Goal: Information Seeking & Learning: Learn about a topic

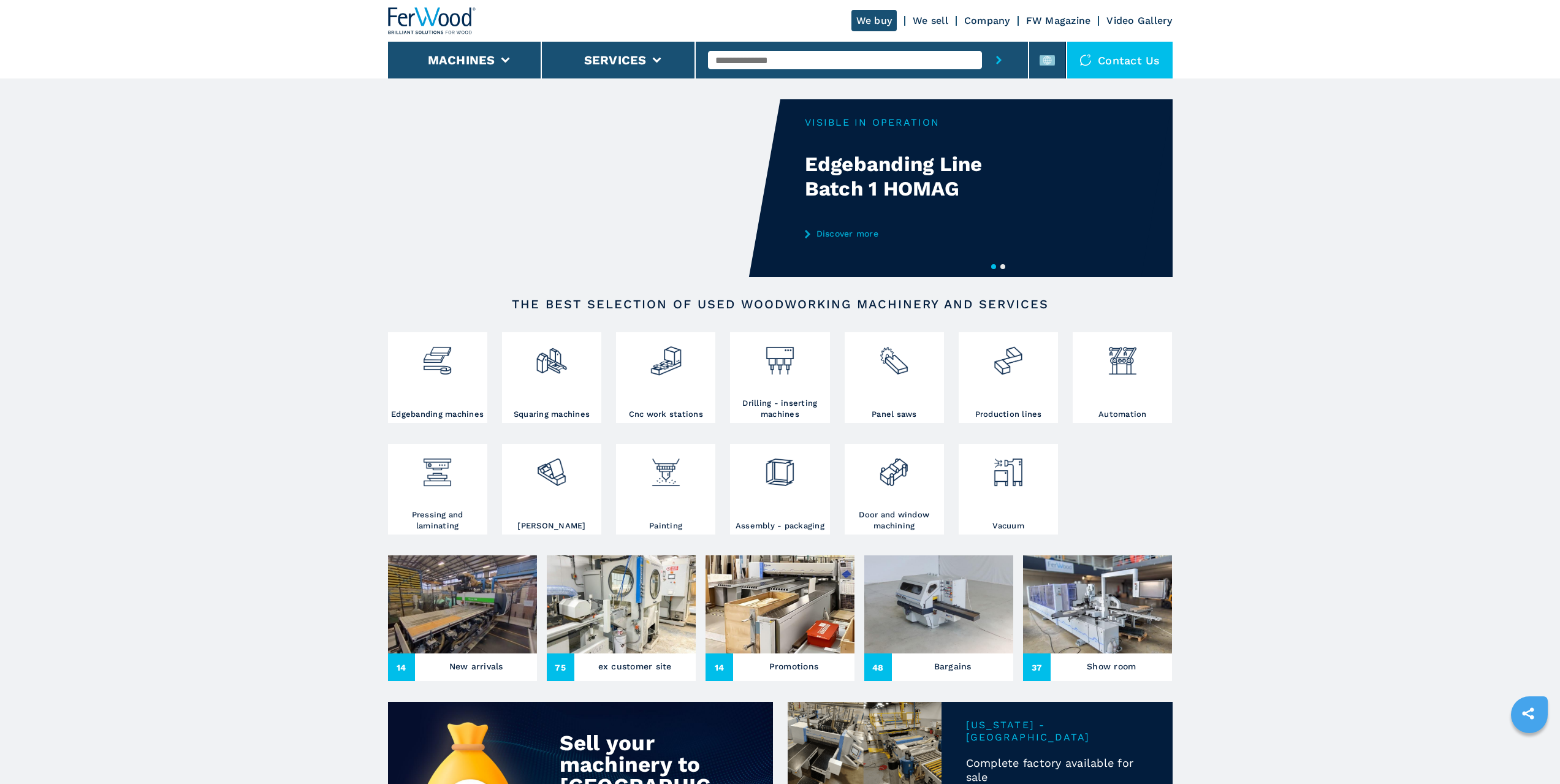
click at [781, 377] on img at bounding box center [780, 356] width 32 height 42
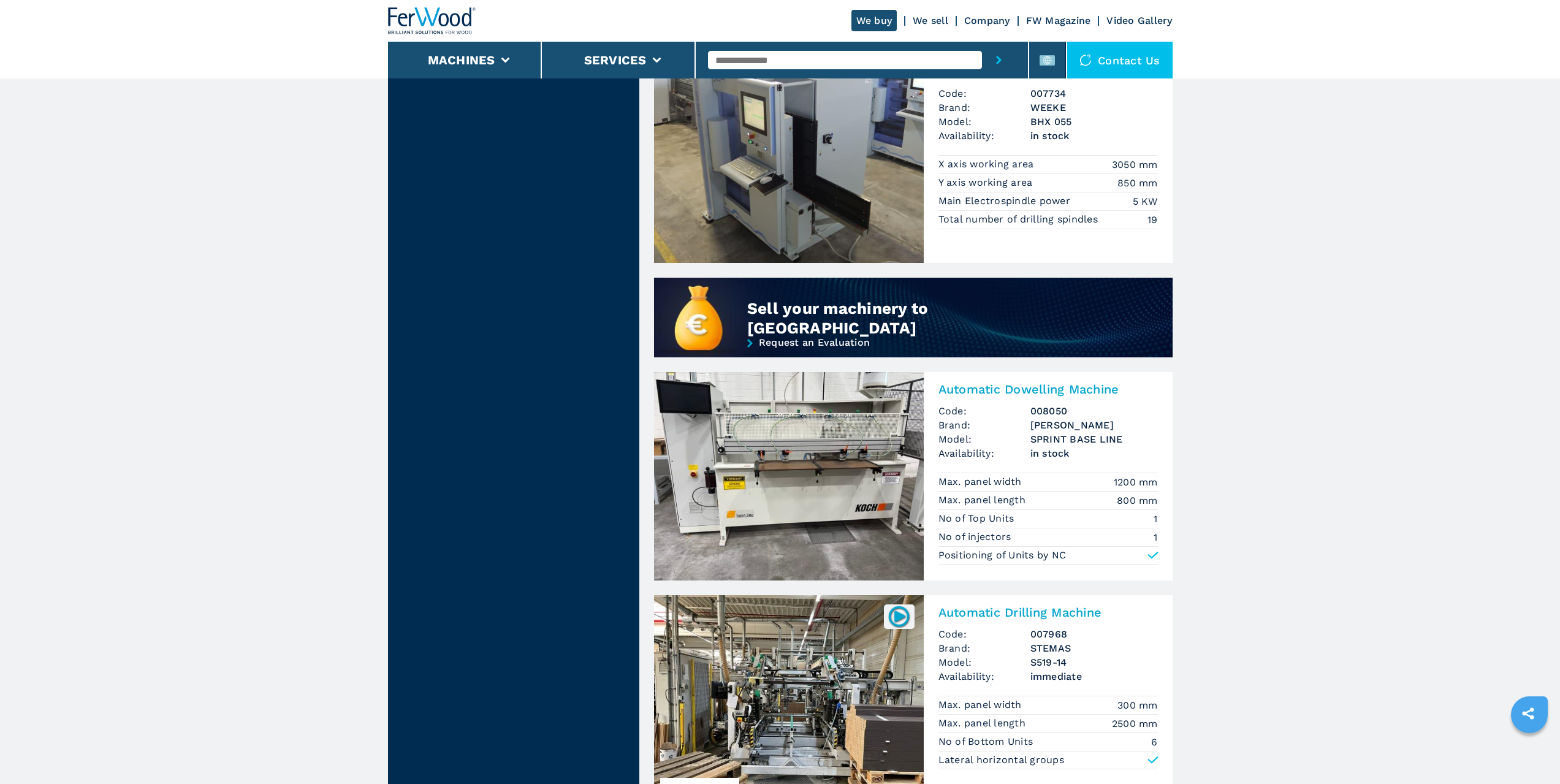
scroll to position [674, 0]
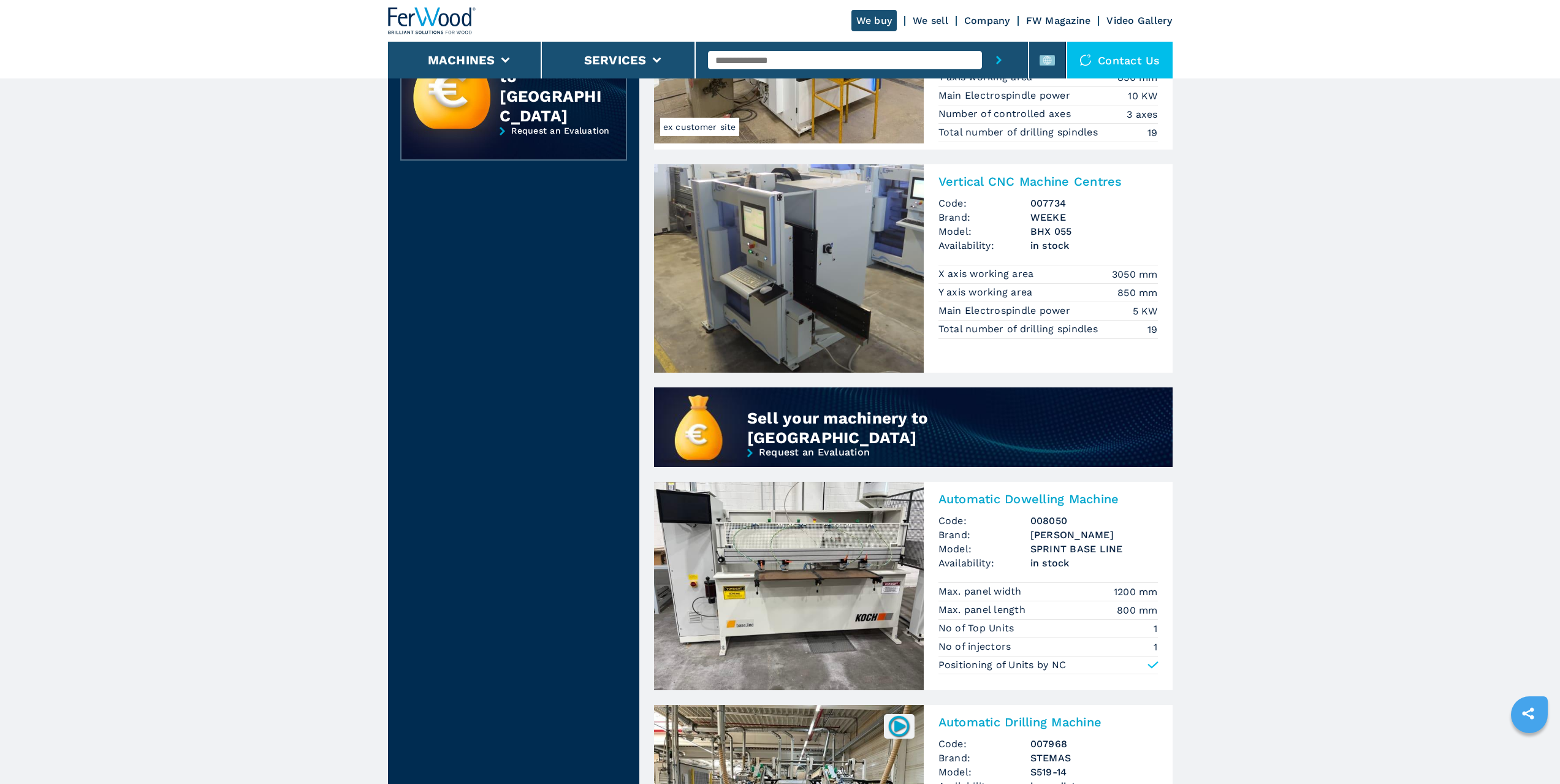
click at [850, 269] on img at bounding box center [789, 269] width 270 height 208
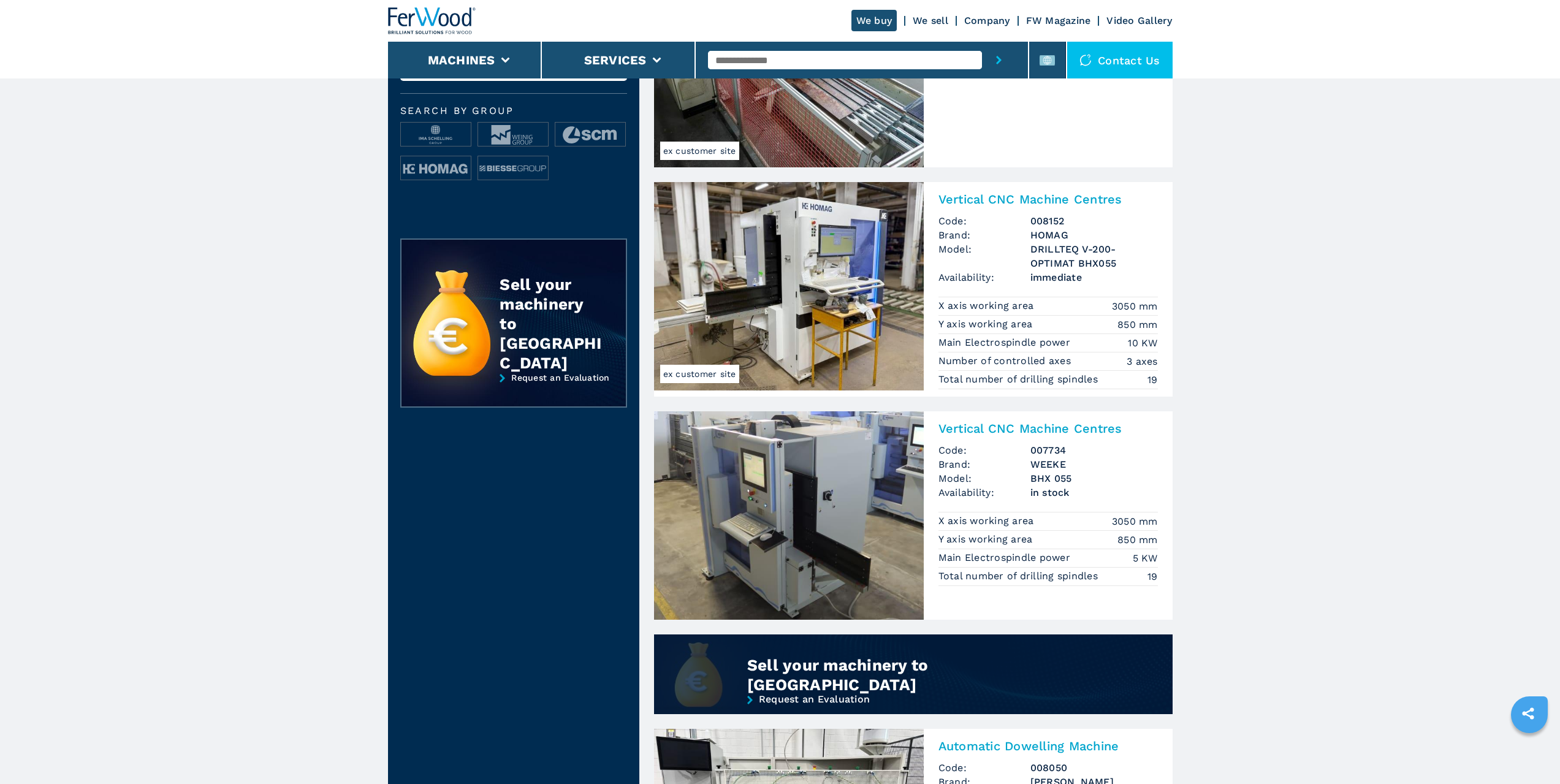
scroll to position [429, 0]
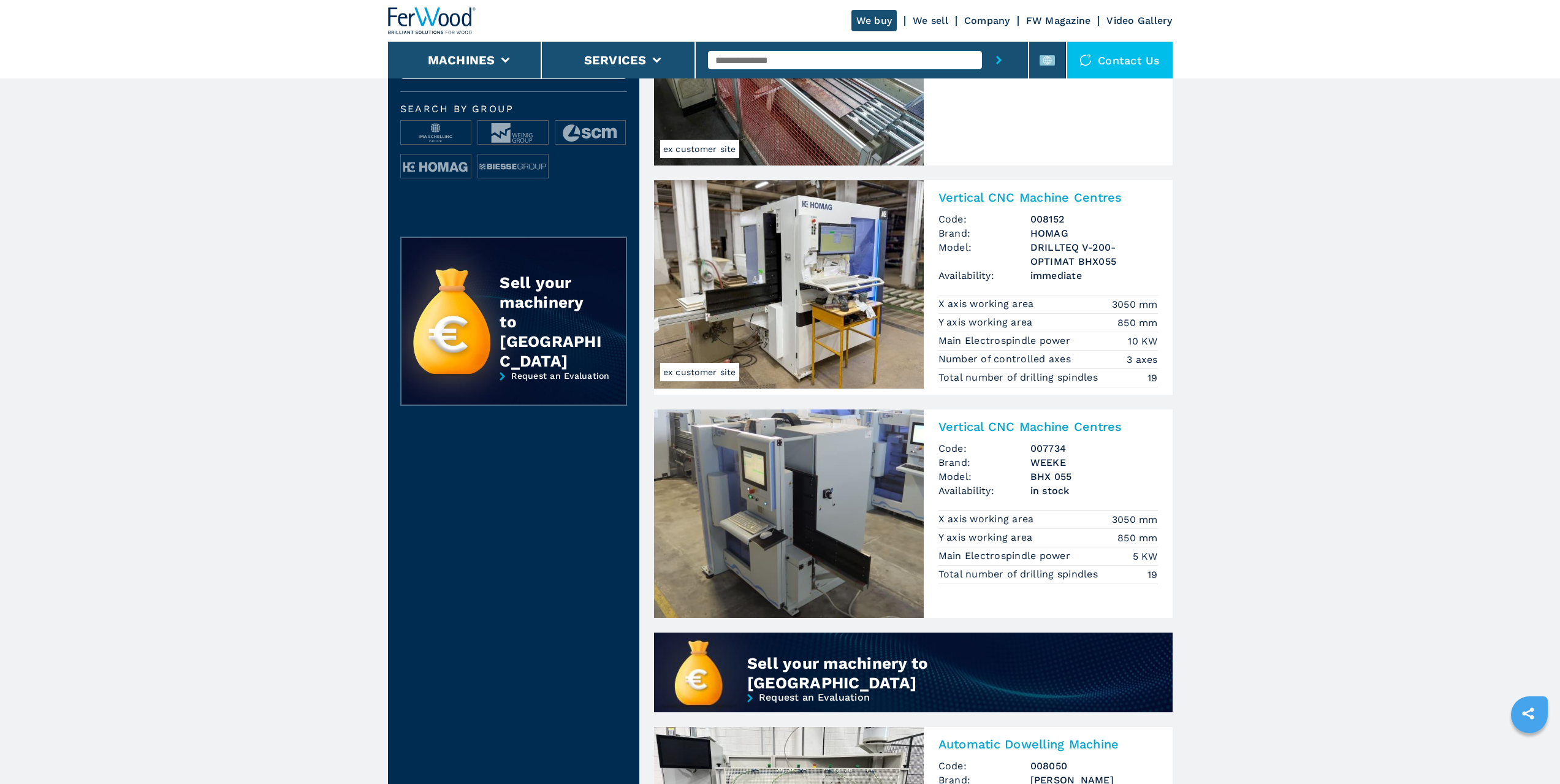
click at [822, 296] on img at bounding box center [789, 284] width 270 height 208
click at [811, 334] on img at bounding box center [789, 284] width 270 height 208
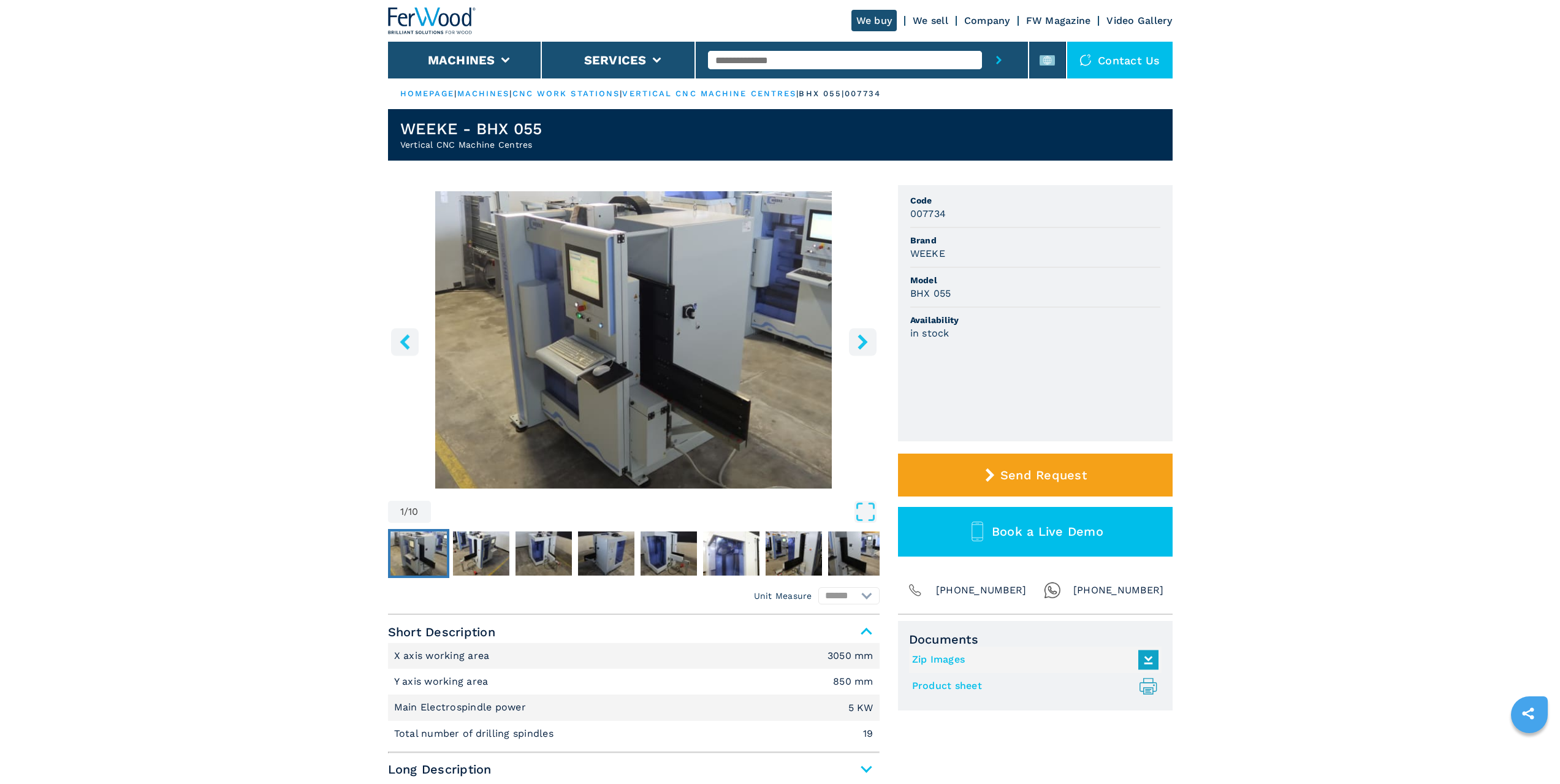
click at [863, 340] on icon "right-button" at bounding box center [862, 342] width 9 height 15
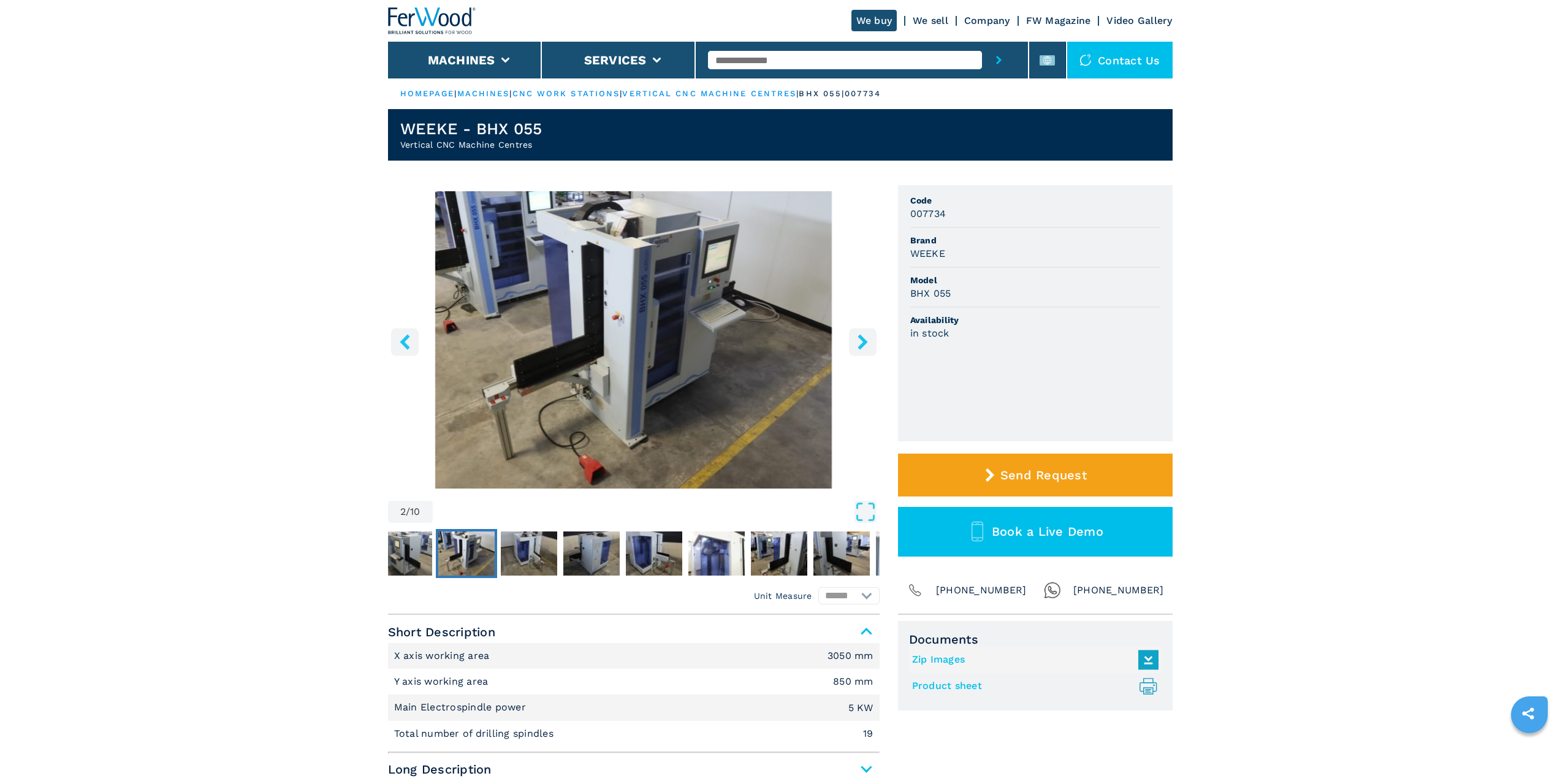
click at [863, 340] on icon "right-button" at bounding box center [862, 342] width 9 height 15
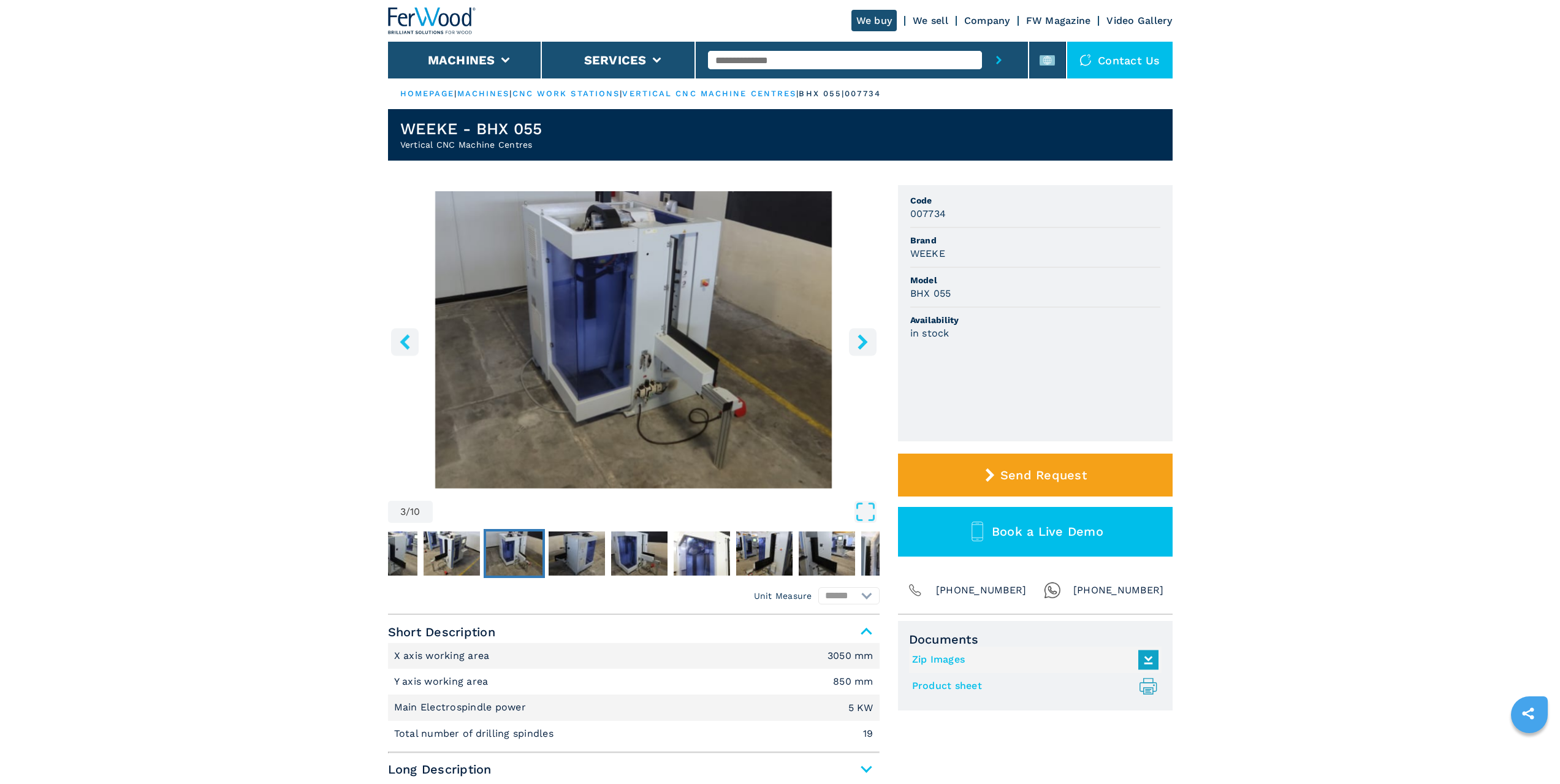
click at [863, 340] on icon "right-button" at bounding box center [862, 342] width 9 height 15
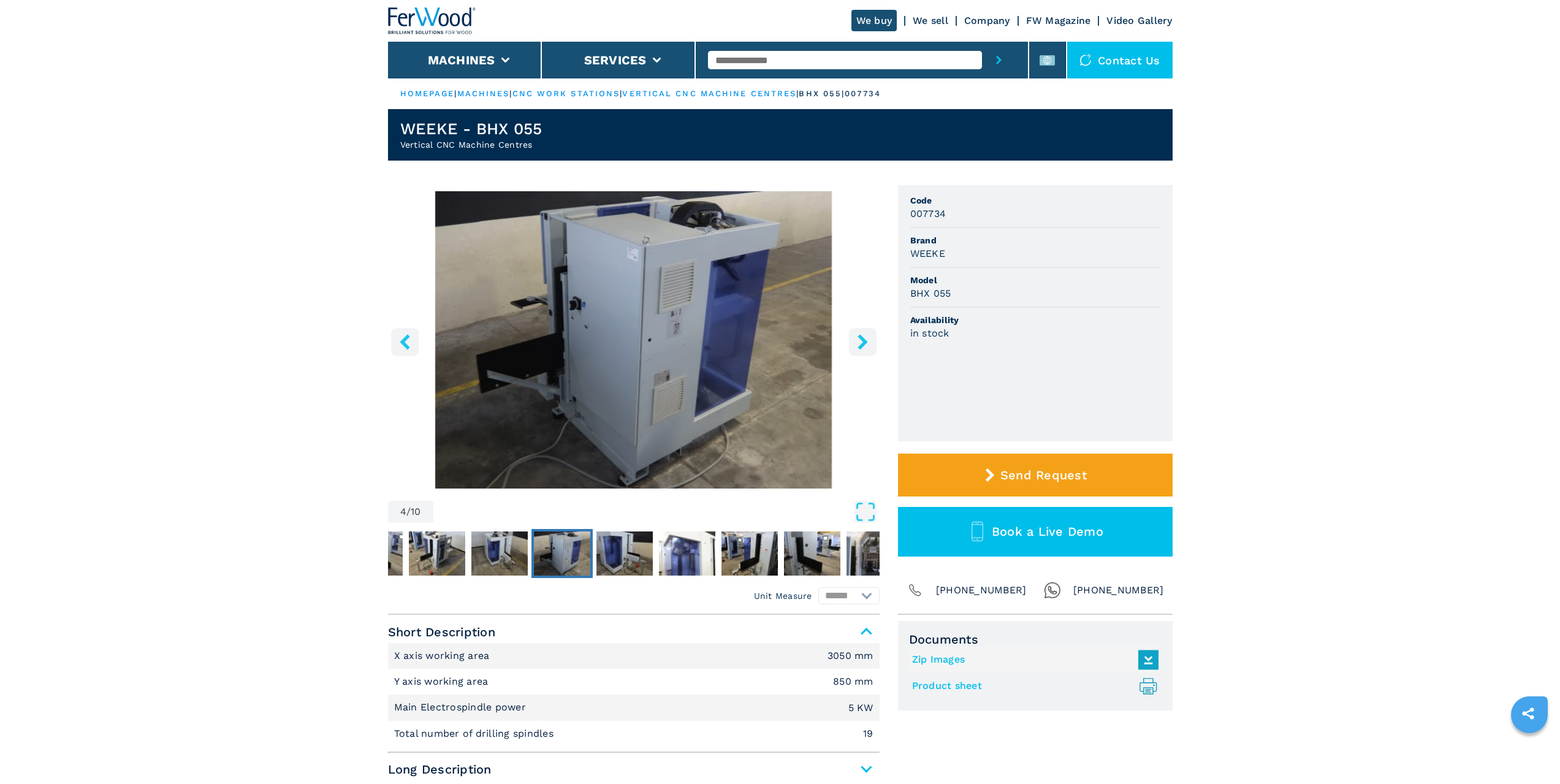
click at [863, 340] on icon "right-button" at bounding box center [862, 342] width 9 height 15
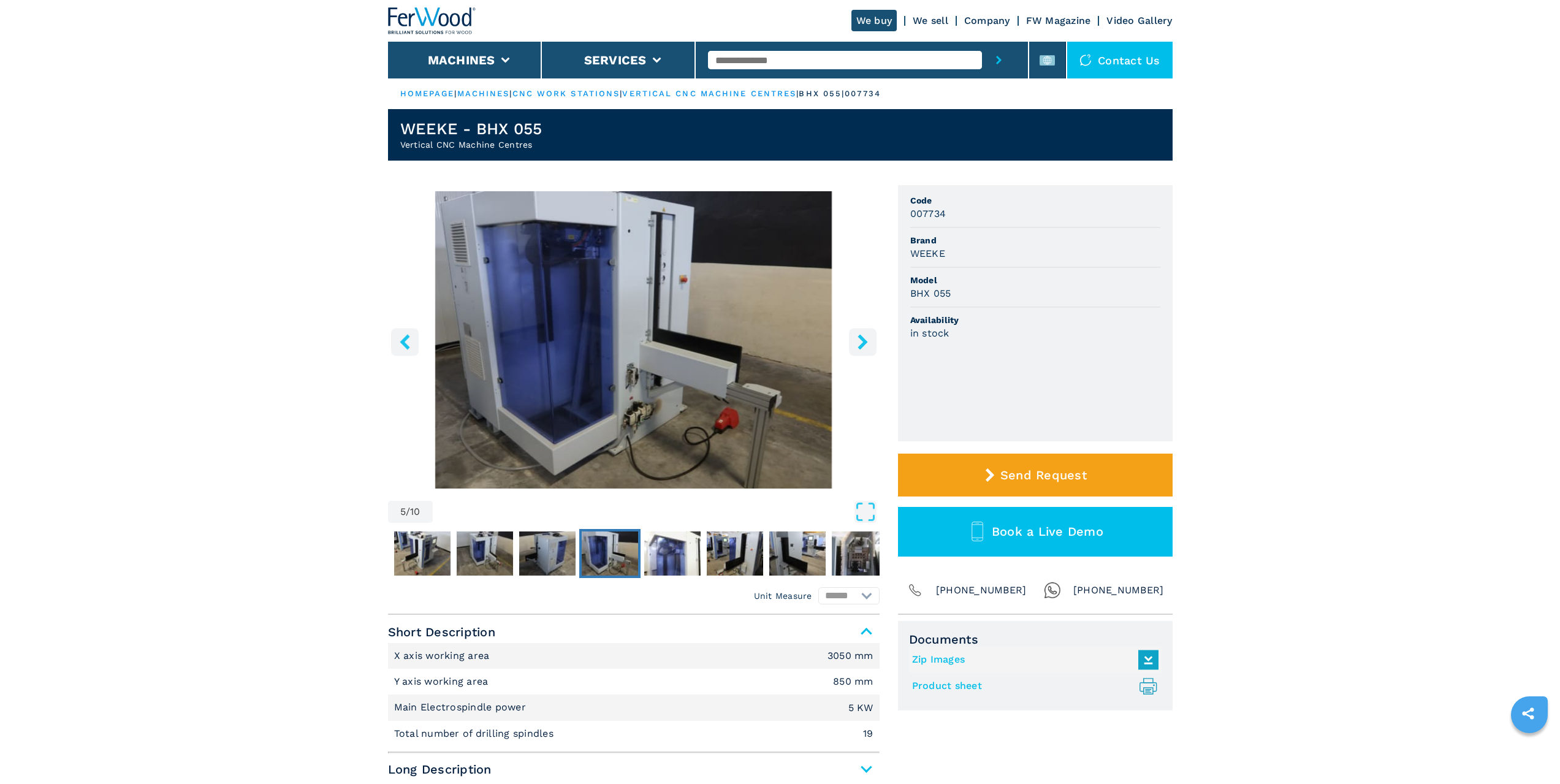
click at [863, 340] on icon "right-button" at bounding box center [862, 342] width 9 height 15
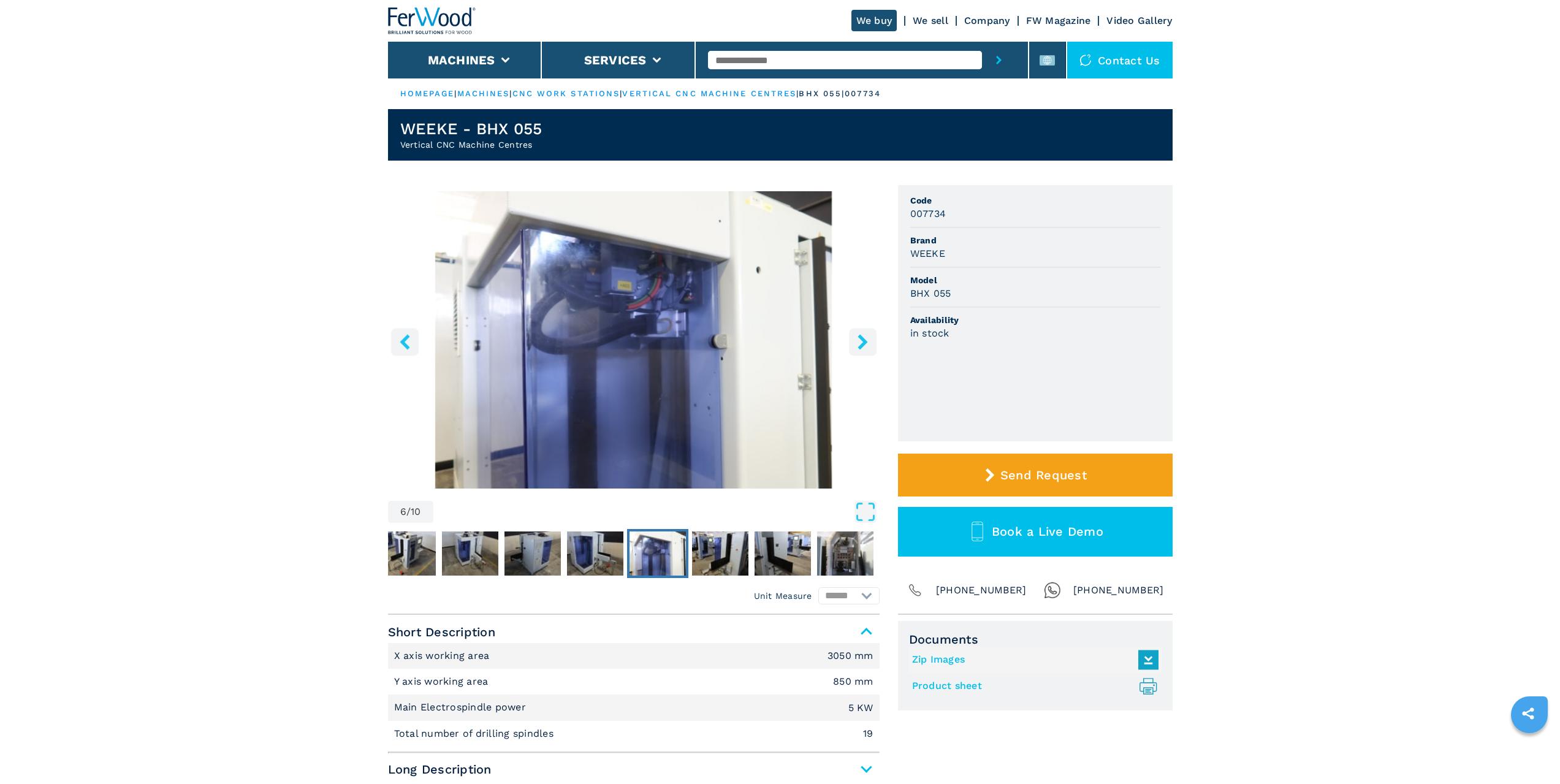
click at [868, 343] on icon "right-button" at bounding box center [863, 342] width 15 height 15
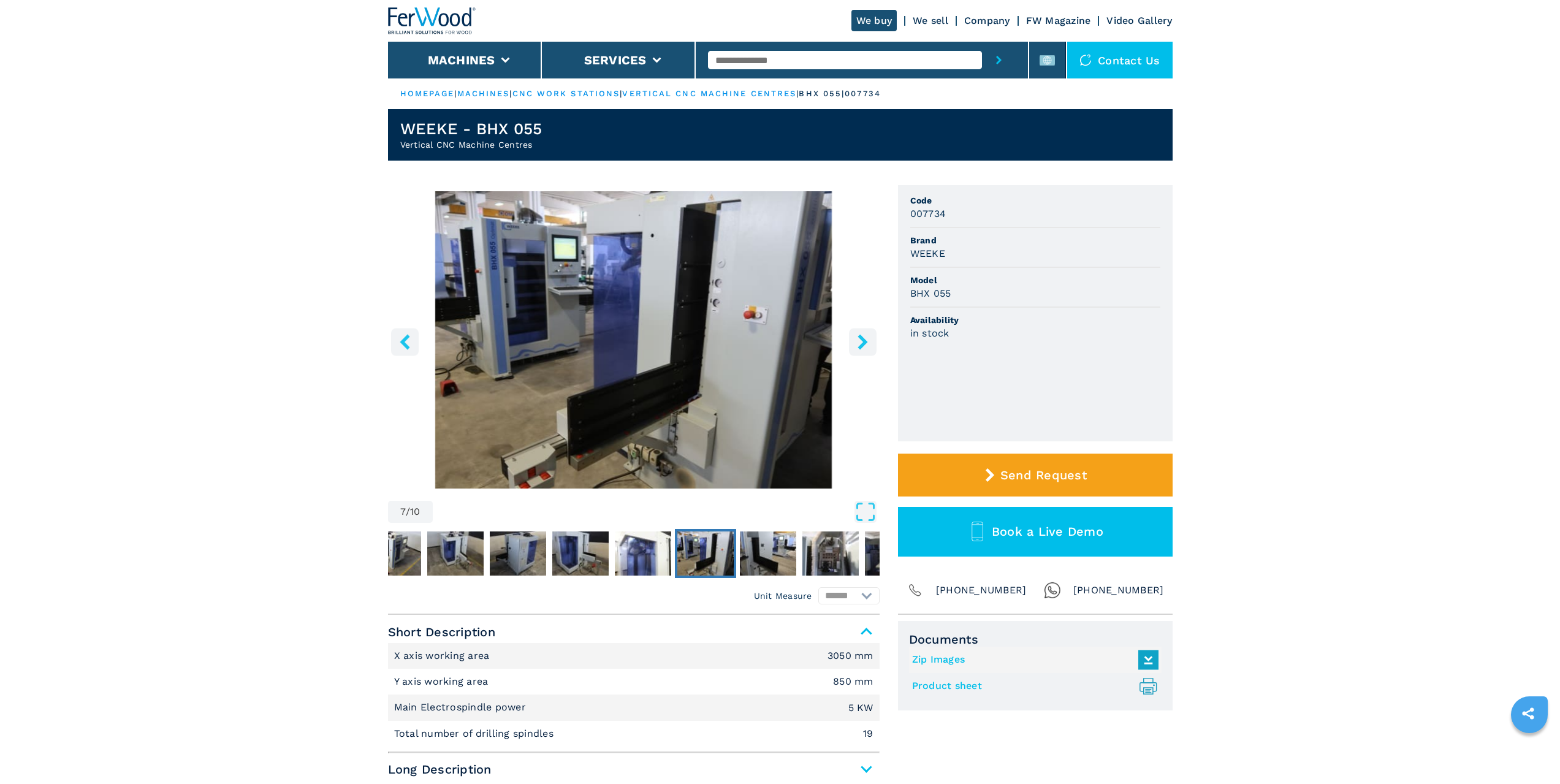
click at [859, 340] on icon "right-button" at bounding box center [863, 342] width 15 height 15
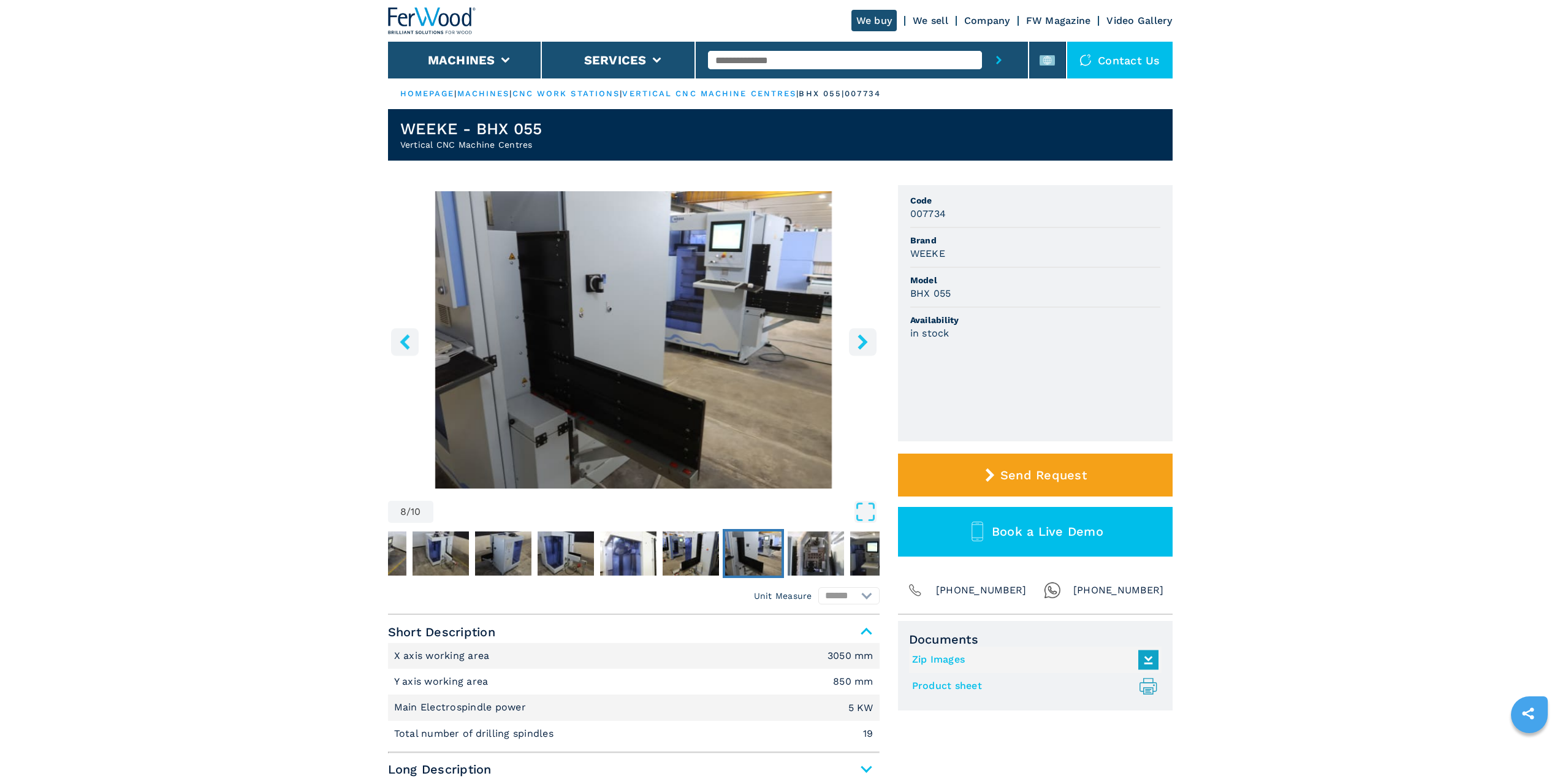
click at [859, 340] on icon "right-button" at bounding box center [863, 342] width 15 height 15
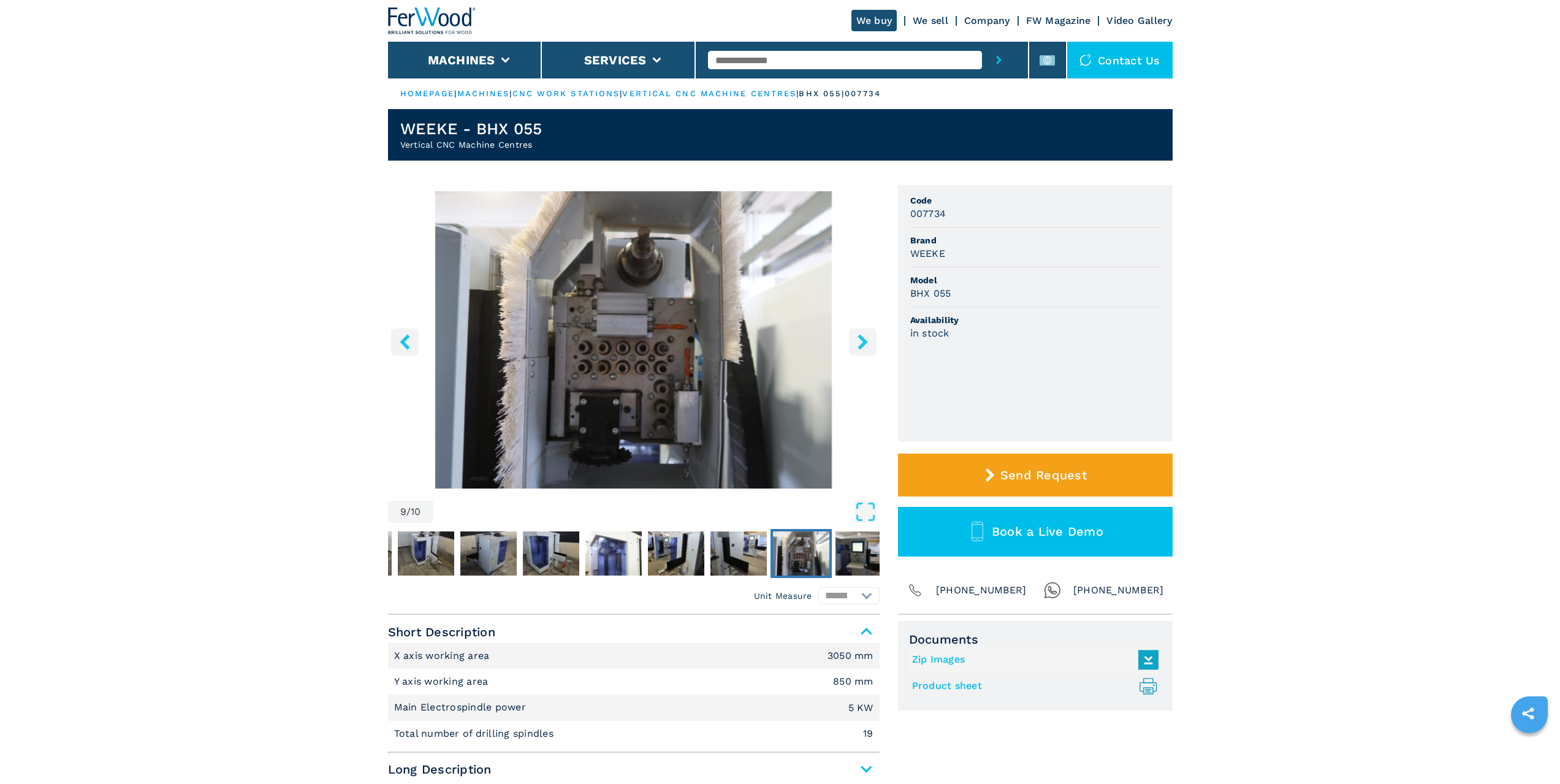
click at [859, 340] on icon "right-button" at bounding box center [863, 342] width 15 height 15
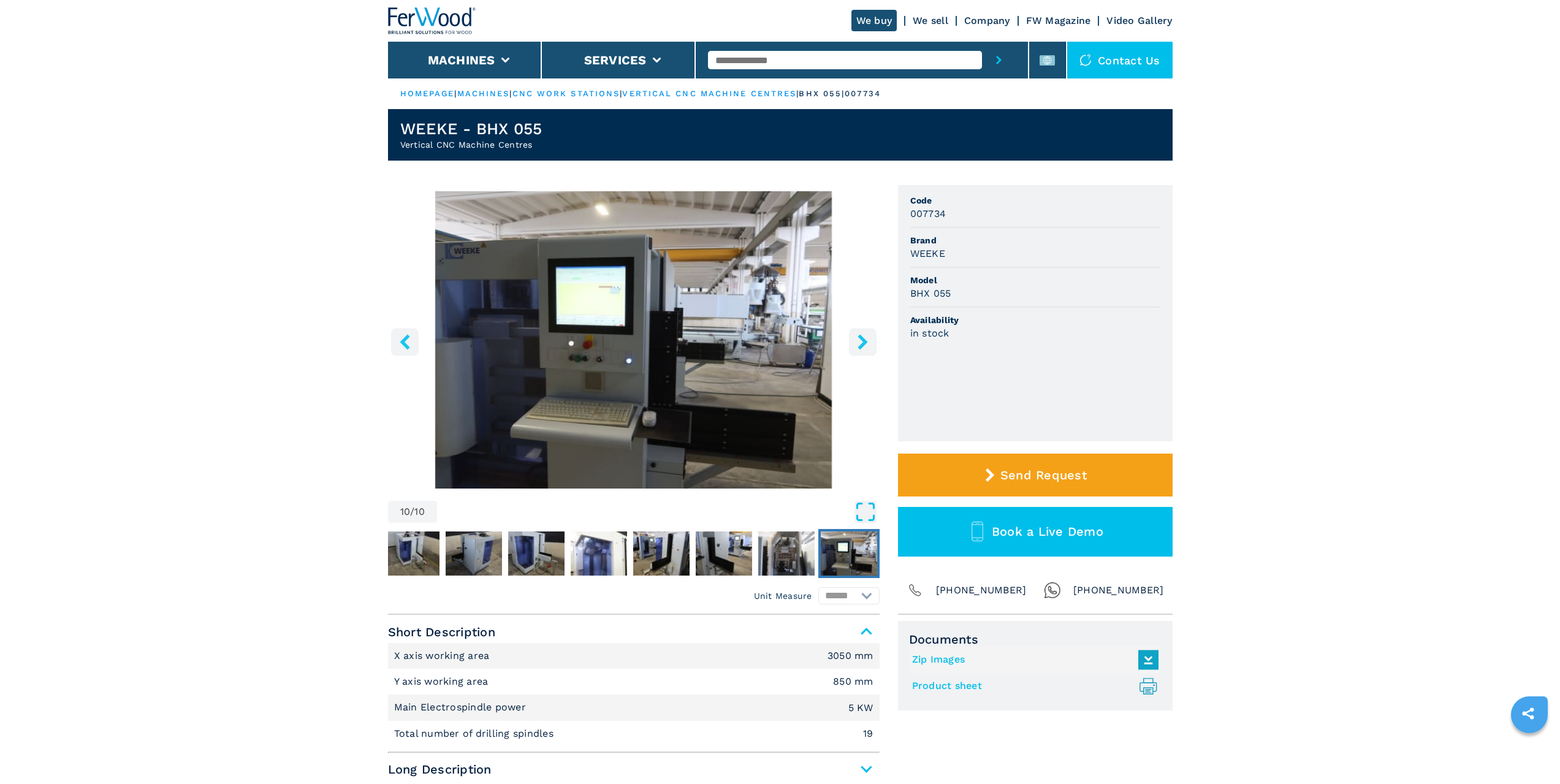
click at [864, 508] on icon "Open Fullscreen" at bounding box center [865, 512] width 22 height 22
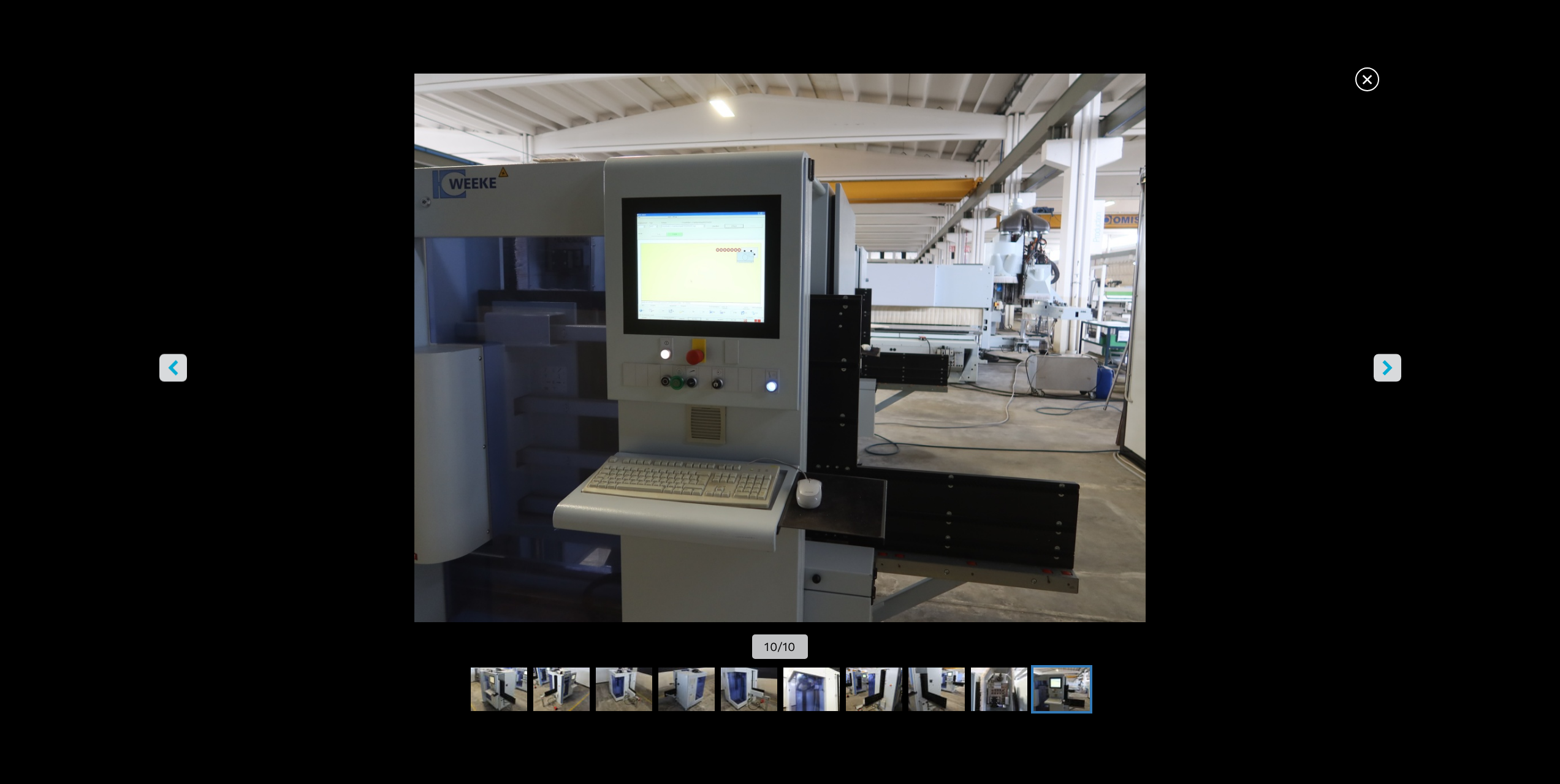
click at [169, 370] on icon "left-button" at bounding box center [173, 368] width 15 height 15
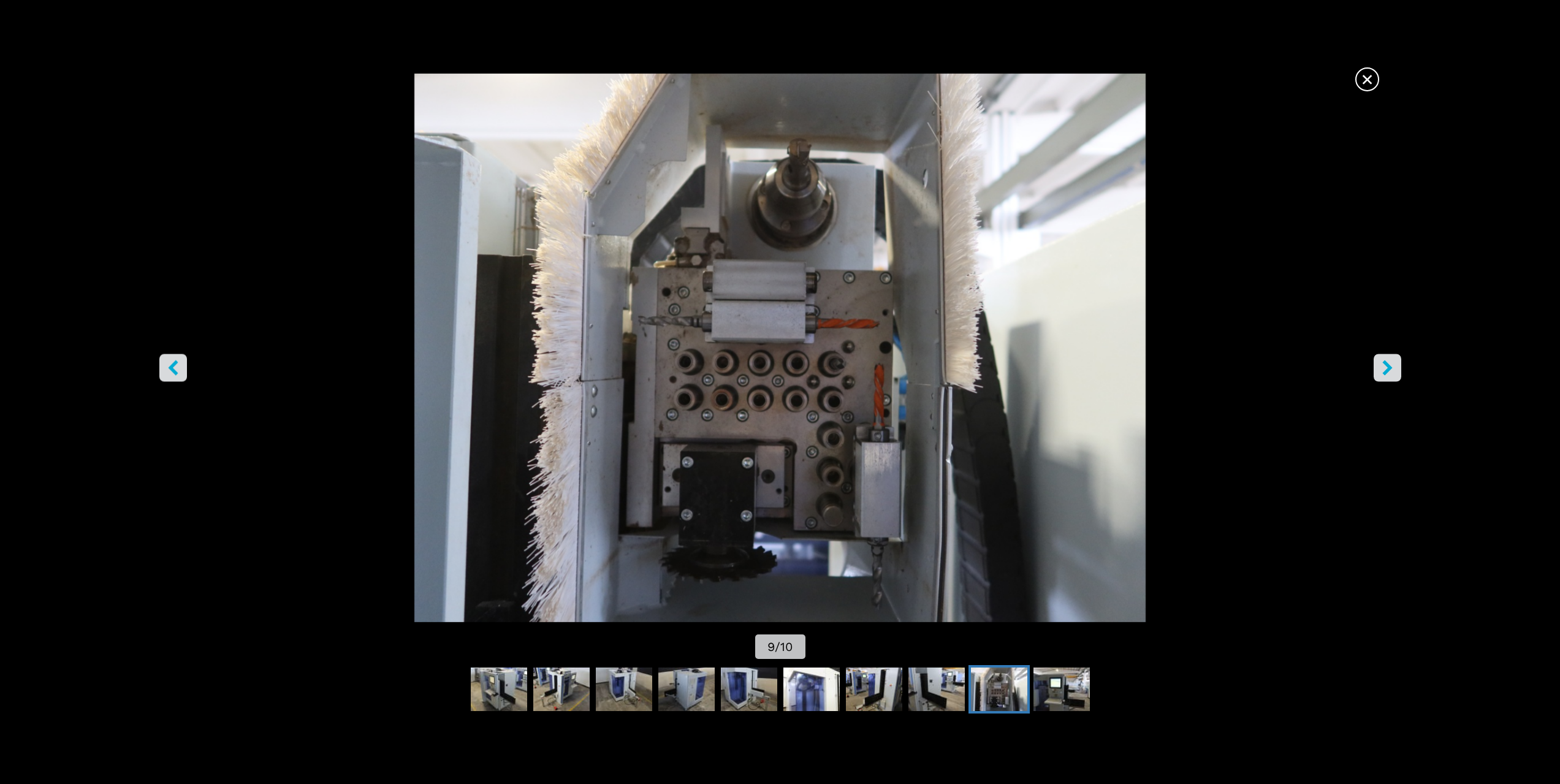
click at [169, 370] on icon "left-button" at bounding box center [173, 368] width 15 height 15
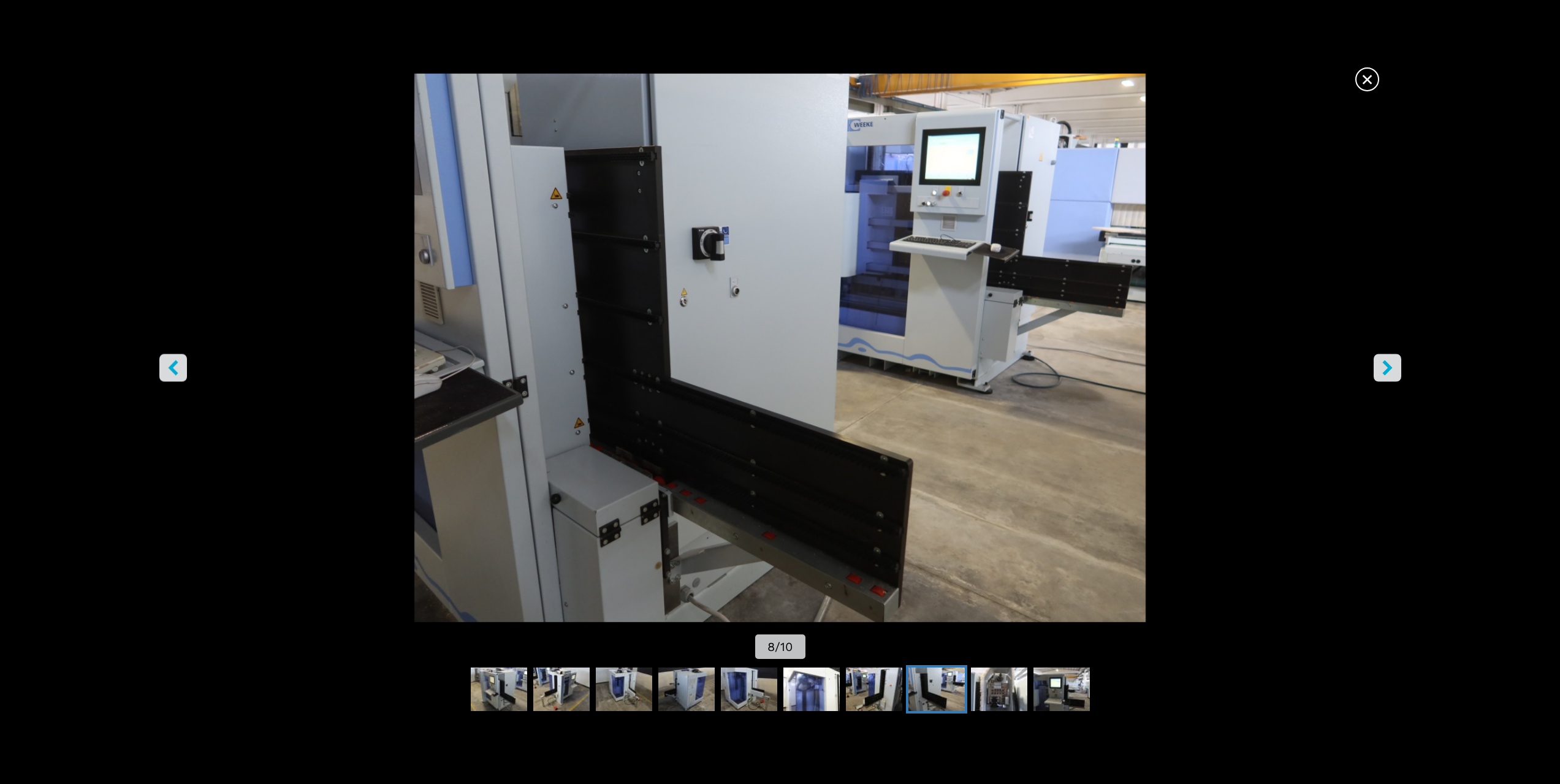
click at [175, 365] on icon "left-button" at bounding box center [173, 368] width 15 height 15
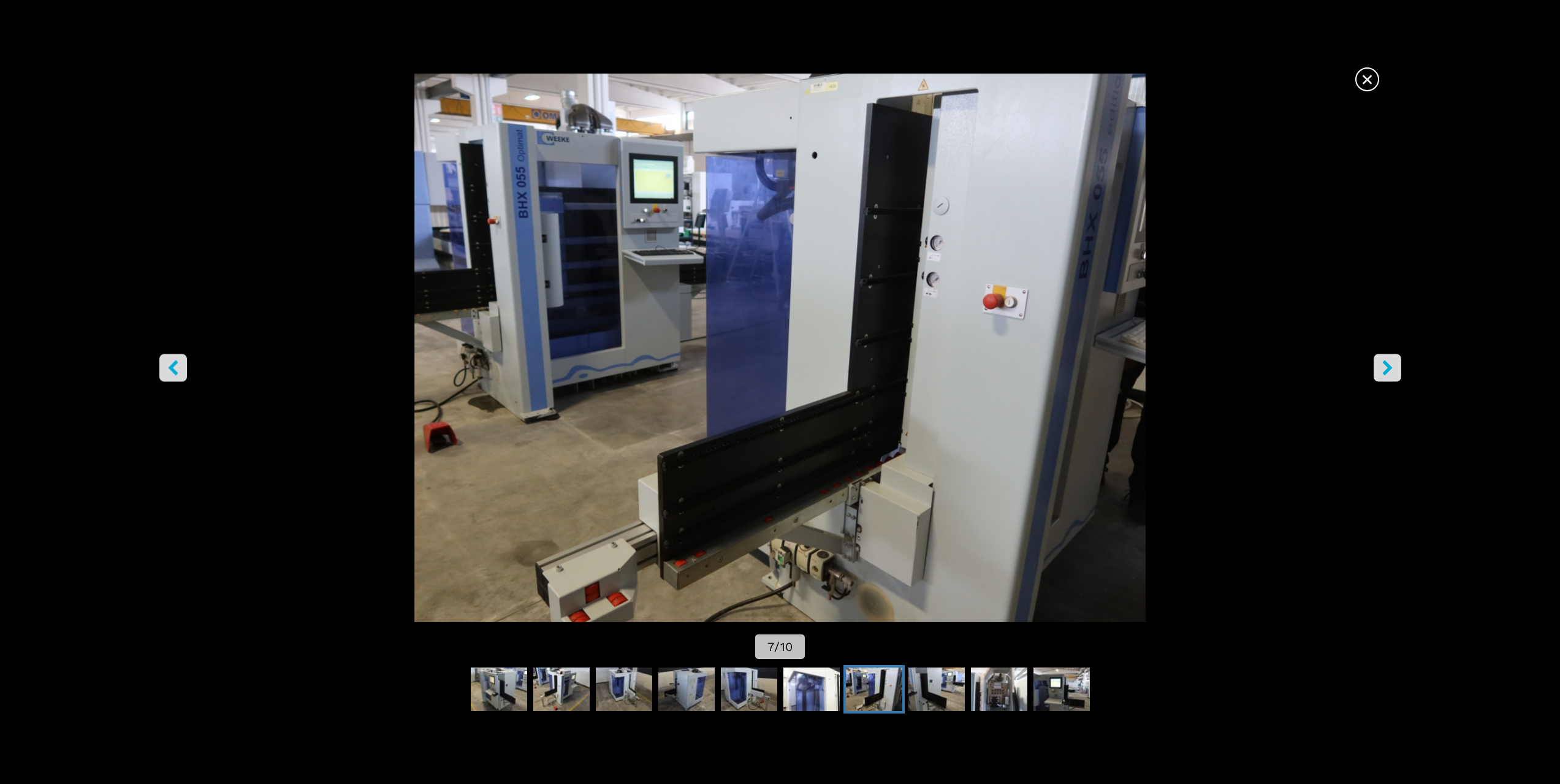
click at [1365, 81] on span "×" at bounding box center [1367, 77] width 21 height 21
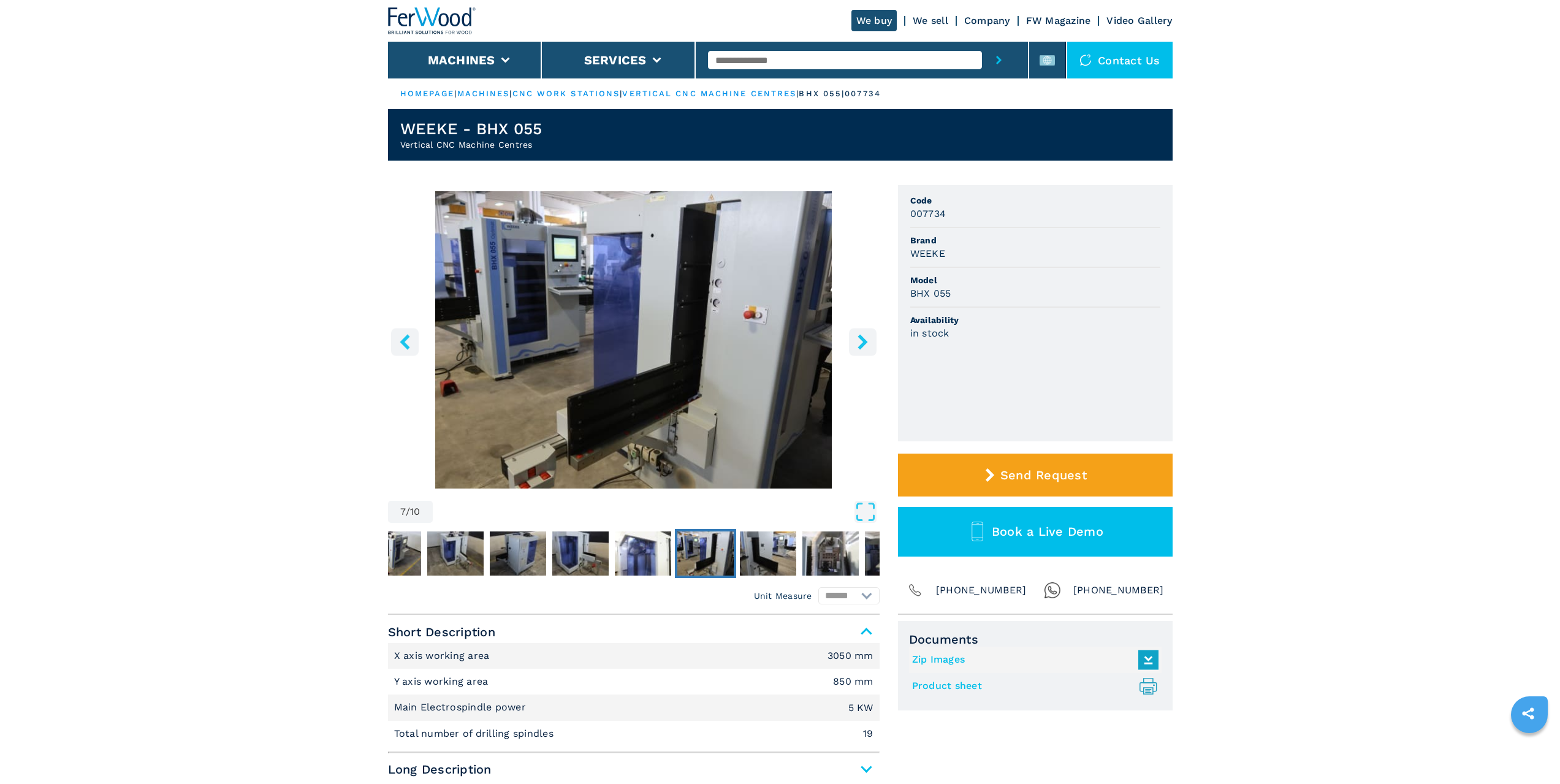
click at [995, 20] on link "Company" at bounding box center [987, 20] width 46 height 12
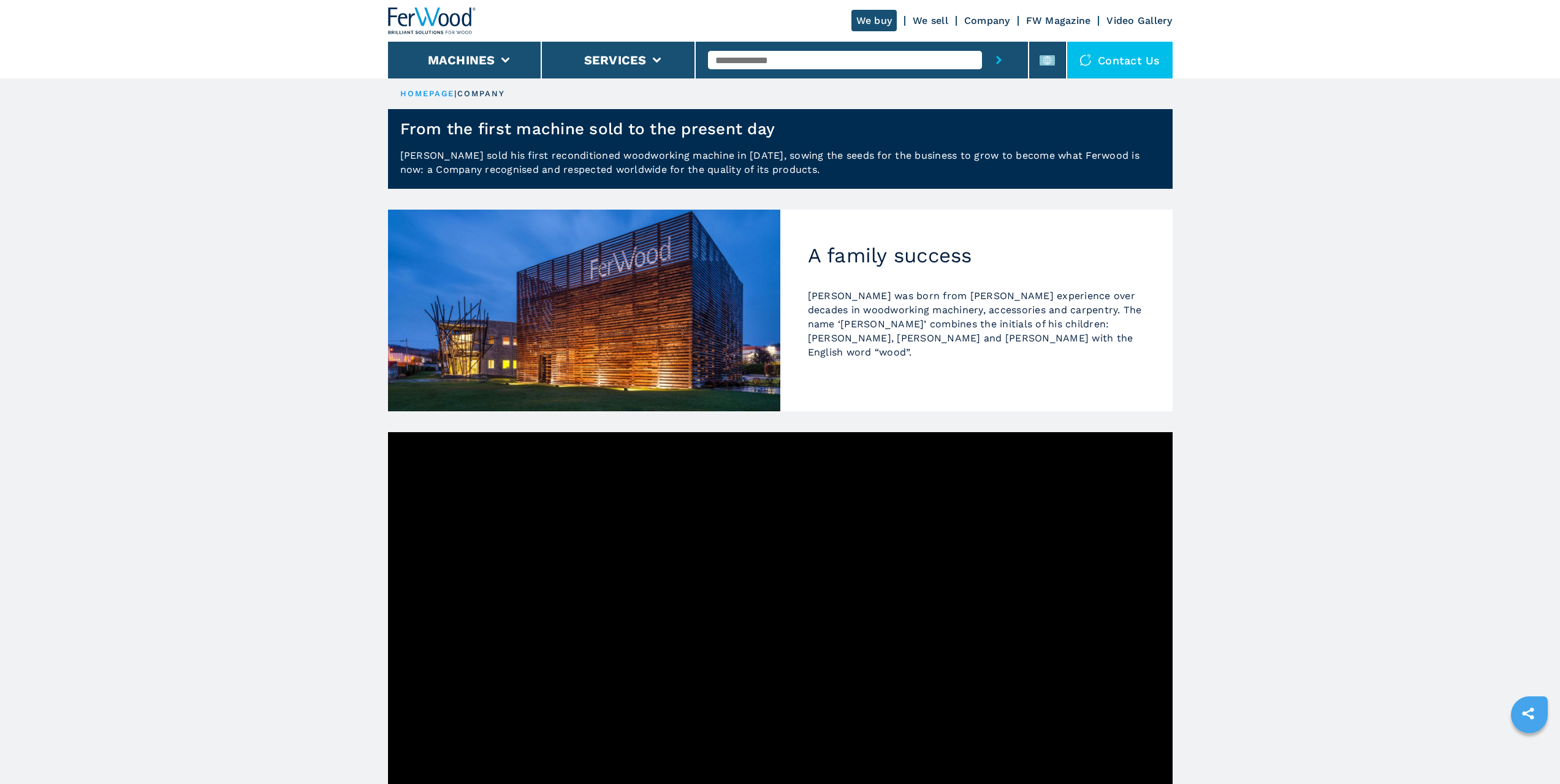
drag, startPoint x: 1563, startPoint y: 328, endPoint x: 1558, endPoint y: 261, distance: 67.2
click at [1558, 261] on html "Click to toggle menu We buy We sell Company FW Magazine Video Gallery Machines …" at bounding box center [780, 392] width 1560 height 784
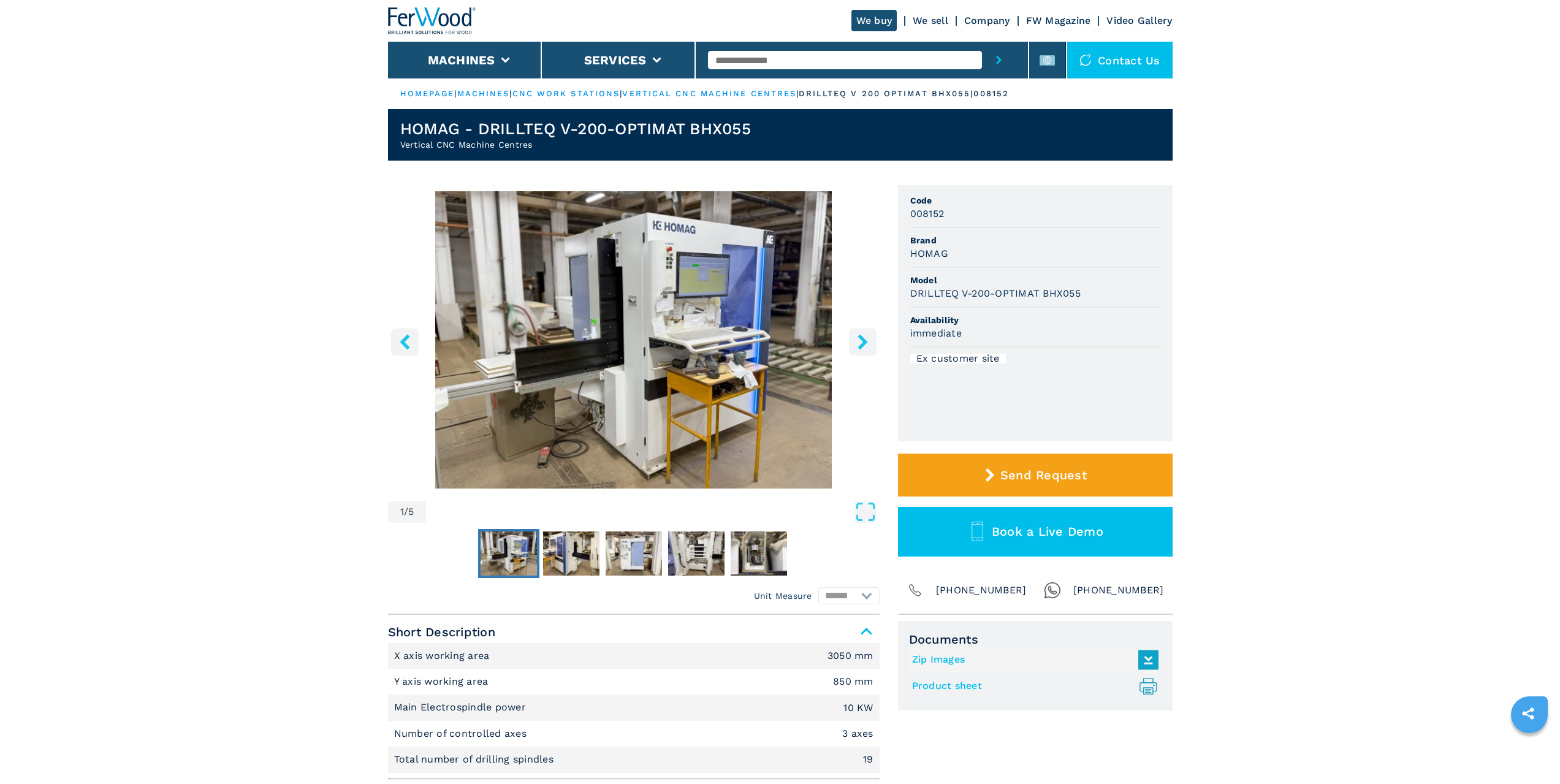
click at [578, 325] on img "Go to Slide 1" at bounding box center [634, 340] width 492 height 297
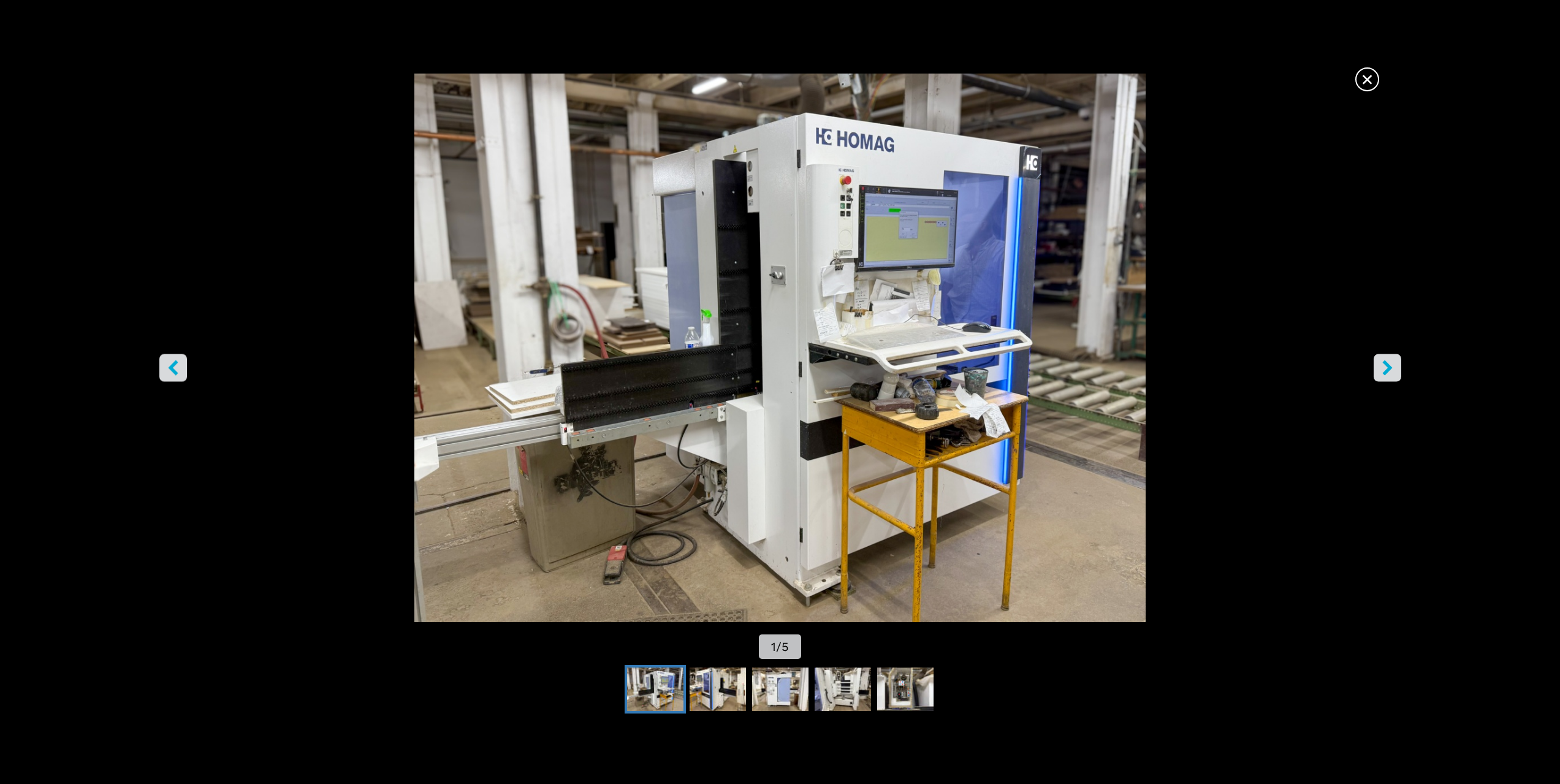
click at [1379, 368] on button "right-button" at bounding box center [1388, 368] width 27 height 27
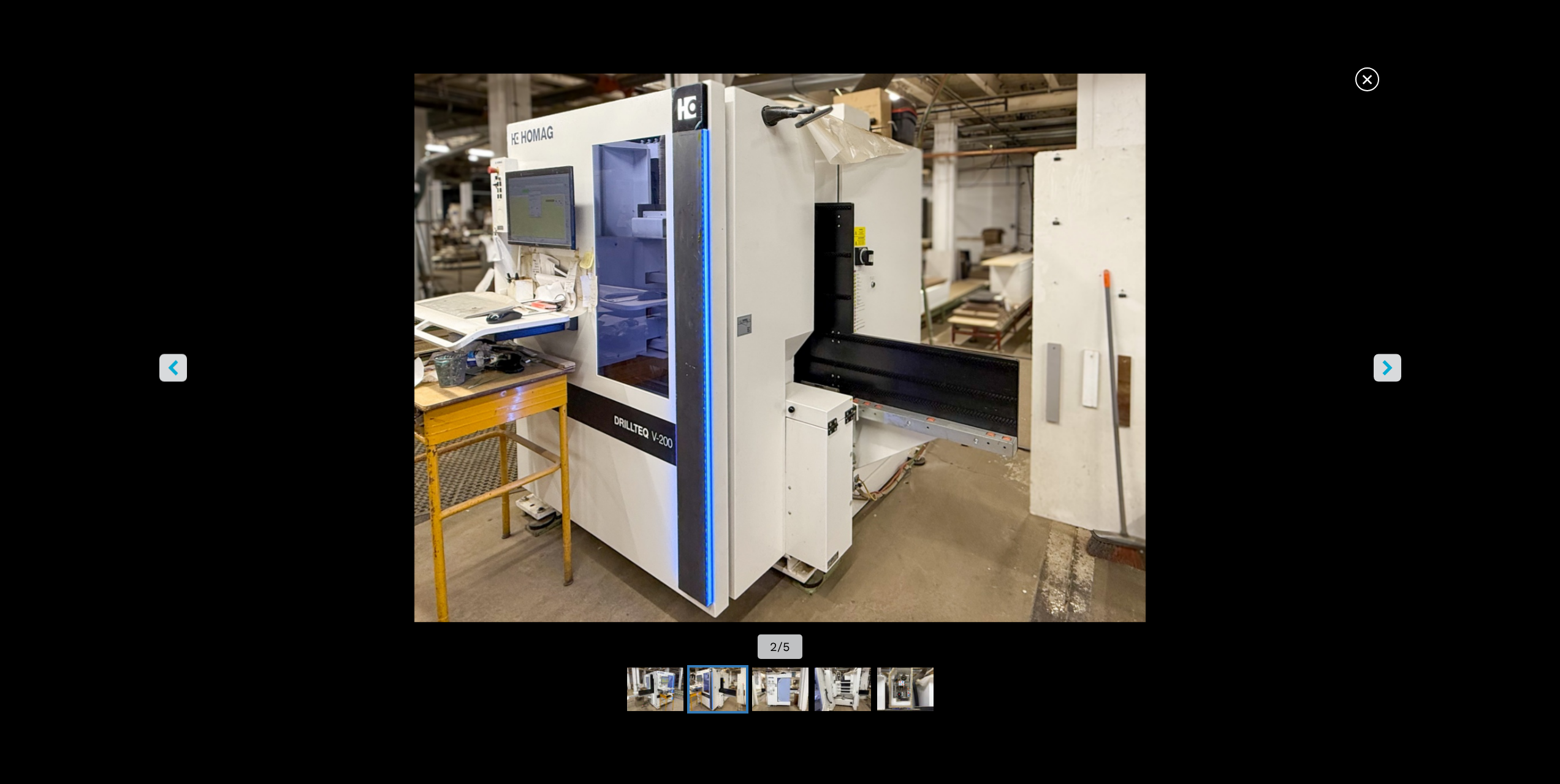
click at [1372, 73] on span "×" at bounding box center [1367, 77] width 21 height 21
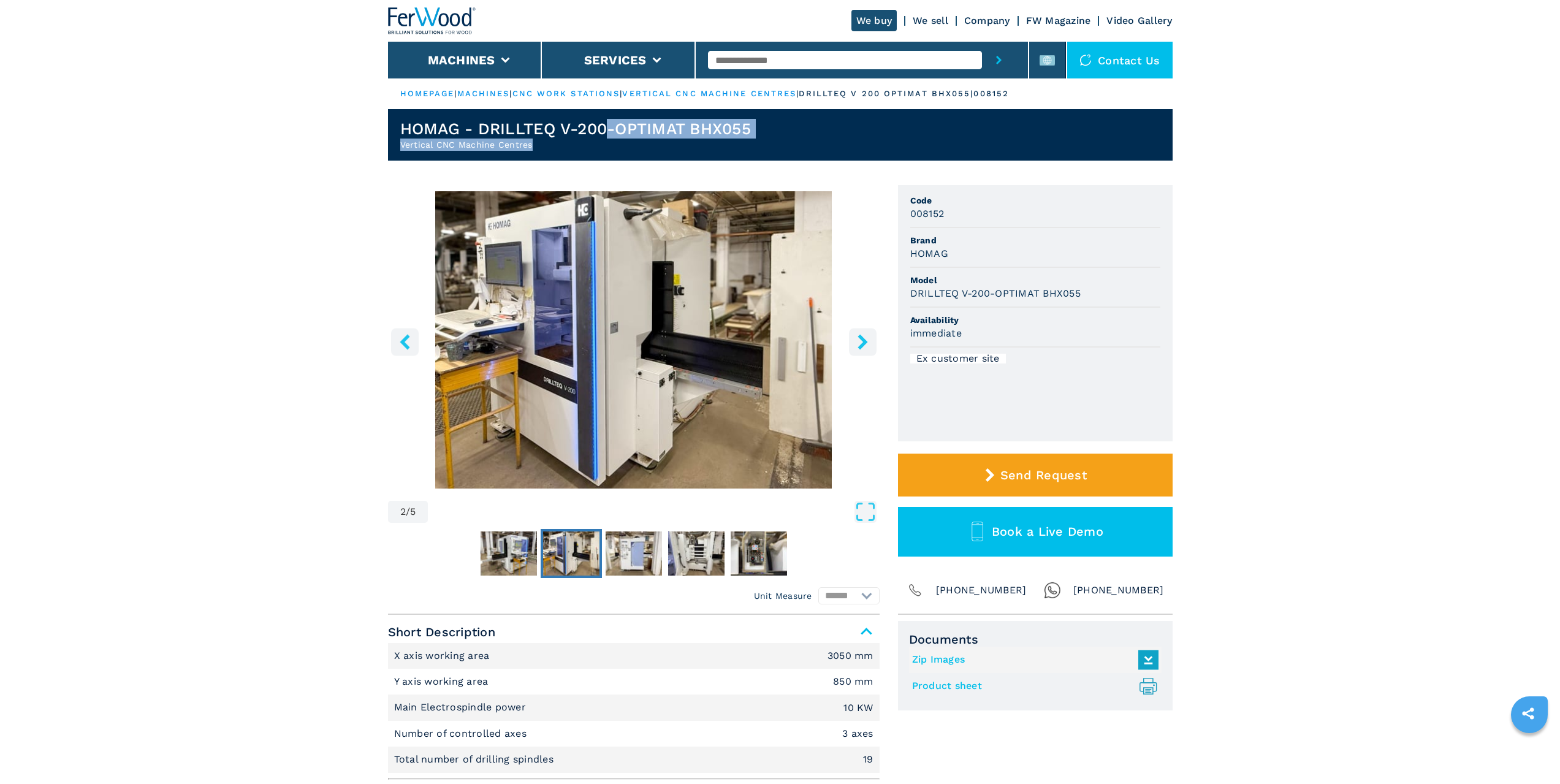
drag, startPoint x: 607, startPoint y: 129, endPoint x: 770, endPoint y: 142, distance: 163.5
click at [766, 142] on header "HOMAG - DRILLTEQ V-200-OPTIMAT BHX055 Vertical CNC Machine Centres" at bounding box center [781, 135] width 785 height 51
click at [778, 139] on header "HOMAG - DRILLTEQ V-200-OPTIMAT BHX055 Vertical CNC Machine Centres" at bounding box center [781, 135] width 785 height 51
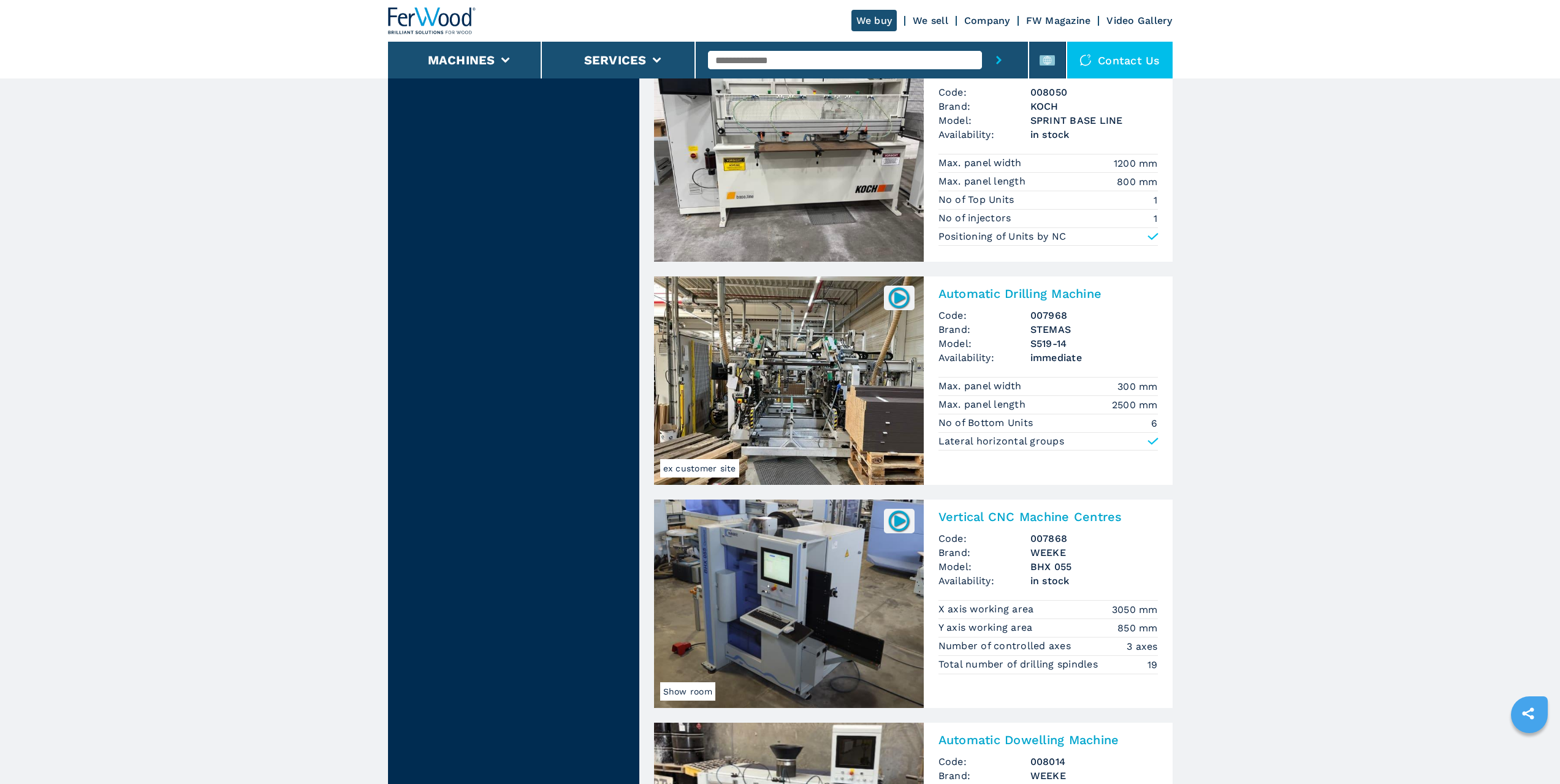
scroll to position [1103, 0]
click at [813, 562] on img at bounding box center [789, 603] width 270 height 208
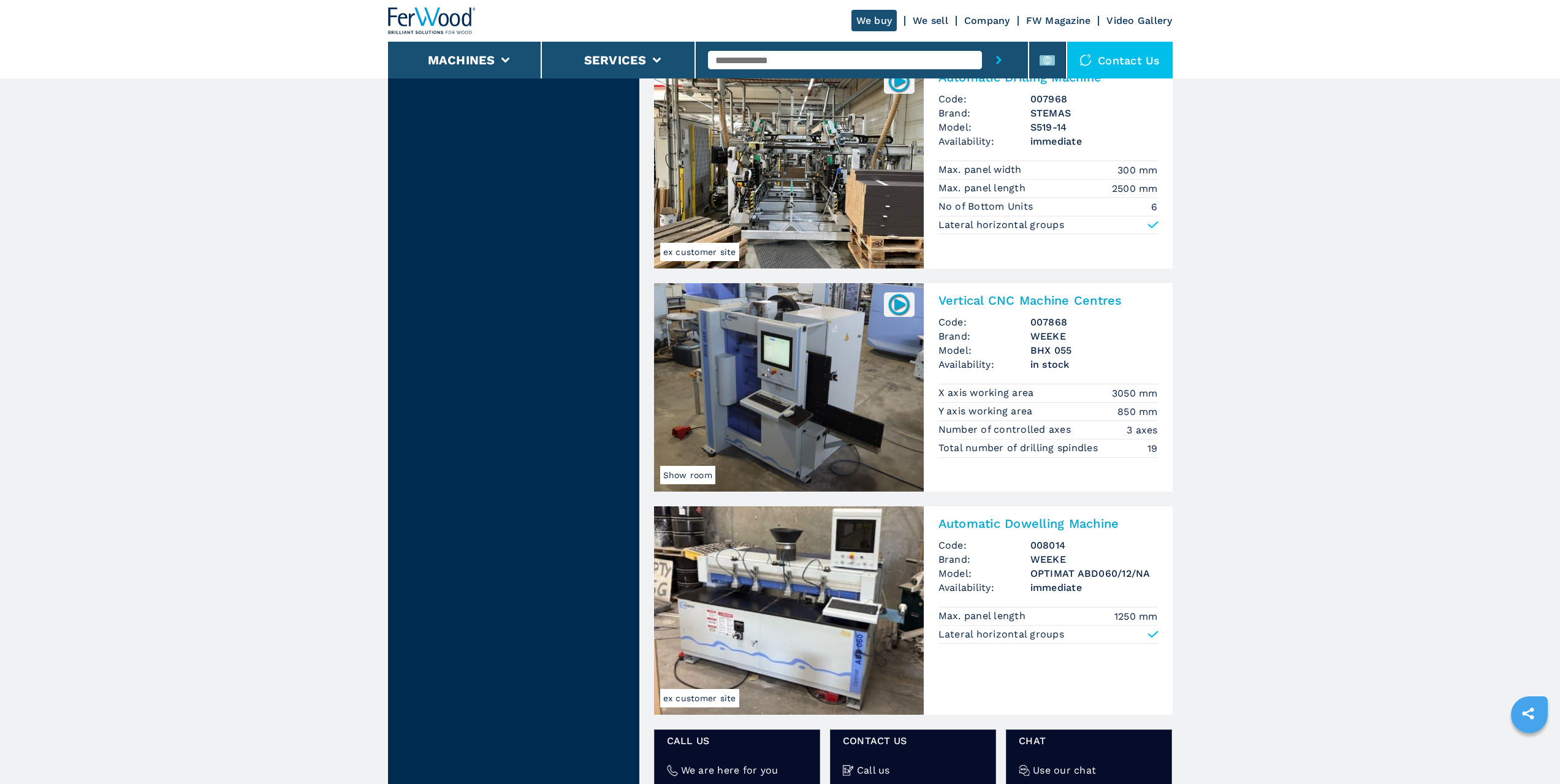
scroll to position [1409, 0]
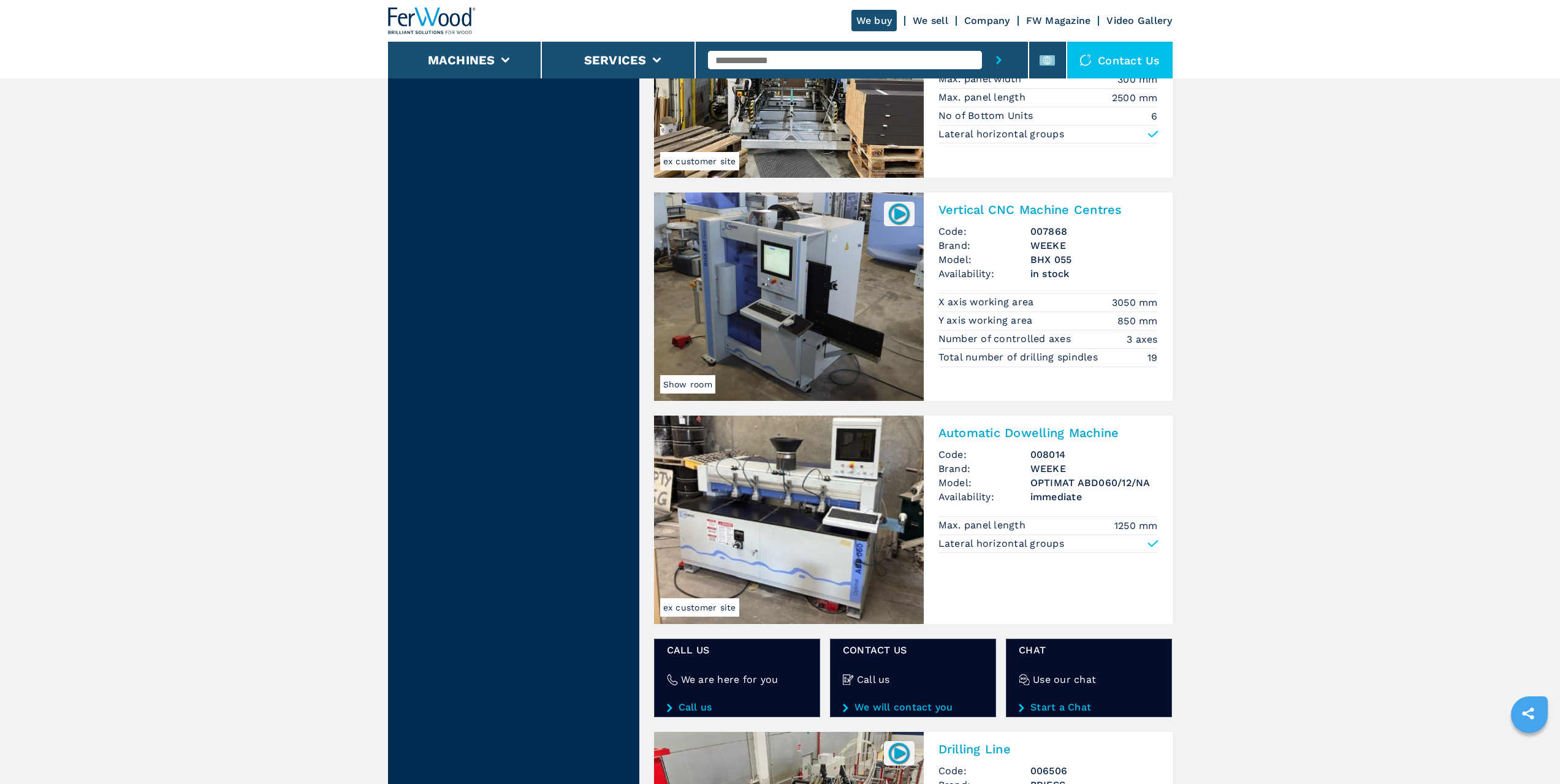
click at [830, 507] on img at bounding box center [789, 520] width 270 height 208
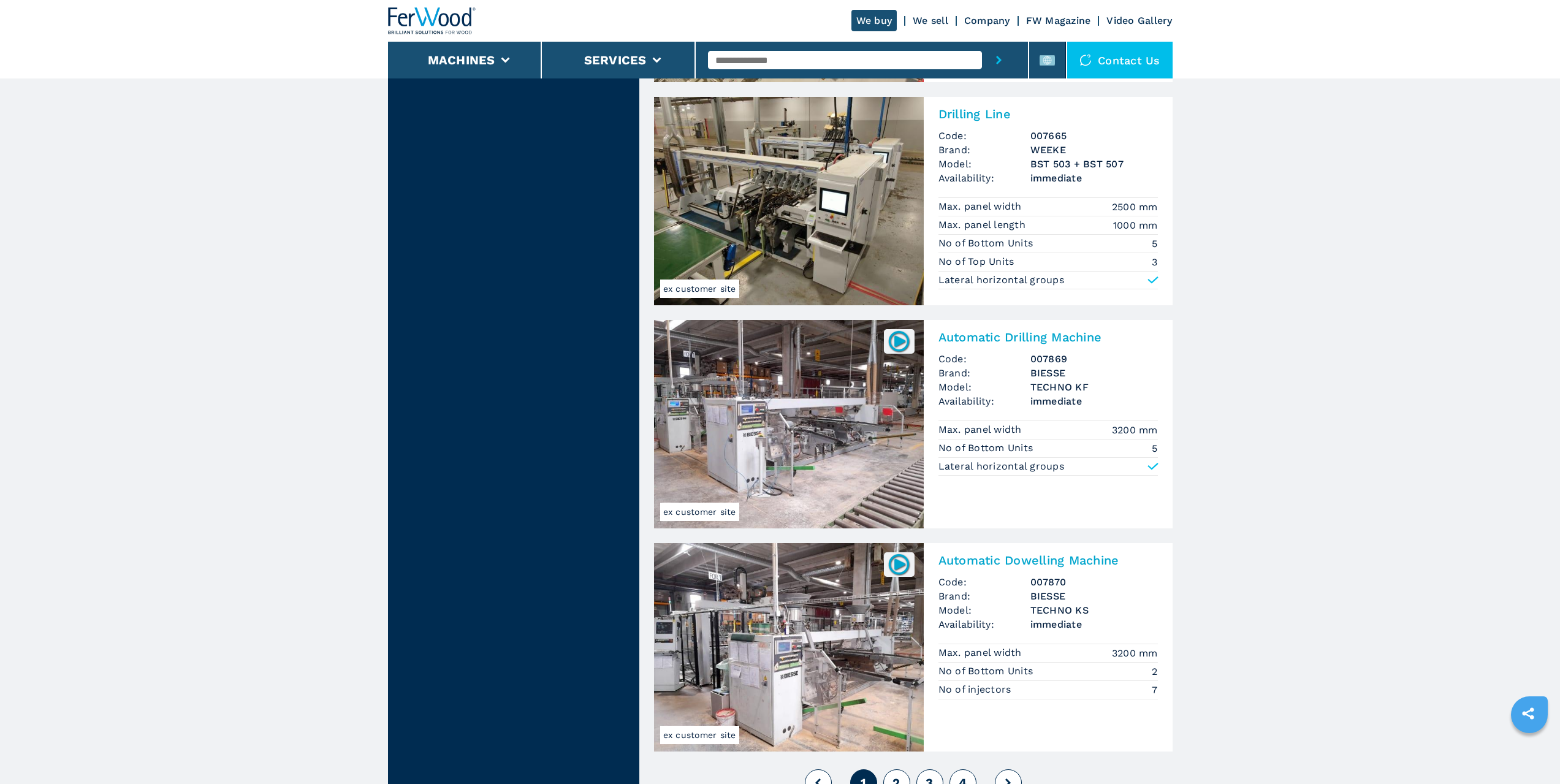
scroll to position [2574, 0]
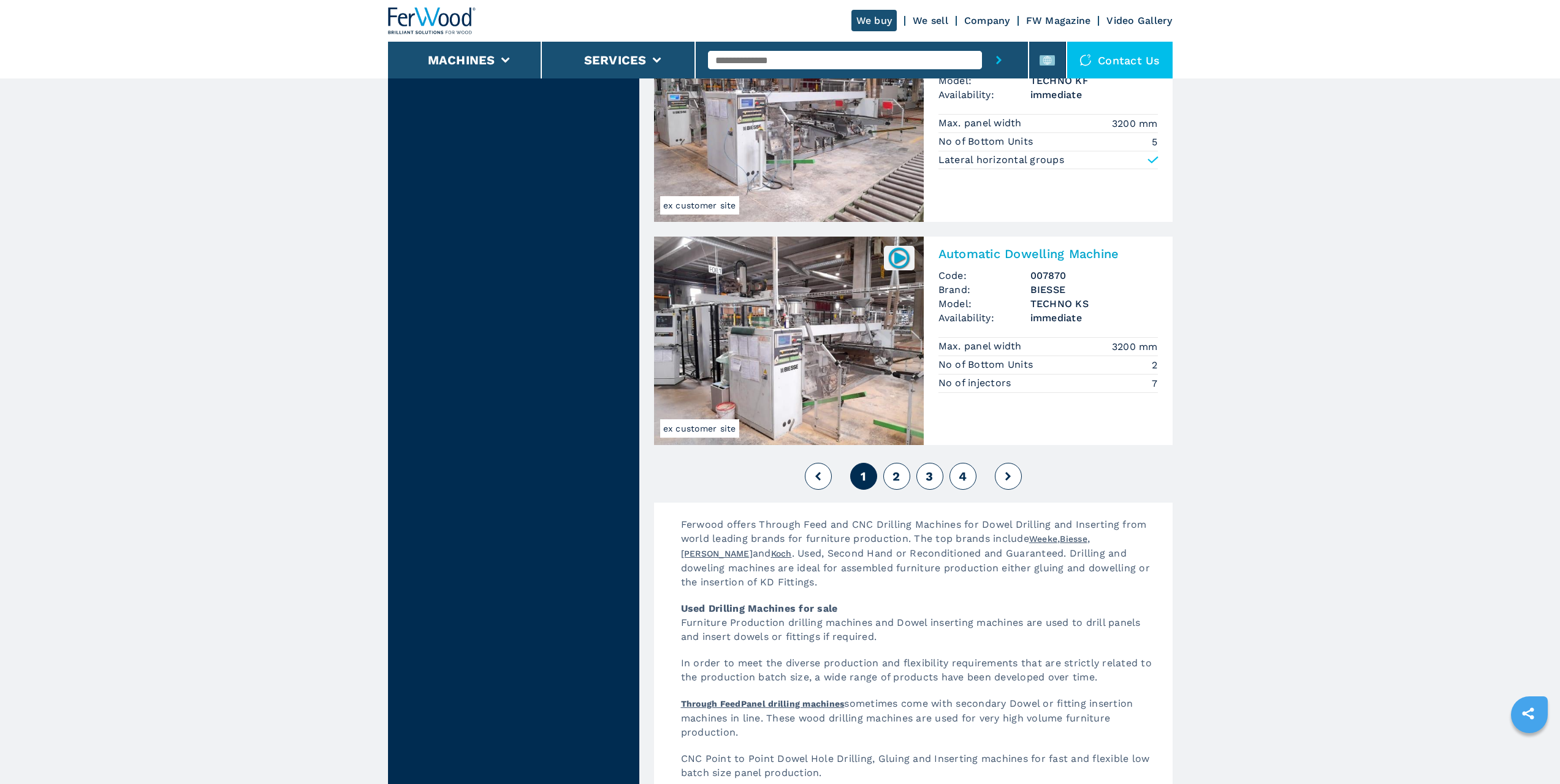
click at [898, 478] on span "2" at bounding box center [896, 476] width 8 height 15
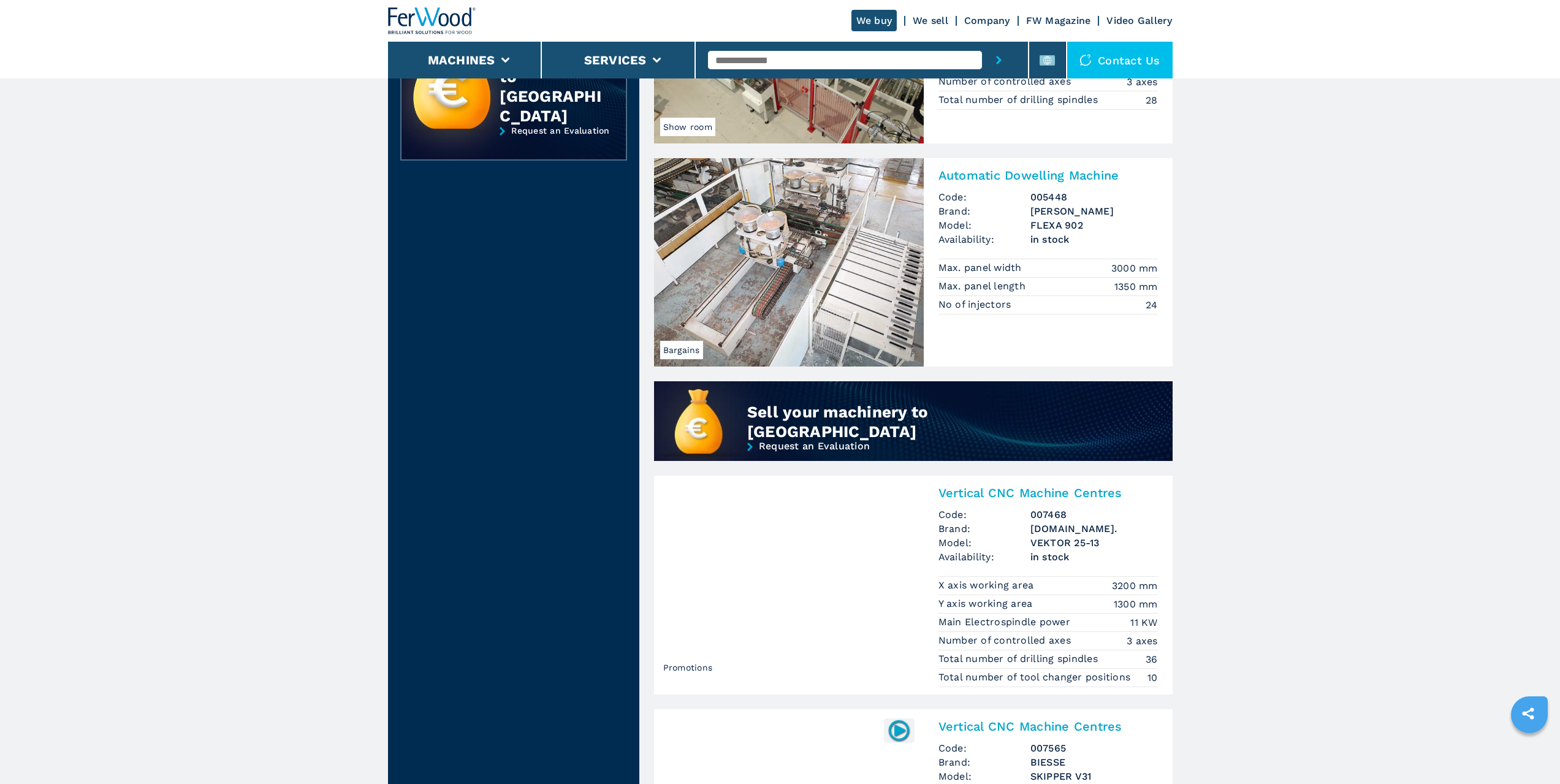
scroll to position [980, 0]
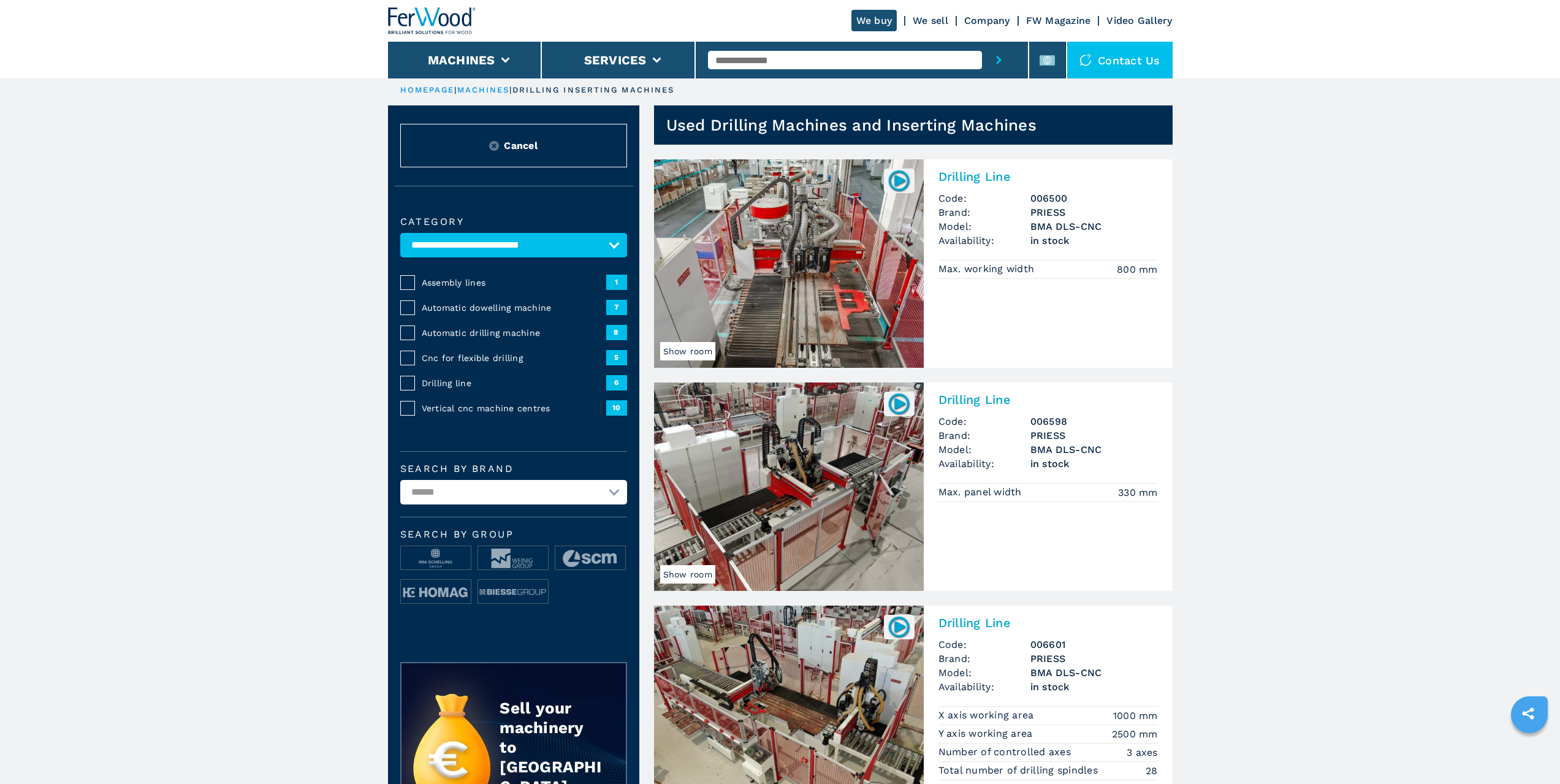
scroll to position [306, 0]
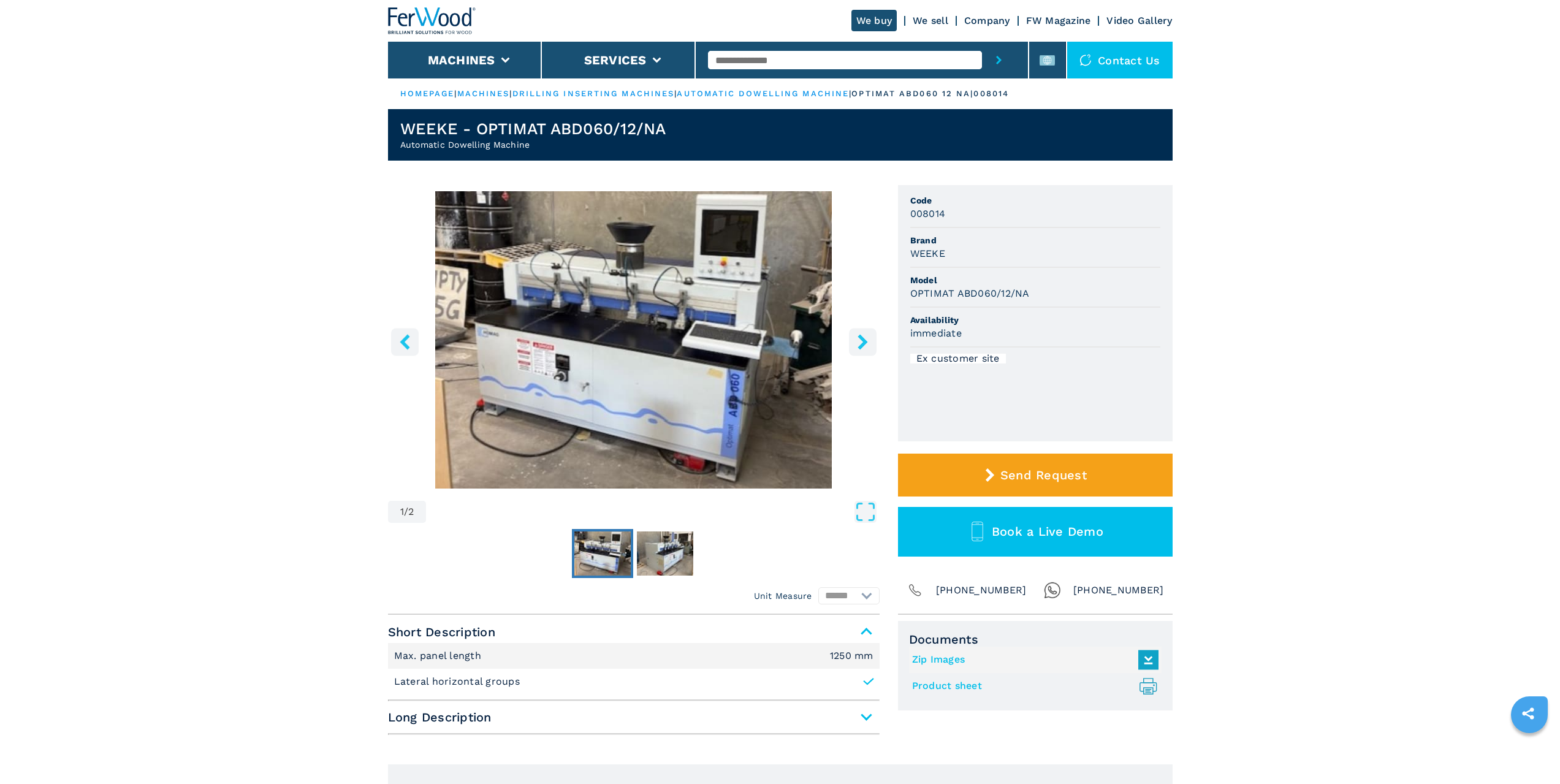
click at [859, 345] on icon "right-button" at bounding box center [863, 342] width 15 height 15
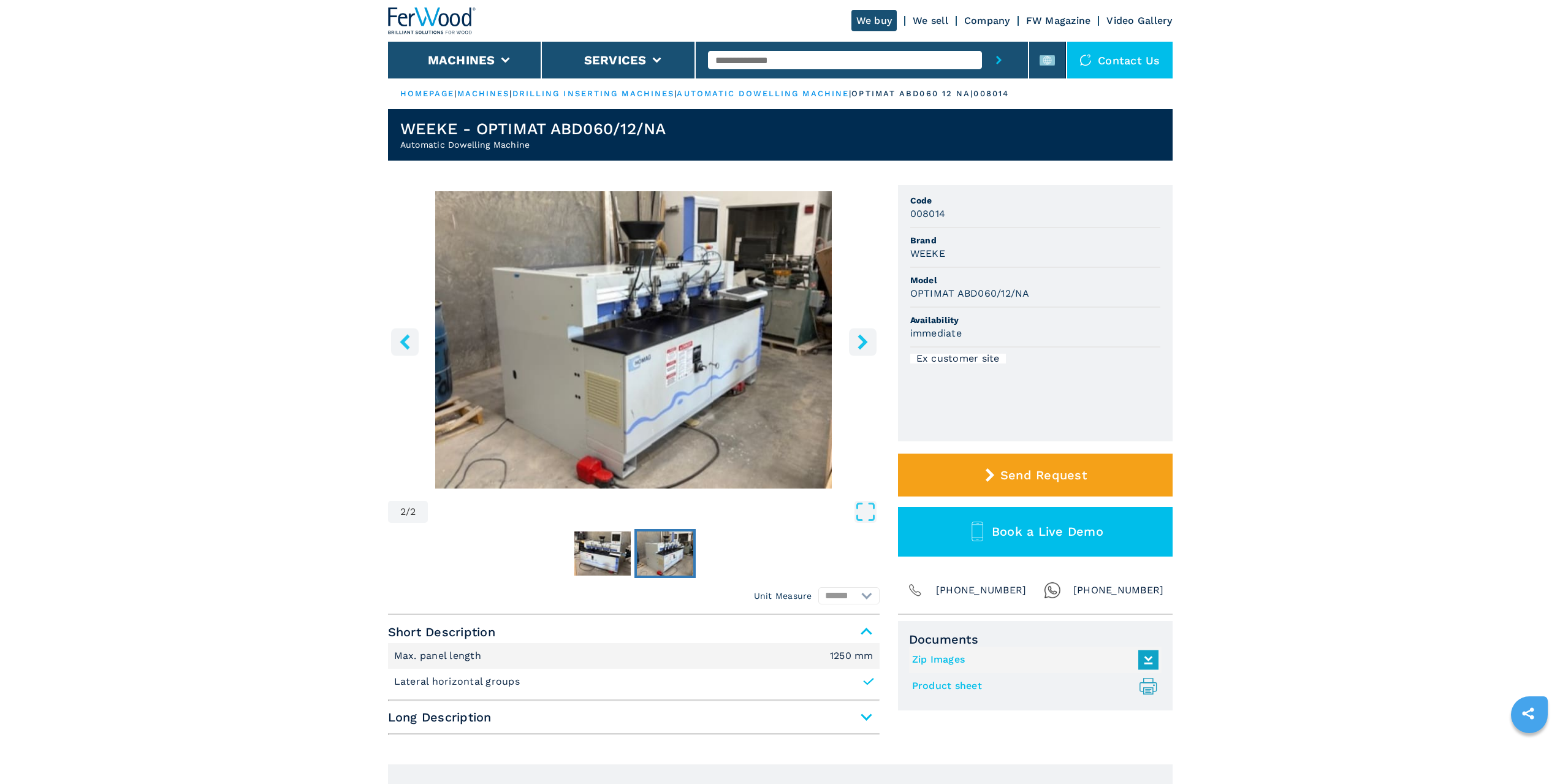
click at [859, 345] on icon "right-button" at bounding box center [863, 342] width 15 height 15
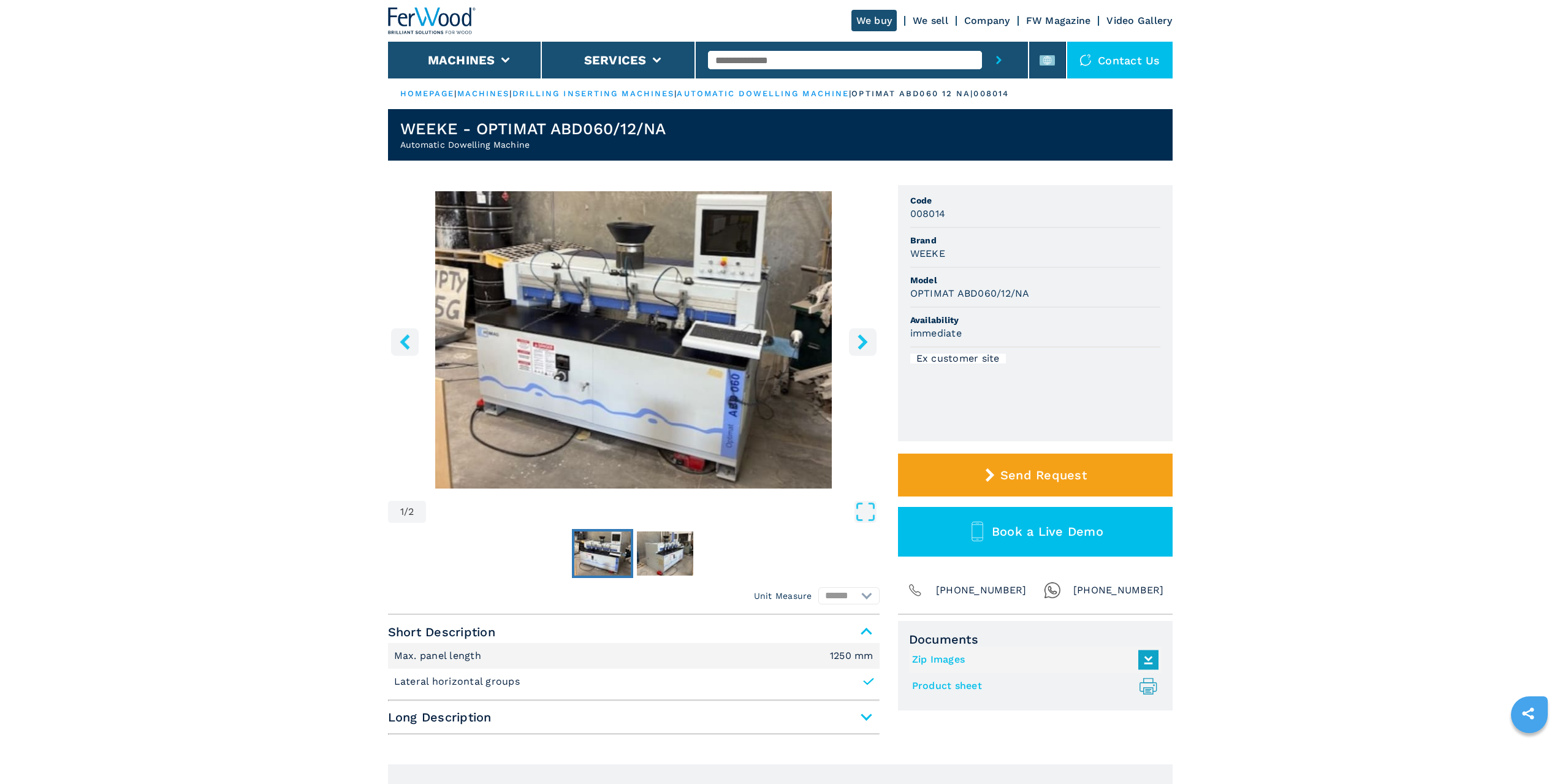
click at [864, 339] on icon "right-button" at bounding box center [863, 342] width 15 height 15
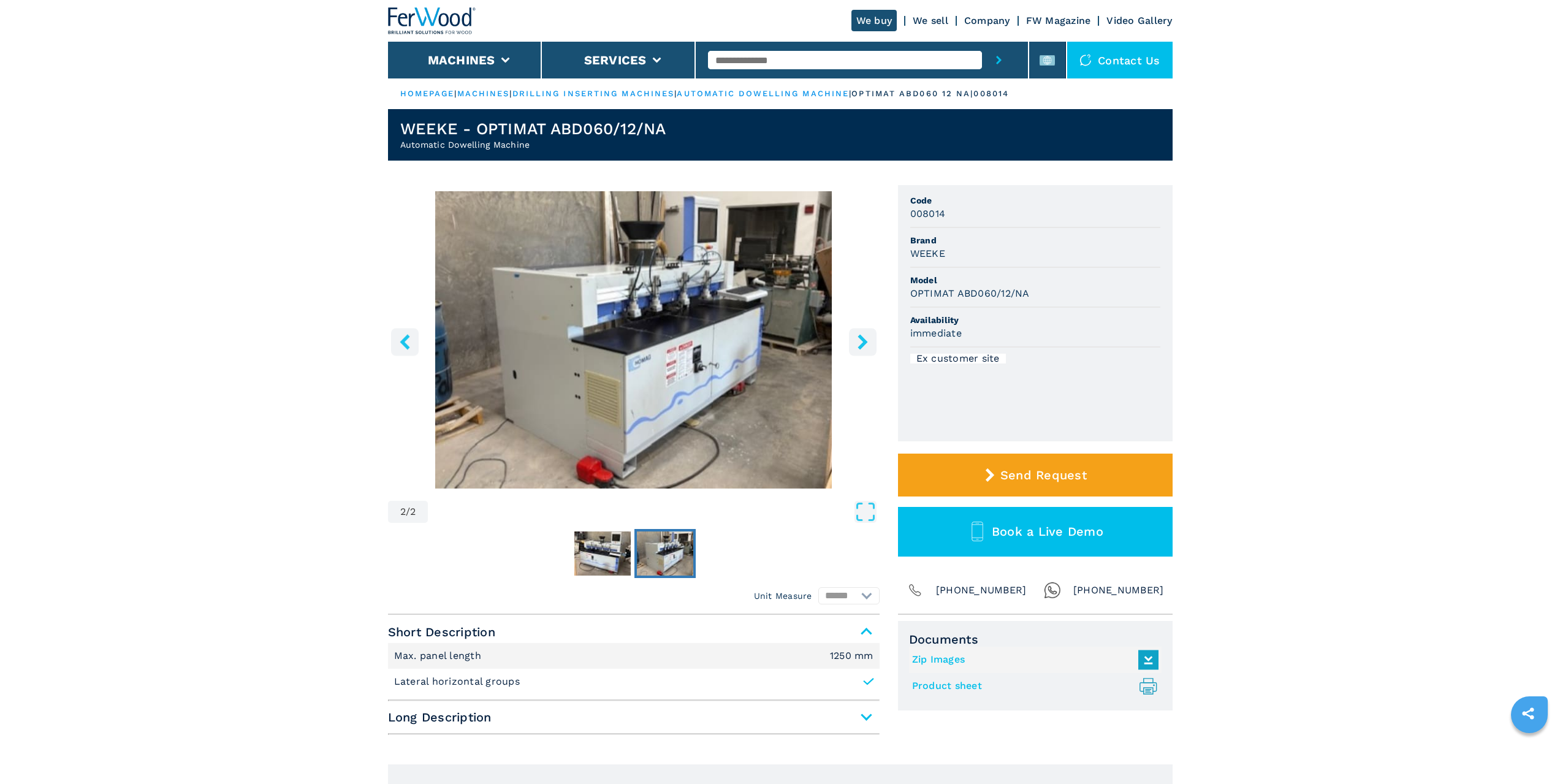
click at [696, 361] on img "Go to Slide 2" at bounding box center [634, 340] width 492 height 297
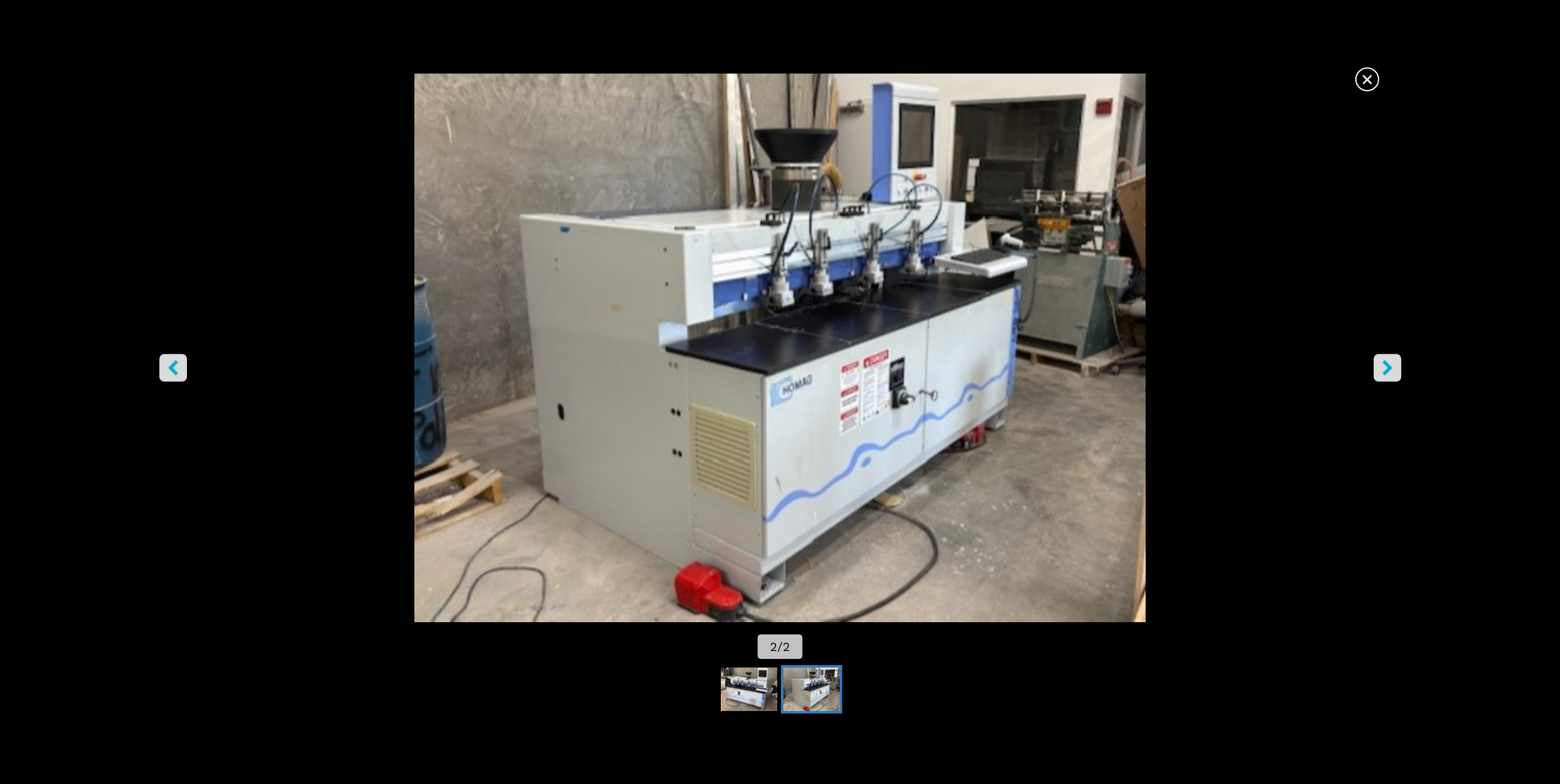
click at [170, 375] on icon "left-button" at bounding box center [173, 368] width 15 height 15
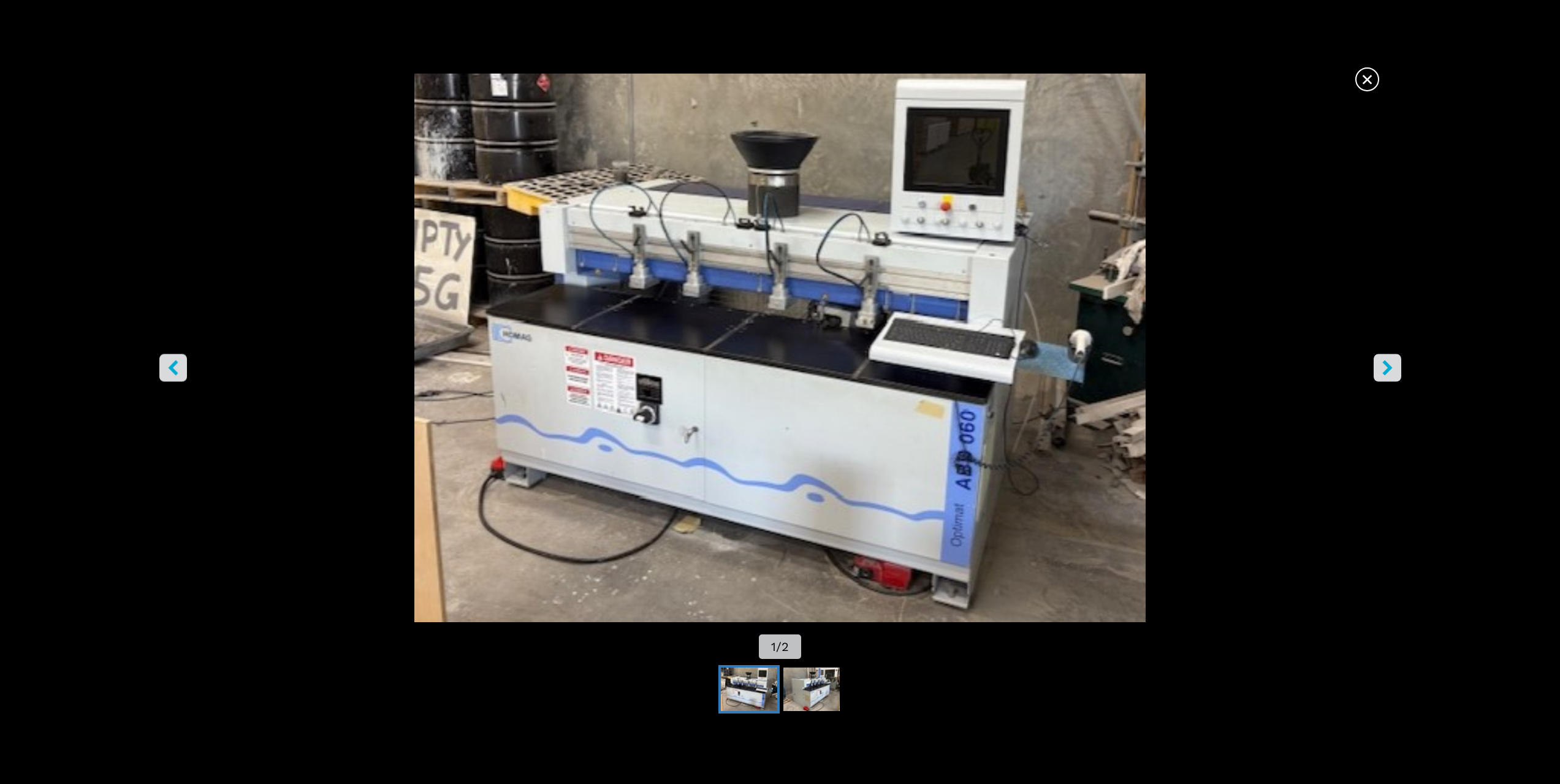
click at [1369, 78] on span "×" at bounding box center [1367, 77] width 21 height 21
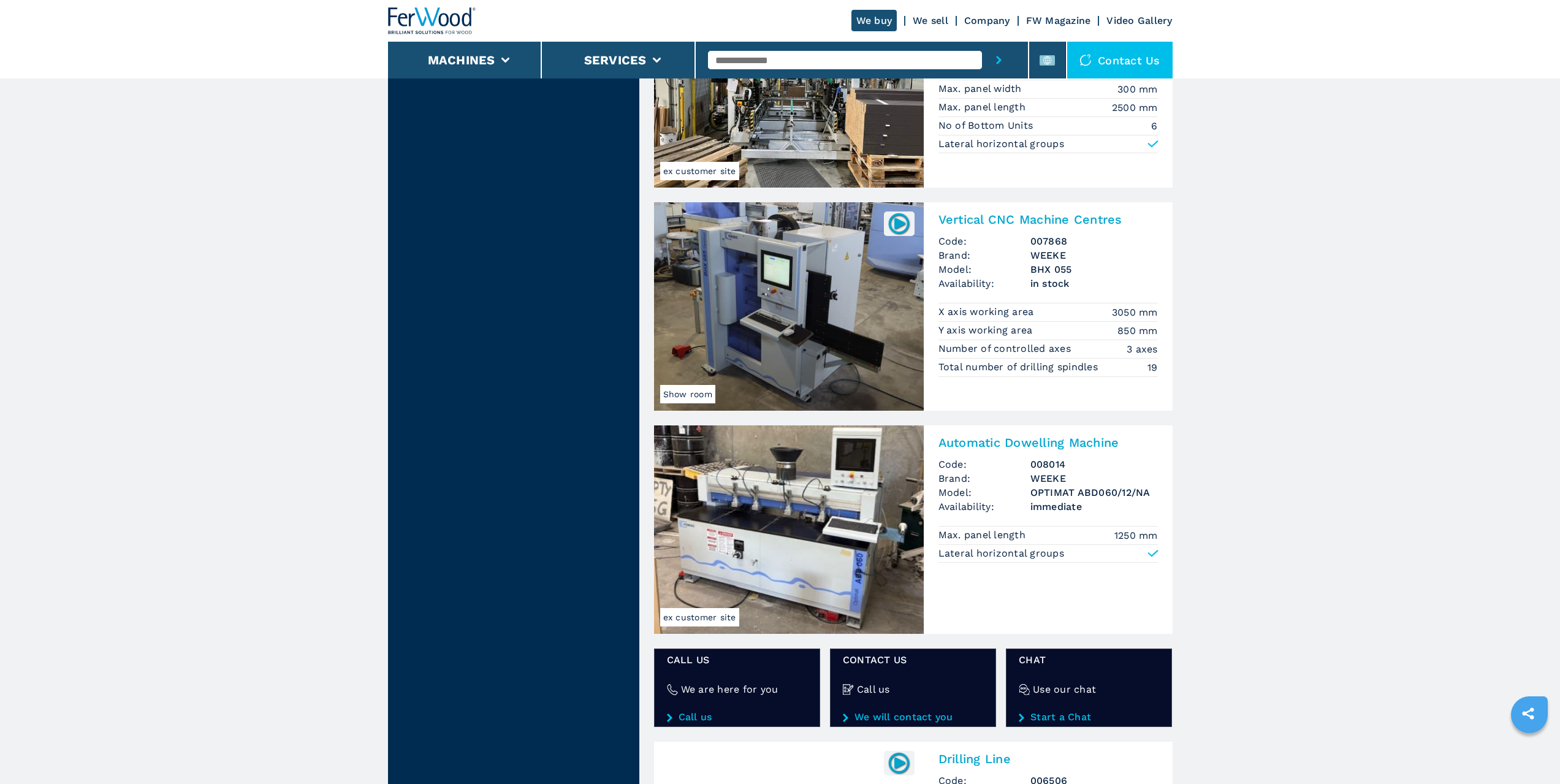
scroll to position [1566, 0]
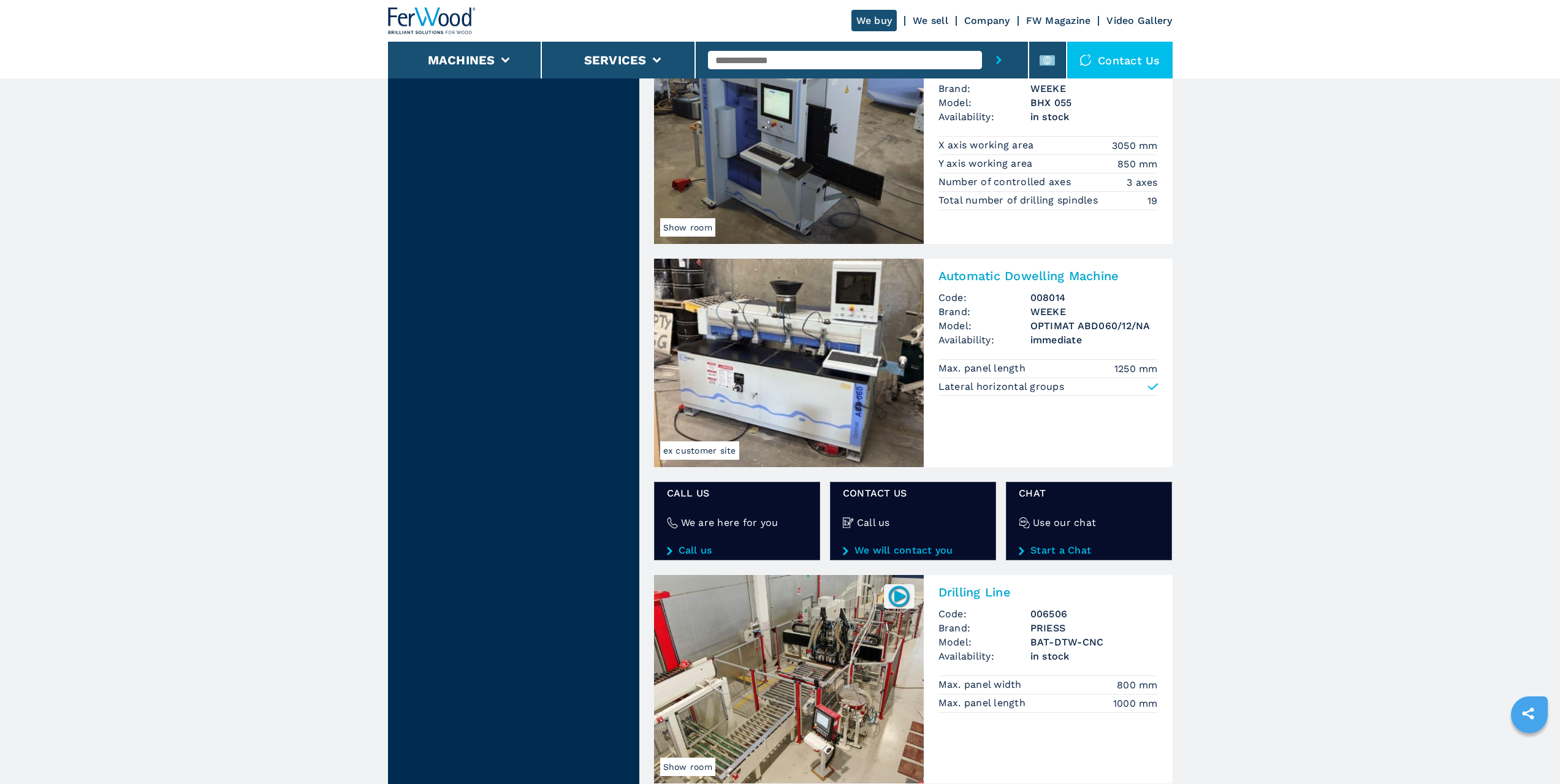
click at [778, 378] on img at bounding box center [789, 363] width 270 height 208
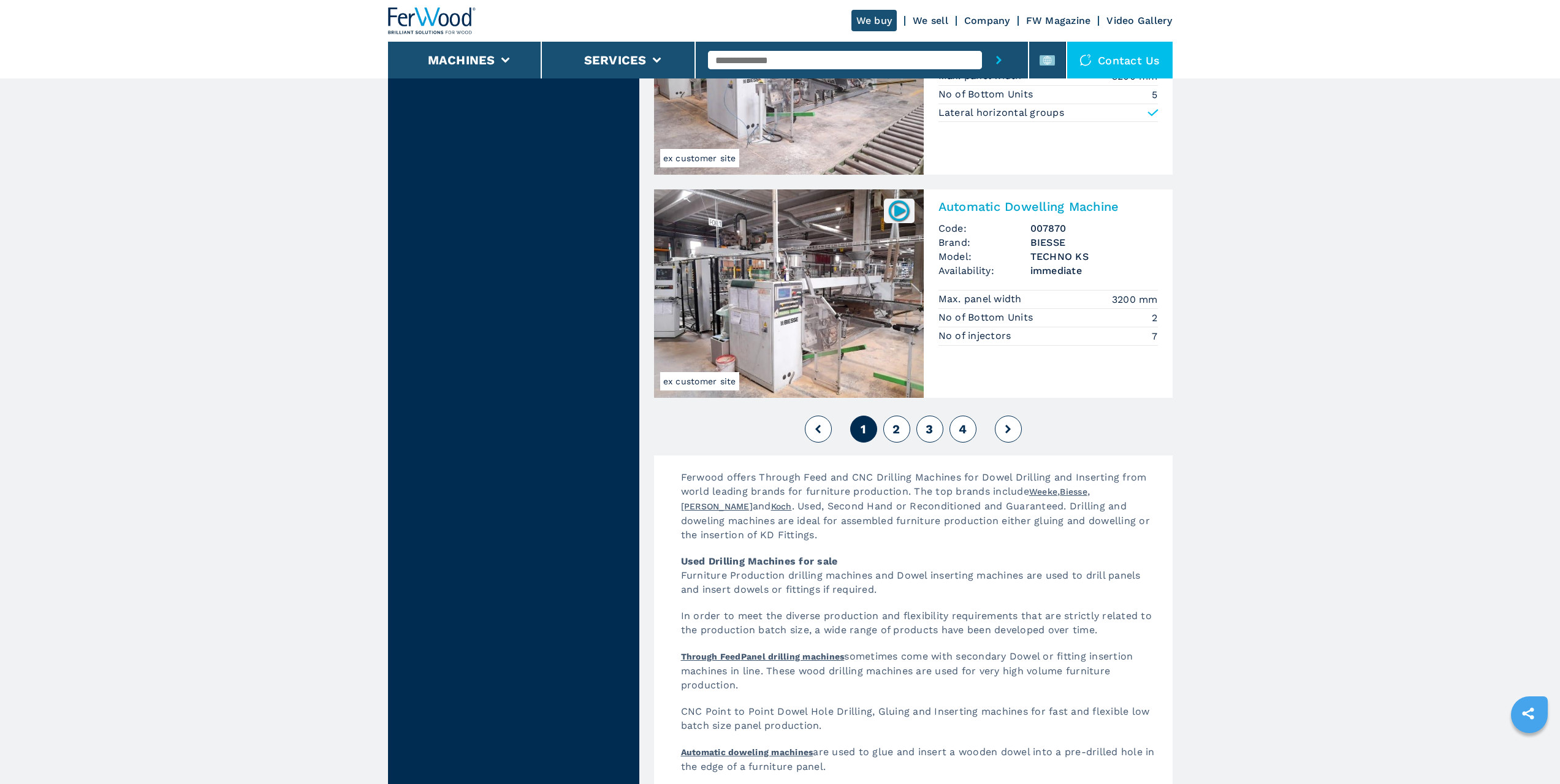
scroll to position [2635, 0]
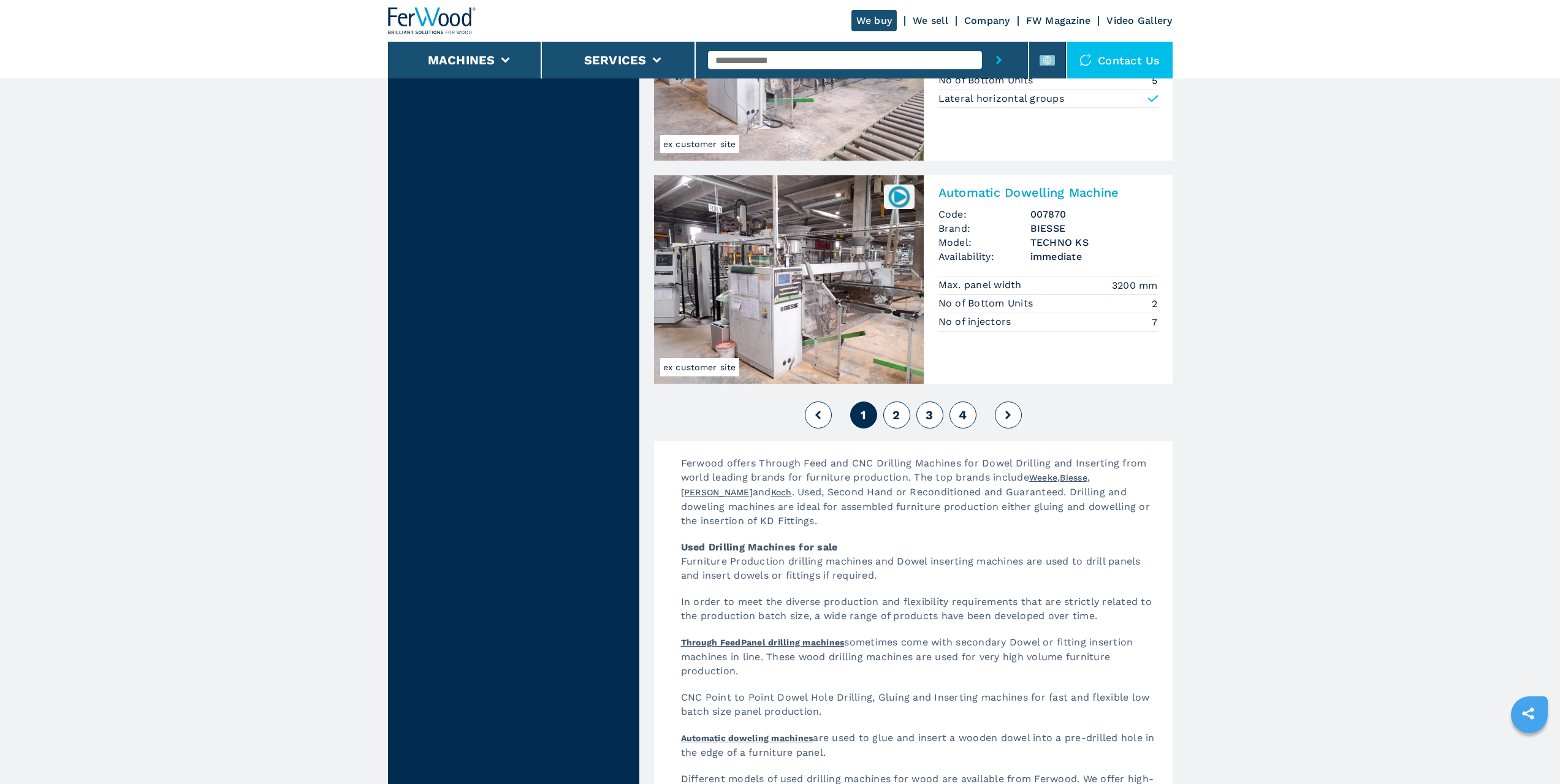
click at [891, 419] on button "2" at bounding box center [897, 415] width 27 height 27
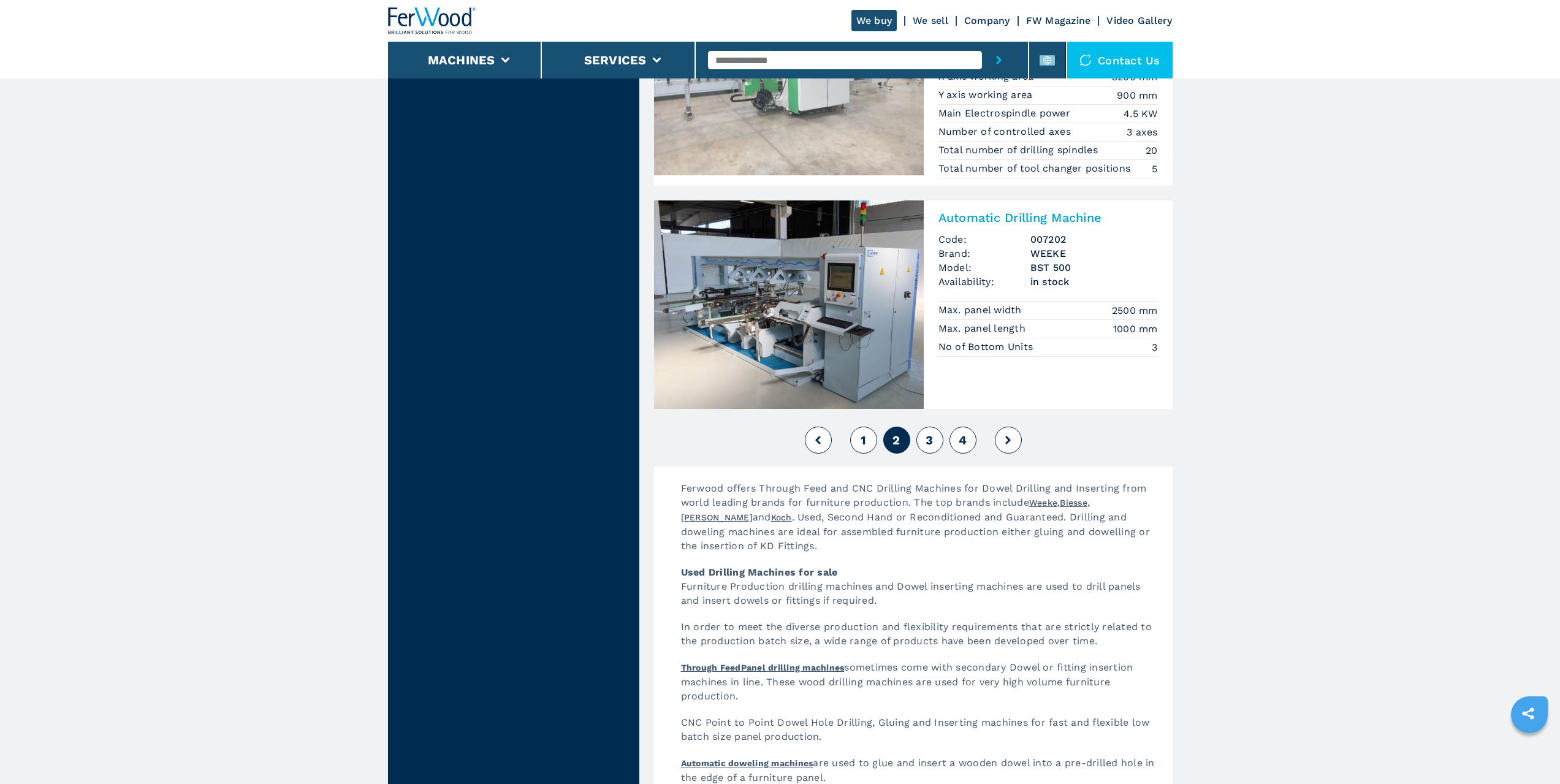
scroll to position [2635, 0]
click at [923, 438] on button "3" at bounding box center [930, 439] width 27 height 27
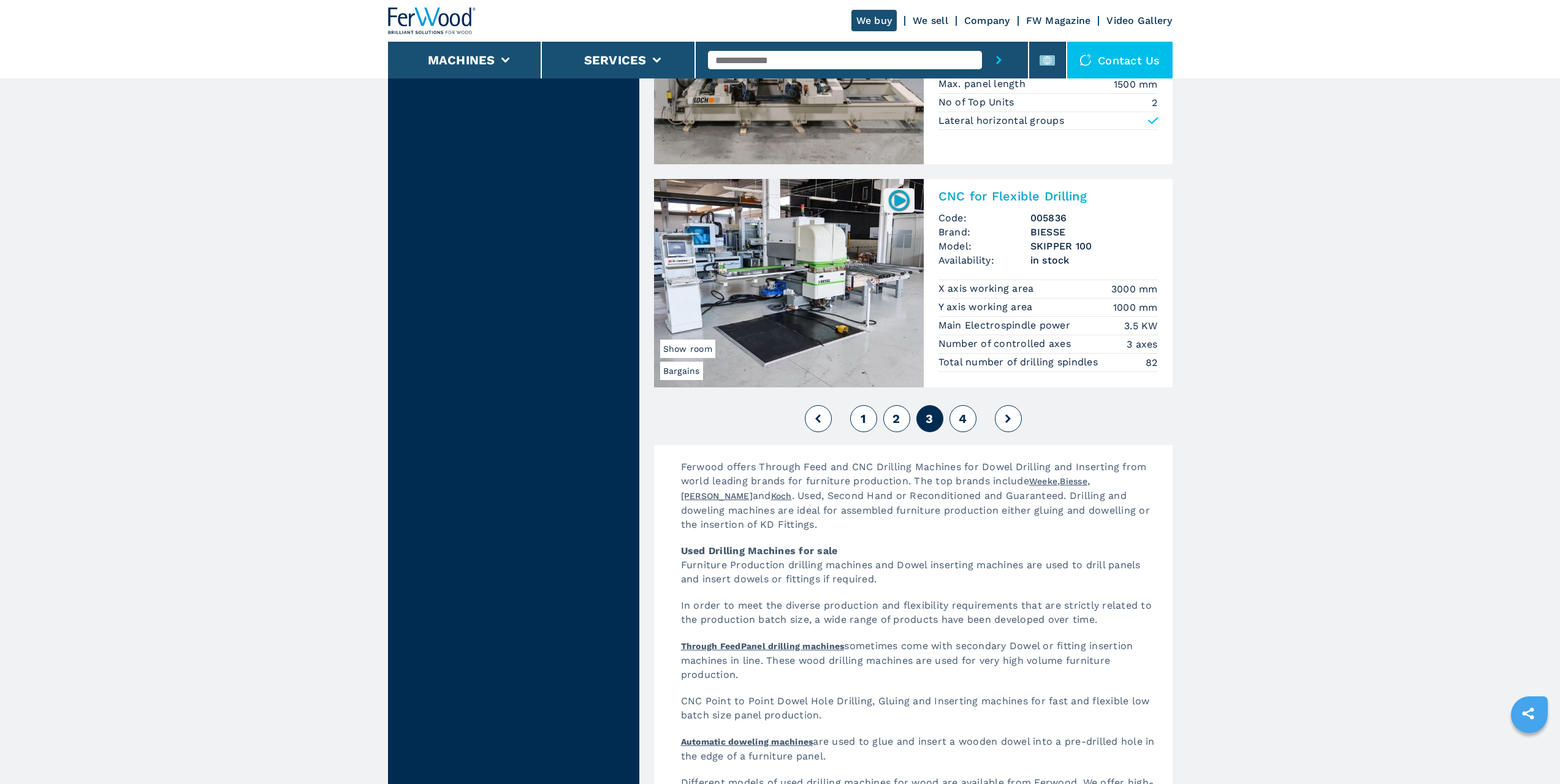
scroll to position [2697, 0]
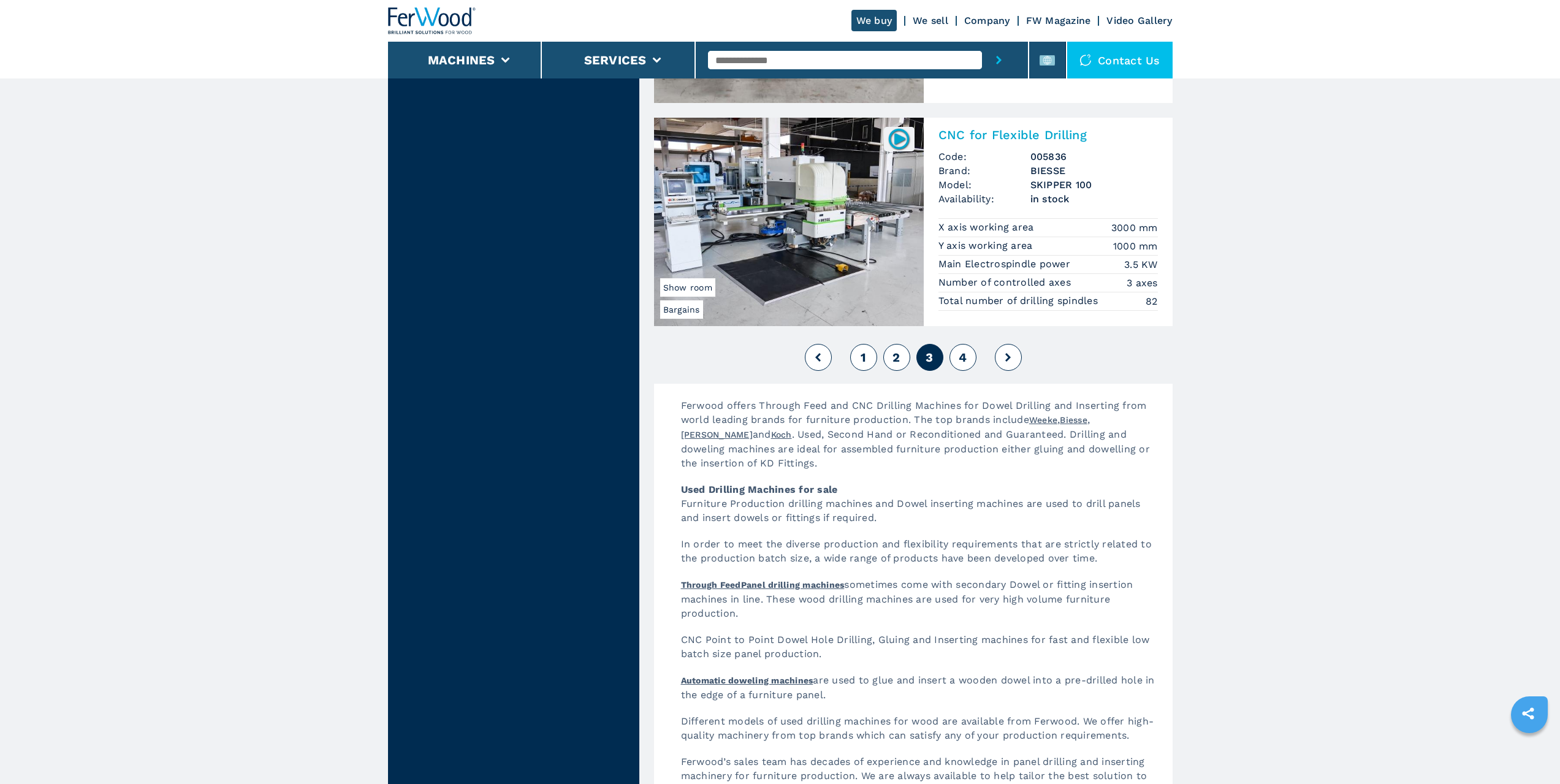
click at [957, 363] on button "4" at bounding box center [963, 357] width 27 height 27
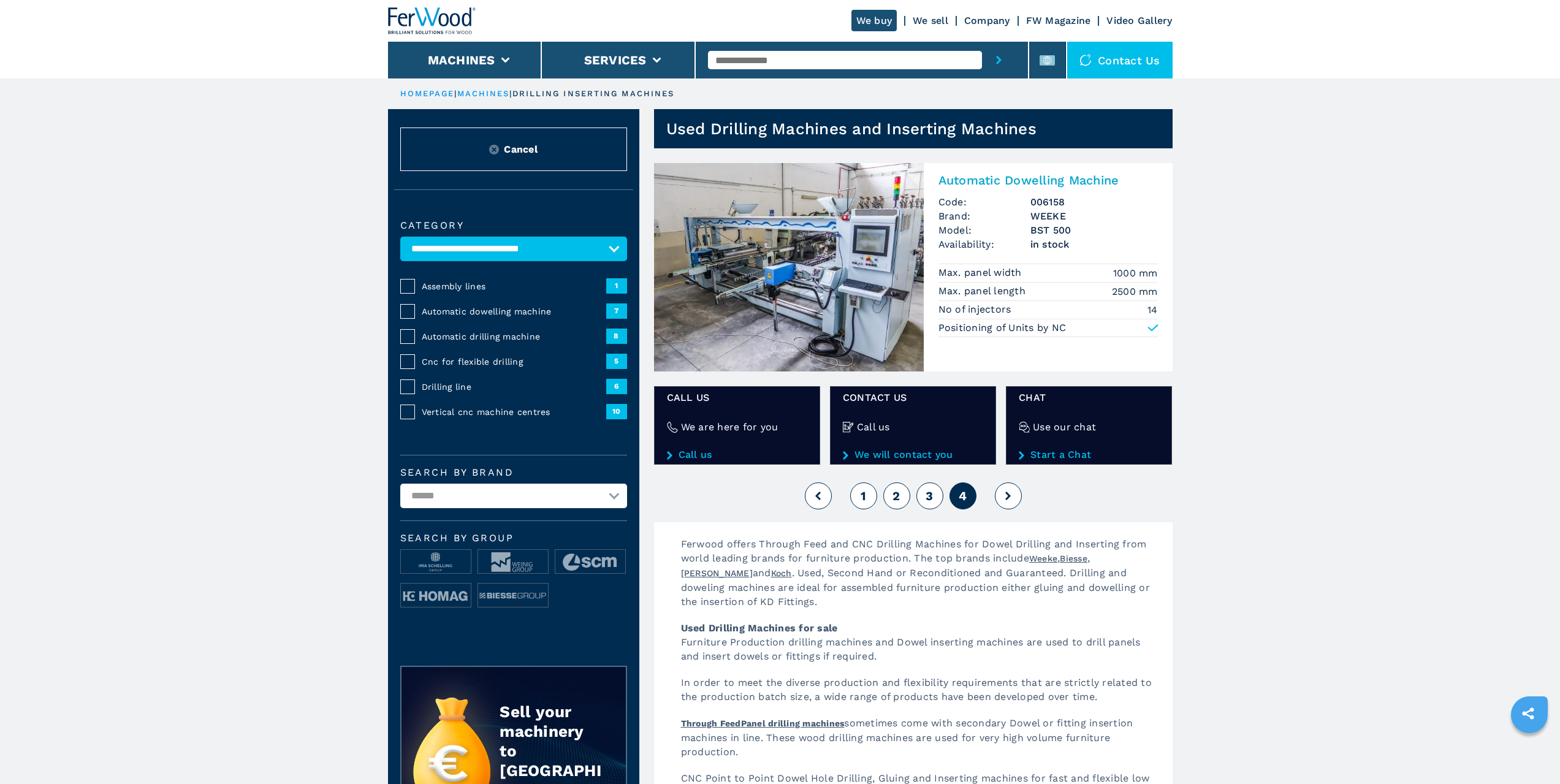
click at [926, 495] on span "3" at bounding box center [929, 496] width 8 height 15
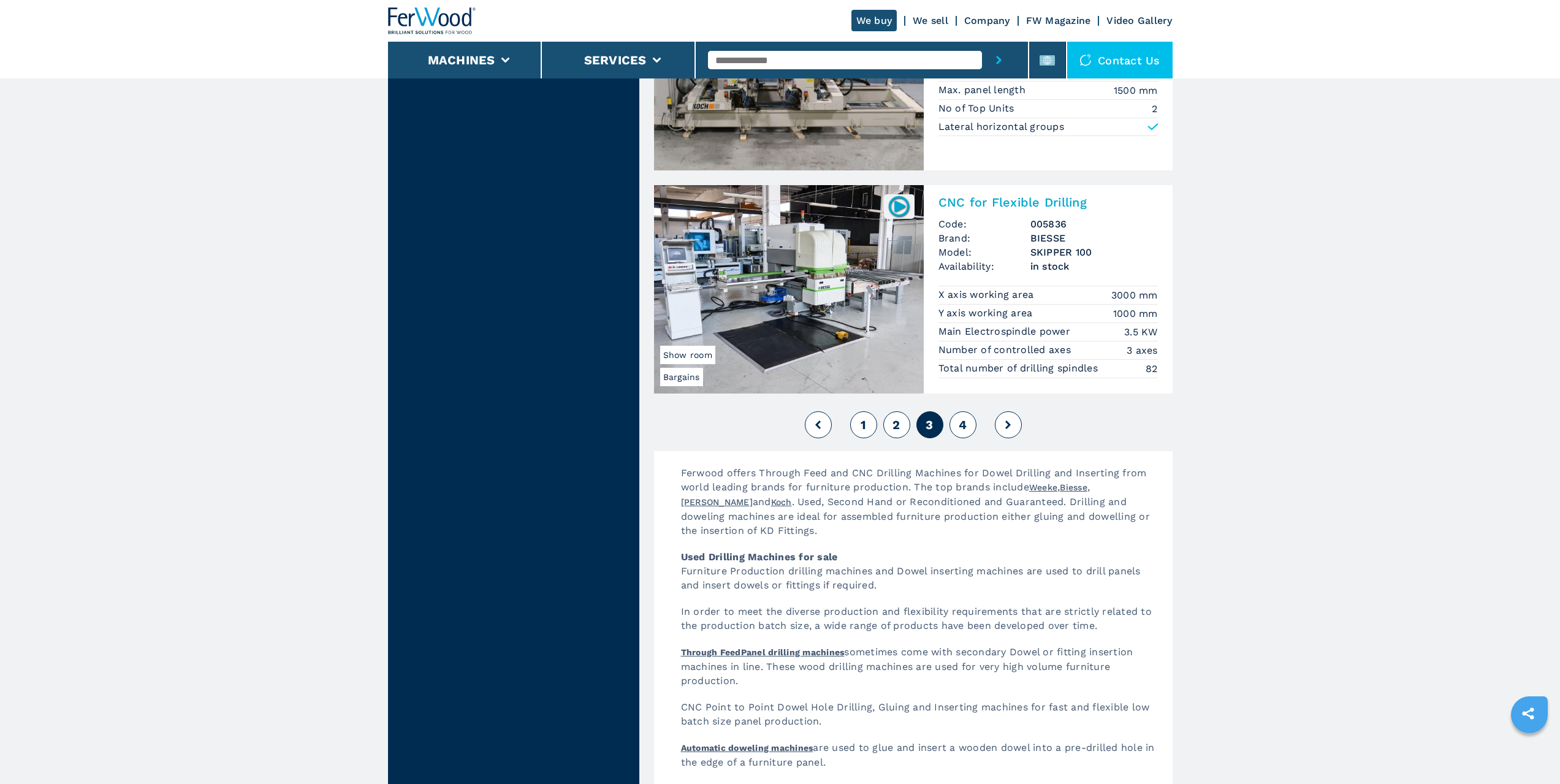
scroll to position [2758, 0]
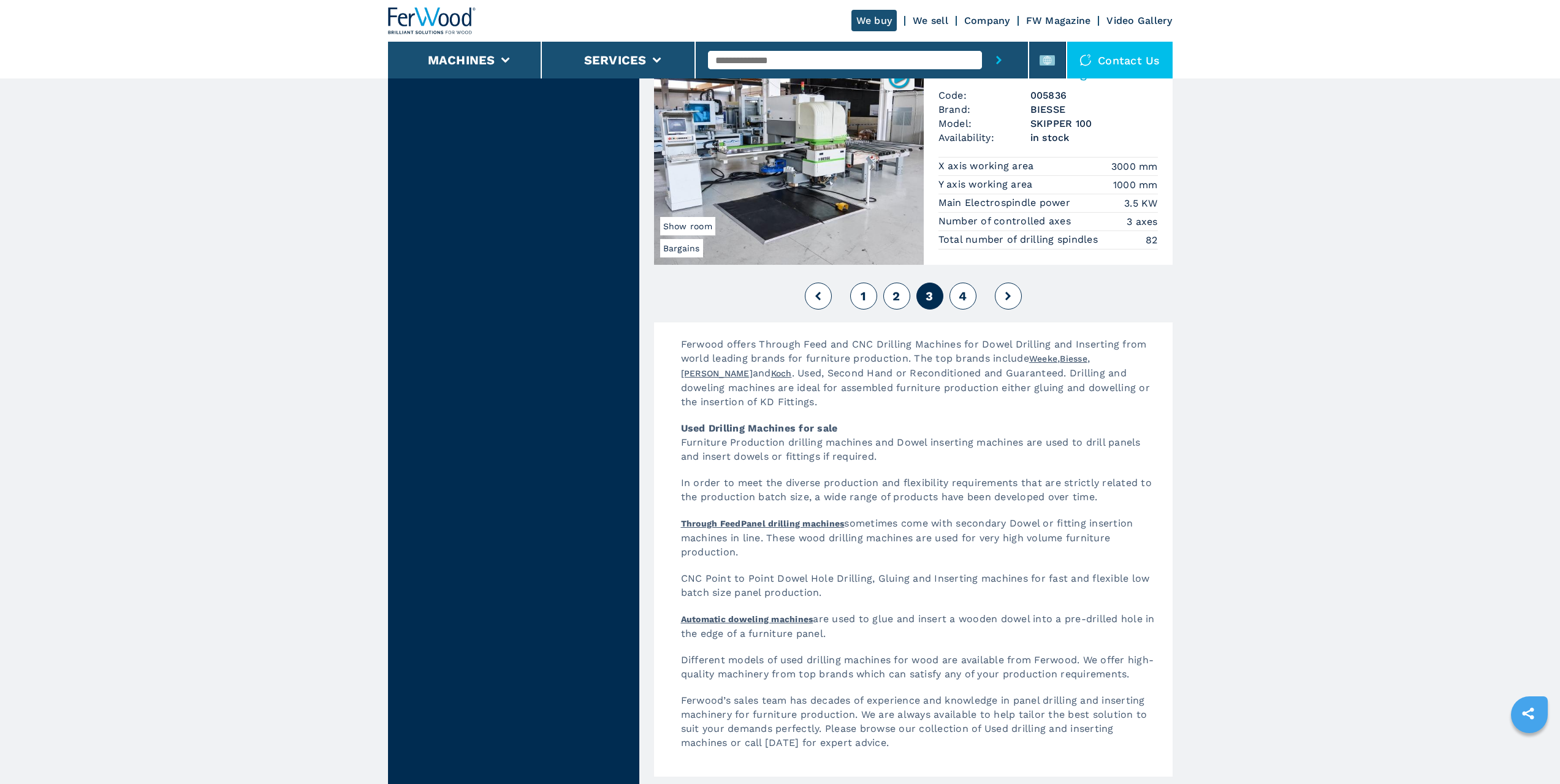
click at [864, 296] on span "1" at bounding box center [864, 295] width 5 height 15
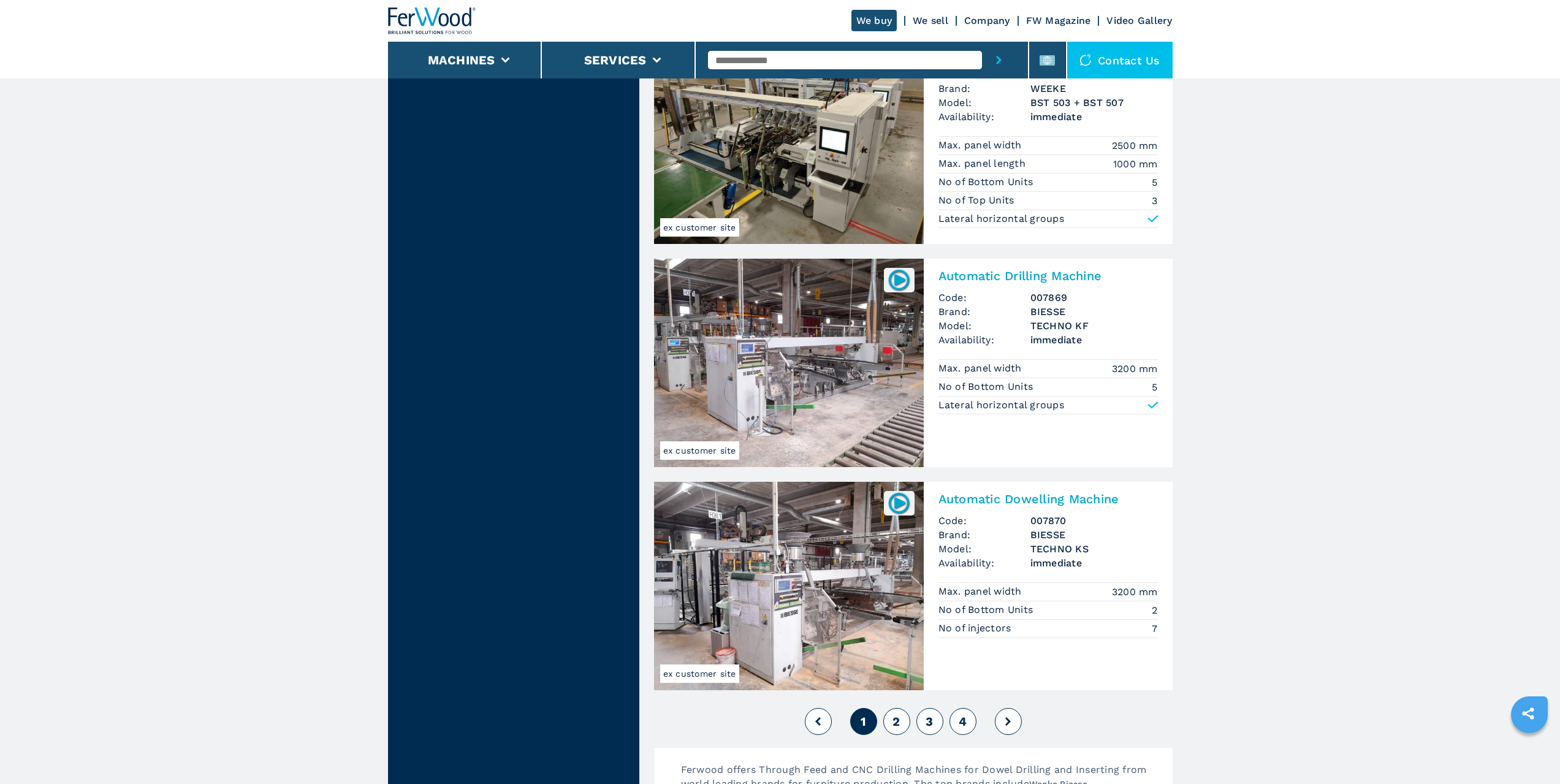
scroll to position [2452, 0]
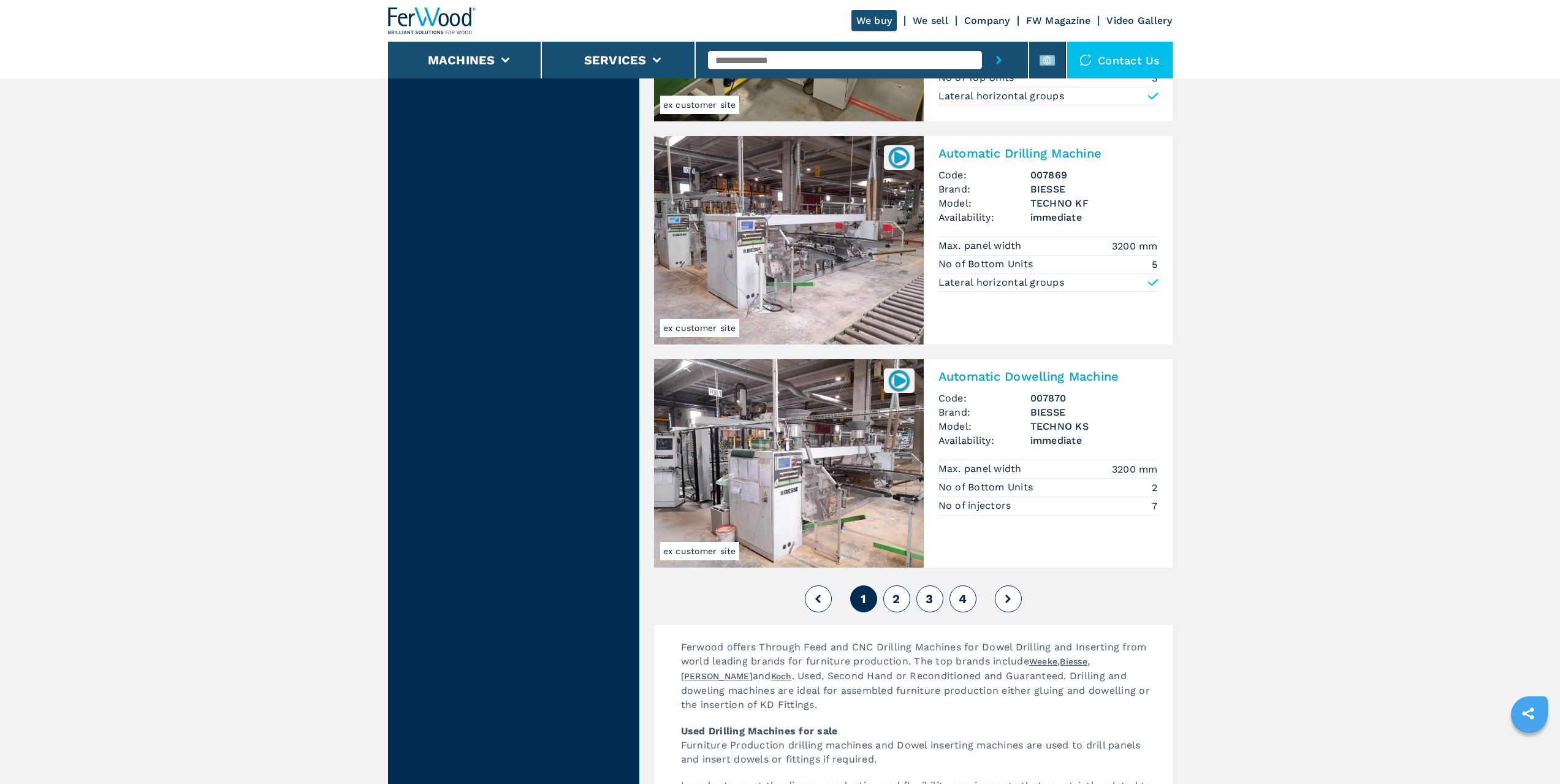
click at [969, 595] on button "4" at bounding box center [963, 599] width 27 height 27
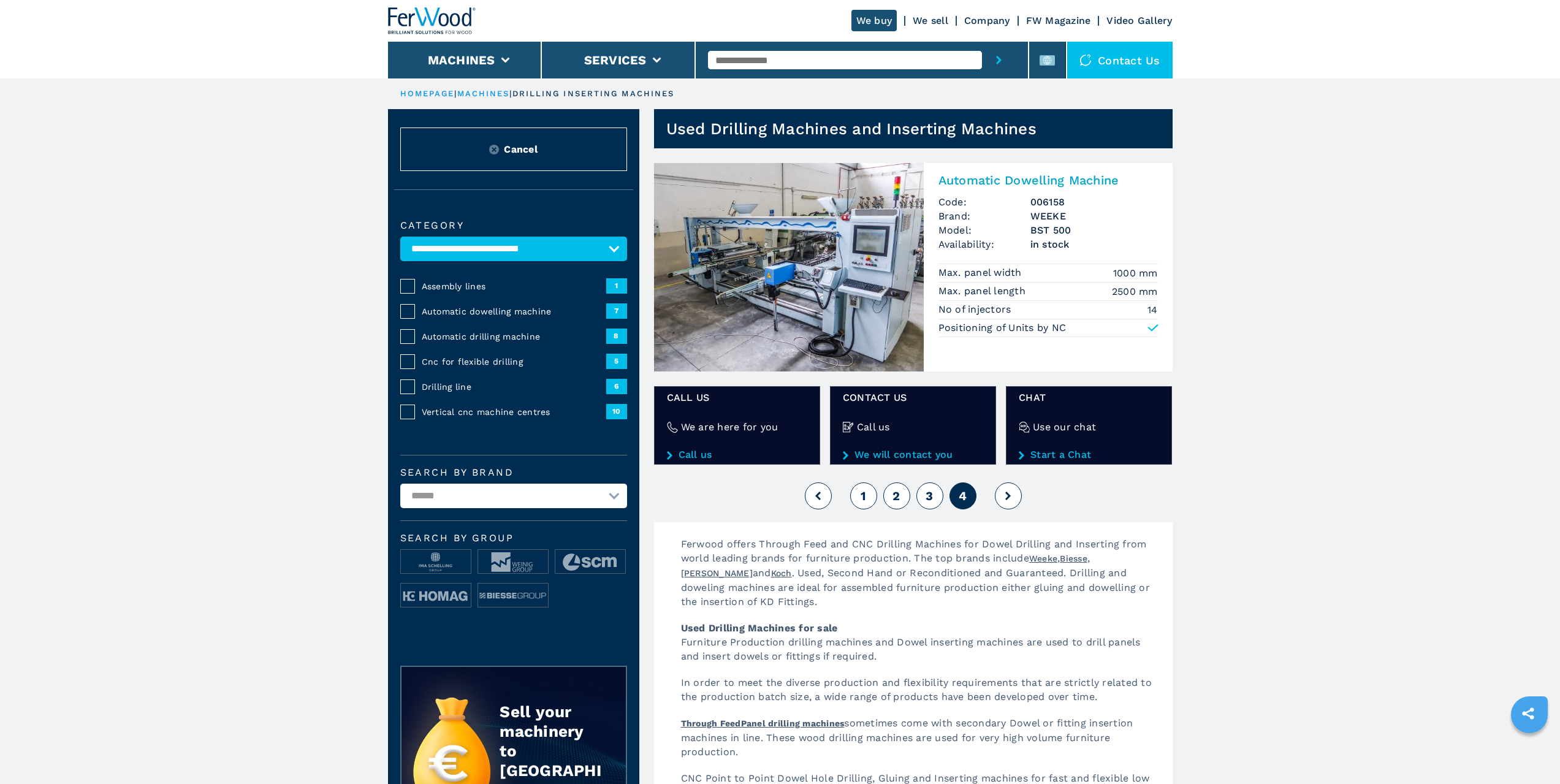
click at [928, 493] on span "3" at bounding box center [929, 496] width 8 height 15
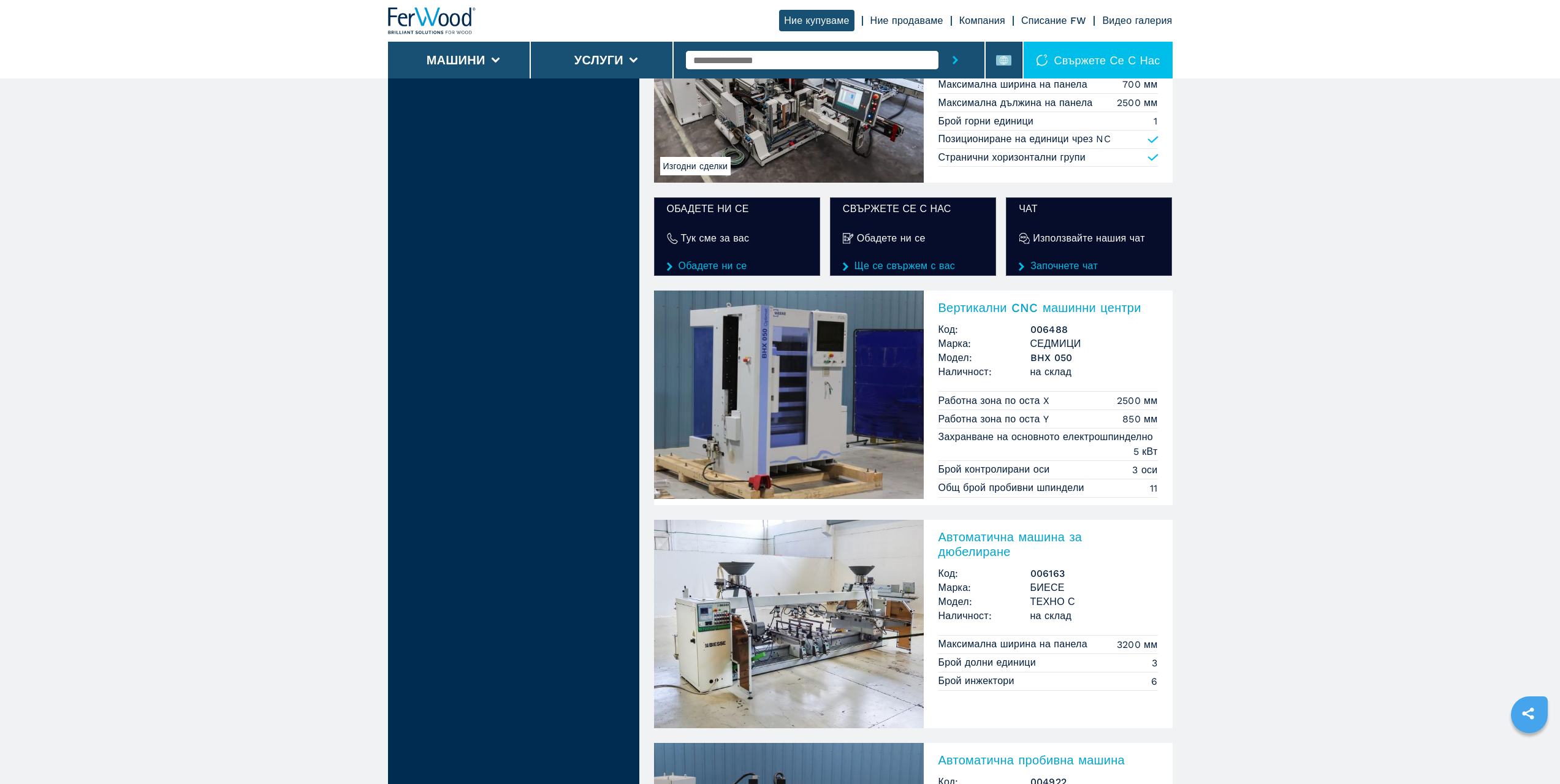
scroll to position [1860, 0]
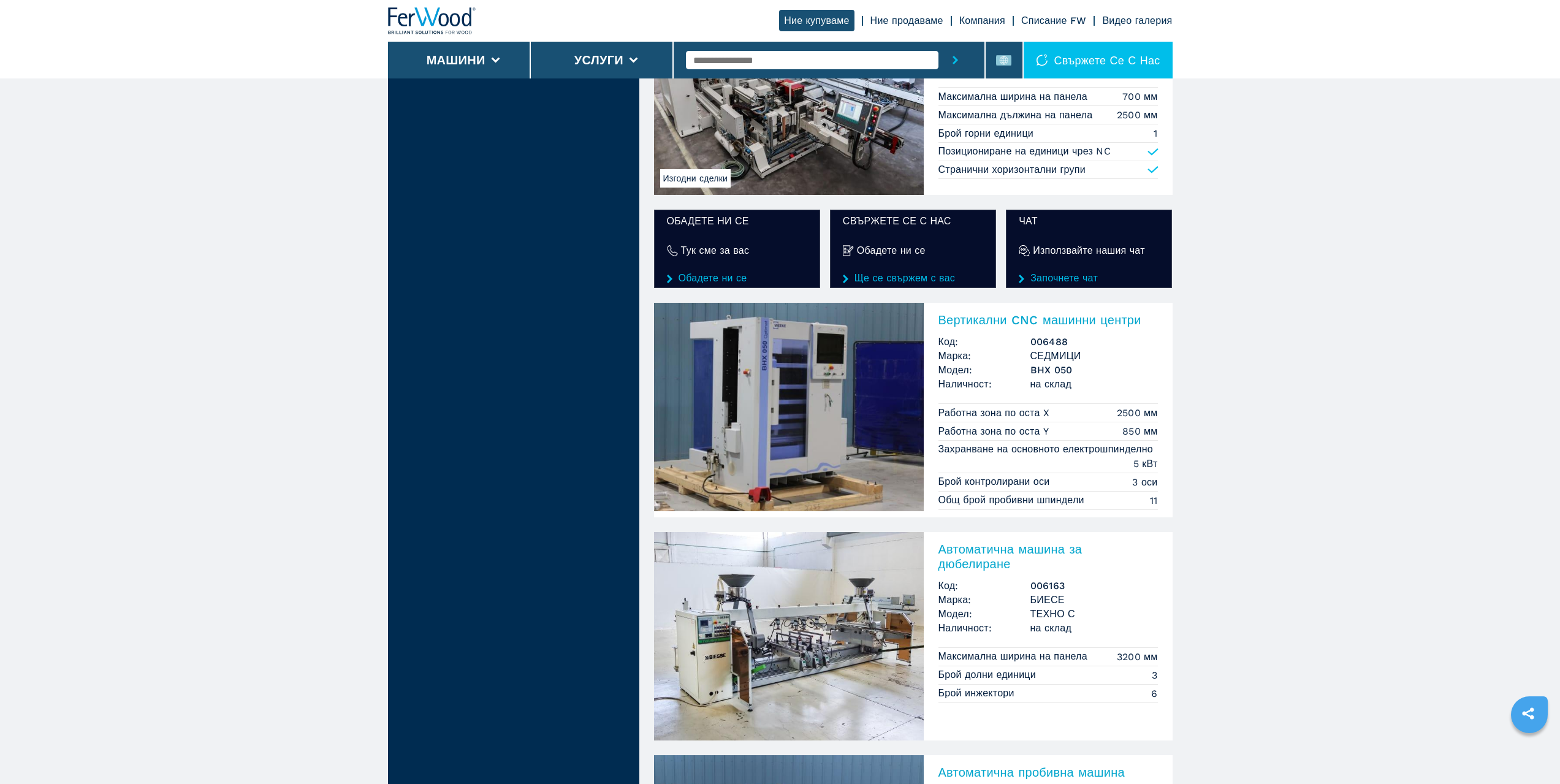
click at [763, 334] on img at bounding box center [789, 407] width 270 height 208
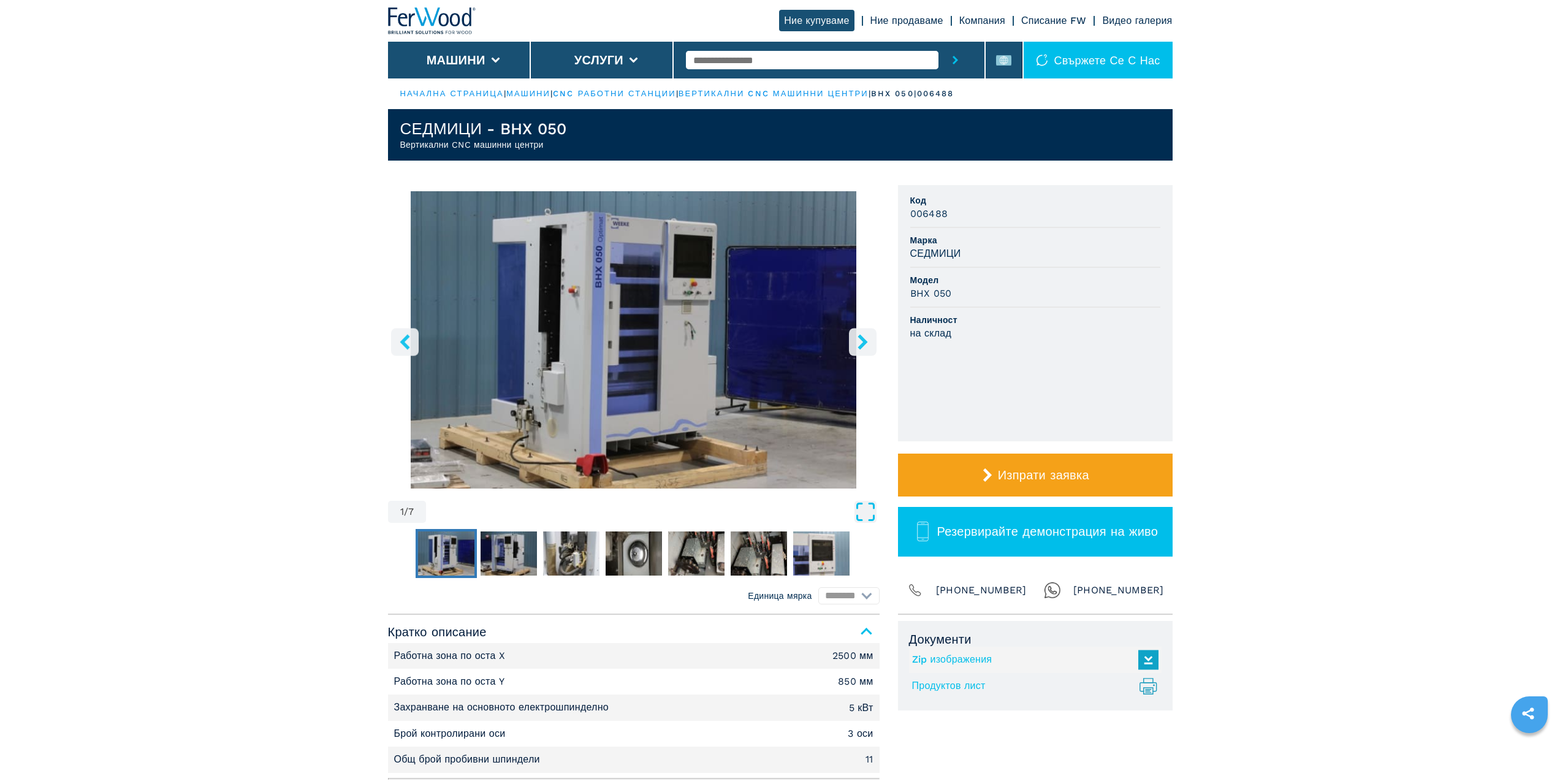
click at [870, 517] on icon "Отваряне на цял екран" at bounding box center [865, 512] width 22 height 22
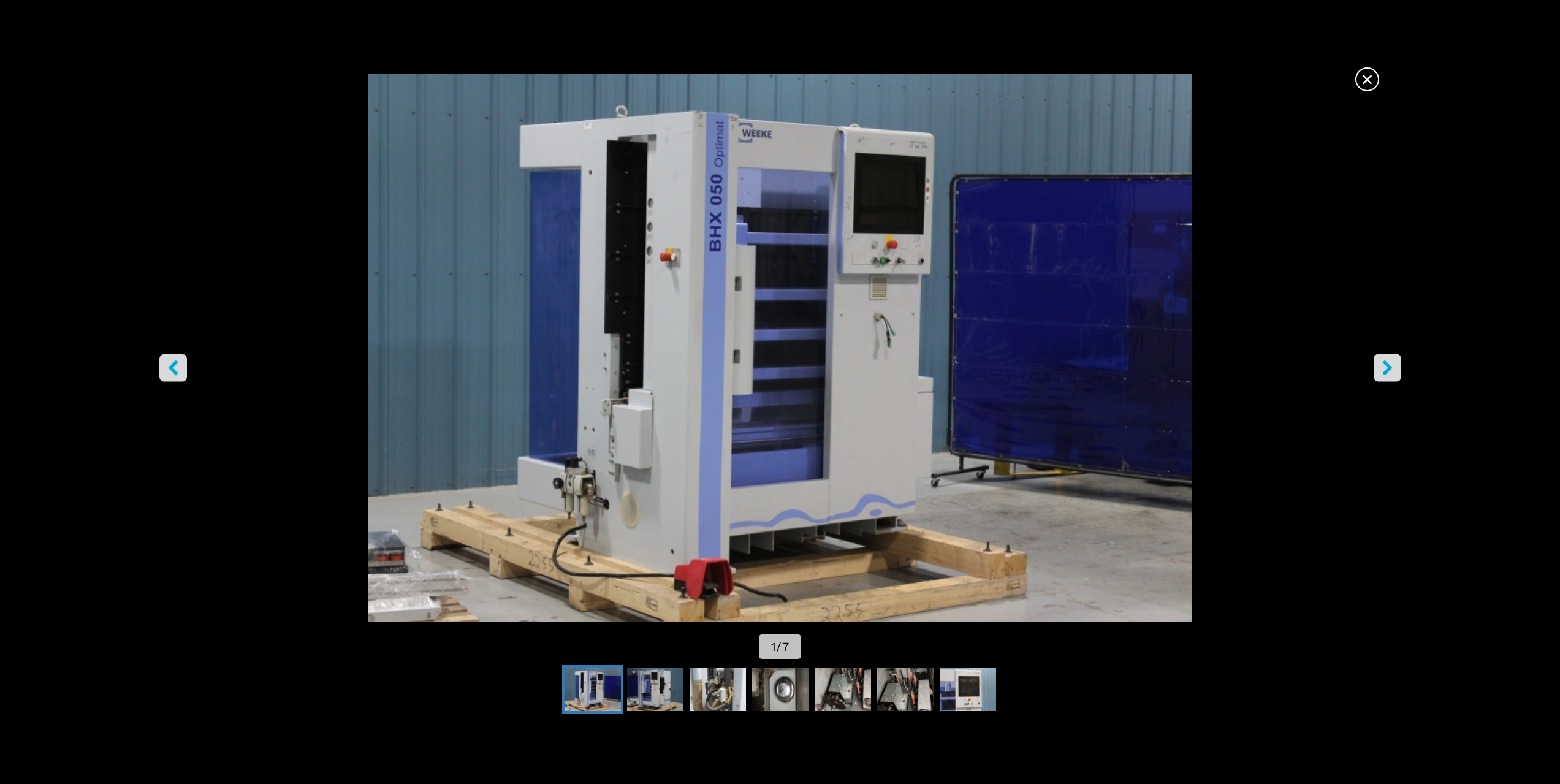
click at [1380, 375] on icon "десен бутон" at bounding box center [1388, 368] width 15 height 15
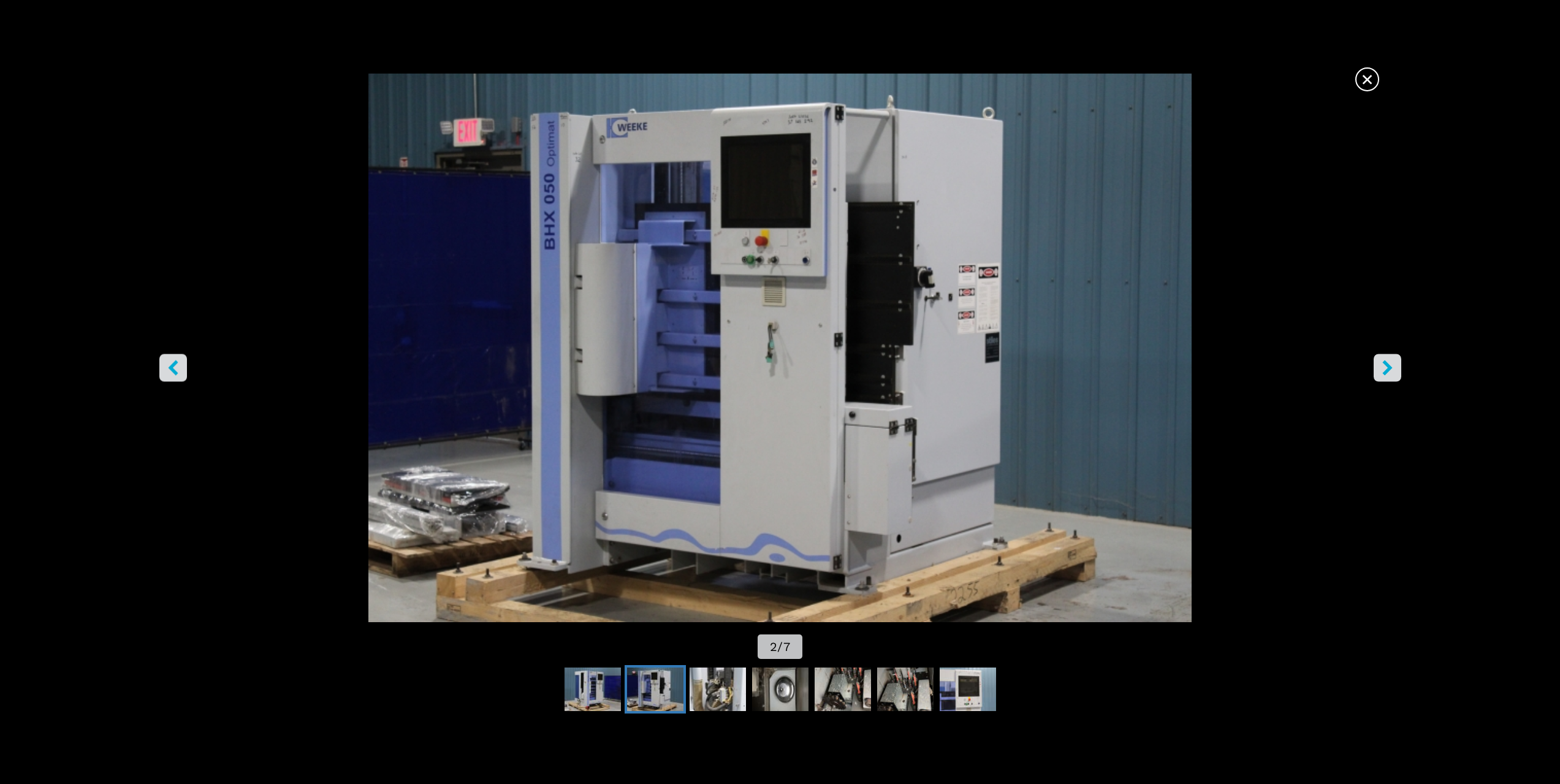
click at [1380, 375] on icon "десен бутон" at bounding box center [1388, 368] width 15 height 15
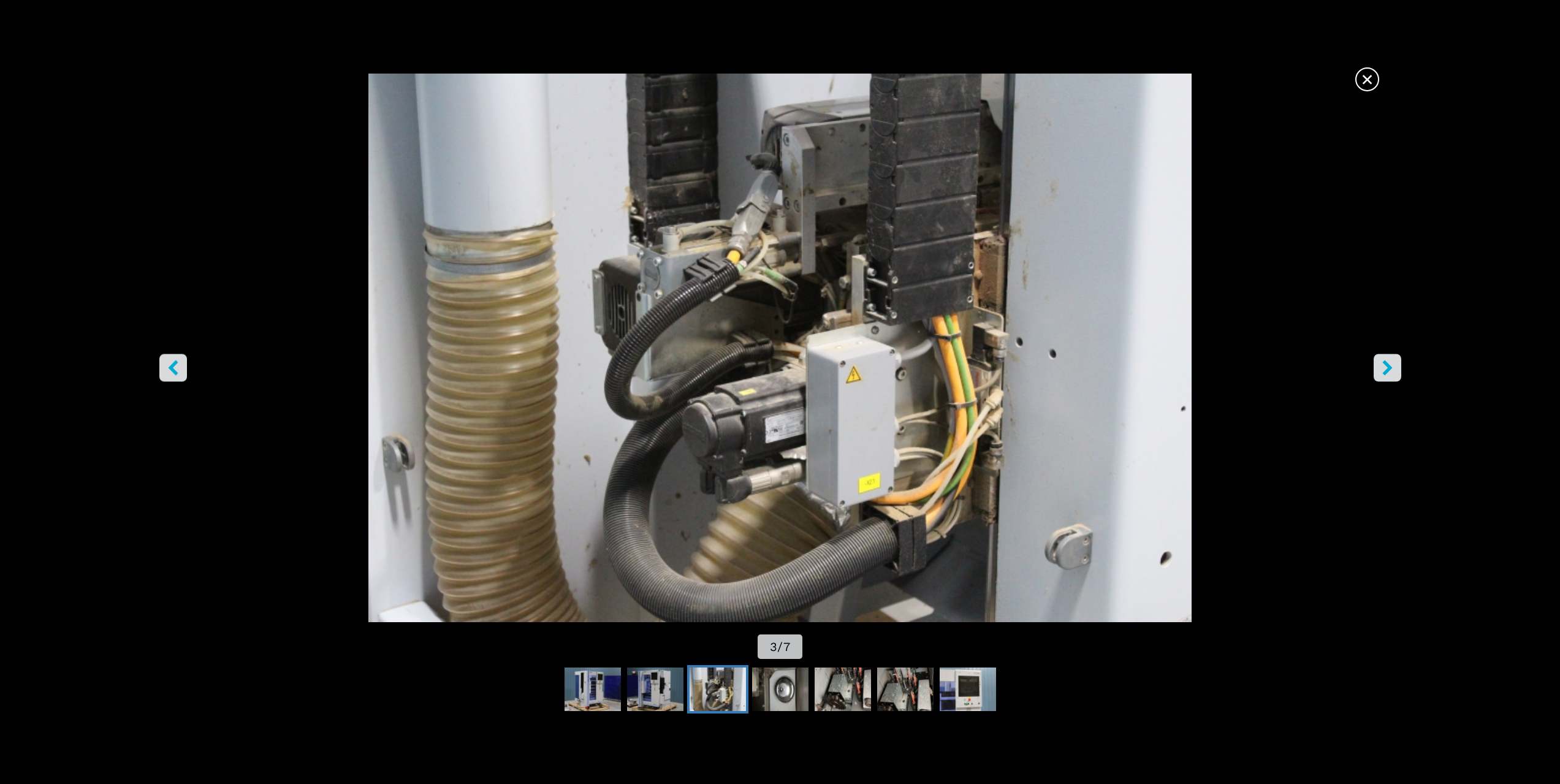
click at [1388, 370] on icon "десен бутон" at bounding box center [1387, 368] width 9 height 15
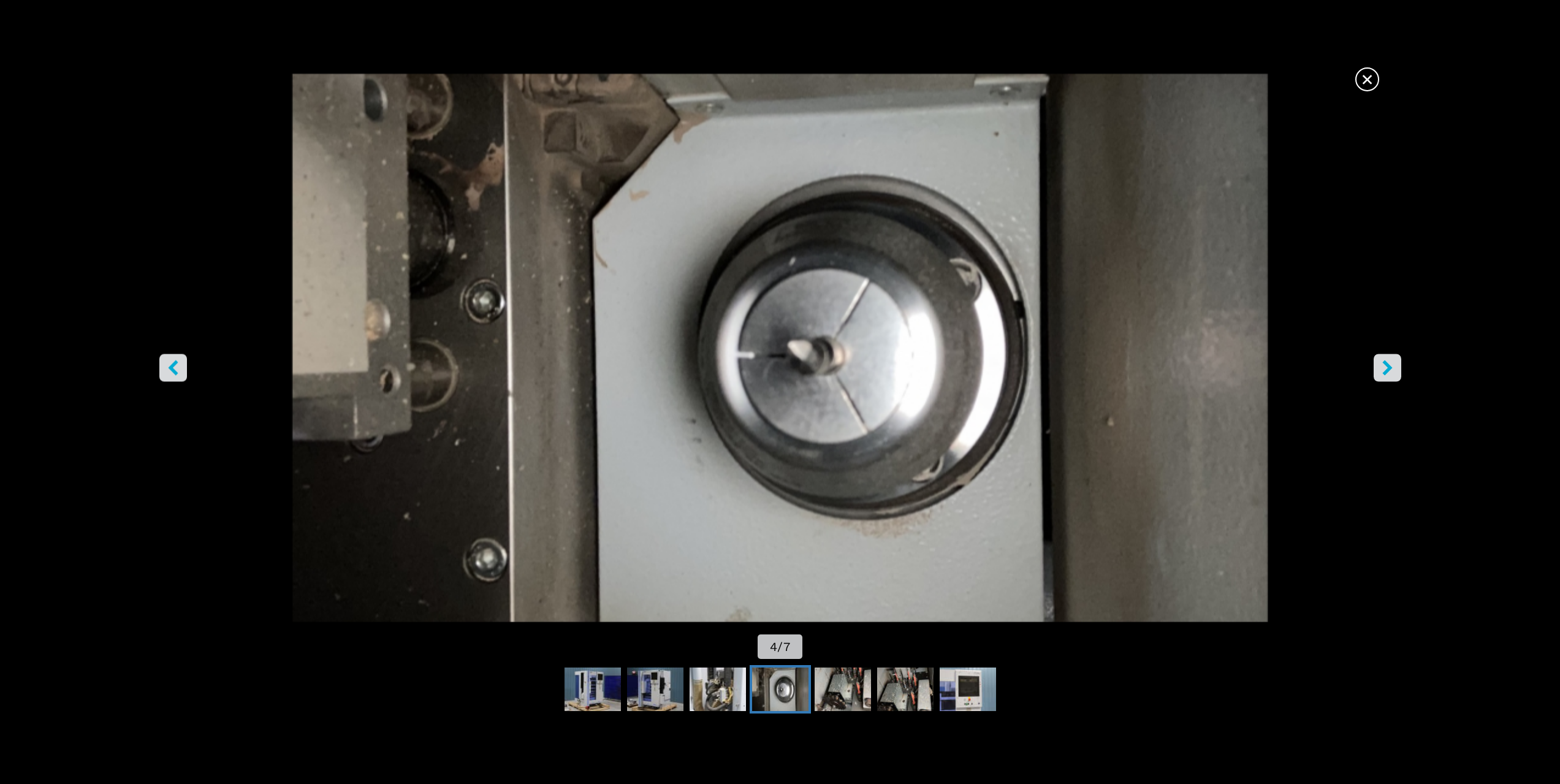
click at [1388, 370] on icon "десен бутон" at bounding box center [1387, 368] width 9 height 15
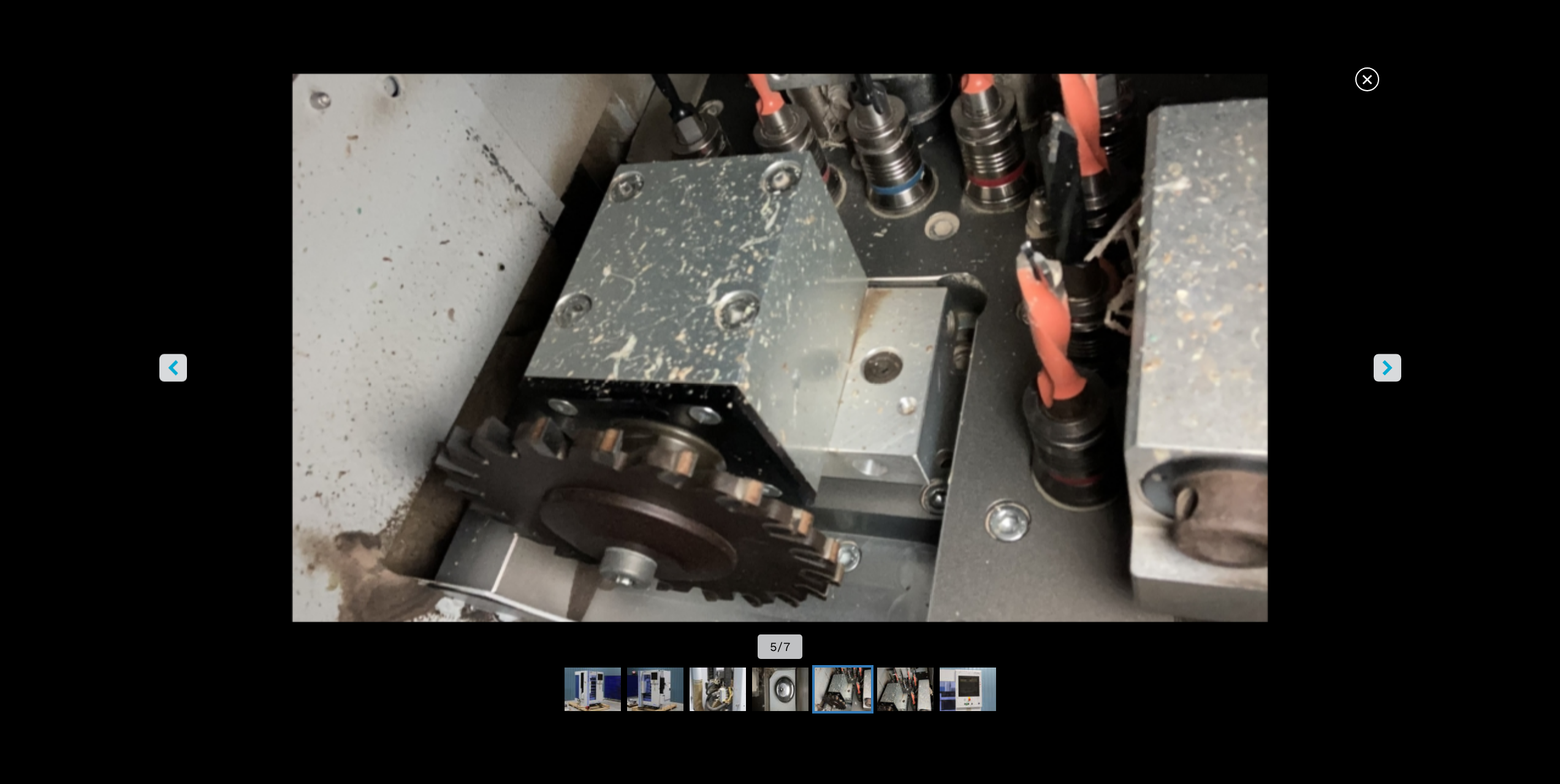
click at [1388, 370] on icon "десен бутон" at bounding box center [1387, 368] width 9 height 15
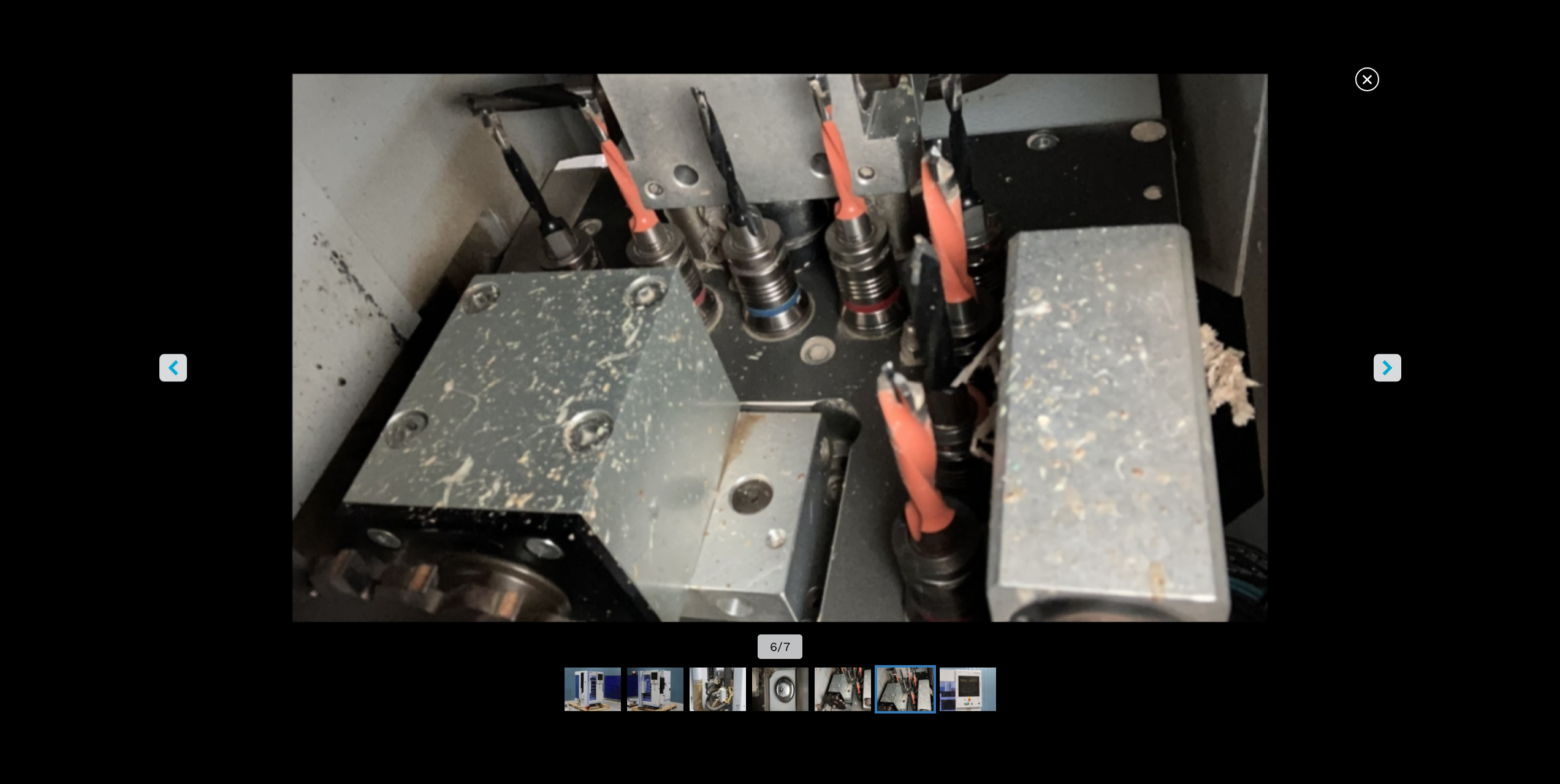
click at [1368, 79] on font "×" at bounding box center [1367, 79] width 13 height 26
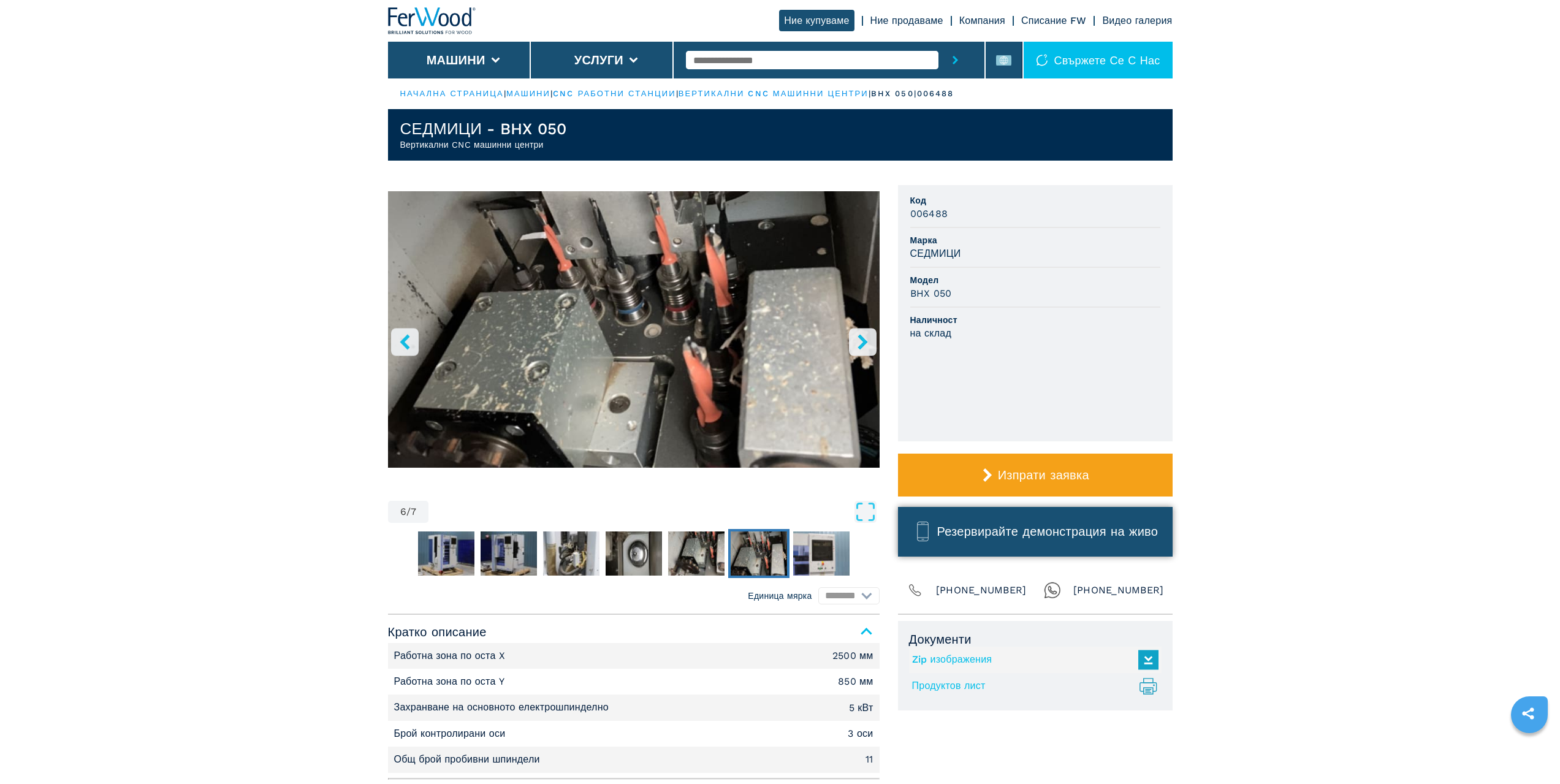
click at [1004, 543] on button "Резервирайте демонстрация на живо" at bounding box center [1035, 531] width 275 height 49
select select "*********"
select select "**"
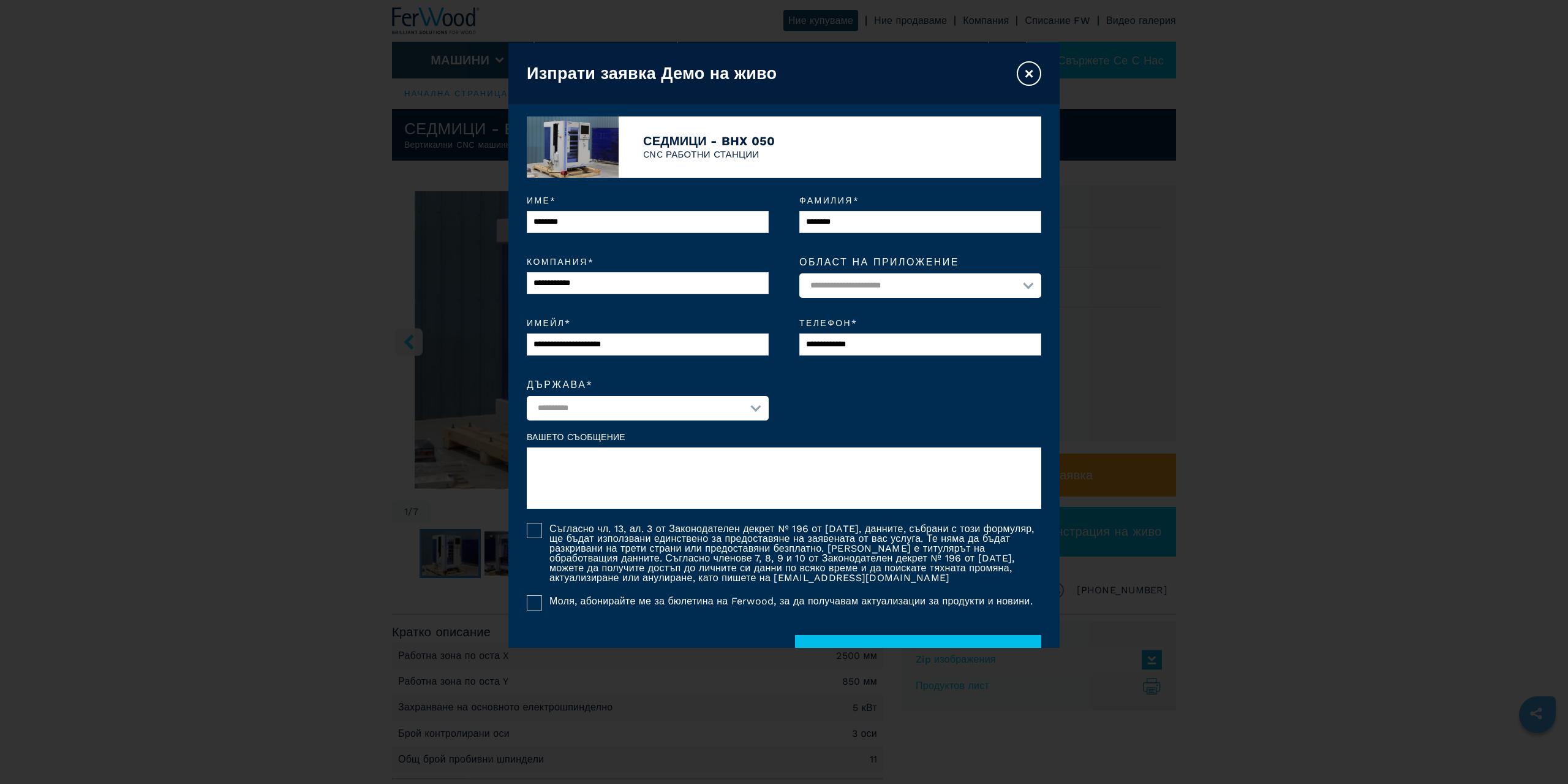
click at [1028, 67] on font "×" at bounding box center [1028, 73] width 9 height 19
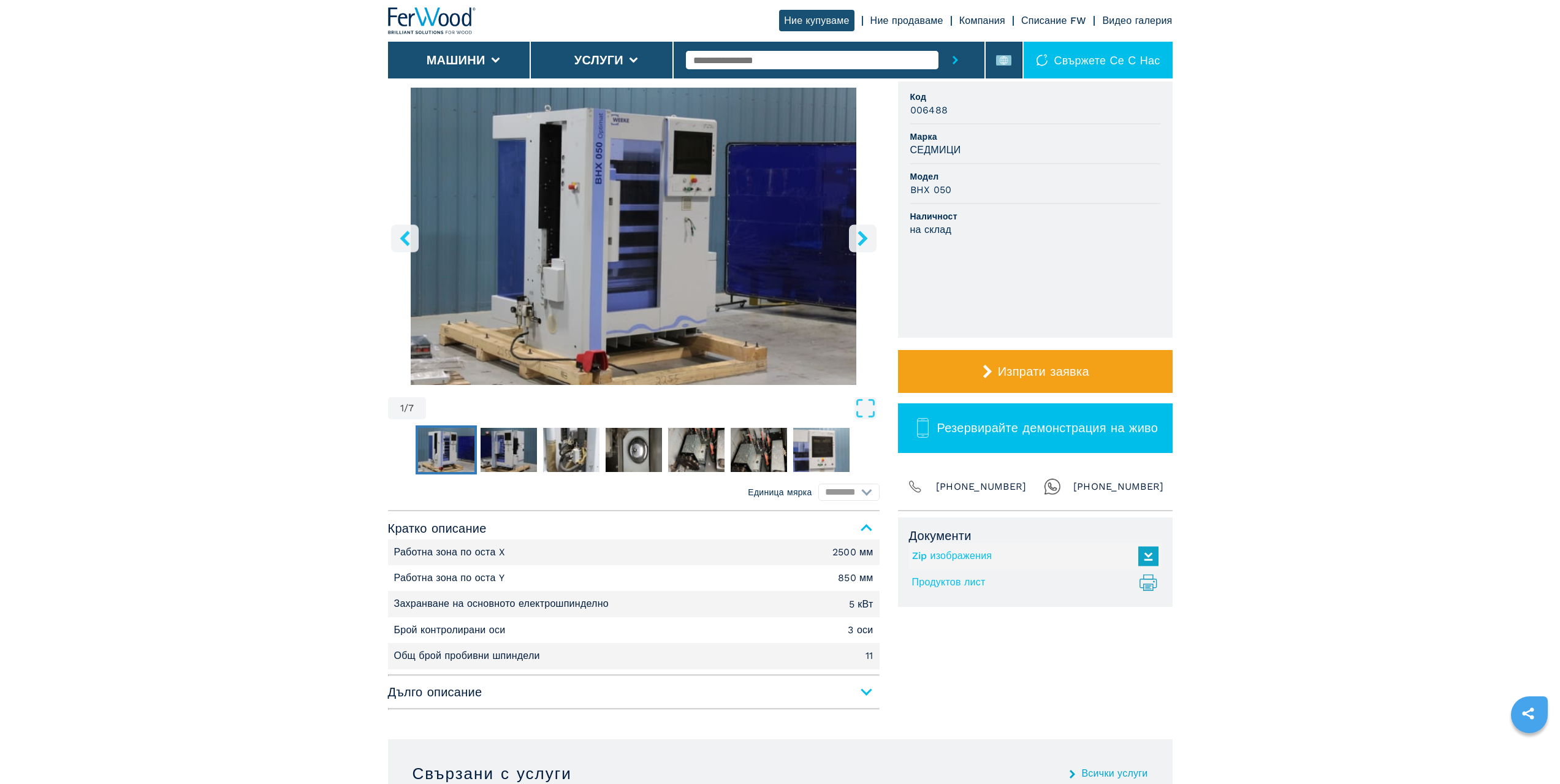
scroll to position [61, 0]
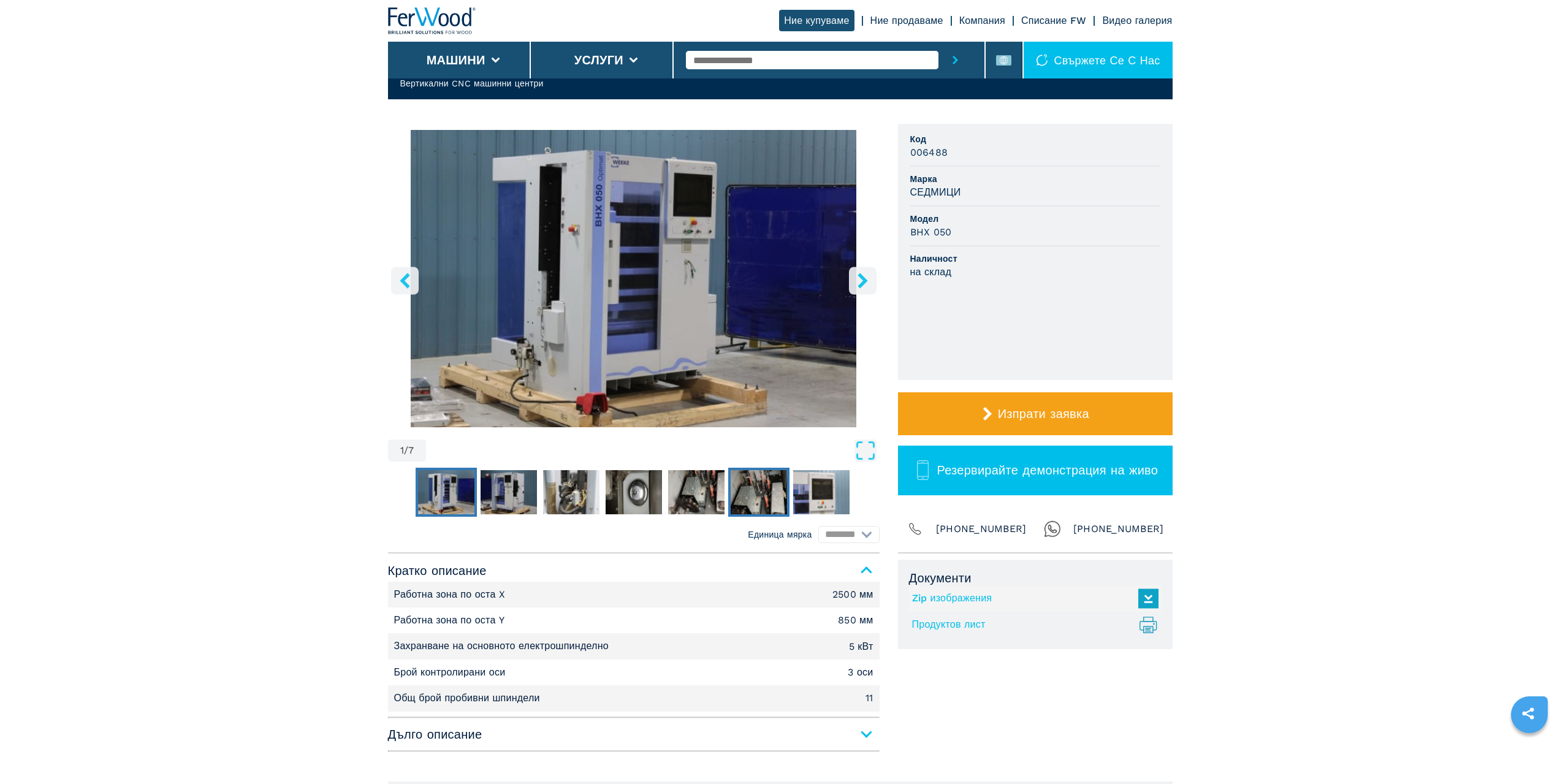
click at [743, 492] on img "Отидете на слайд 6" at bounding box center [759, 492] width 56 height 44
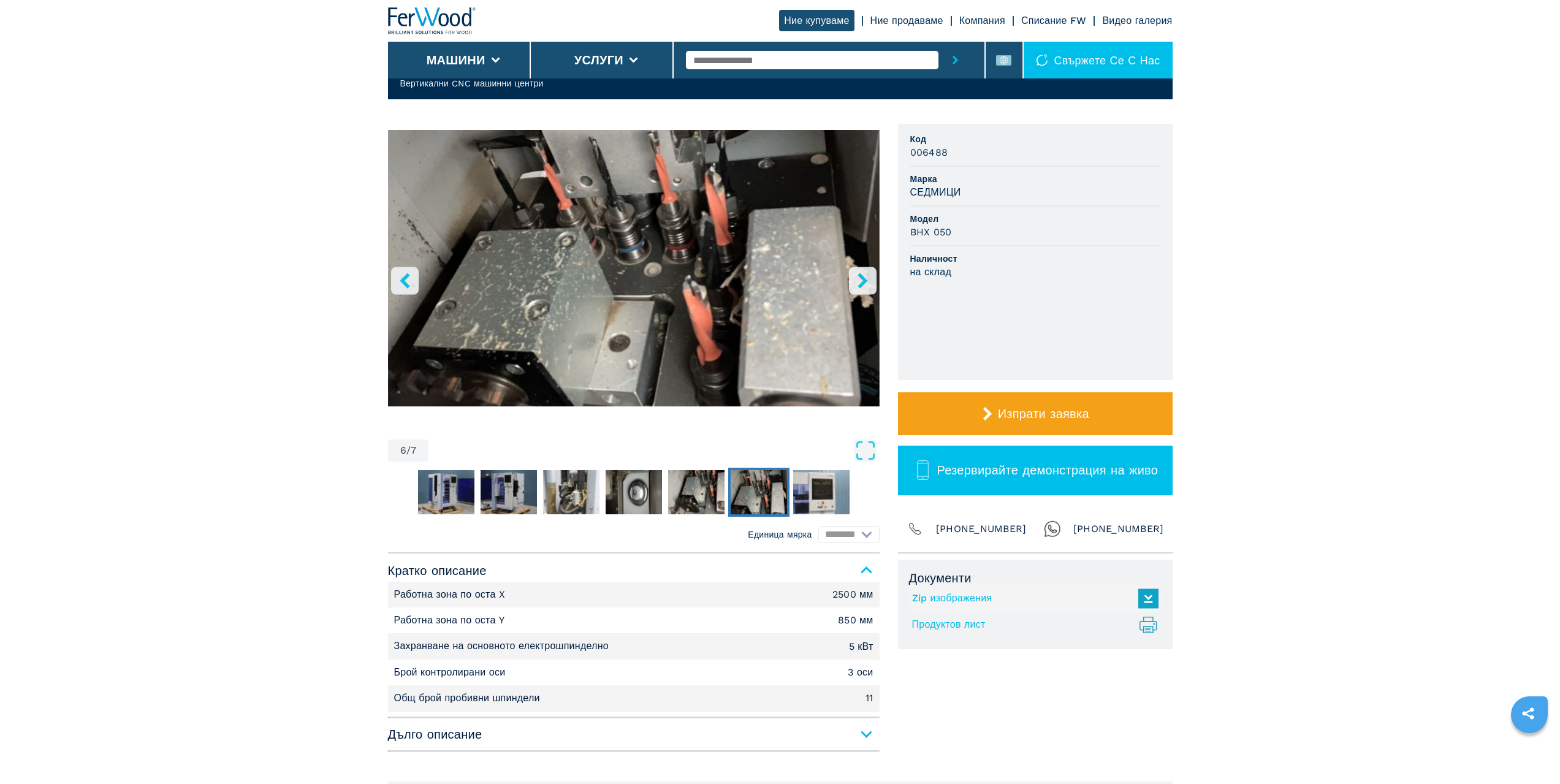
click at [857, 278] on icon "десен бутон" at bounding box center [863, 281] width 15 height 15
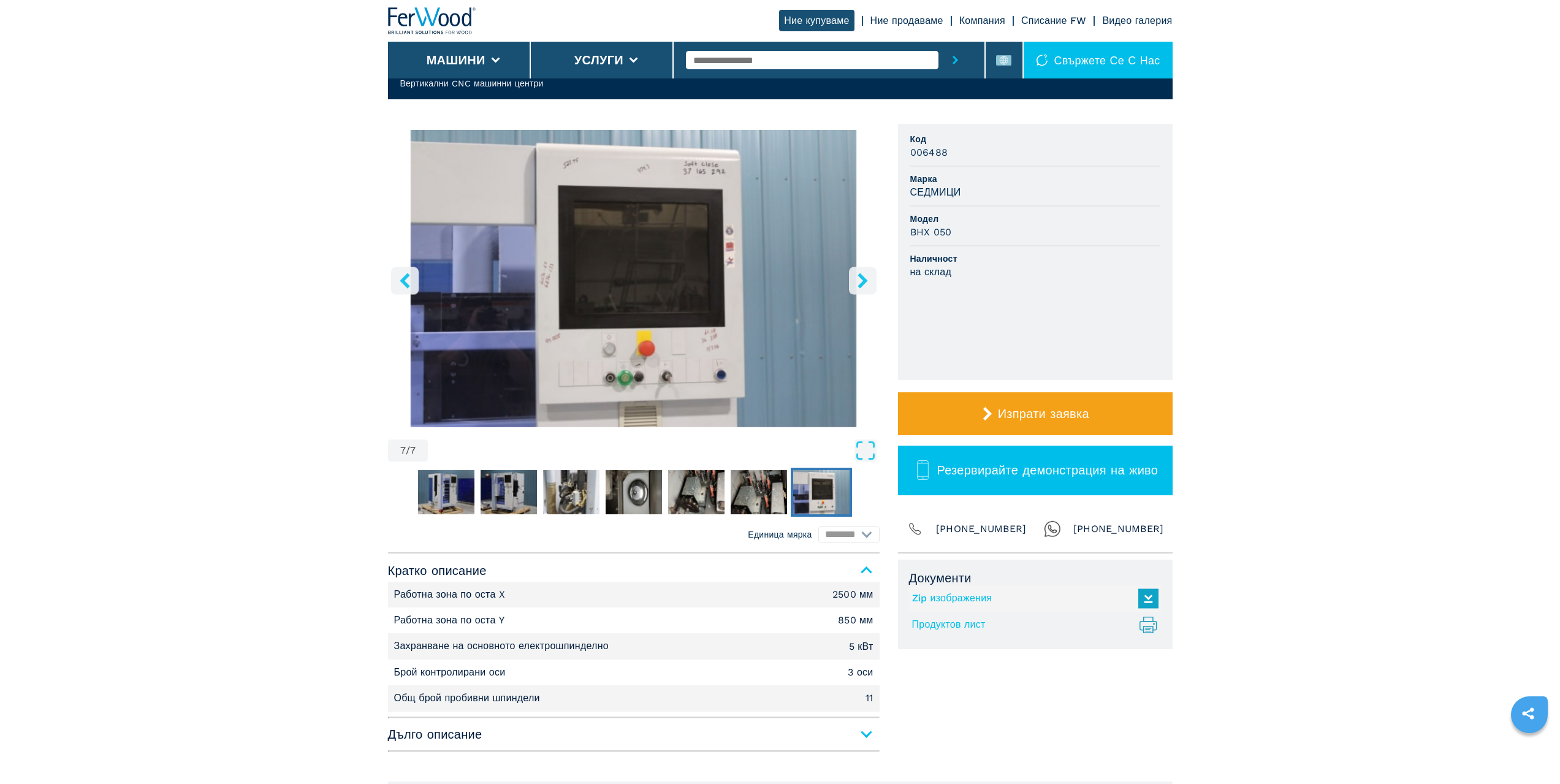
click at [401, 277] on icon "ляв бутон" at bounding box center [405, 281] width 15 height 15
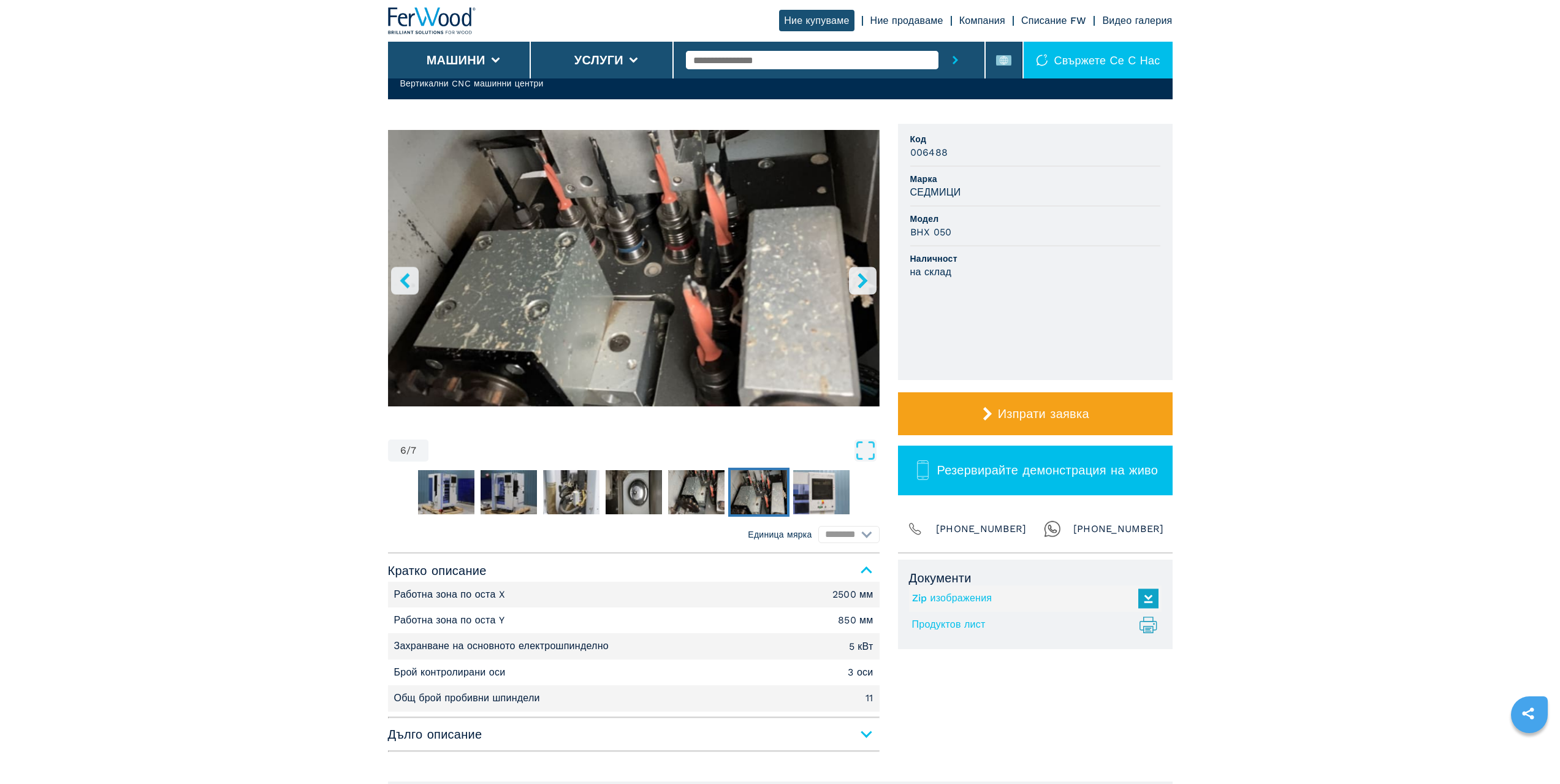
click at [401, 277] on icon "ляв бутон" at bounding box center [405, 281] width 15 height 15
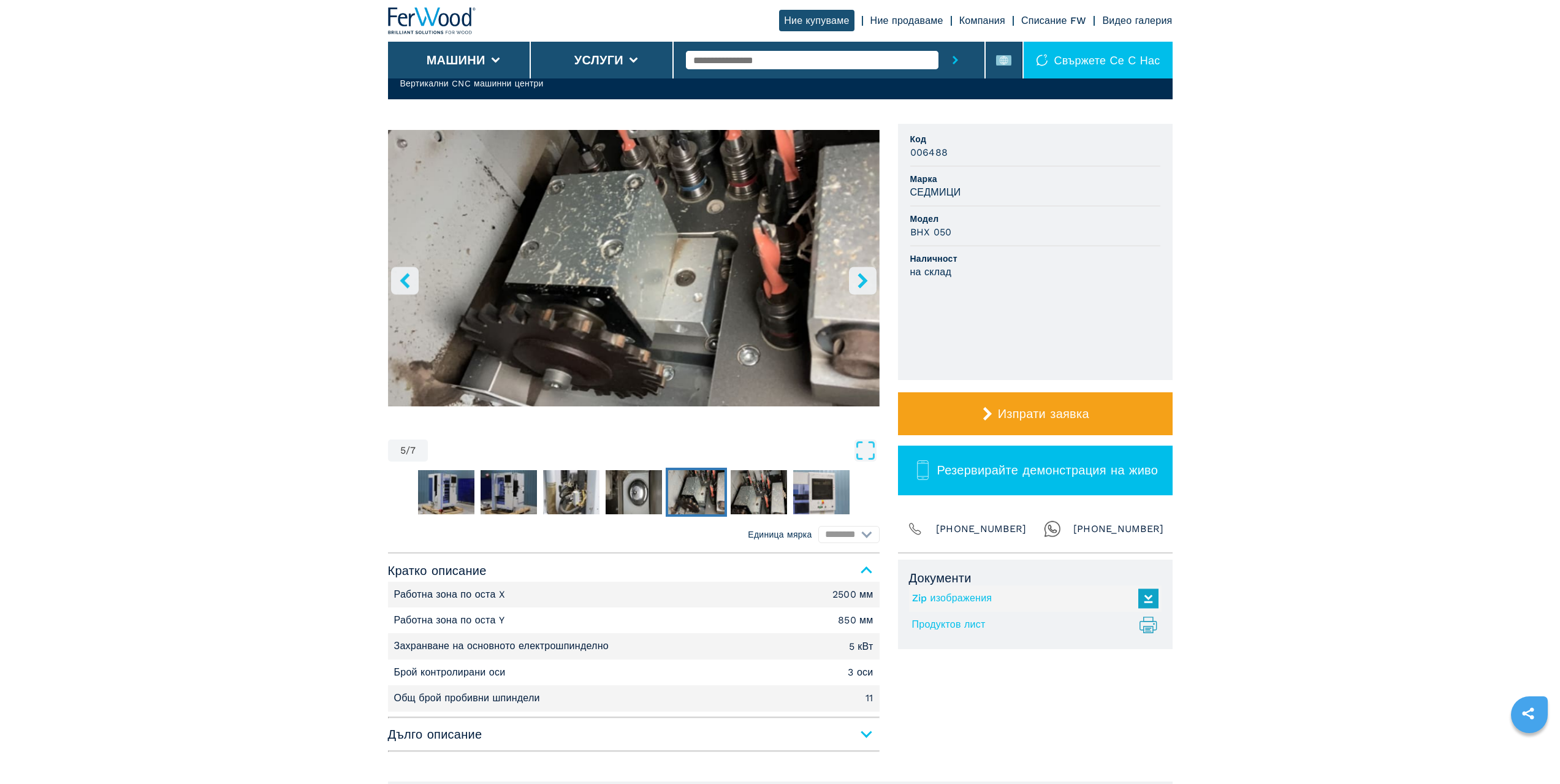
click at [402, 278] on icon "ляв бутон" at bounding box center [405, 281] width 15 height 15
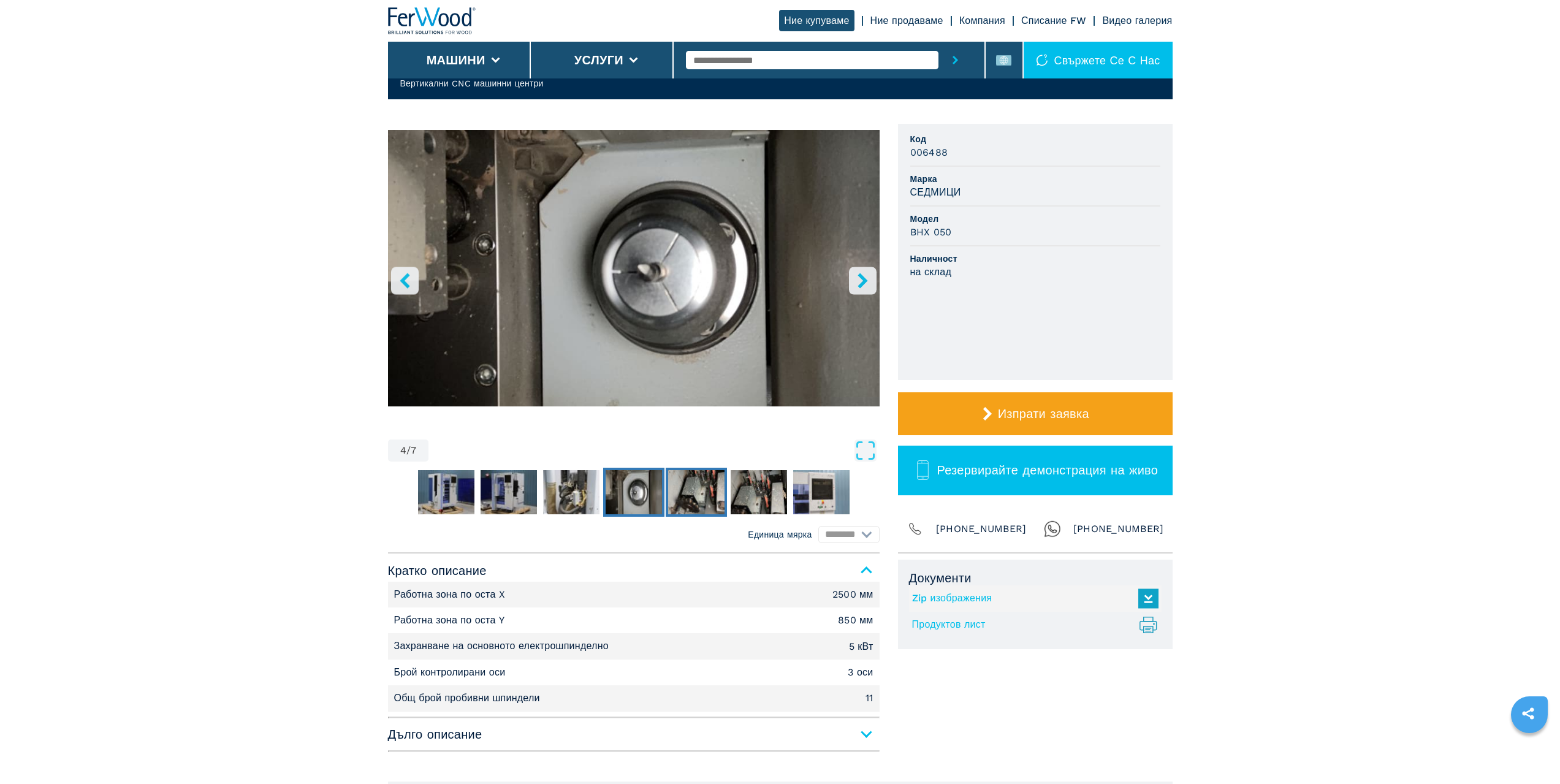
click at [695, 485] on img "Отидете на слайд 5" at bounding box center [696, 492] width 56 height 44
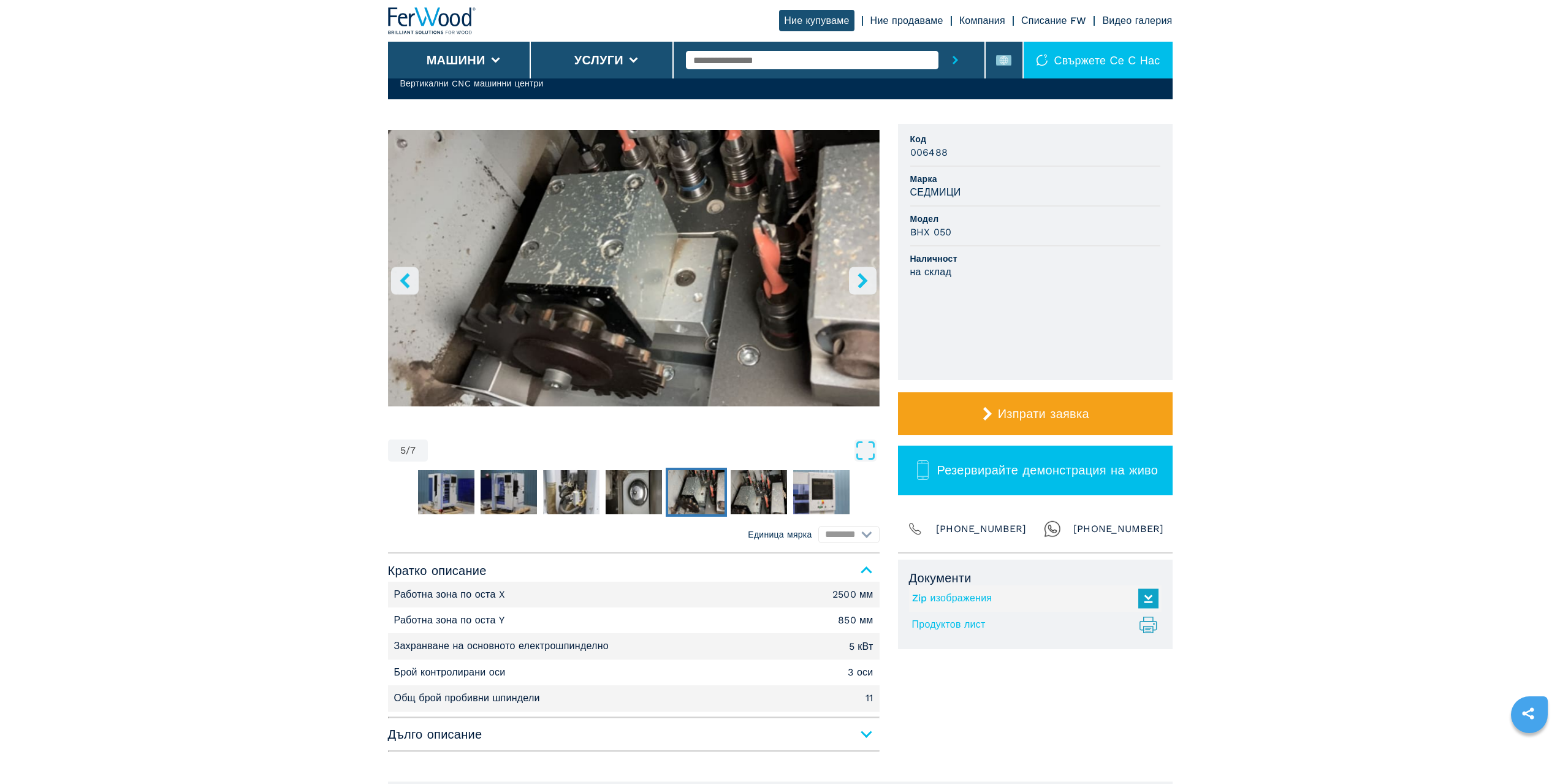
click at [662, 289] on img "Отидете на слайд 5" at bounding box center [634, 268] width 492 height 276
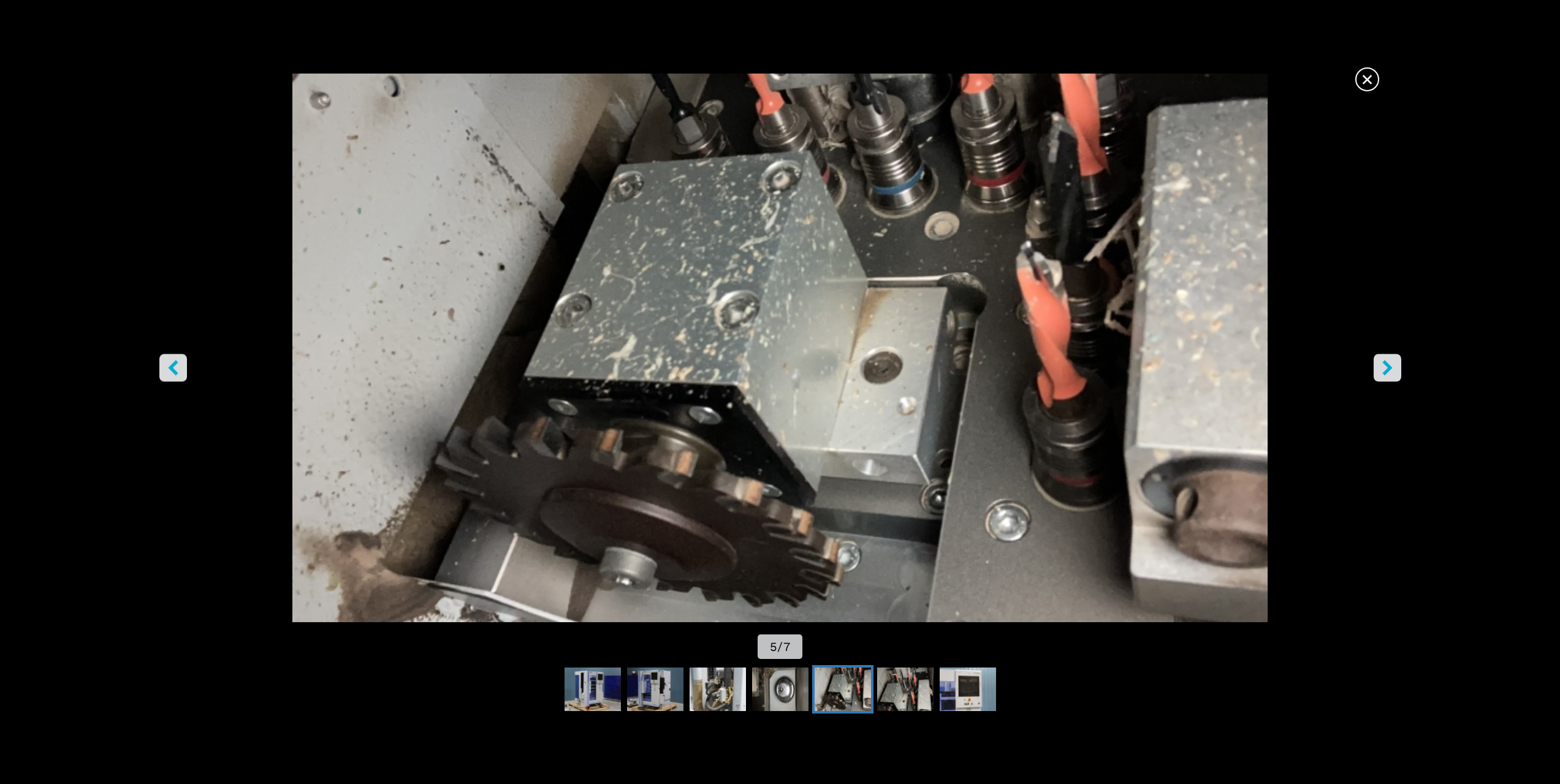
click at [172, 366] on icon "ляв бутон" at bounding box center [172, 368] width 9 height 15
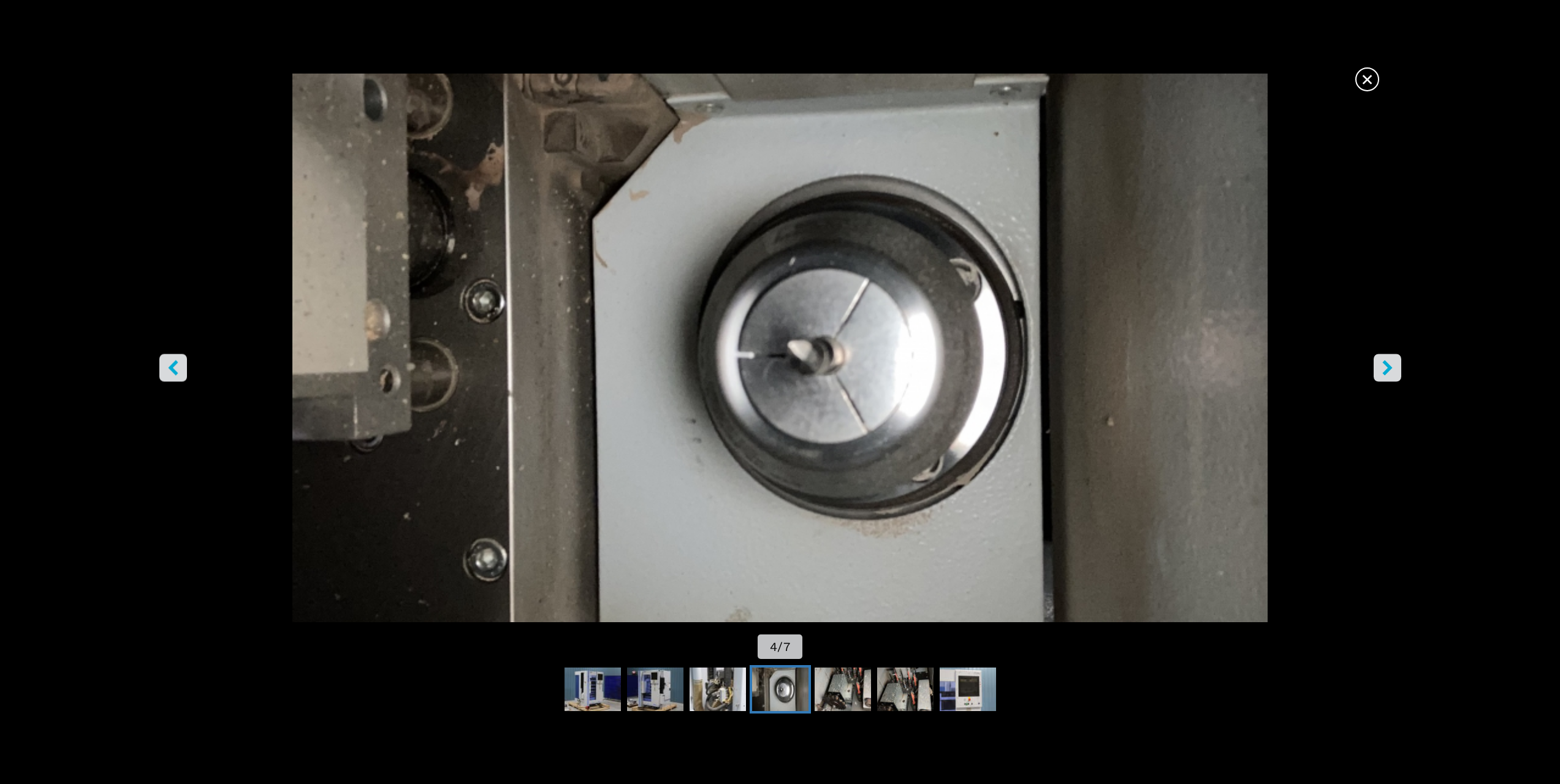
click at [172, 366] on icon "ляв бутон" at bounding box center [172, 368] width 9 height 15
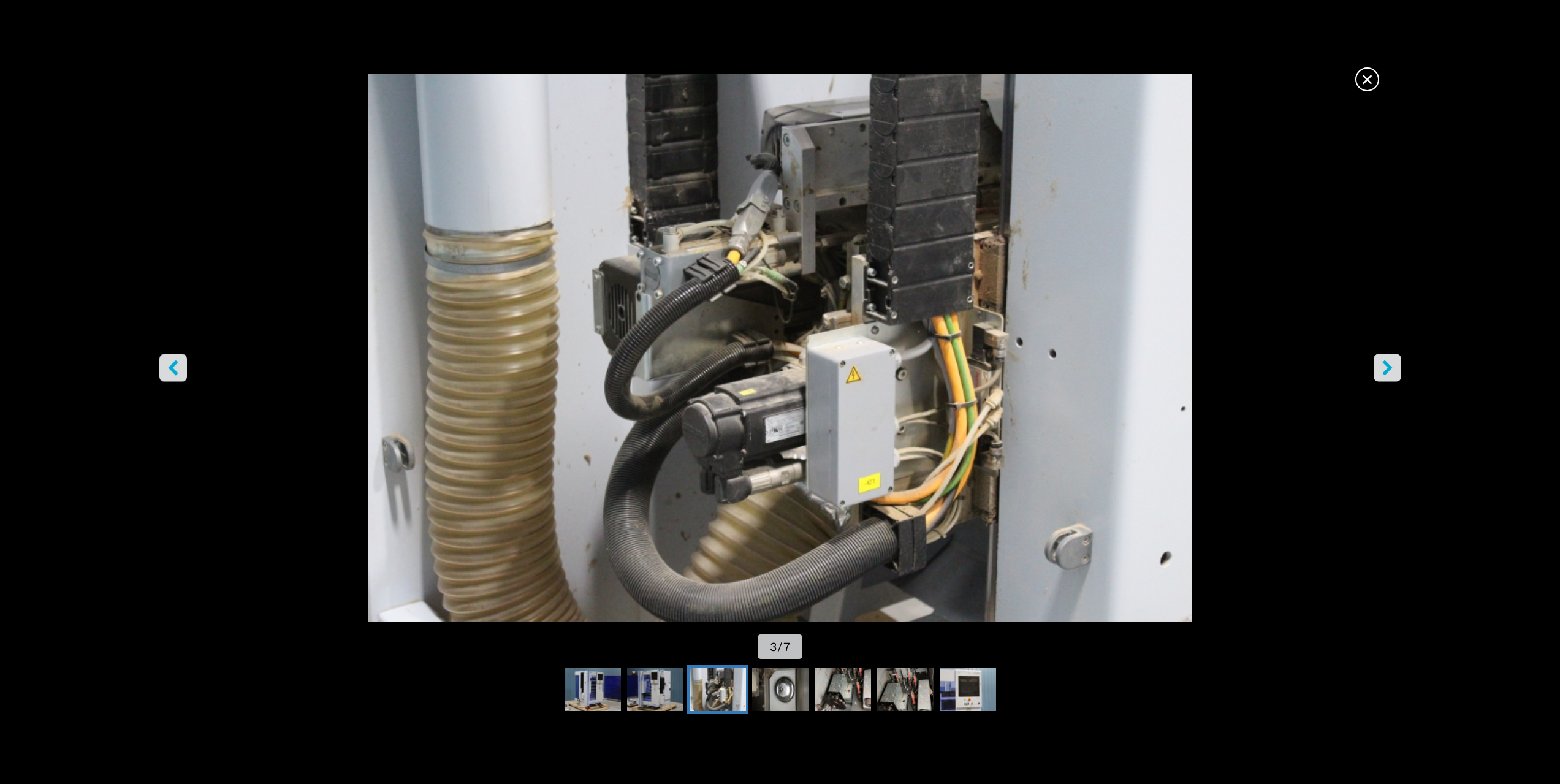
click at [172, 366] on icon "ляв бутон" at bounding box center [172, 368] width 9 height 15
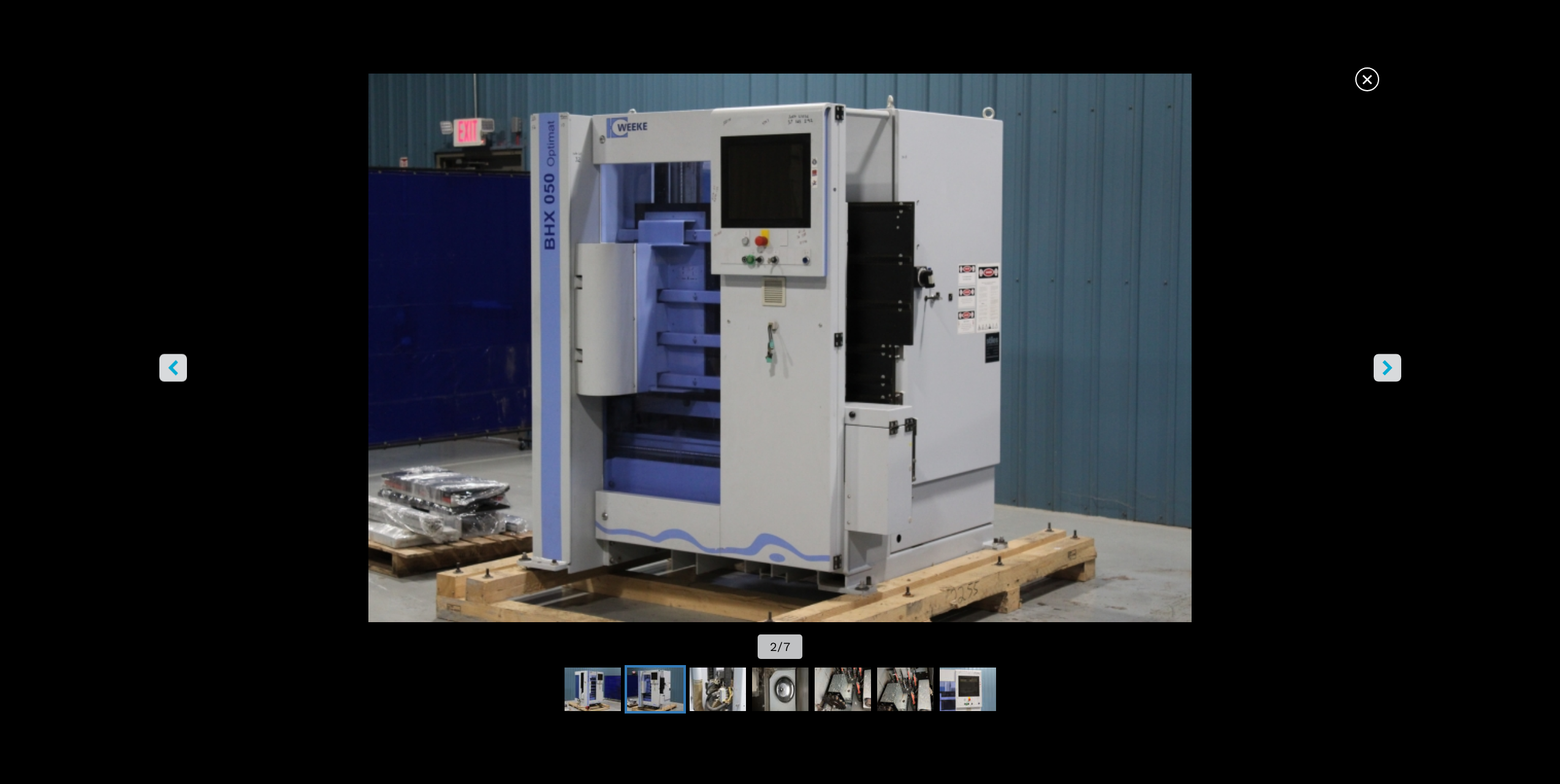
click at [172, 366] on icon "ляв бутон" at bounding box center [172, 368] width 9 height 15
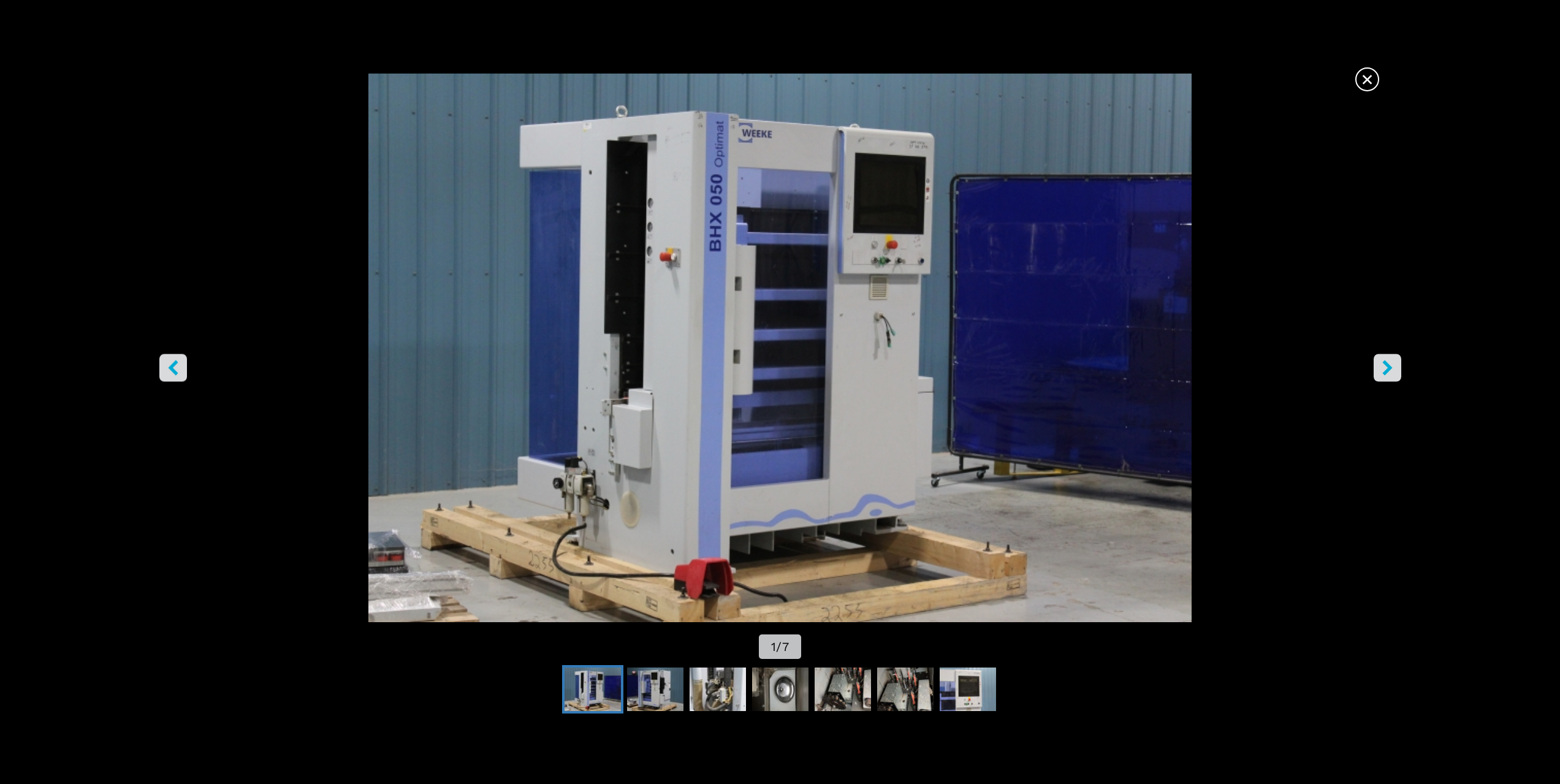
click at [172, 366] on icon "ляв бутон" at bounding box center [172, 368] width 9 height 15
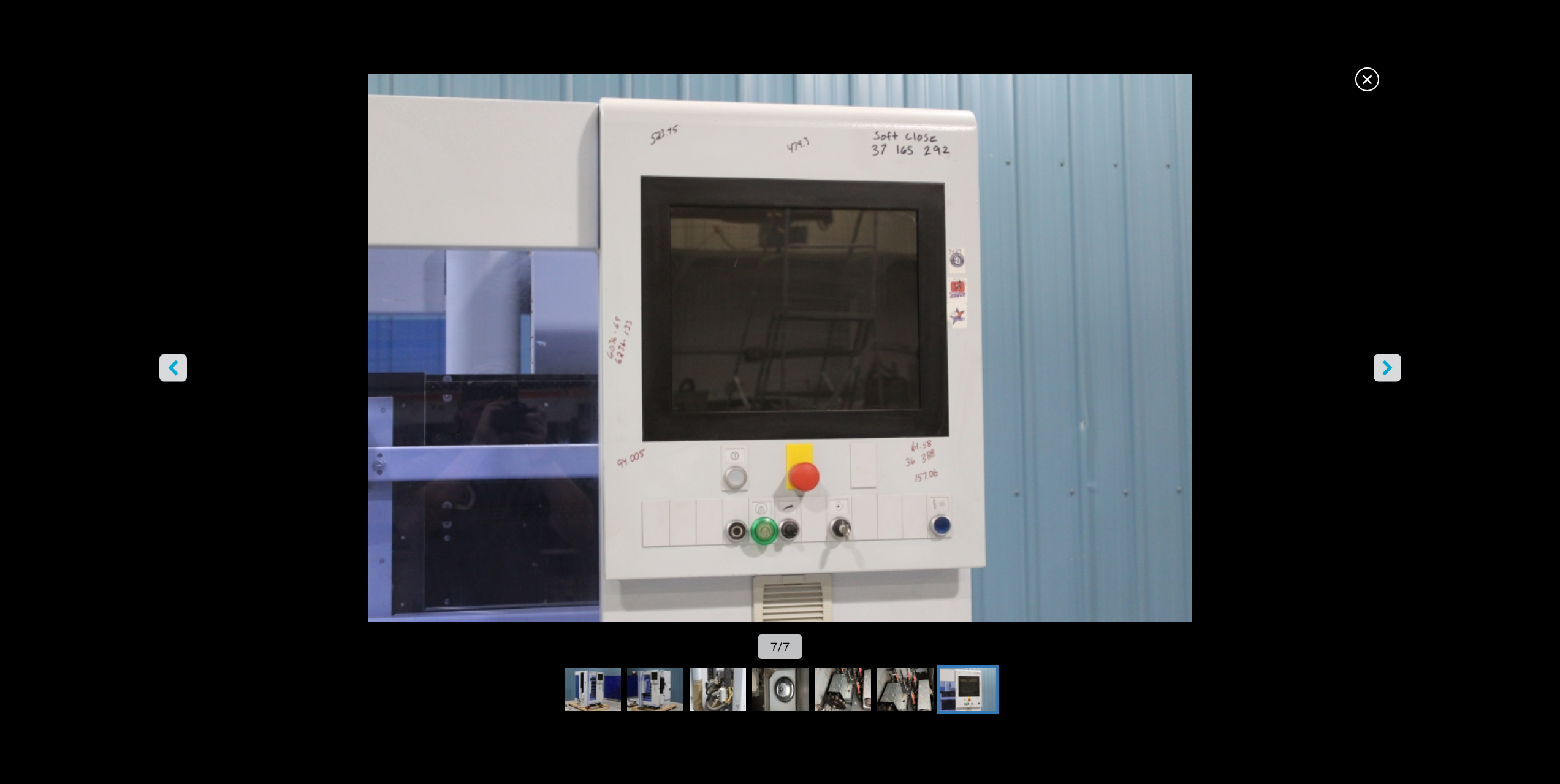
click at [172, 366] on icon "ляв бутон" at bounding box center [172, 368] width 9 height 15
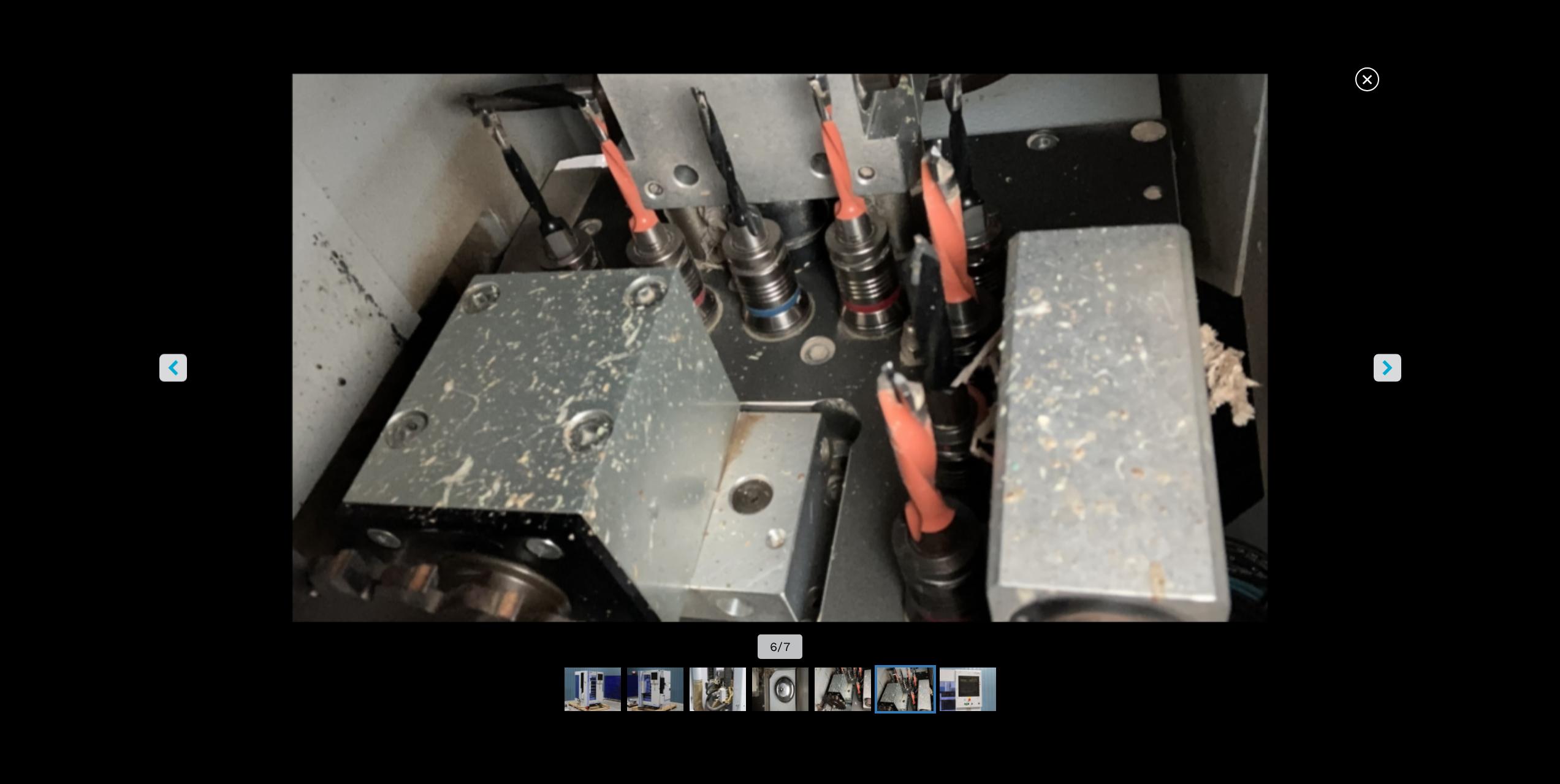
click at [178, 363] on icon "ляв бутон" at bounding box center [173, 368] width 15 height 15
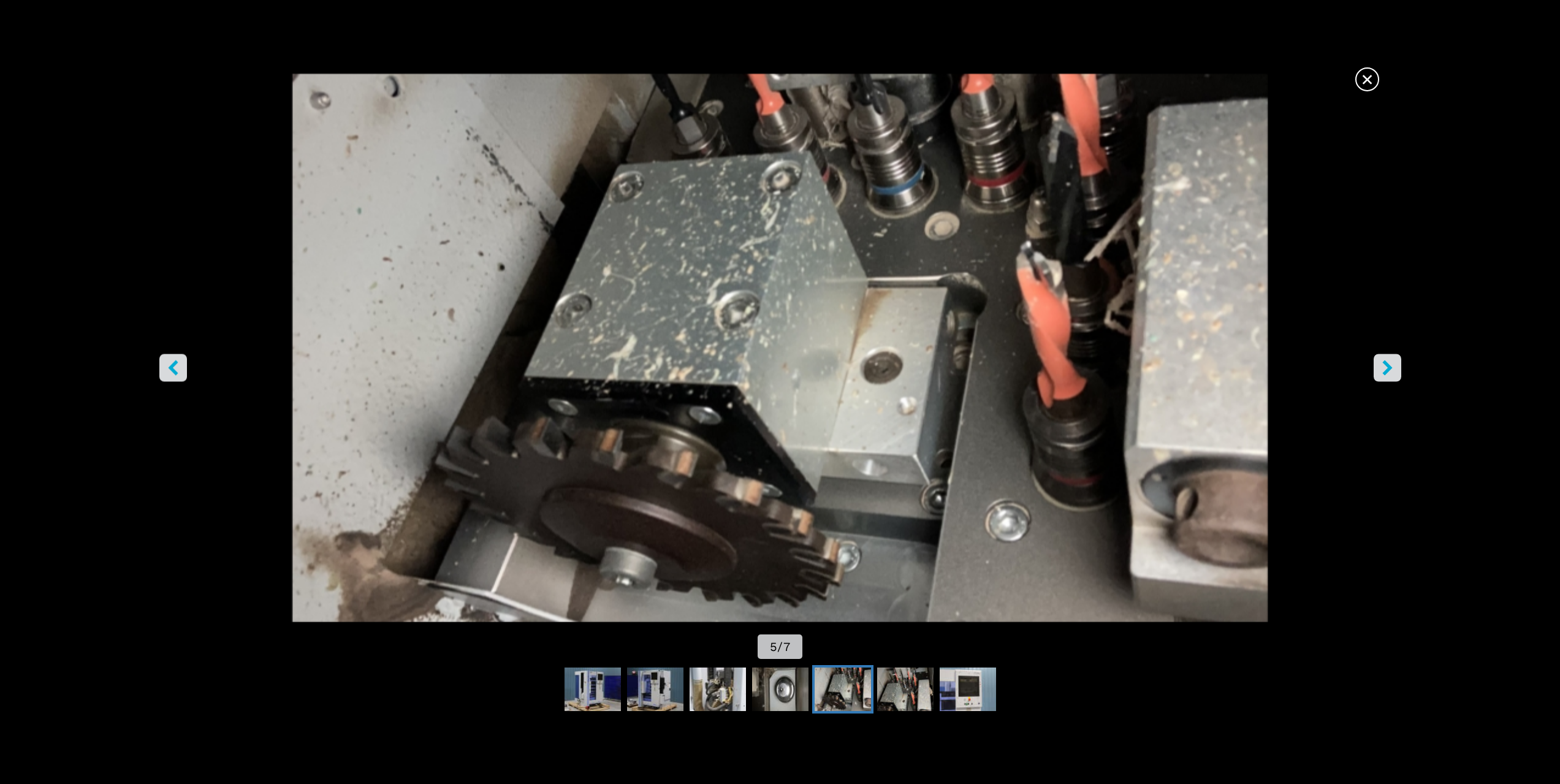
click at [178, 363] on icon "ляв бутон" at bounding box center [173, 368] width 15 height 15
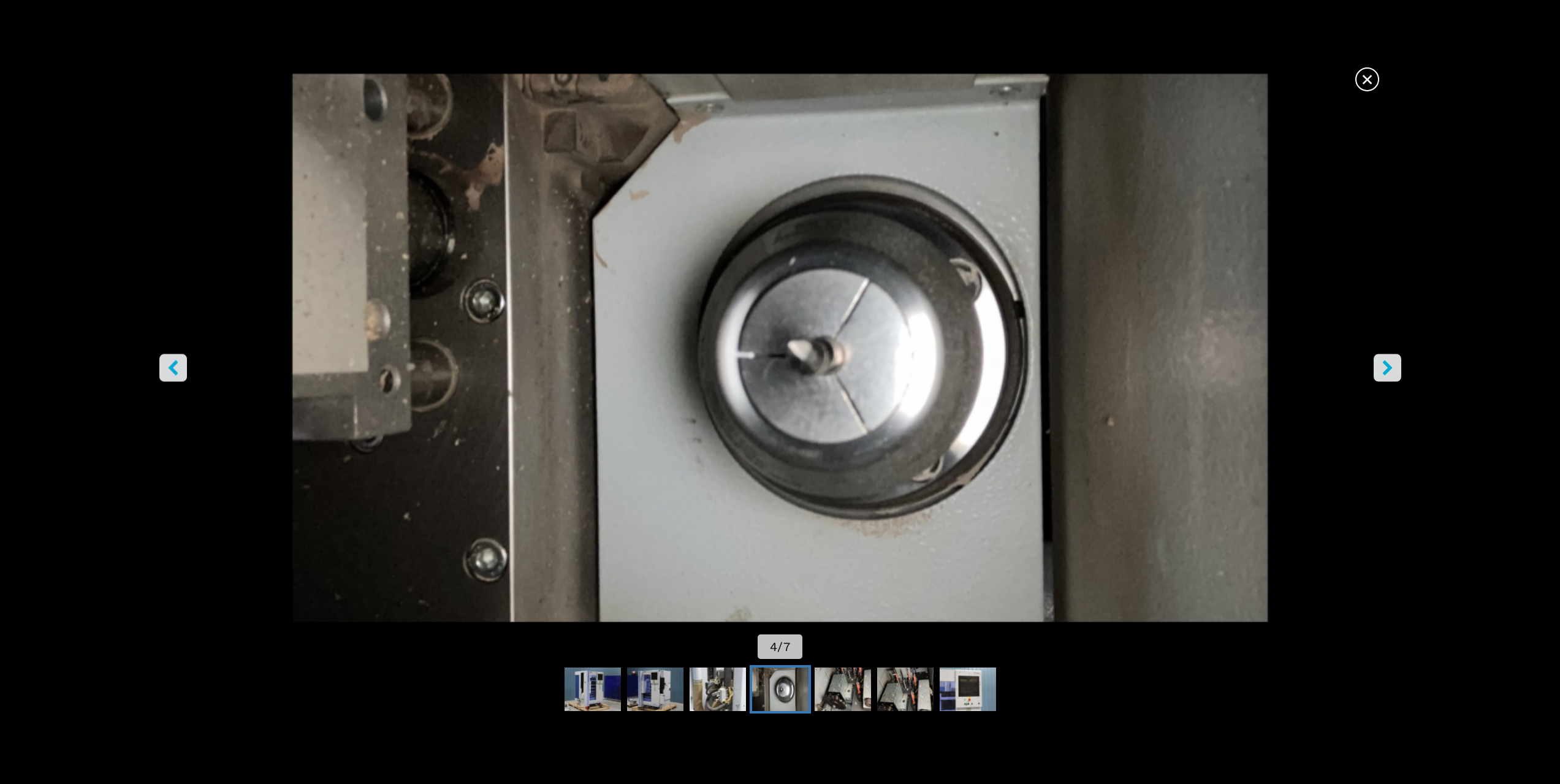
click at [176, 367] on icon "ляв бутон" at bounding box center [173, 368] width 15 height 15
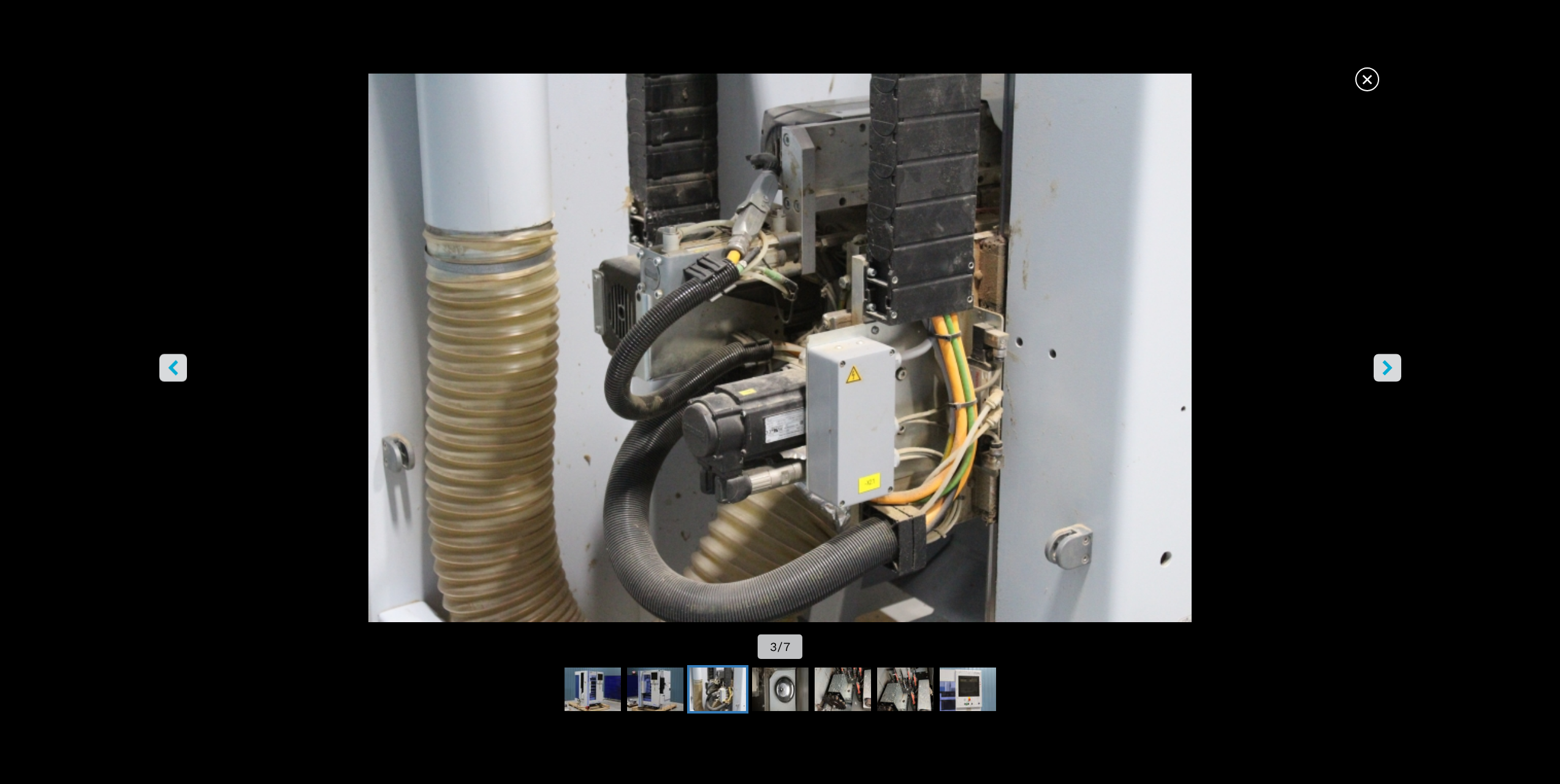
click at [176, 367] on icon "ляв бутон" at bounding box center [173, 368] width 15 height 15
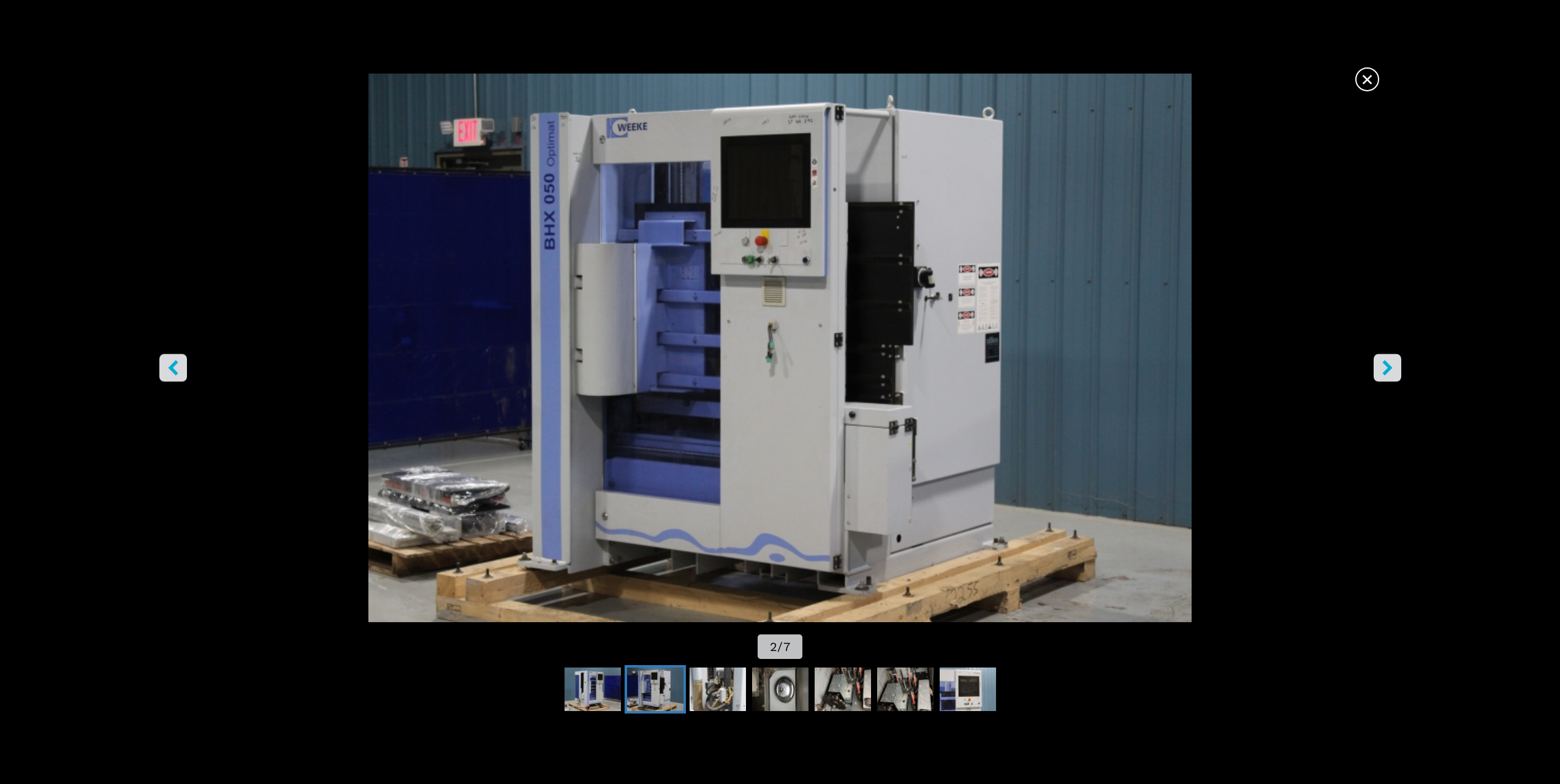
click at [173, 374] on icon "ляв бутон" at bounding box center [173, 368] width 15 height 15
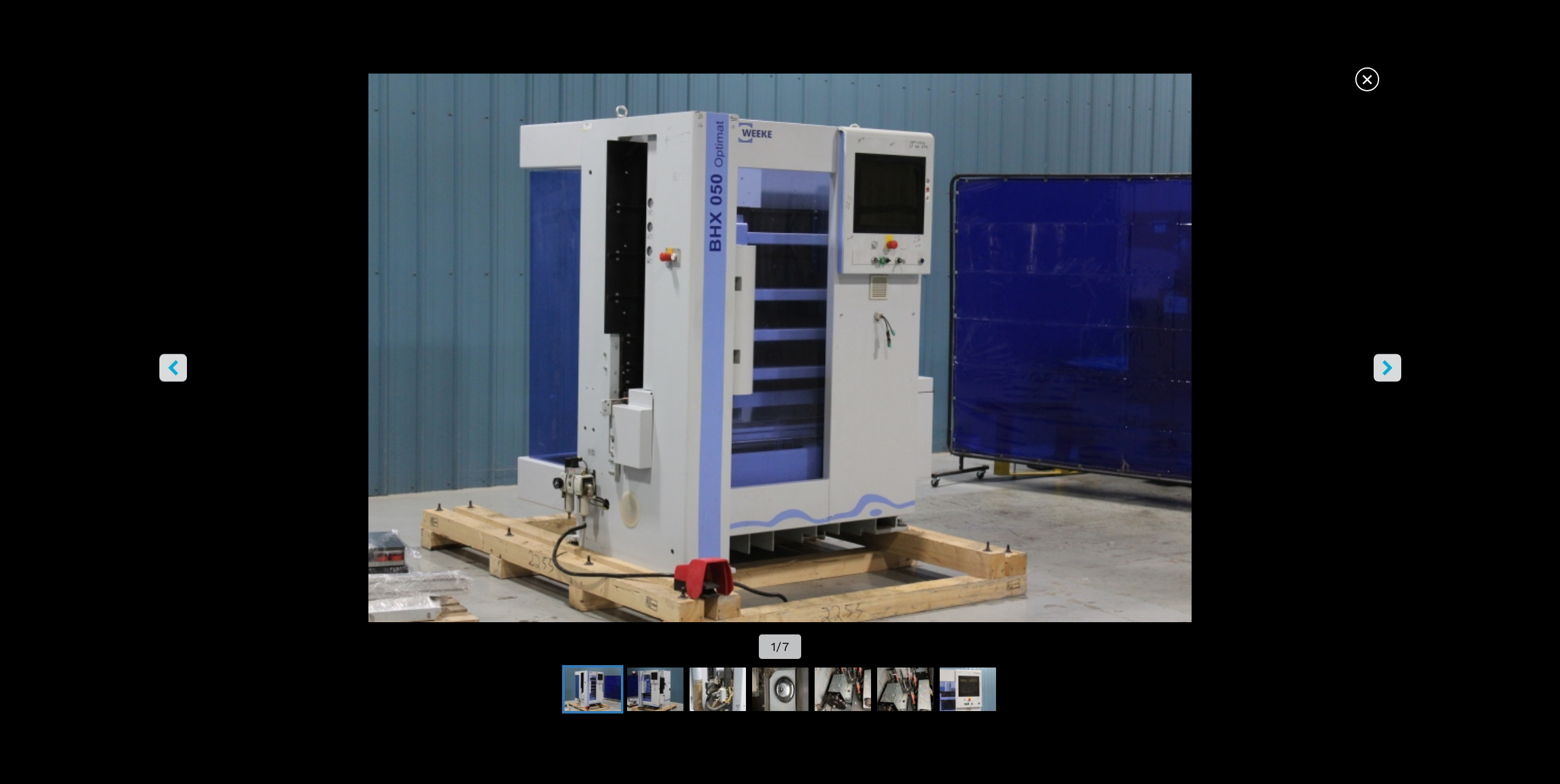
click at [177, 368] on icon "ляв бутон" at bounding box center [173, 368] width 15 height 15
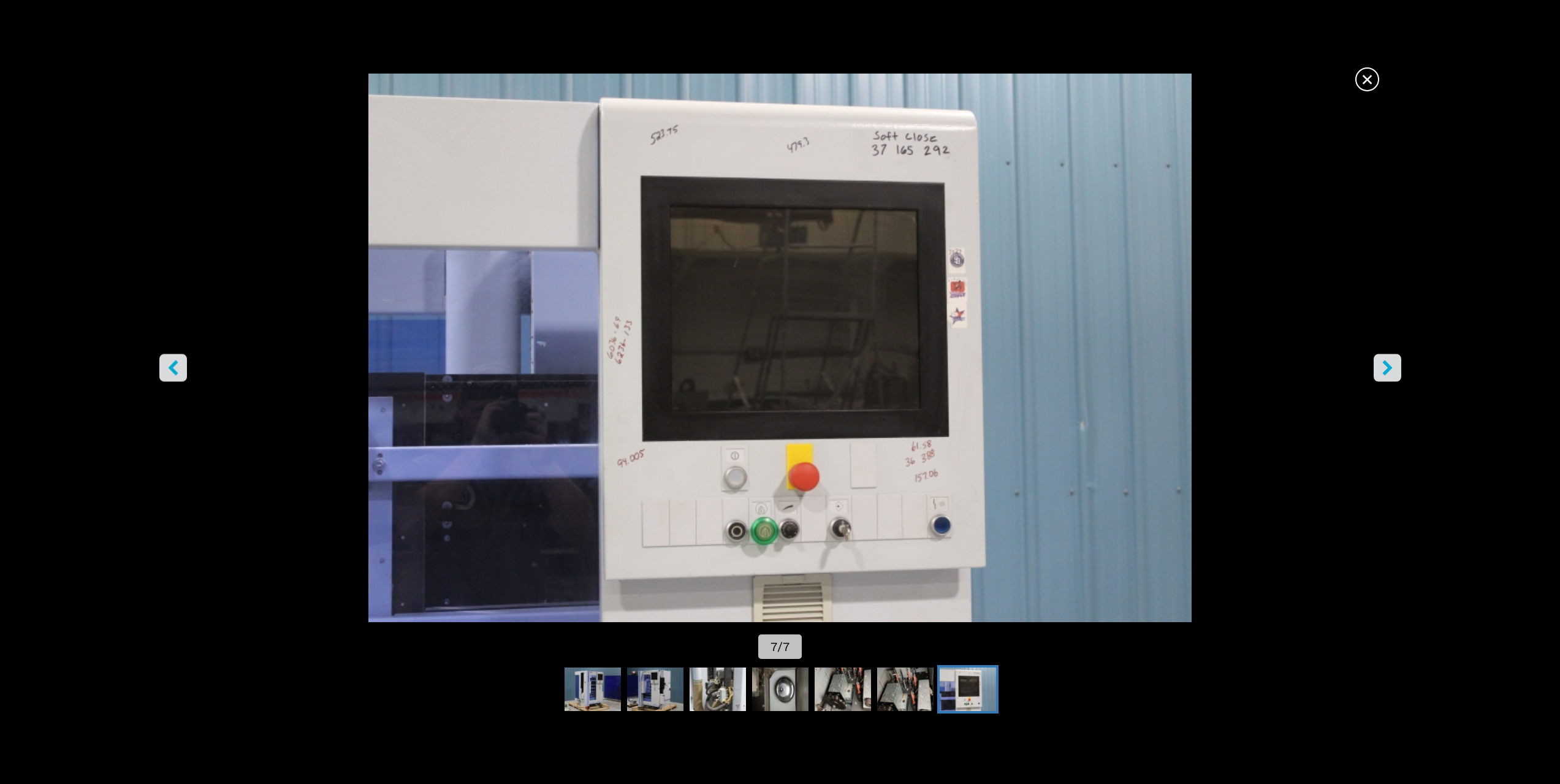
click at [1383, 369] on icon "десен бутон" at bounding box center [1388, 368] width 15 height 15
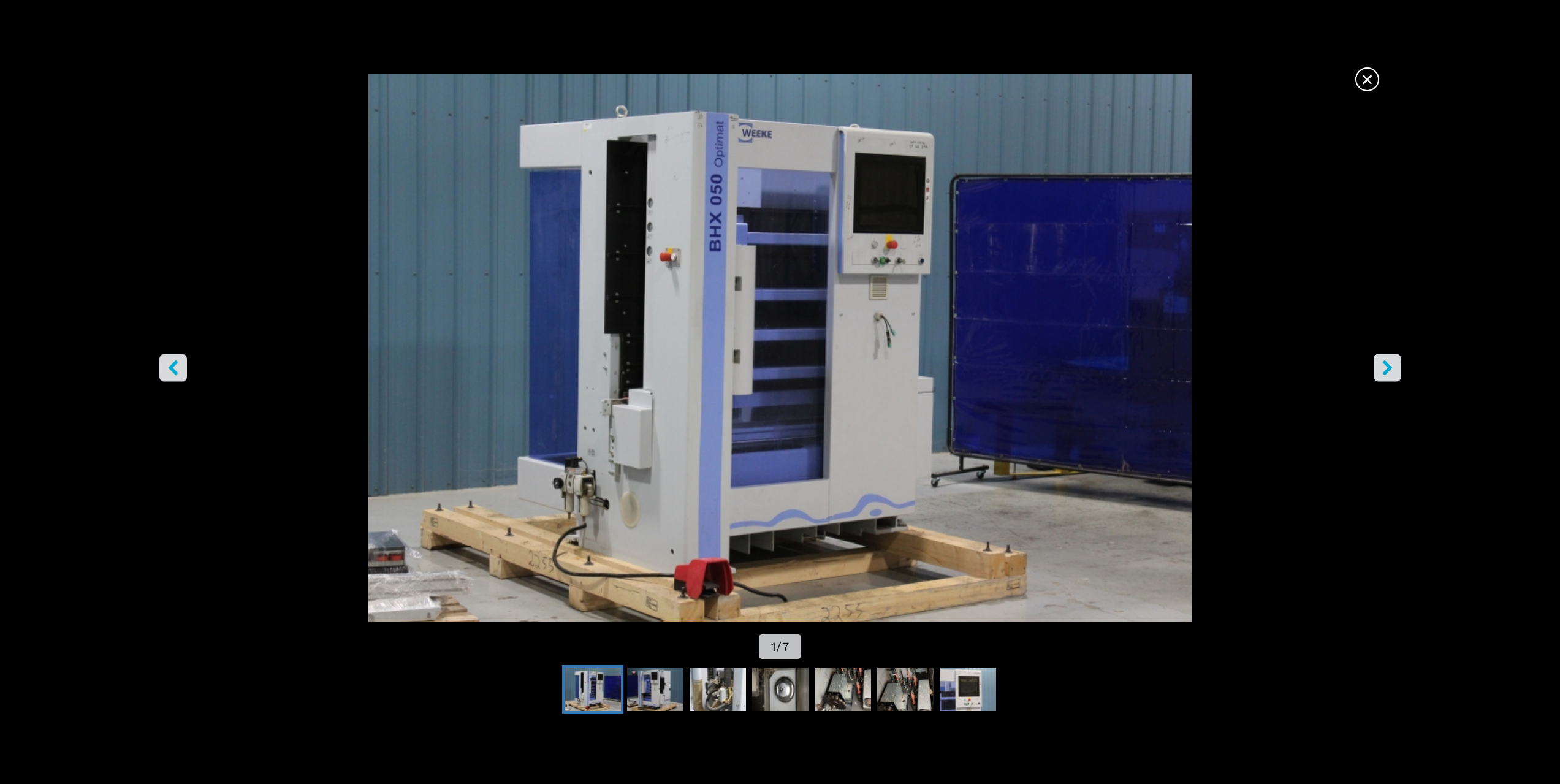
click at [1383, 369] on icon "десен бутон" at bounding box center [1388, 368] width 15 height 15
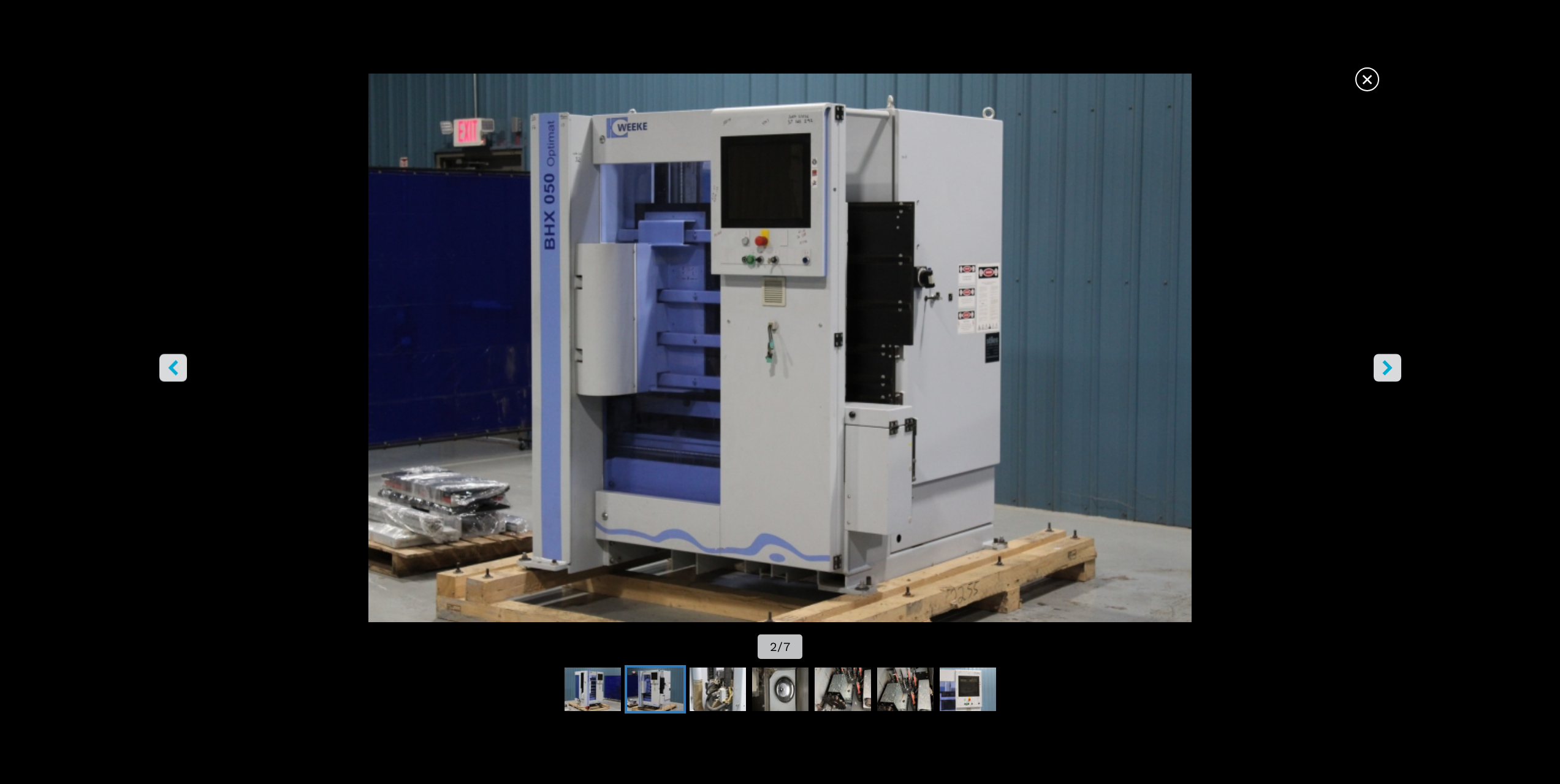
click at [1383, 369] on icon "десен бутон" at bounding box center [1388, 368] width 15 height 15
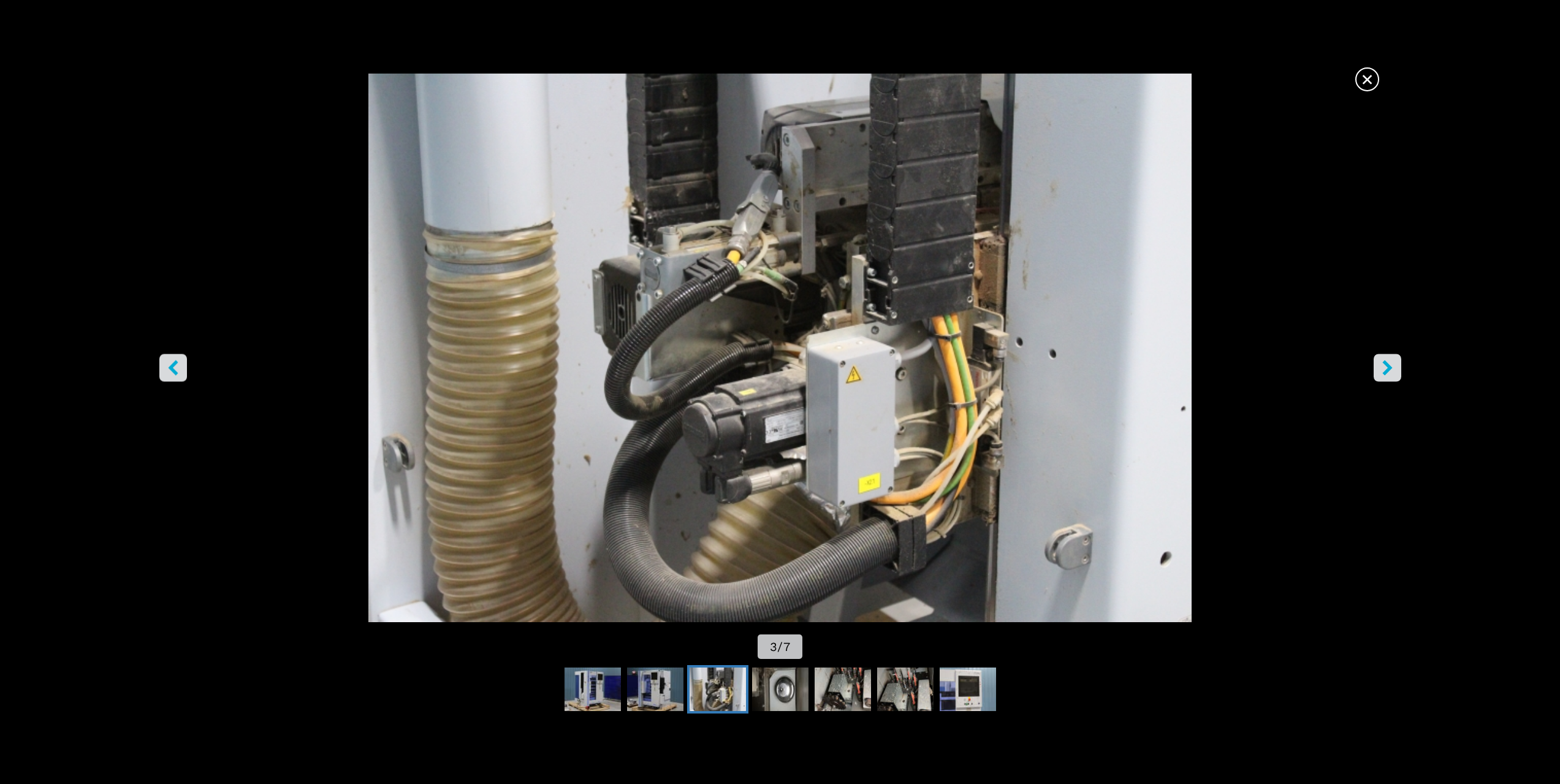
click at [1383, 369] on icon "десен бутон" at bounding box center [1388, 368] width 15 height 15
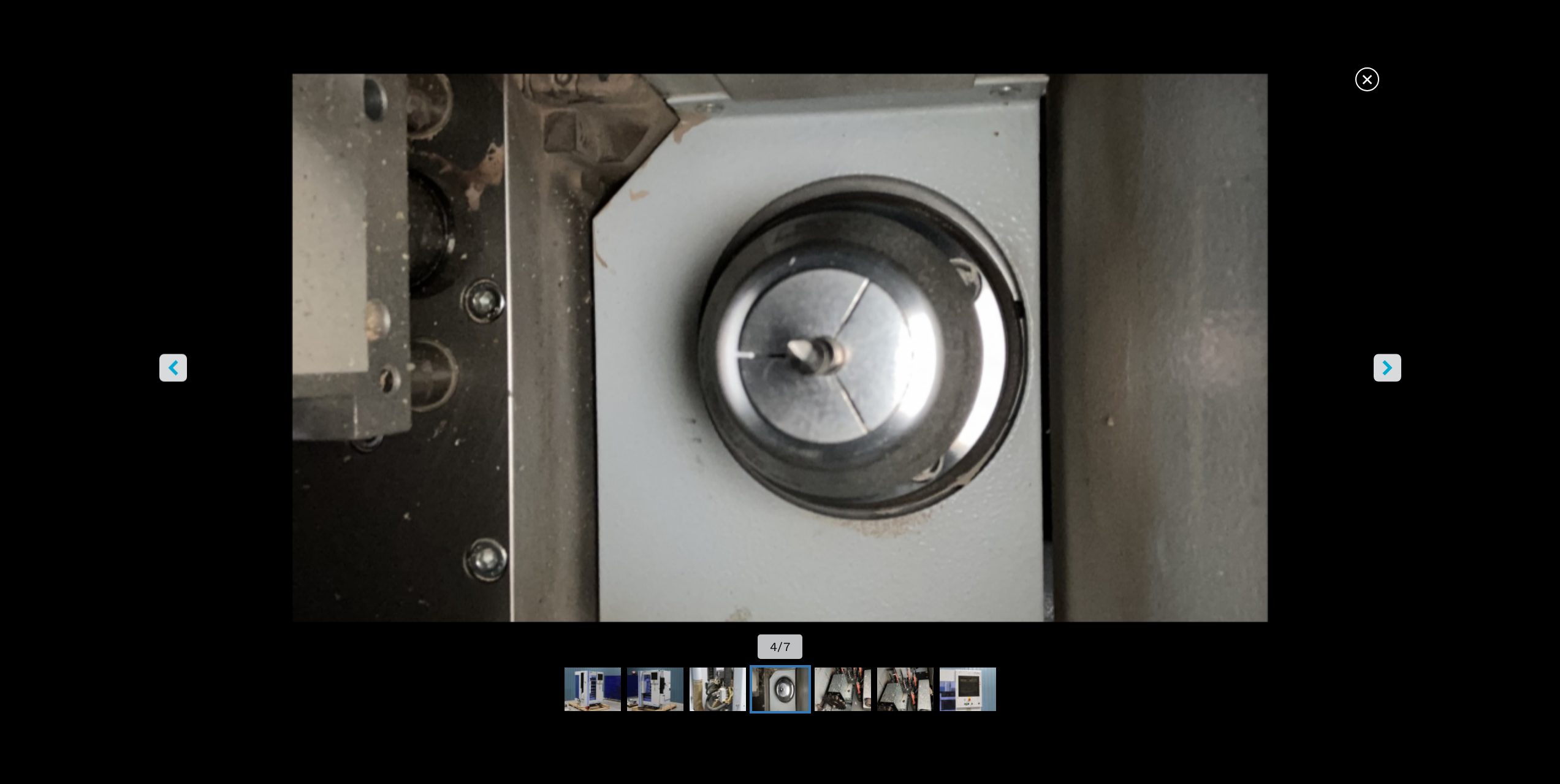
click at [1383, 369] on icon "десен бутон" at bounding box center [1388, 368] width 15 height 15
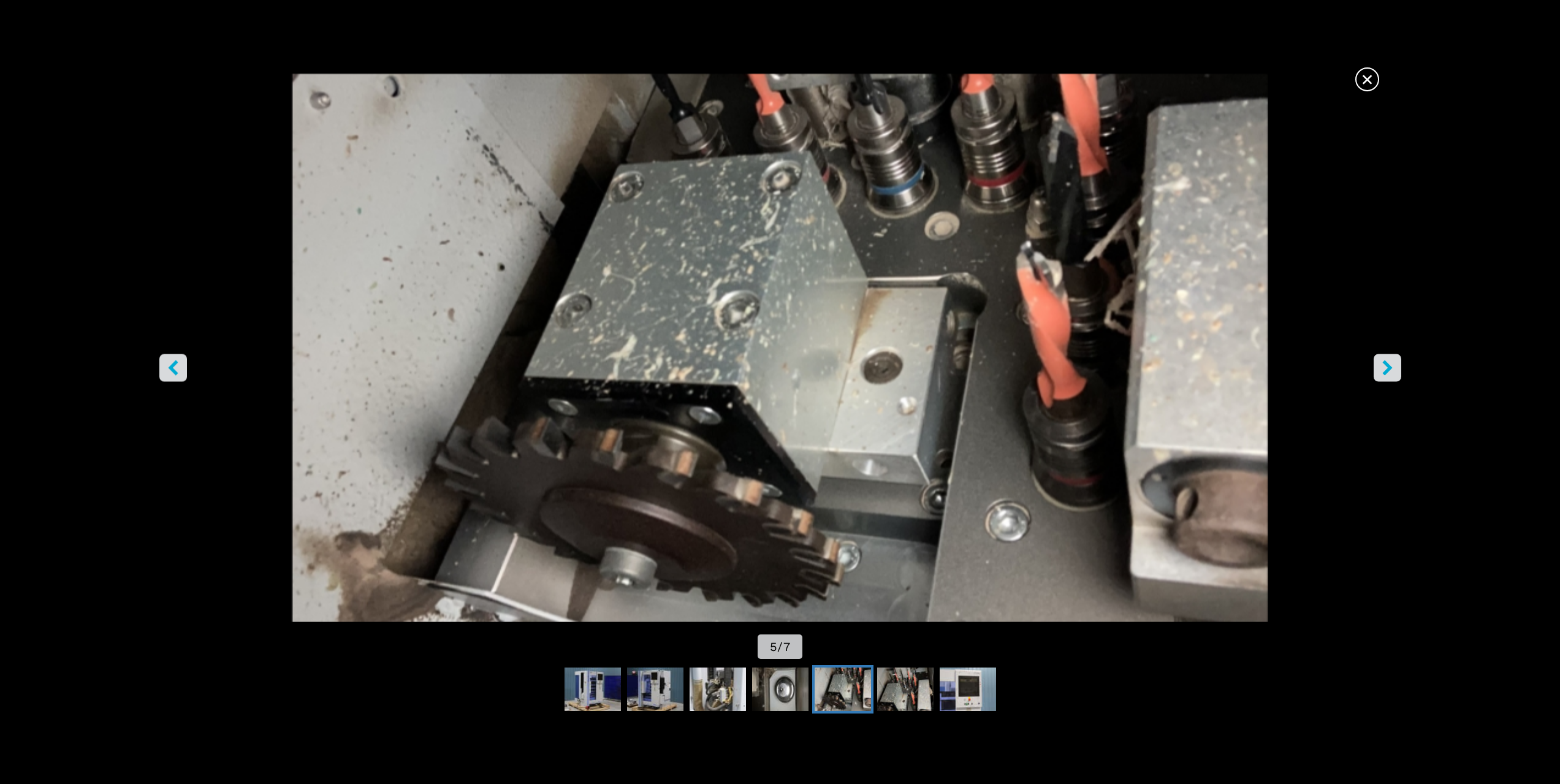
click at [1383, 369] on icon "десен бутон" at bounding box center [1388, 368] width 15 height 15
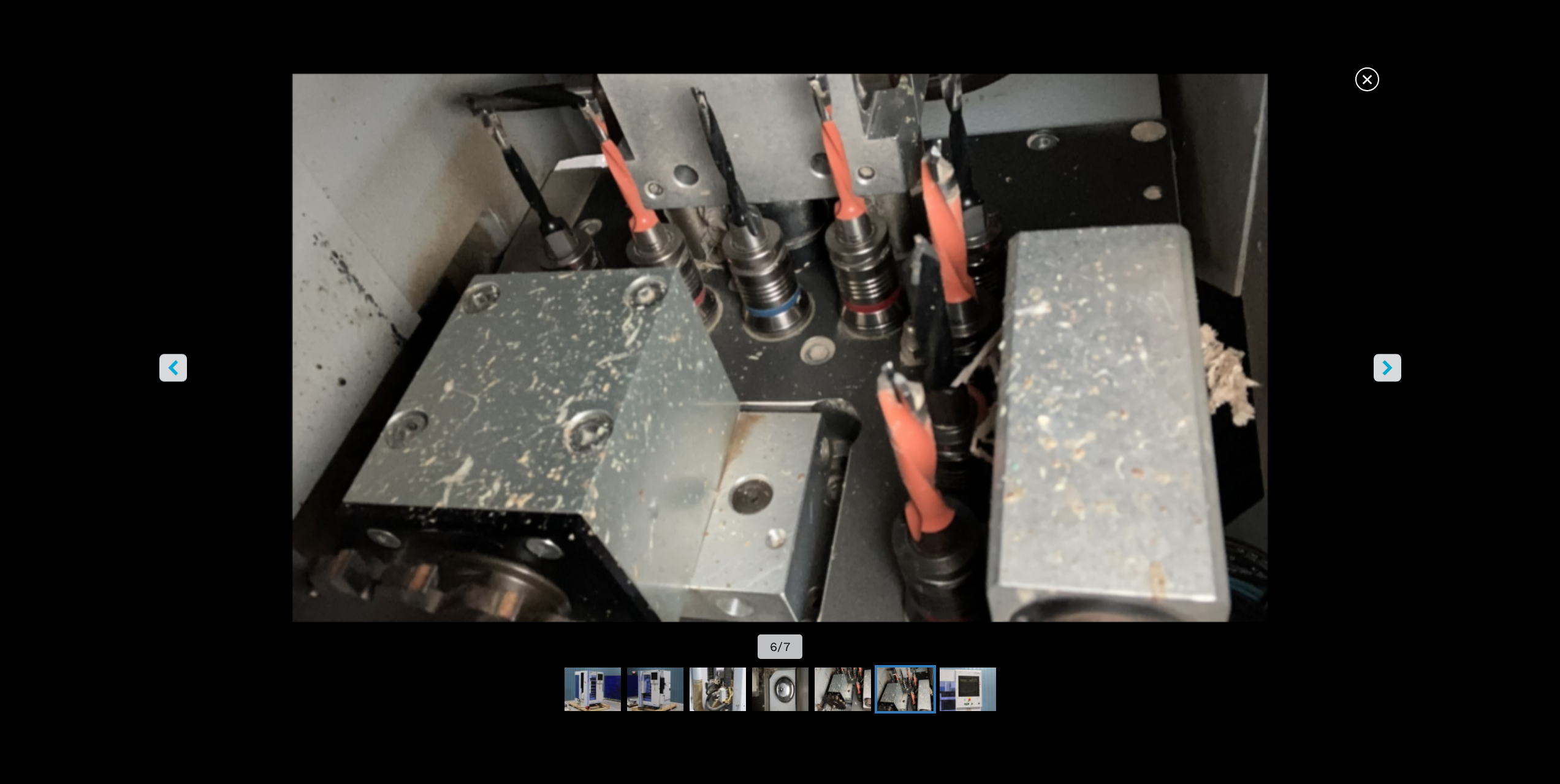
click at [1383, 369] on icon "десен бутон" at bounding box center [1388, 368] width 15 height 15
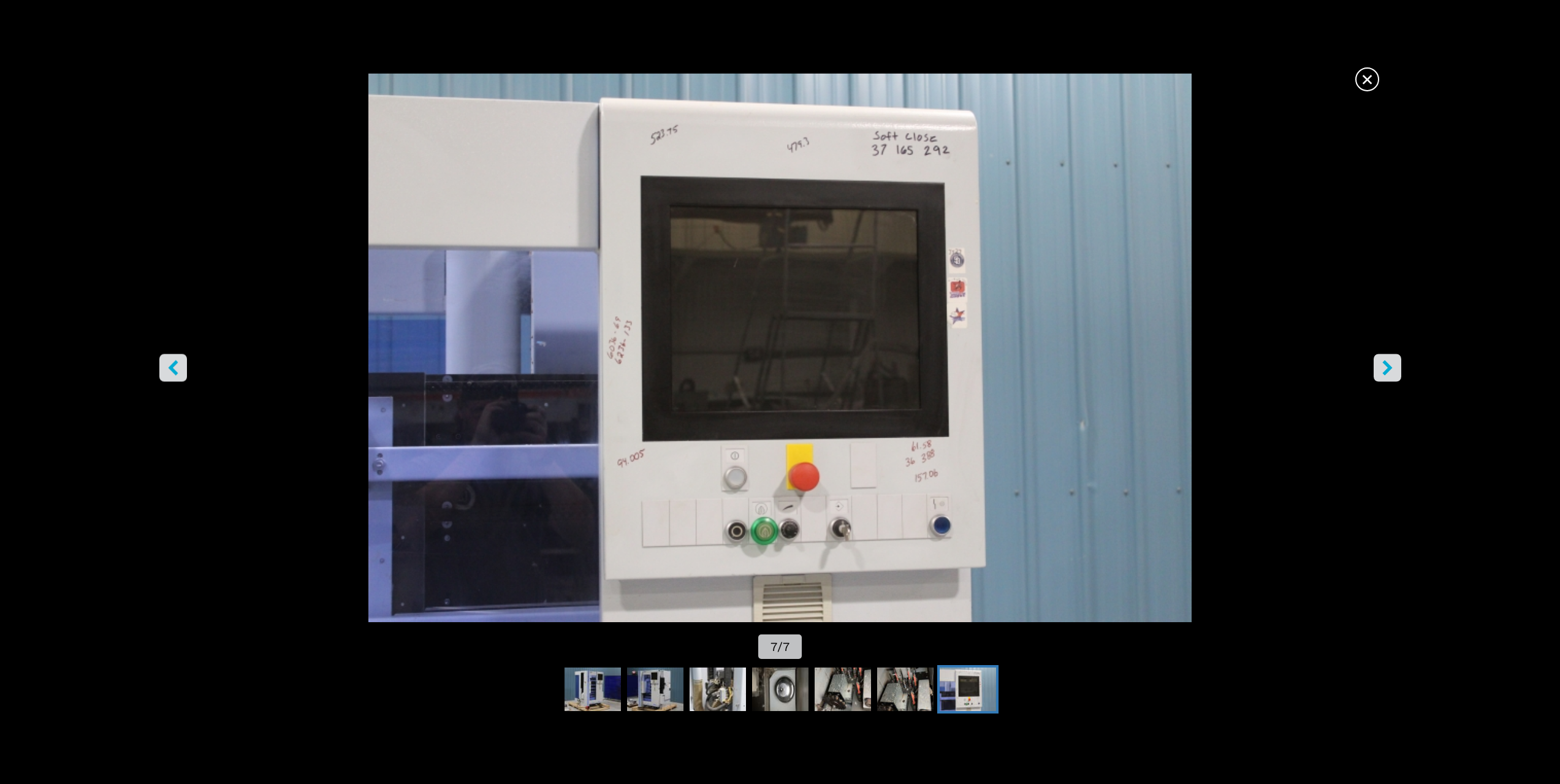
click at [1399, 361] on button "десен бутон" at bounding box center [1388, 368] width 27 height 27
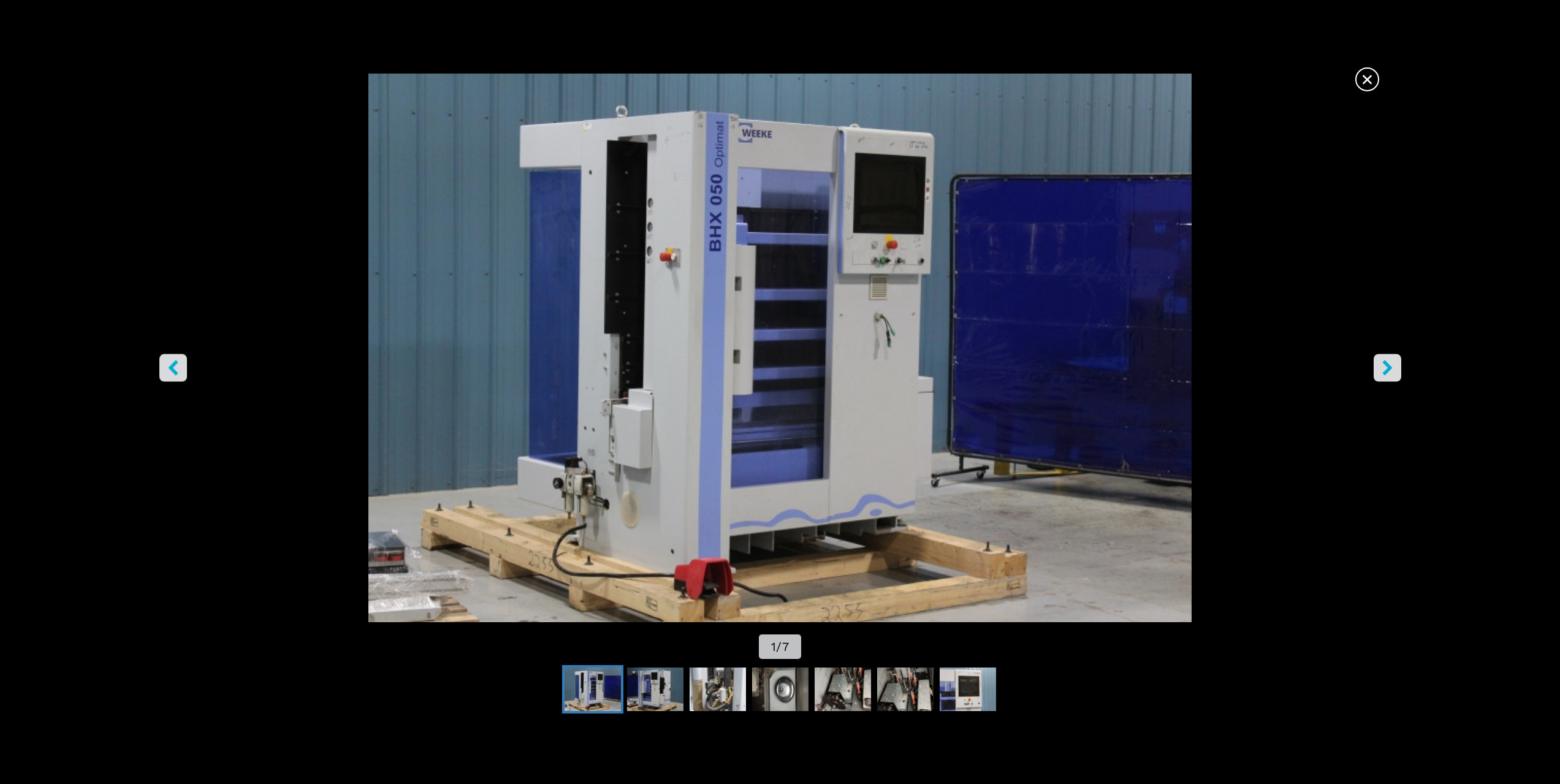
click at [1399, 361] on button "десен бутон" at bounding box center [1388, 368] width 27 height 27
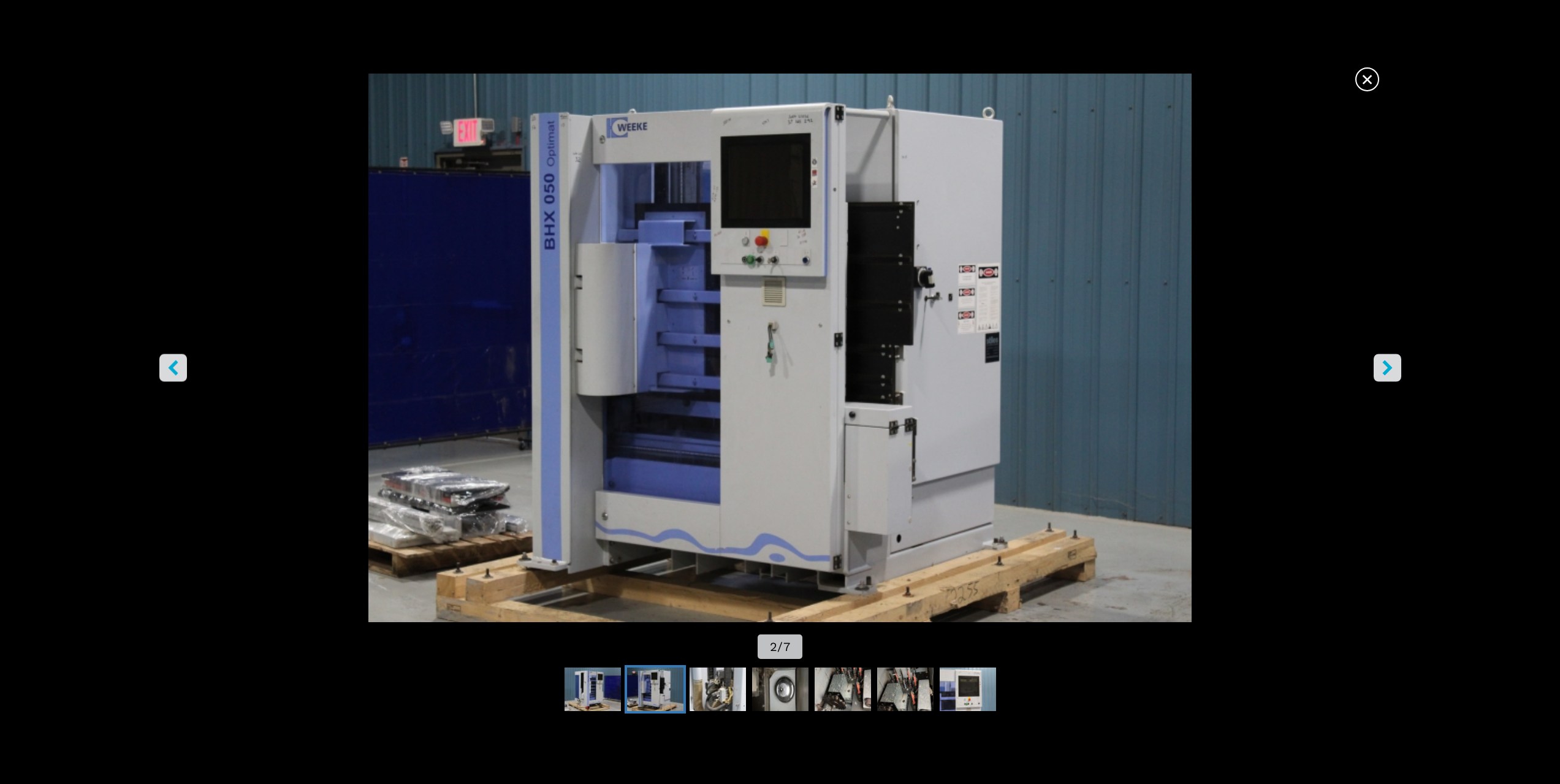
click at [1399, 361] on button "десен бутон" at bounding box center [1388, 368] width 27 height 27
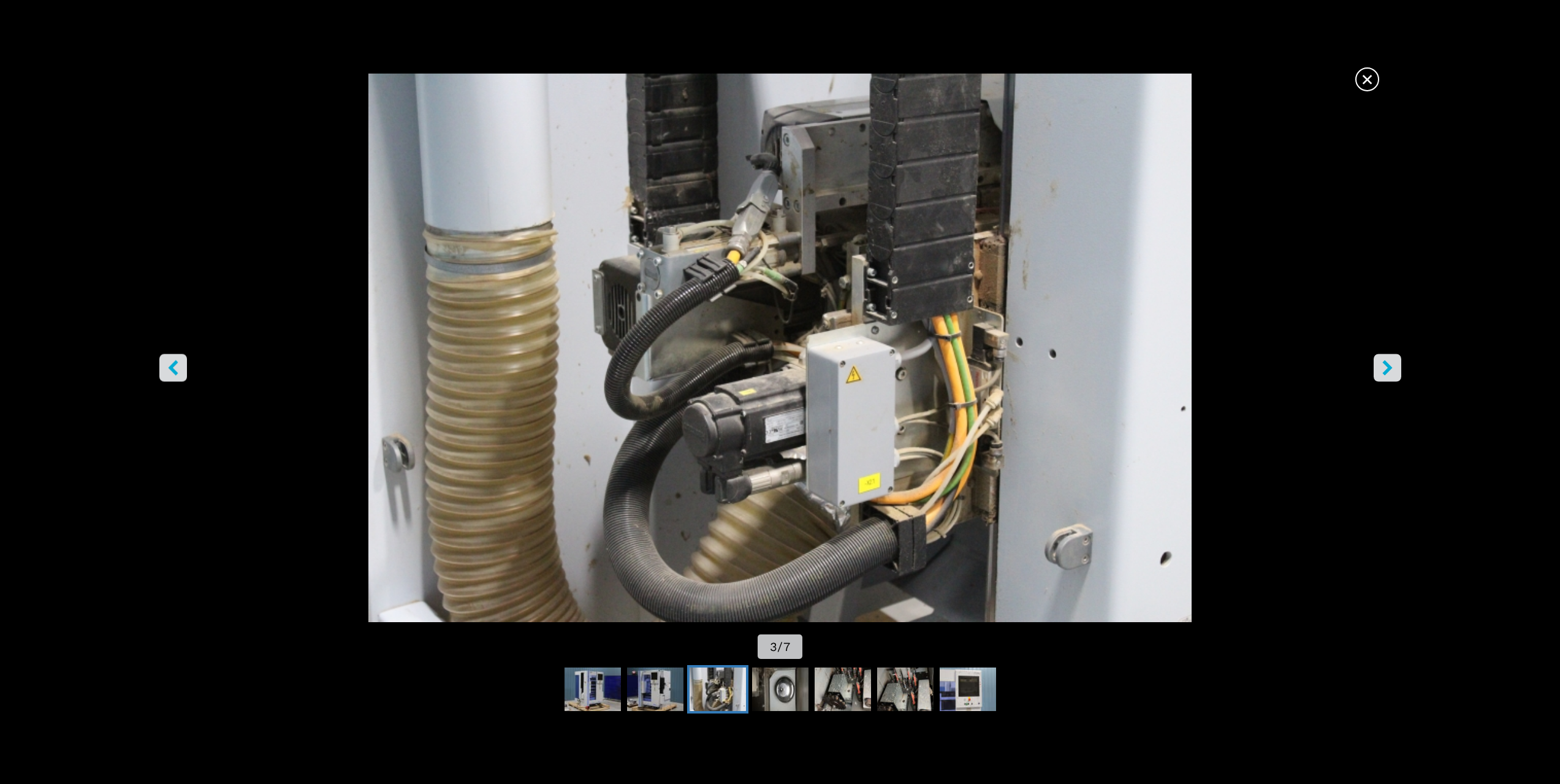
click at [1396, 361] on button "десен бутон" at bounding box center [1388, 368] width 27 height 27
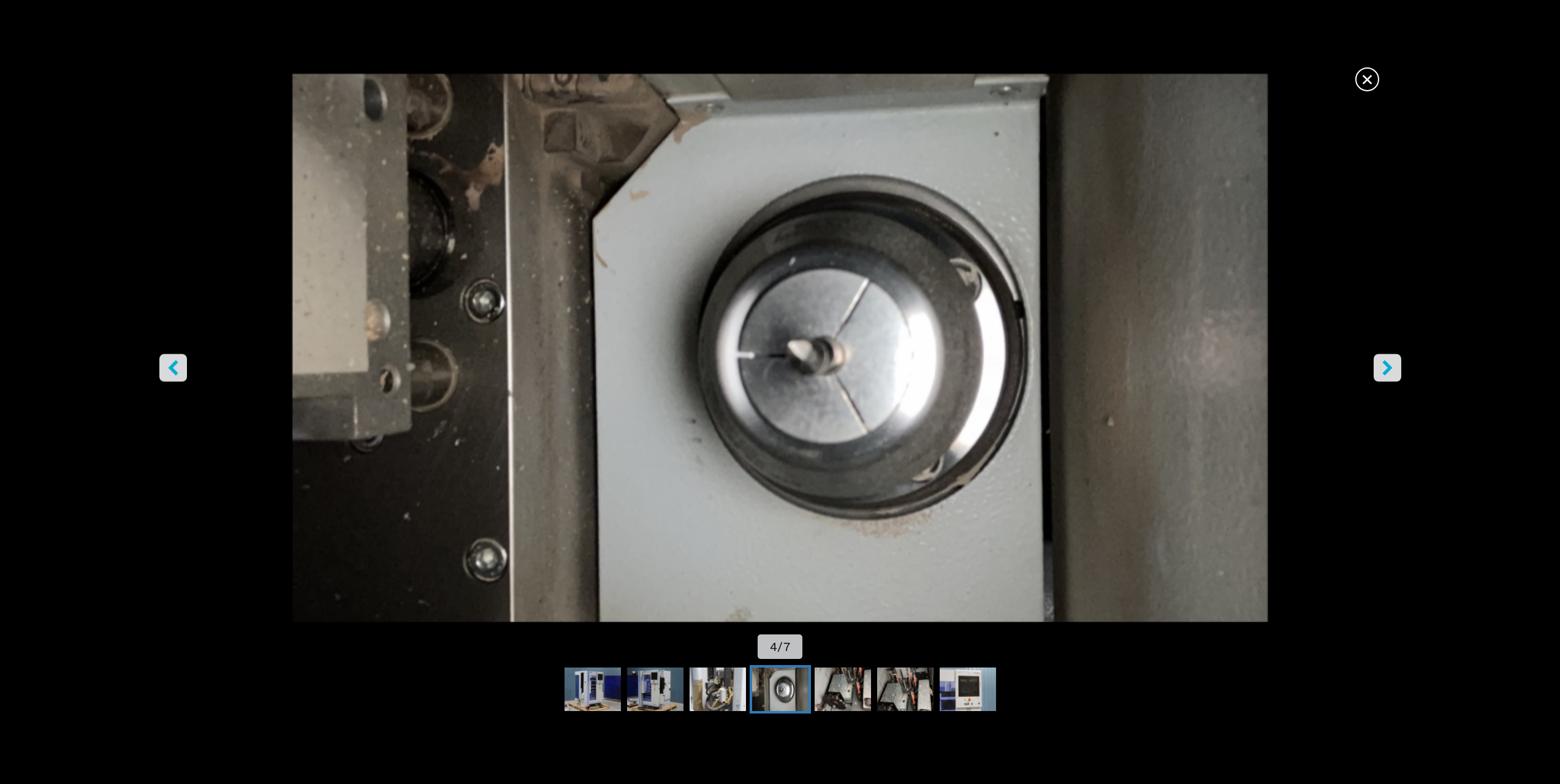
click at [1396, 361] on button "десен бутон" at bounding box center [1388, 368] width 27 height 27
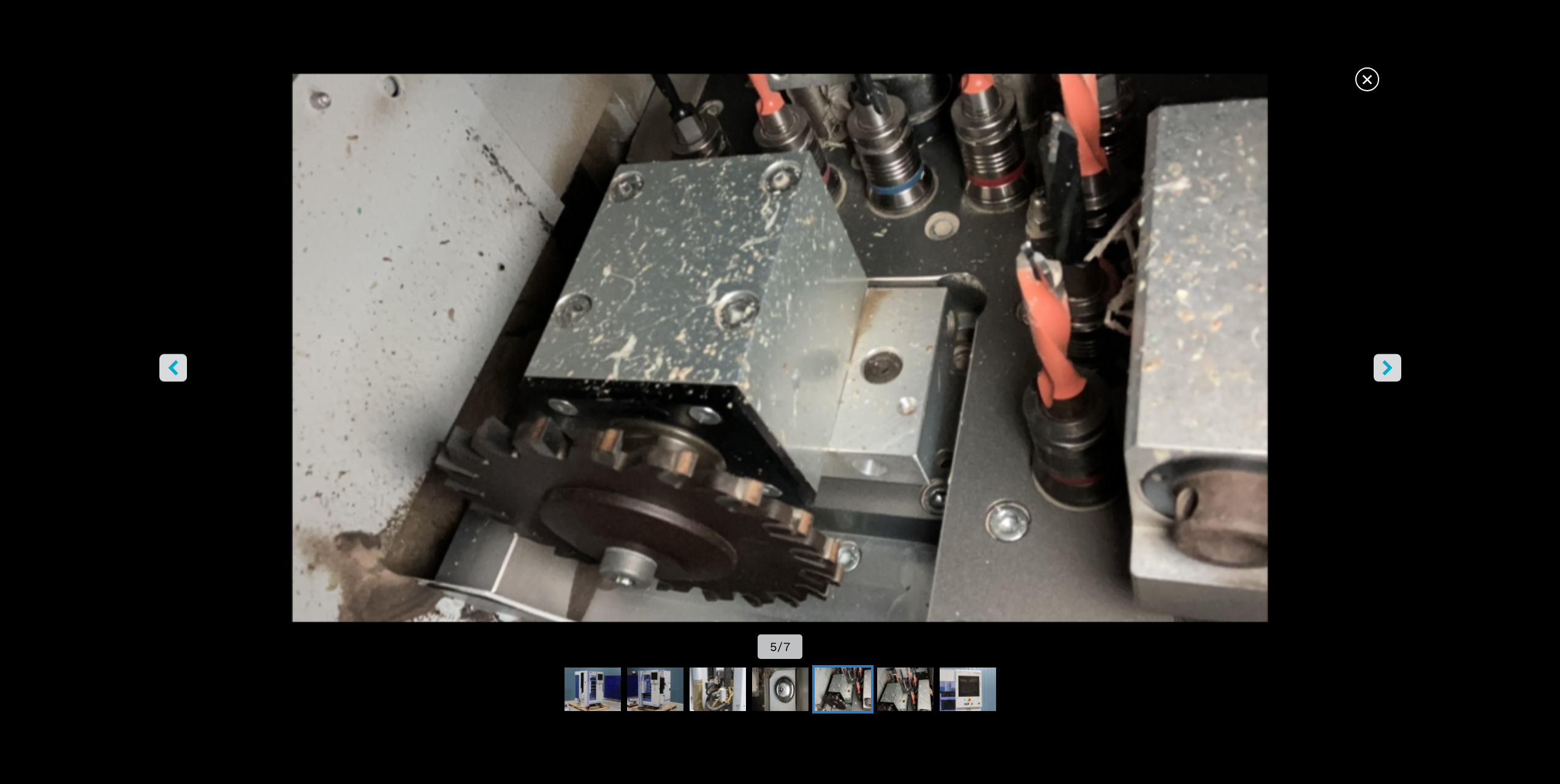
click at [1382, 359] on button "десен бутон" at bounding box center [1388, 368] width 27 height 27
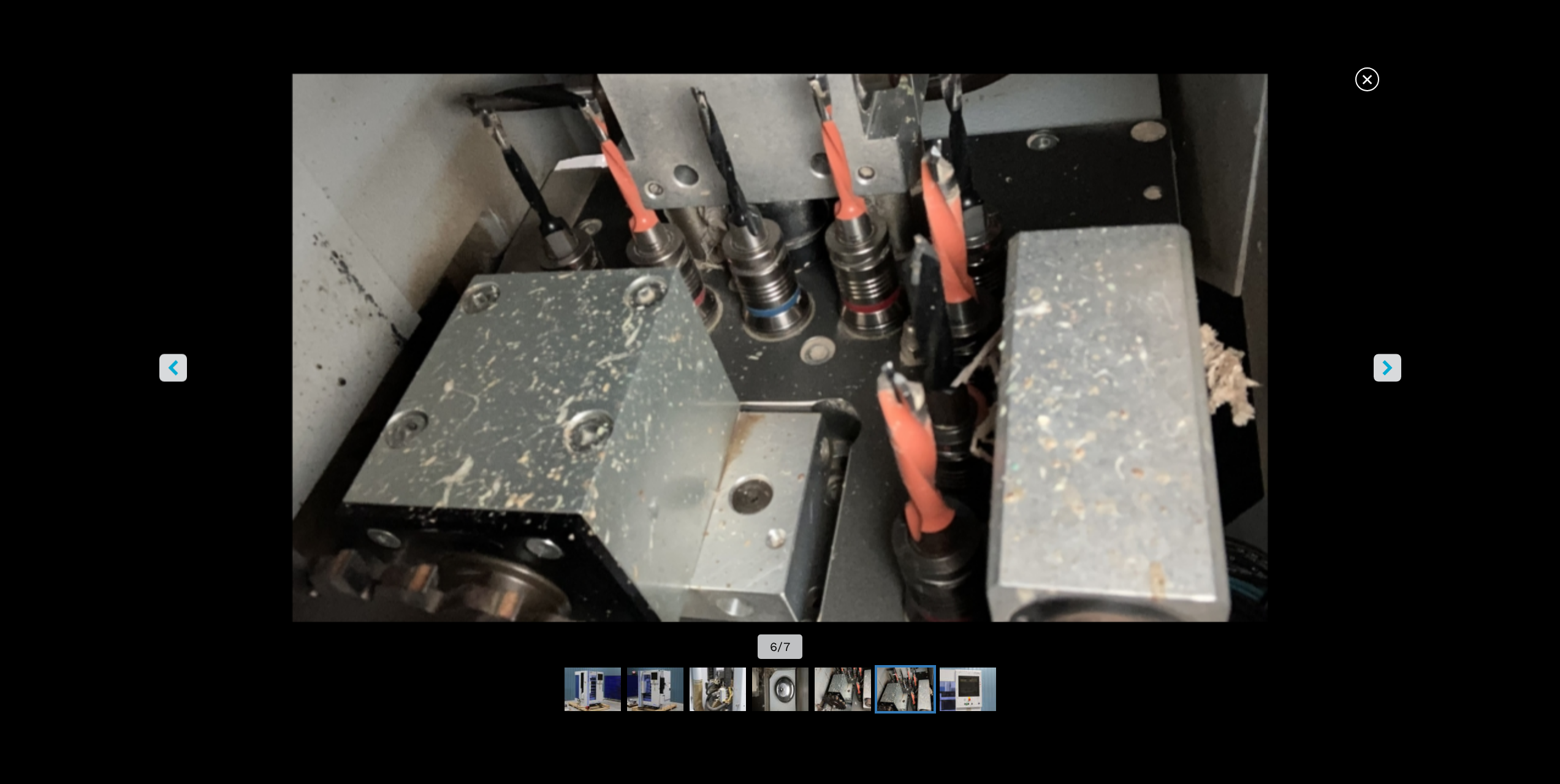
click at [1382, 359] on button "десен бутон" at bounding box center [1388, 368] width 27 height 27
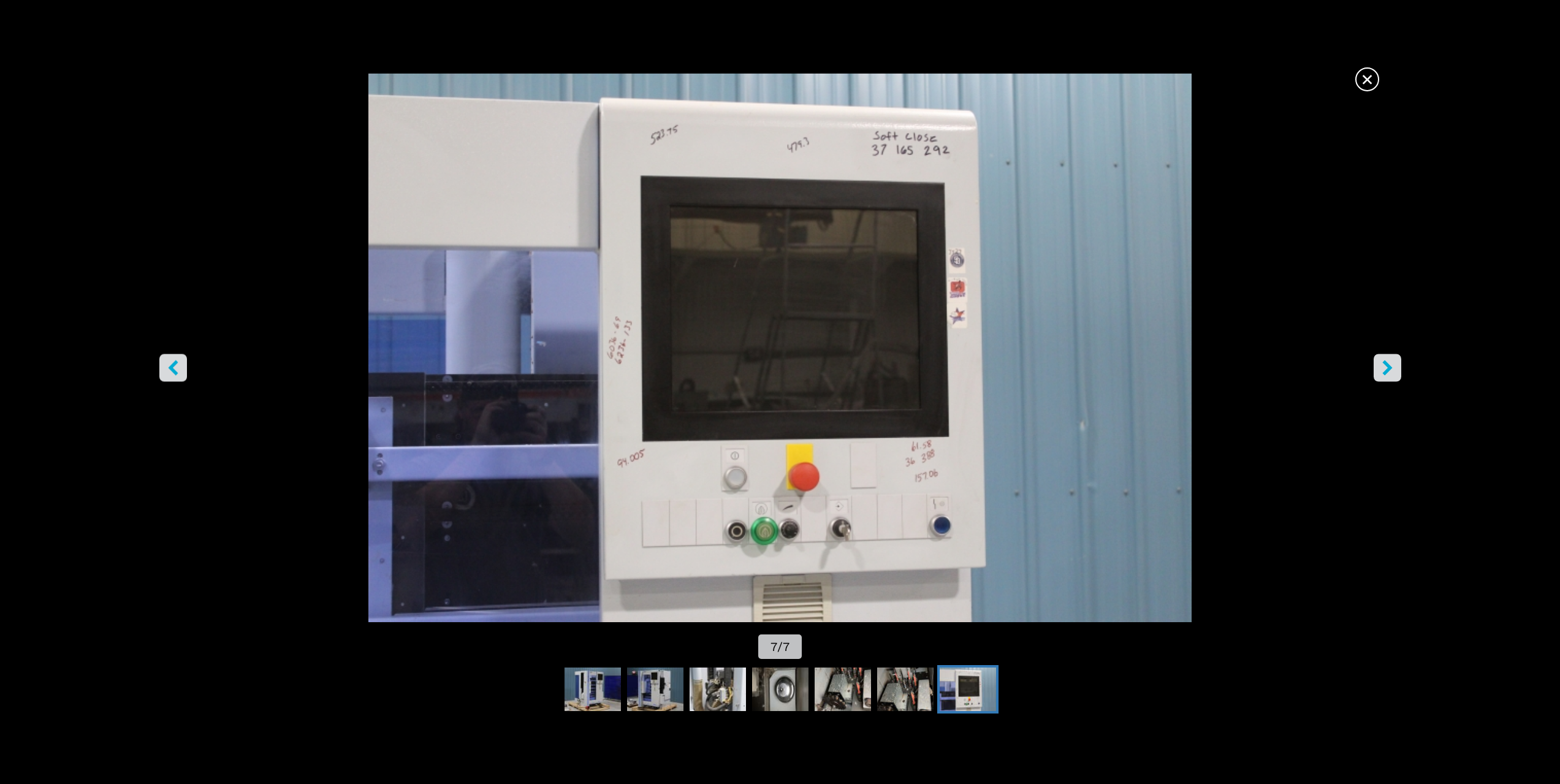
click at [1368, 71] on font "×" at bounding box center [1367, 79] width 13 height 26
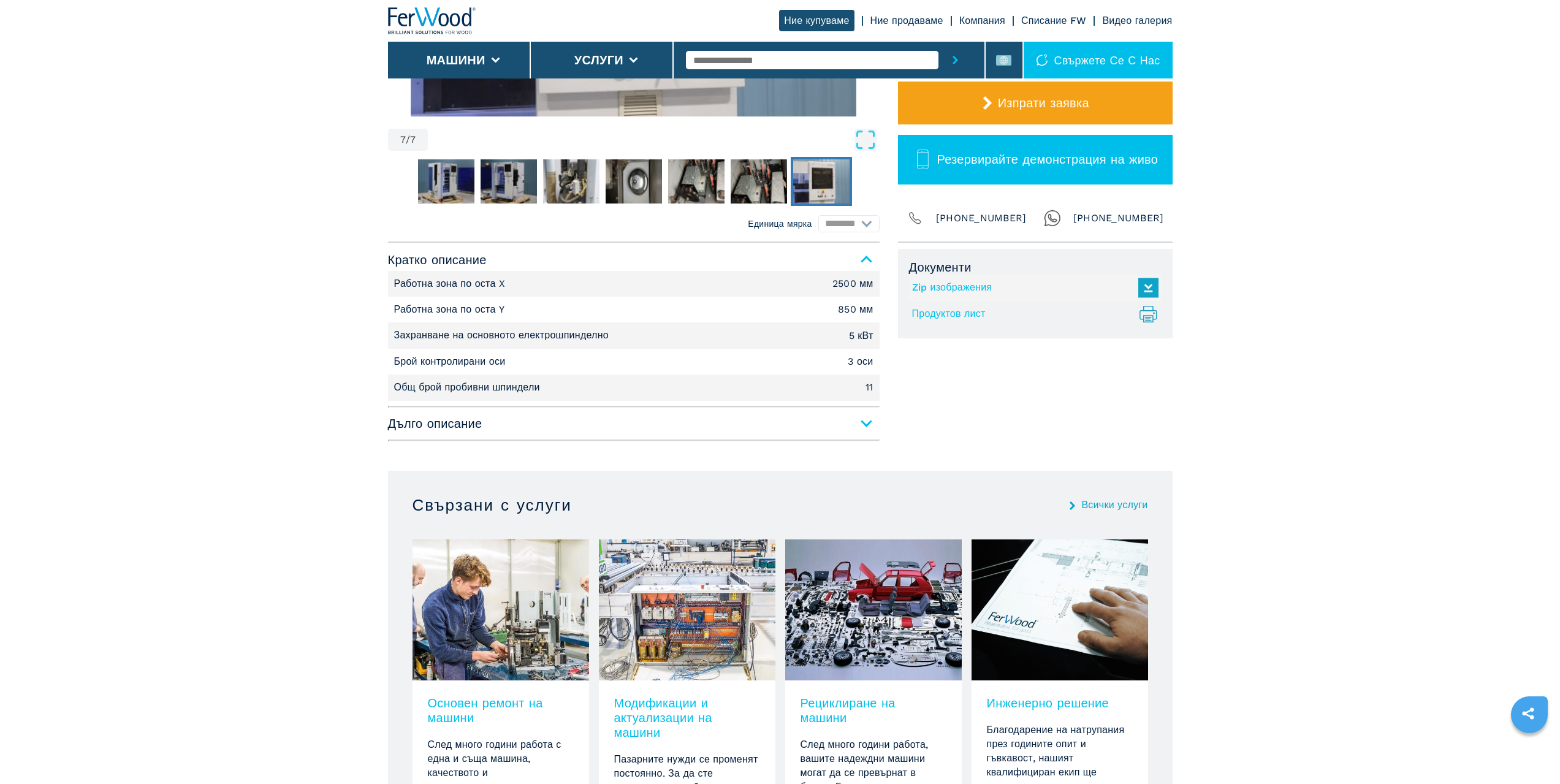
scroll to position [429, 0]
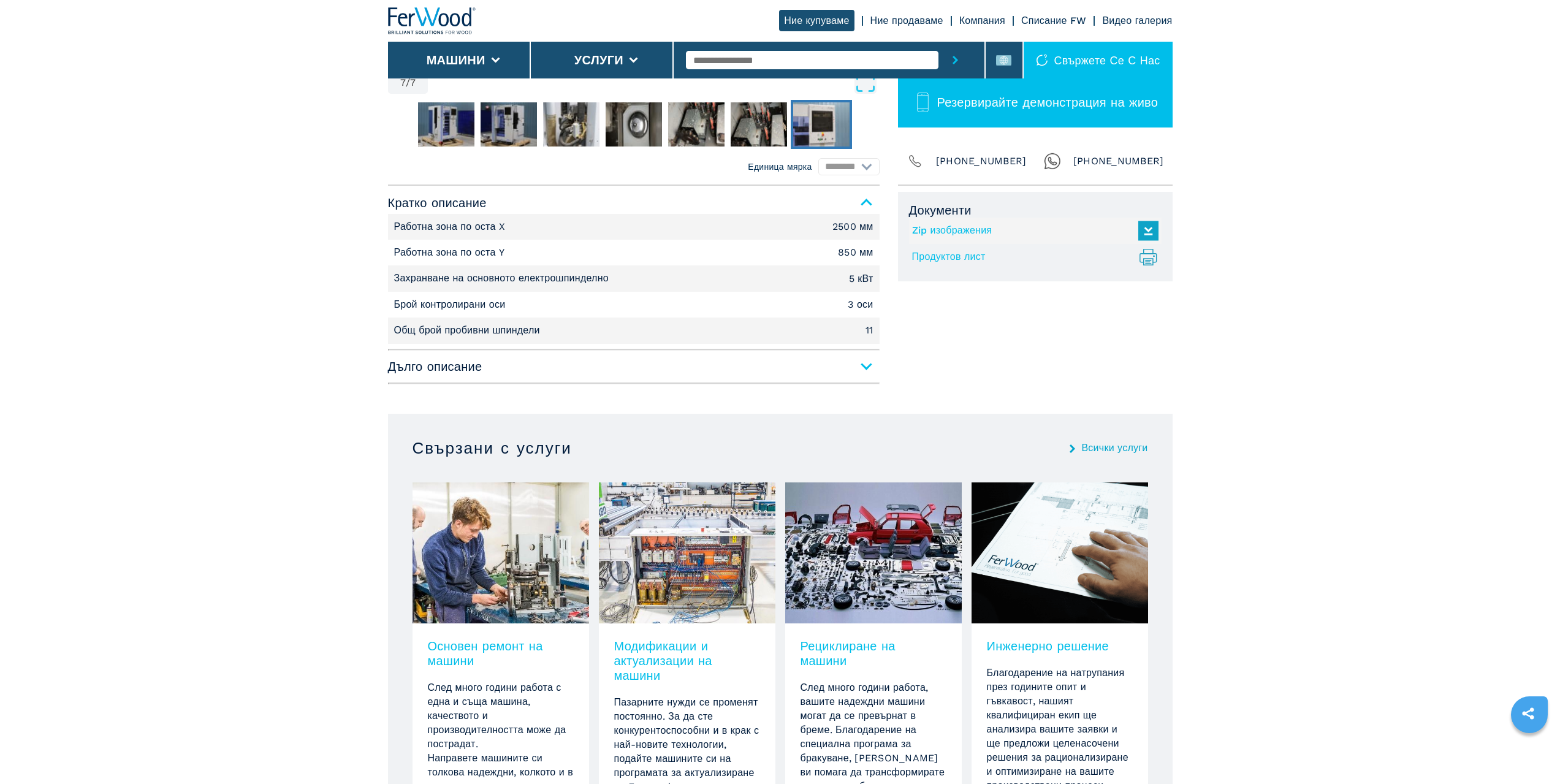
click at [867, 368] on span "Дълго описание" at bounding box center [634, 367] width 492 height 22
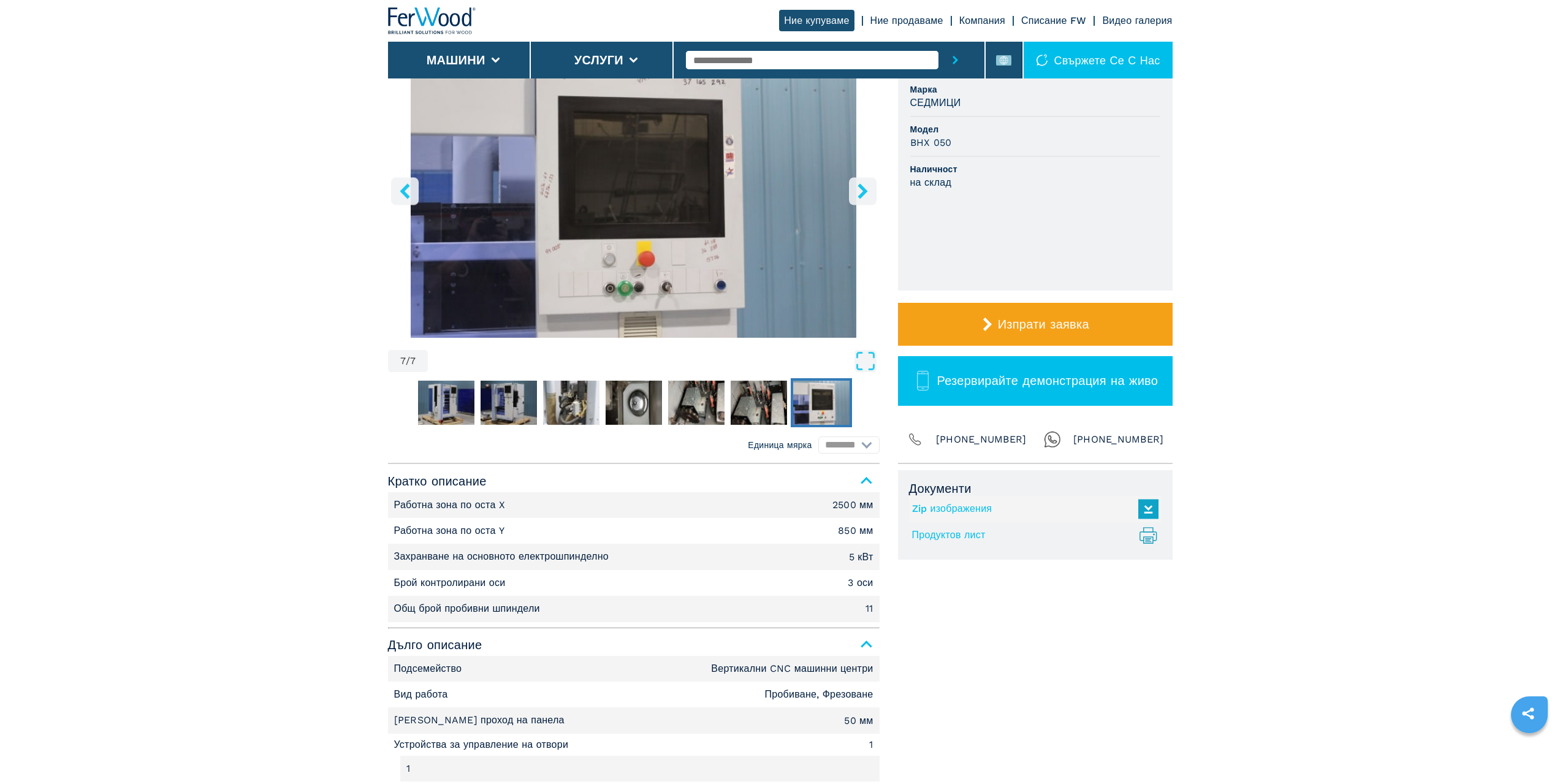
scroll to position [0, 0]
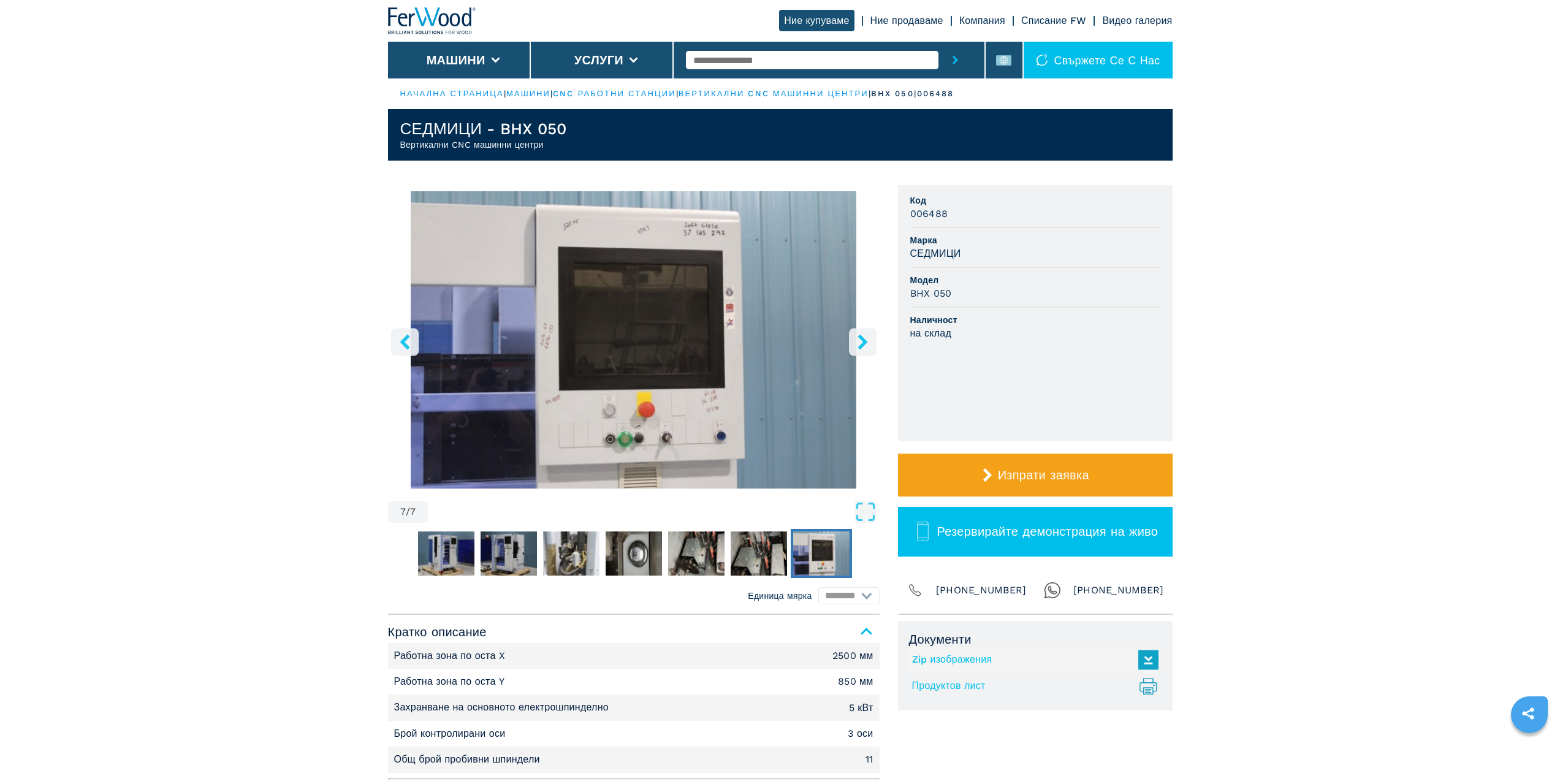
click at [862, 338] on icon "десен бутон" at bounding box center [862, 342] width 9 height 15
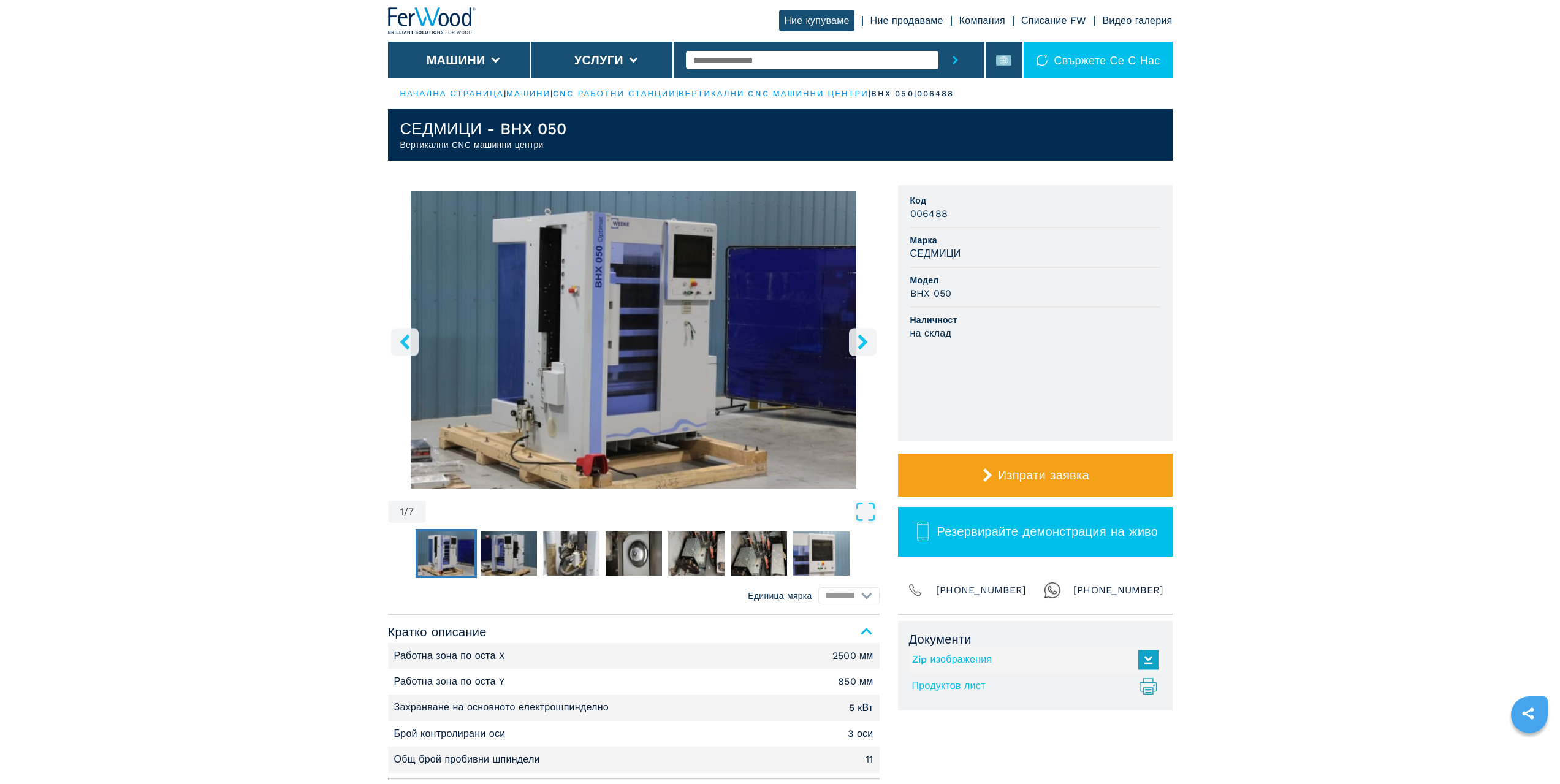
click at [862, 338] on icon "десен бутон" at bounding box center [862, 342] width 9 height 15
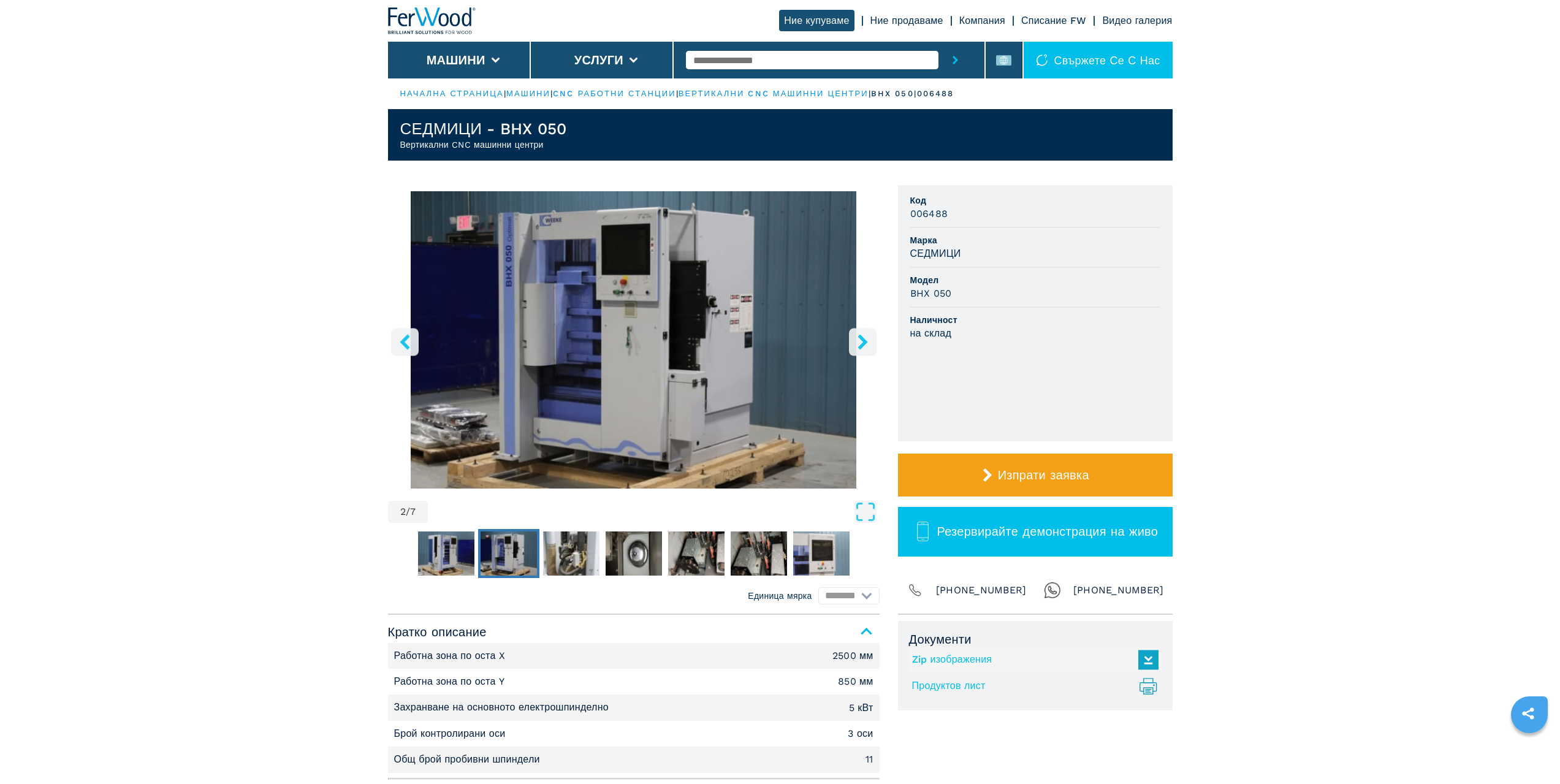
click at [862, 338] on icon "десен бутон" at bounding box center [862, 342] width 9 height 15
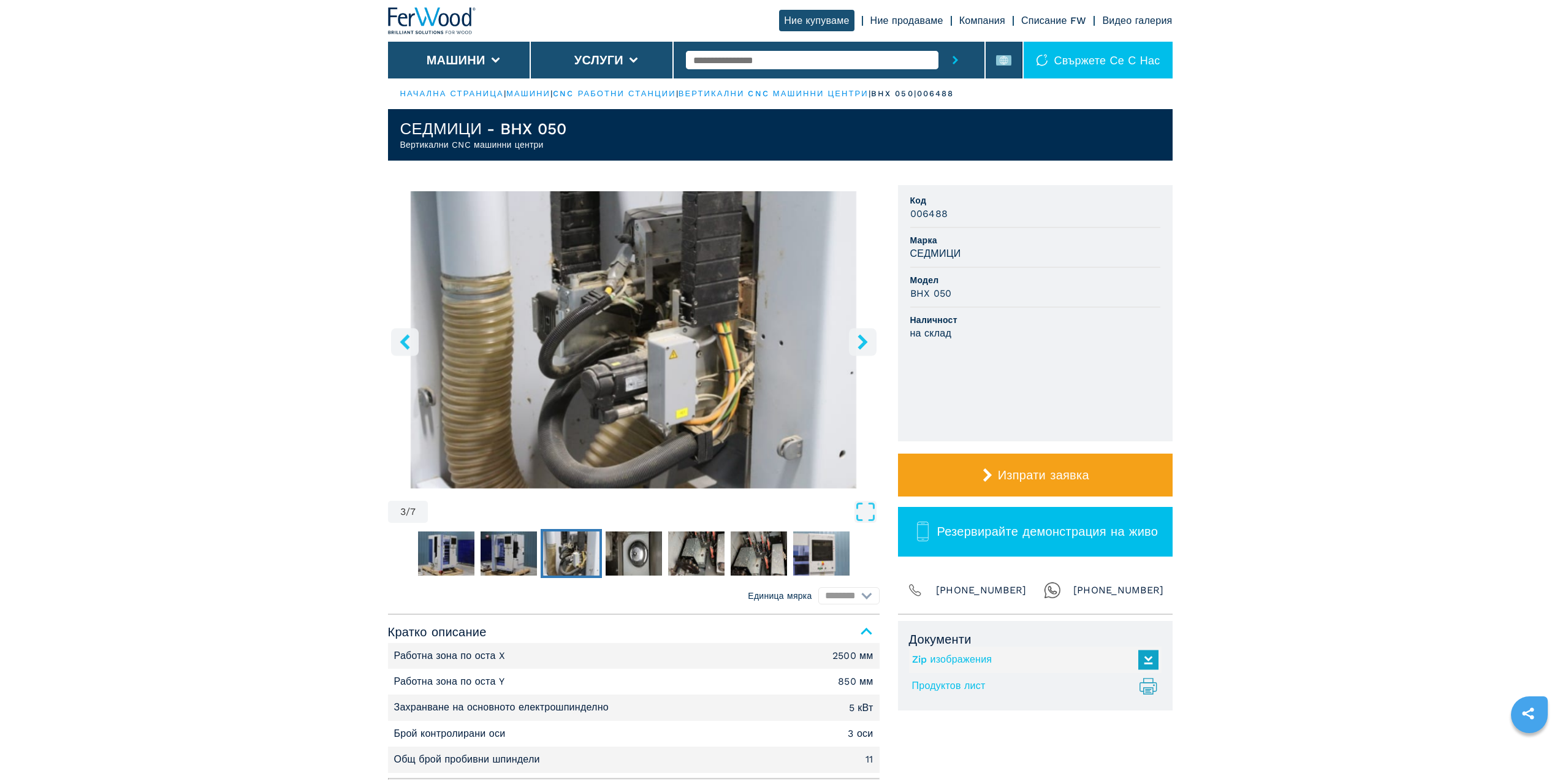
click at [856, 342] on icon "десен бутон" at bounding box center [863, 342] width 15 height 15
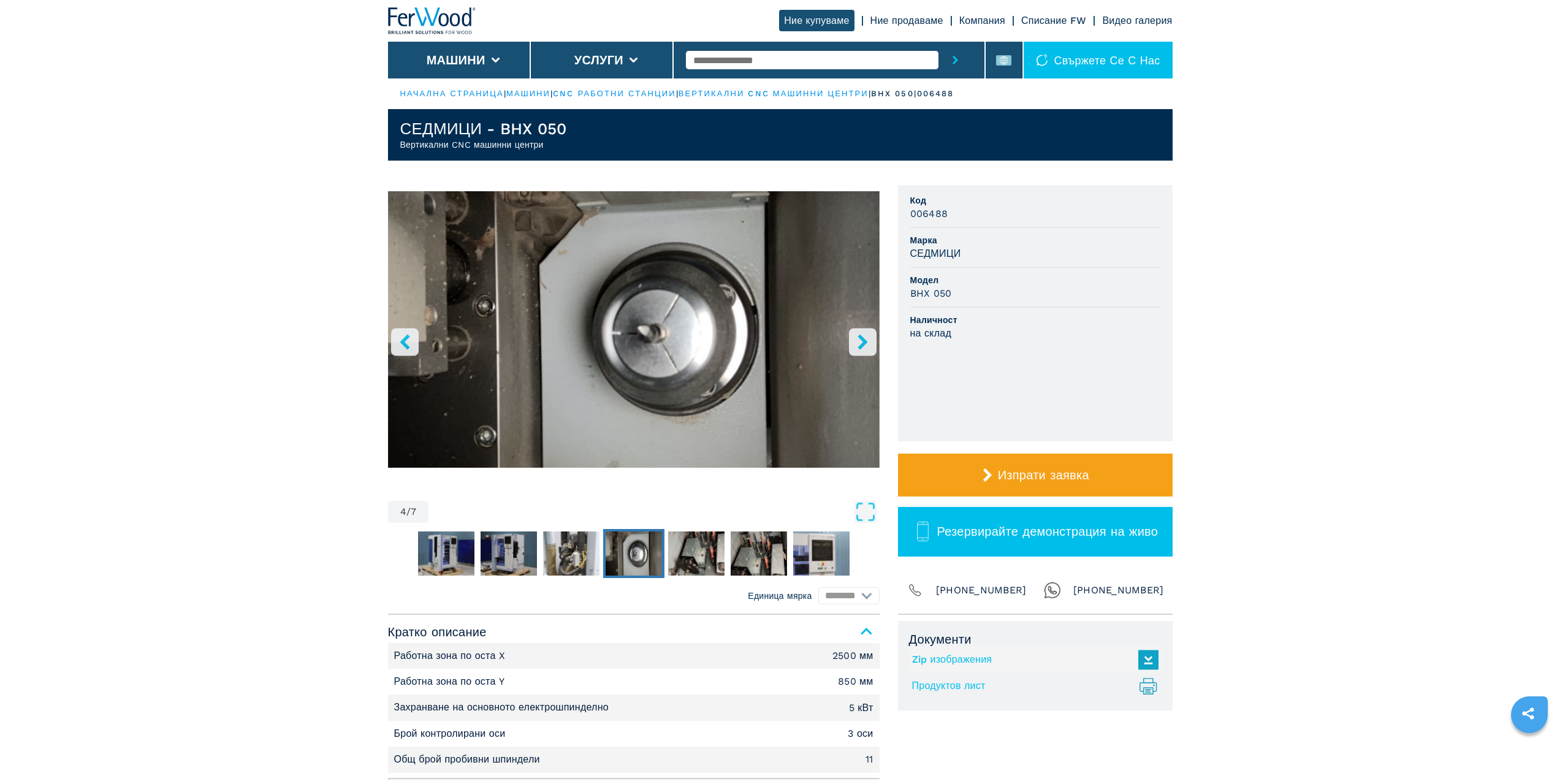
click at [856, 342] on icon "десен бутон" at bounding box center [863, 342] width 15 height 15
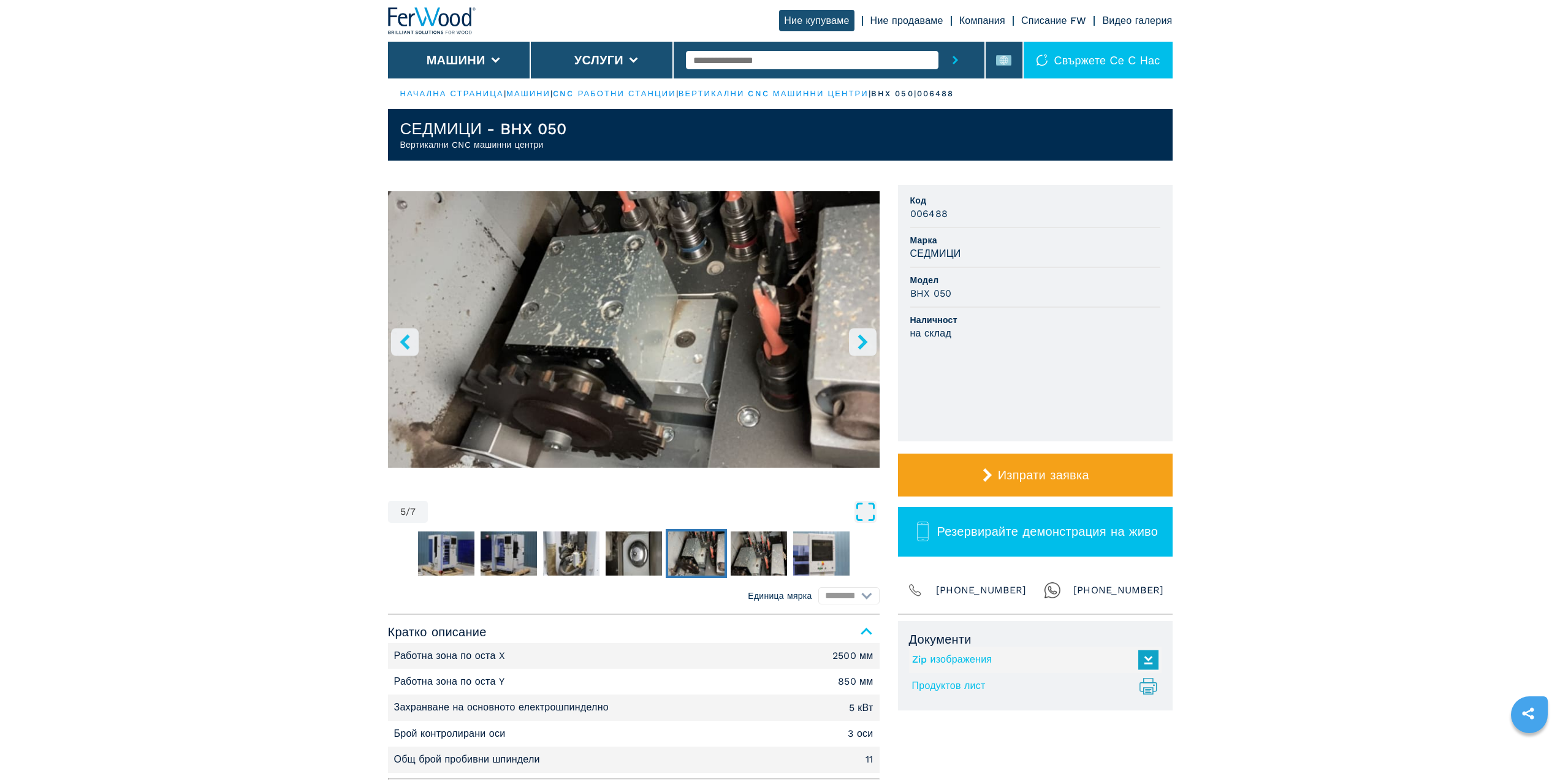
click at [863, 514] on icon "Отваряне на цял екран" at bounding box center [865, 512] width 22 height 22
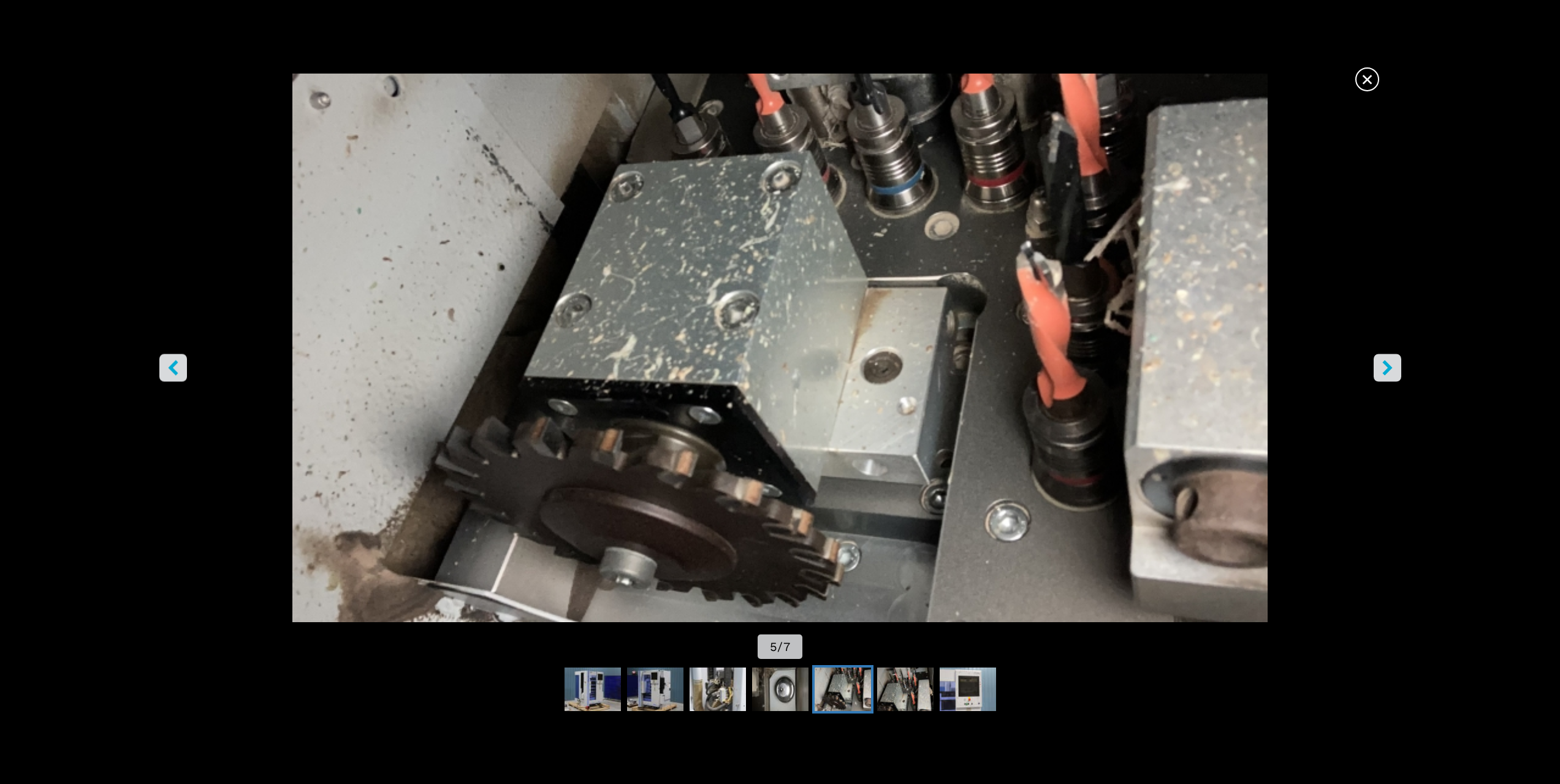
click at [1371, 78] on font "×" at bounding box center [1367, 79] width 13 height 26
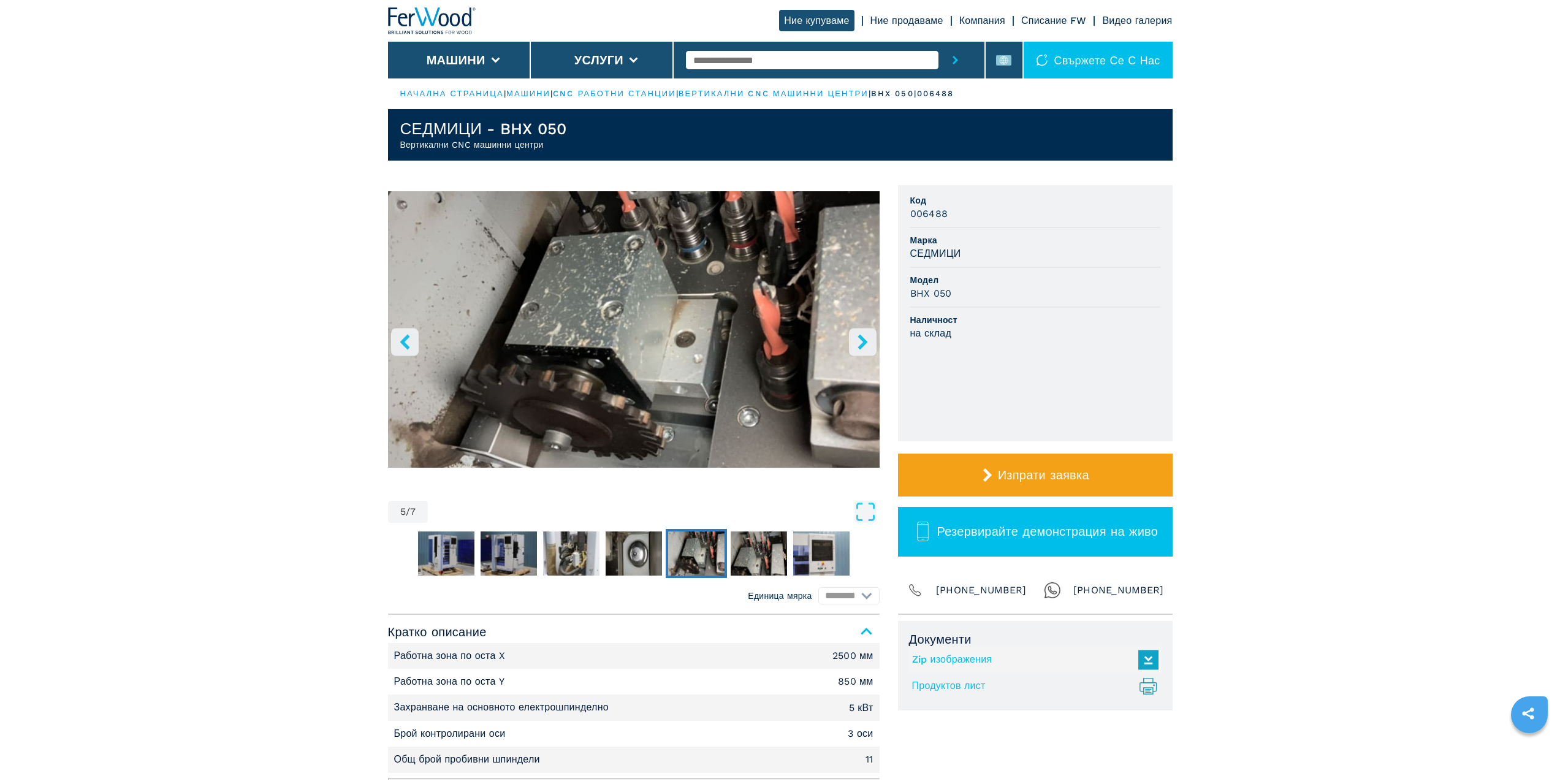
click at [661, 381] on img "Отидете на слайд 5" at bounding box center [634, 329] width 492 height 276
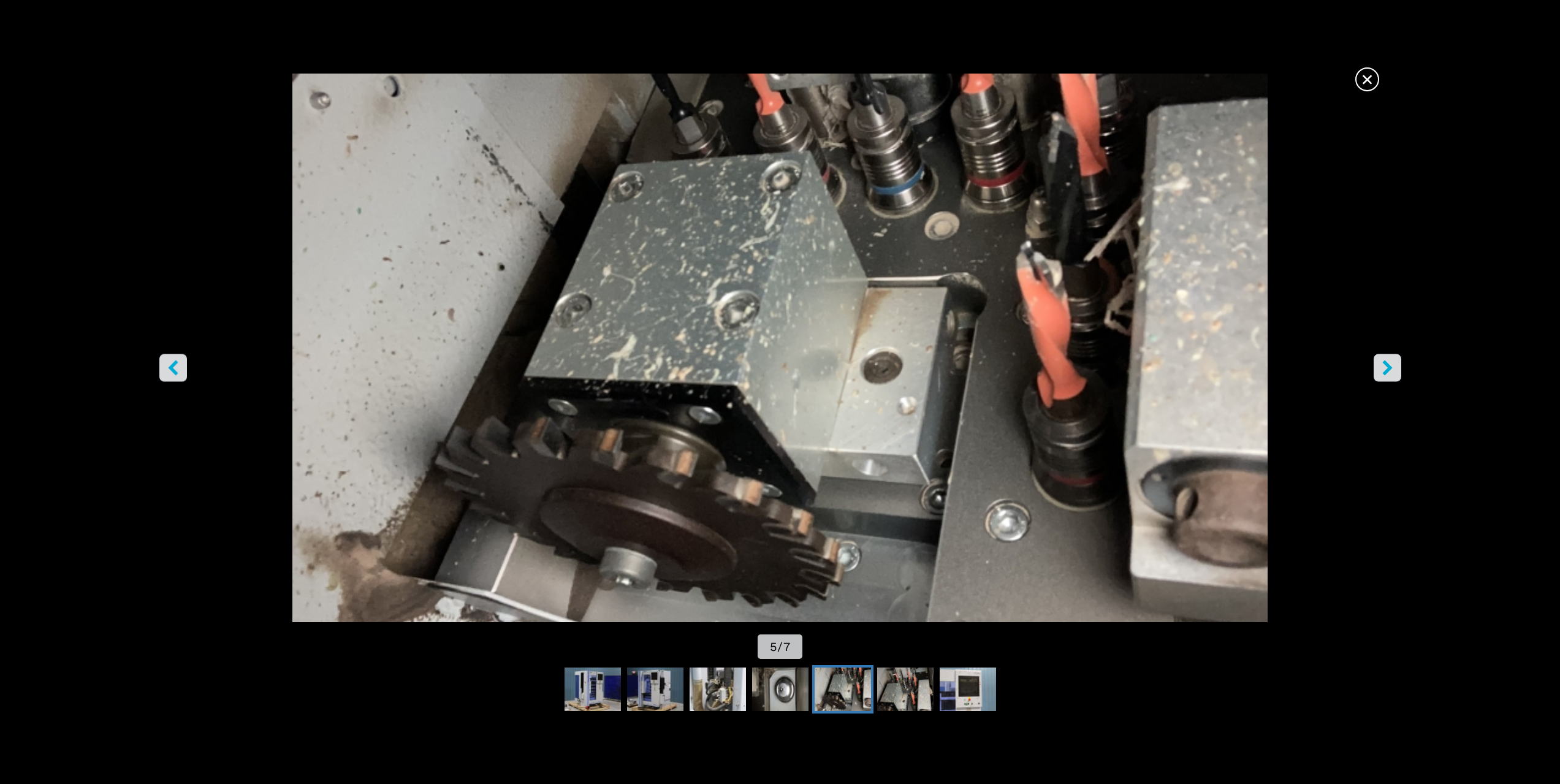
click at [1365, 80] on font "×" at bounding box center [1367, 79] width 13 height 26
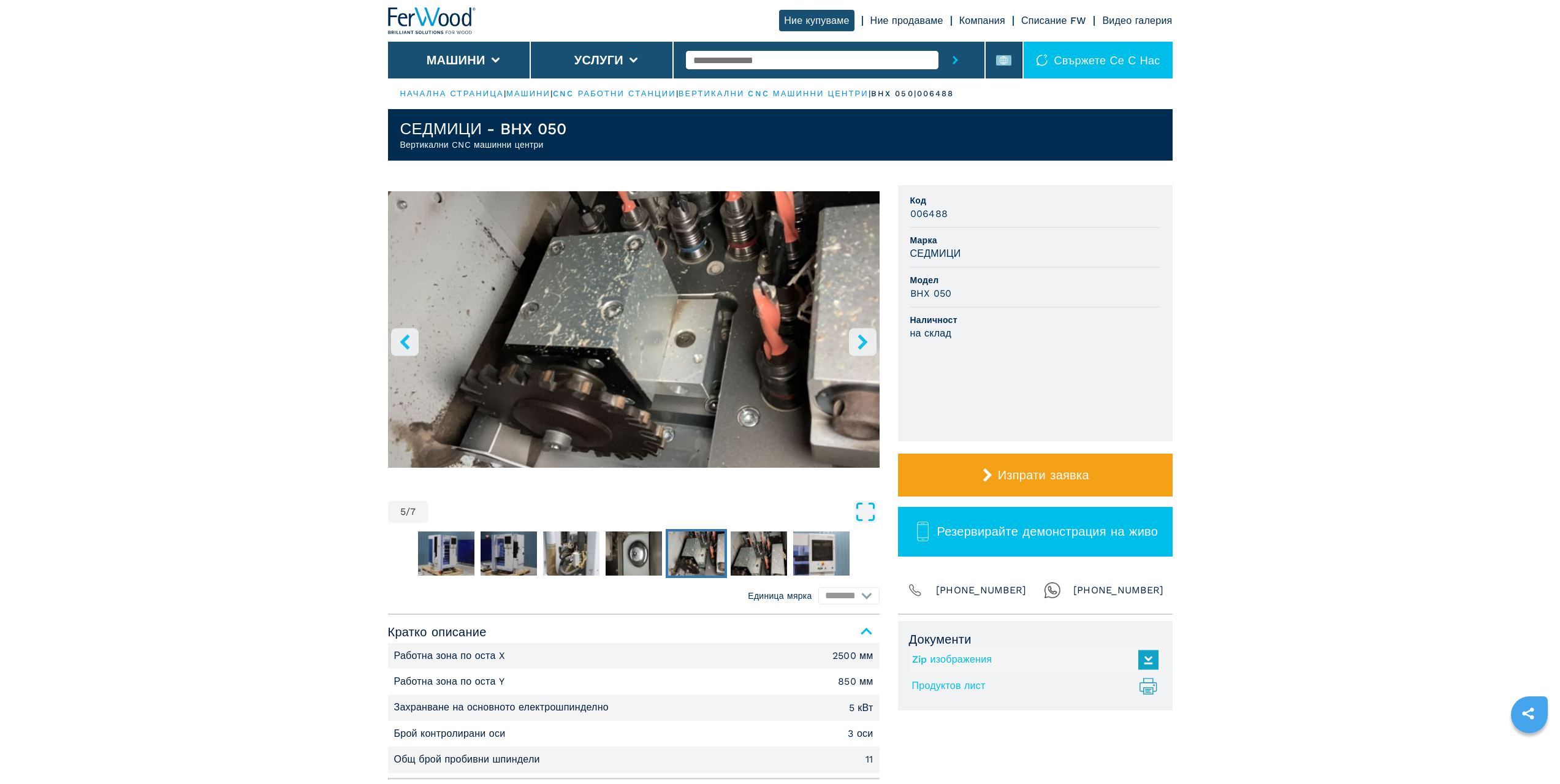
click at [870, 514] on icon "Отваряне на цял екран" at bounding box center [865, 512] width 22 height 22
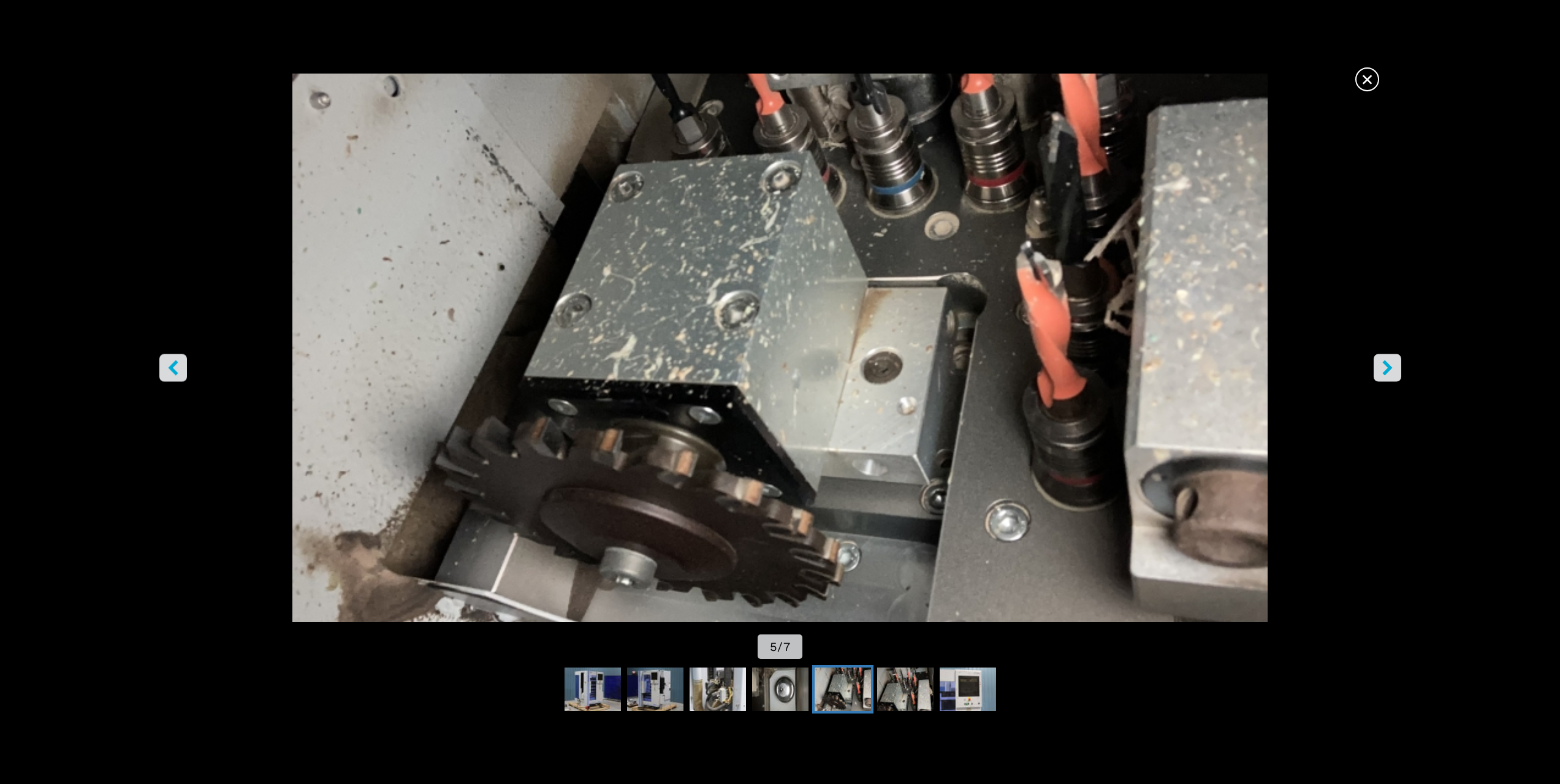
click at [169, 366] on icon "ляв бутон" at bounding box center [173, 368] width 15 height 15
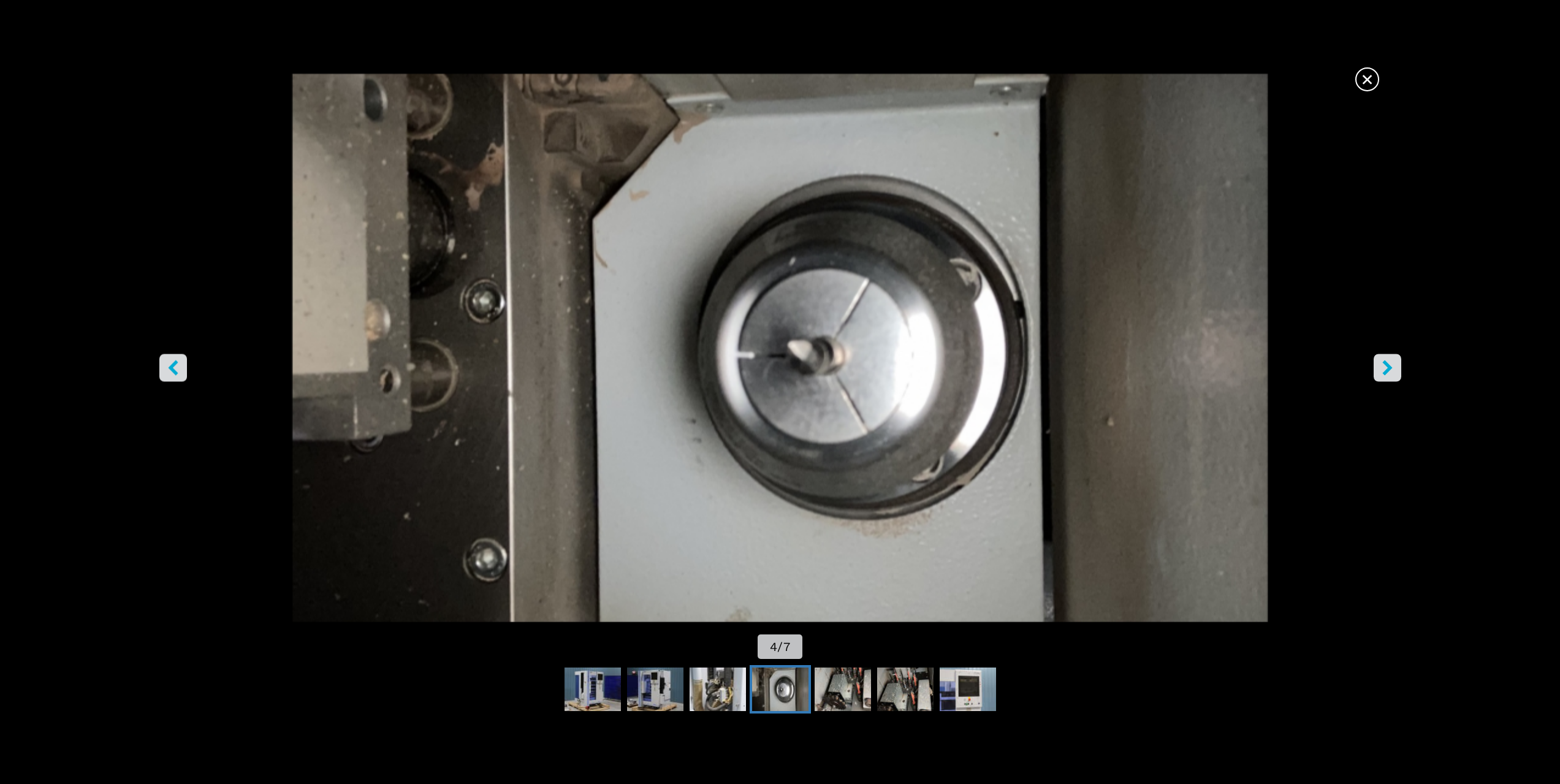
click at [169, 375] on button "ляв бутон" at bounding box center [173, 368] width 27 height 27
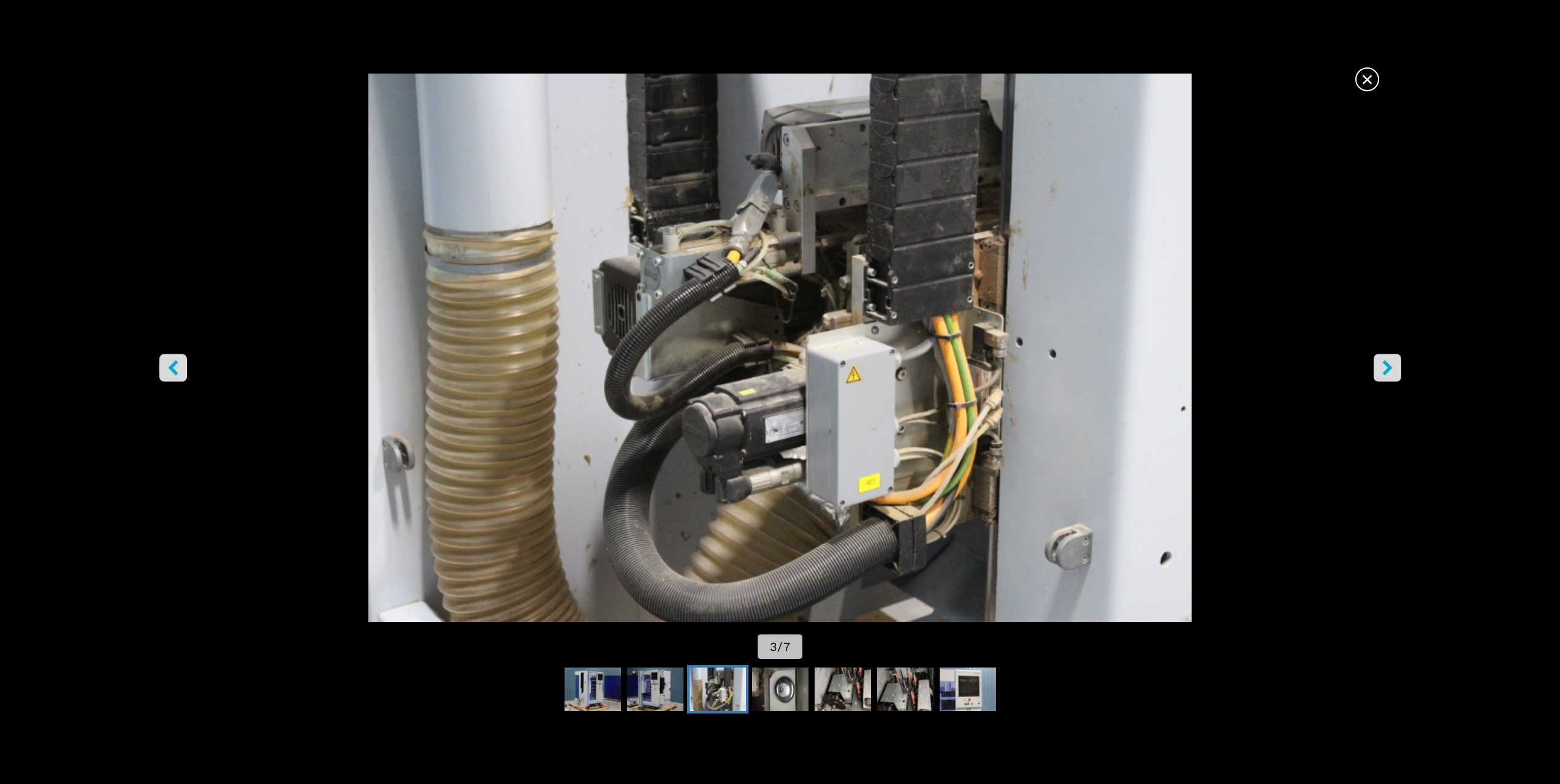
click at [169, 375] on button "ляв бутон" at bounding box center [173, 368] width 27 height 27
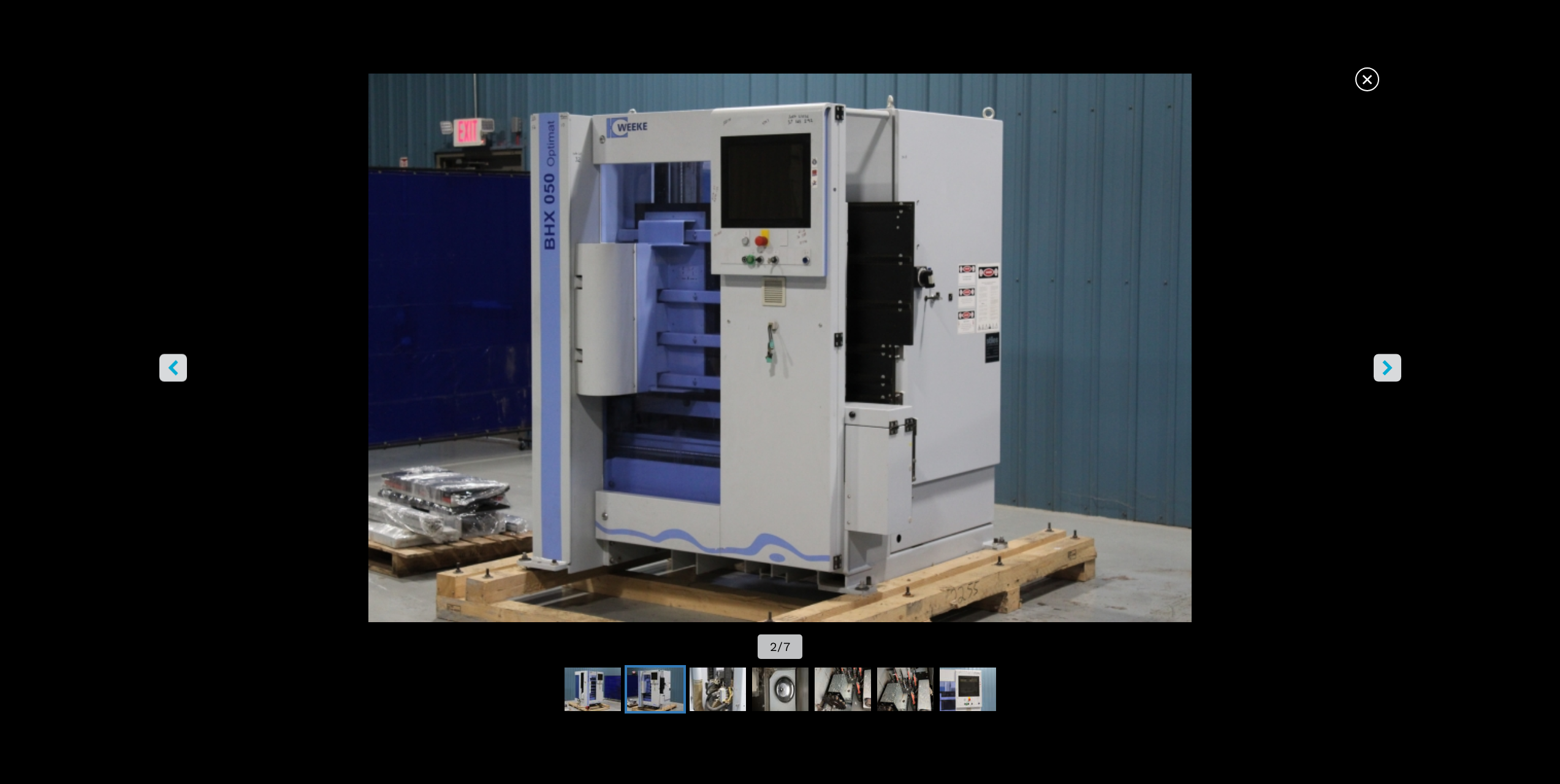
click at [166, 375] on icon "ляв бутон" at bounding box center [173, 368] width 15 height 15
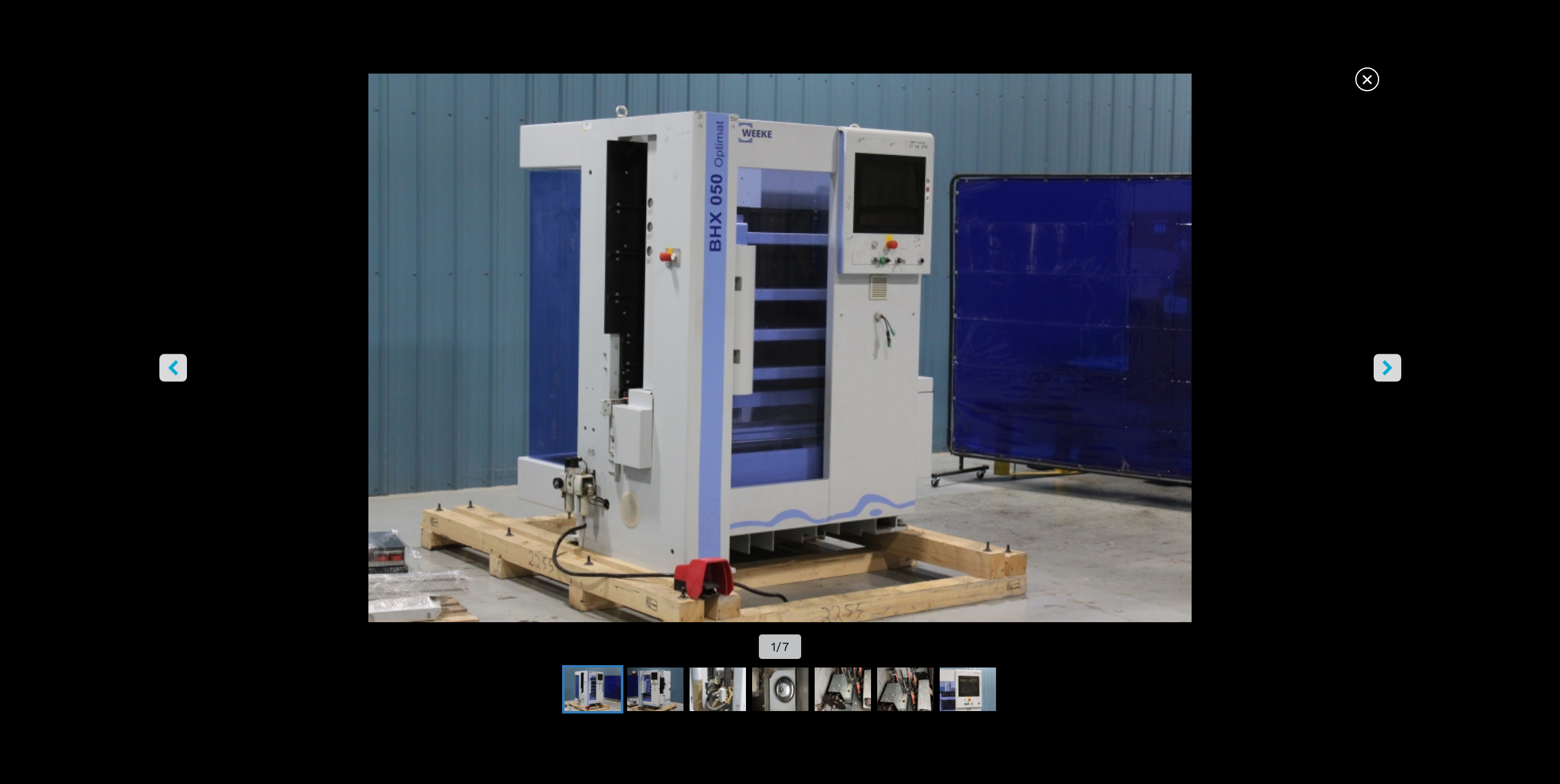
click at [166, 375] on icon "ляв бутон" at bounding box center [173, 368] width 15 height 15
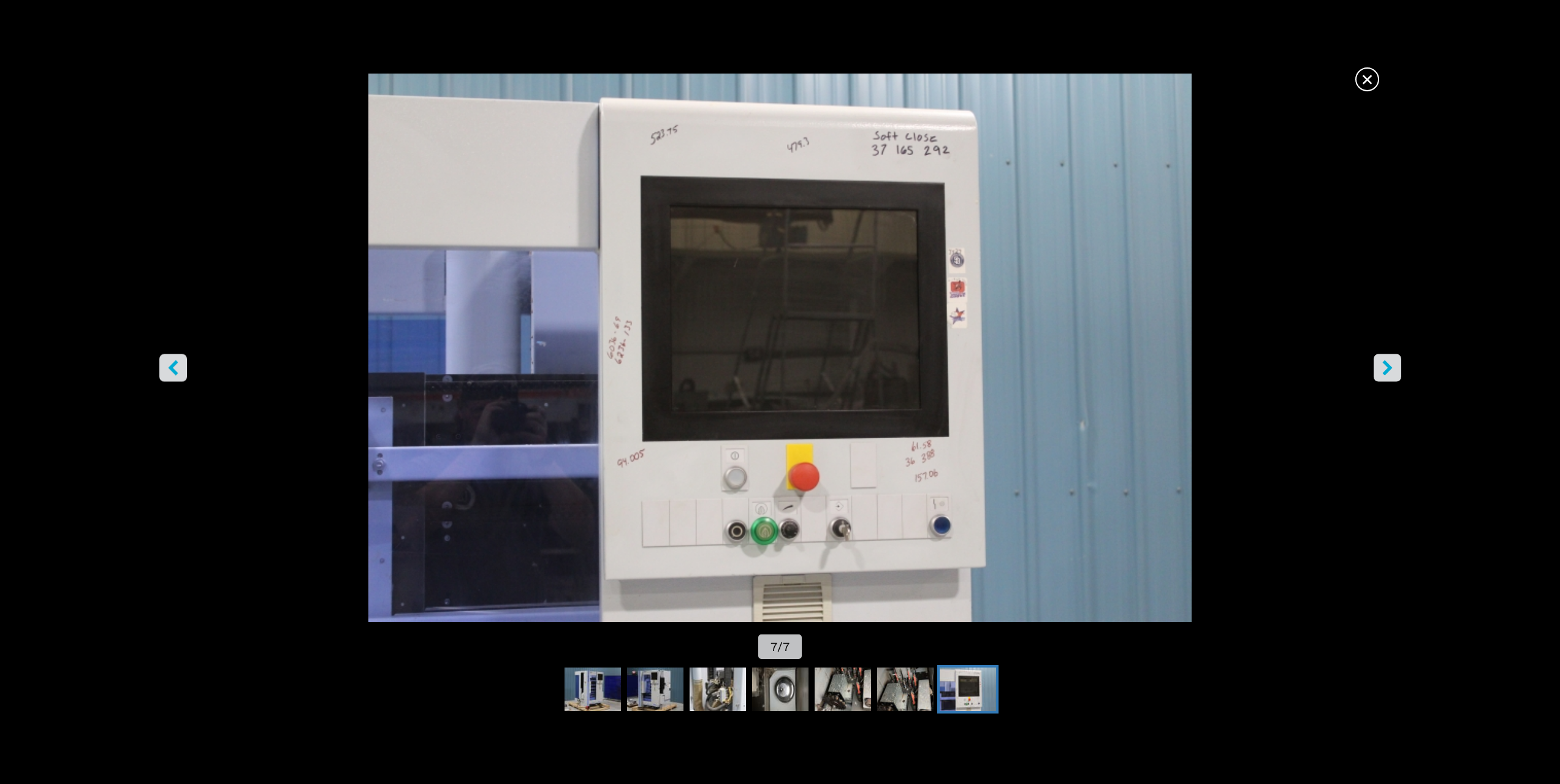
click at [166, 375] on icon "ляв бутон" at bounding box center [173, 368] width 15 height 15
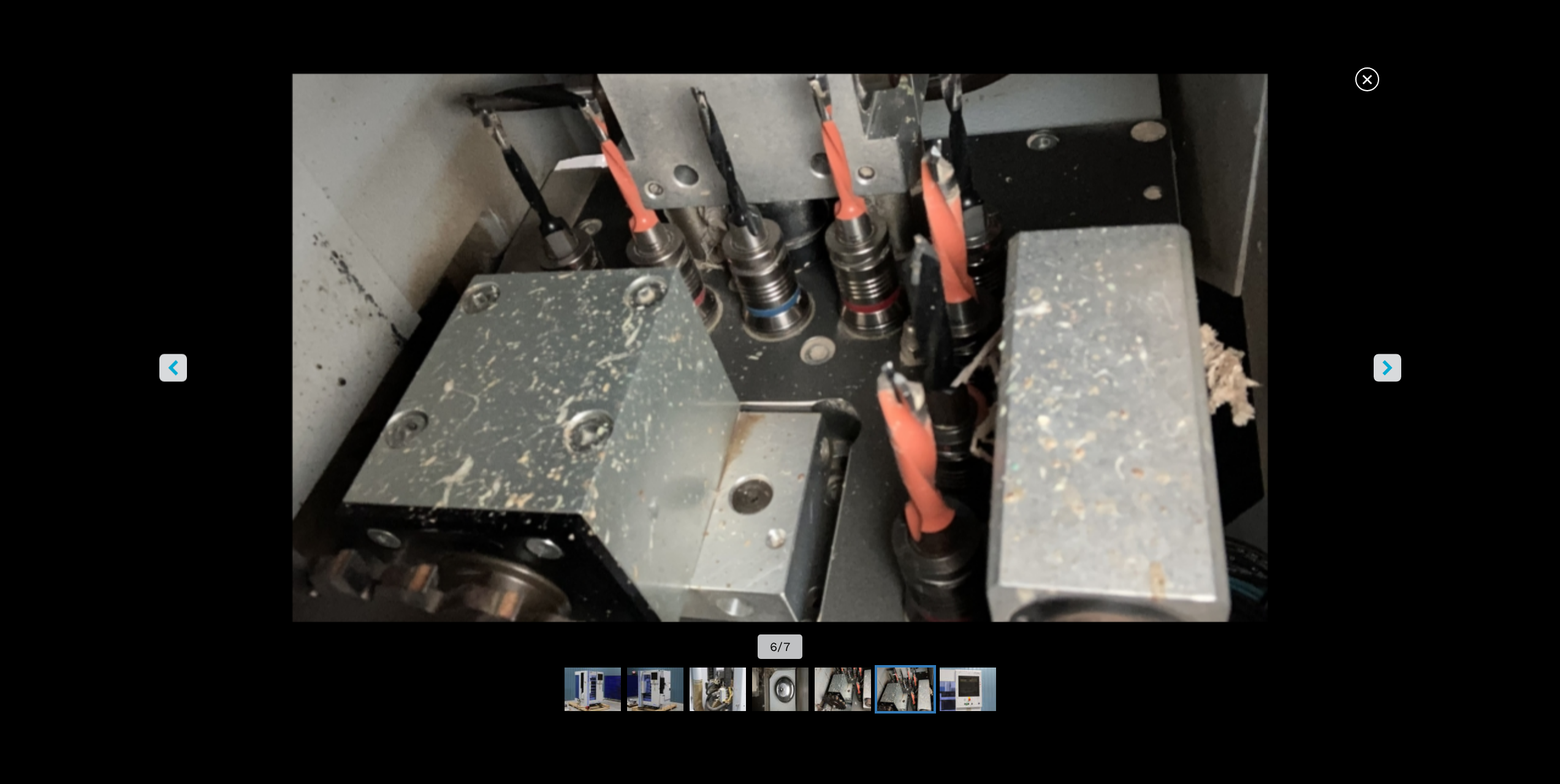
click at [166, 375] on icon "ляв бутон" at bounding box center [173, 368] width 15 height 15
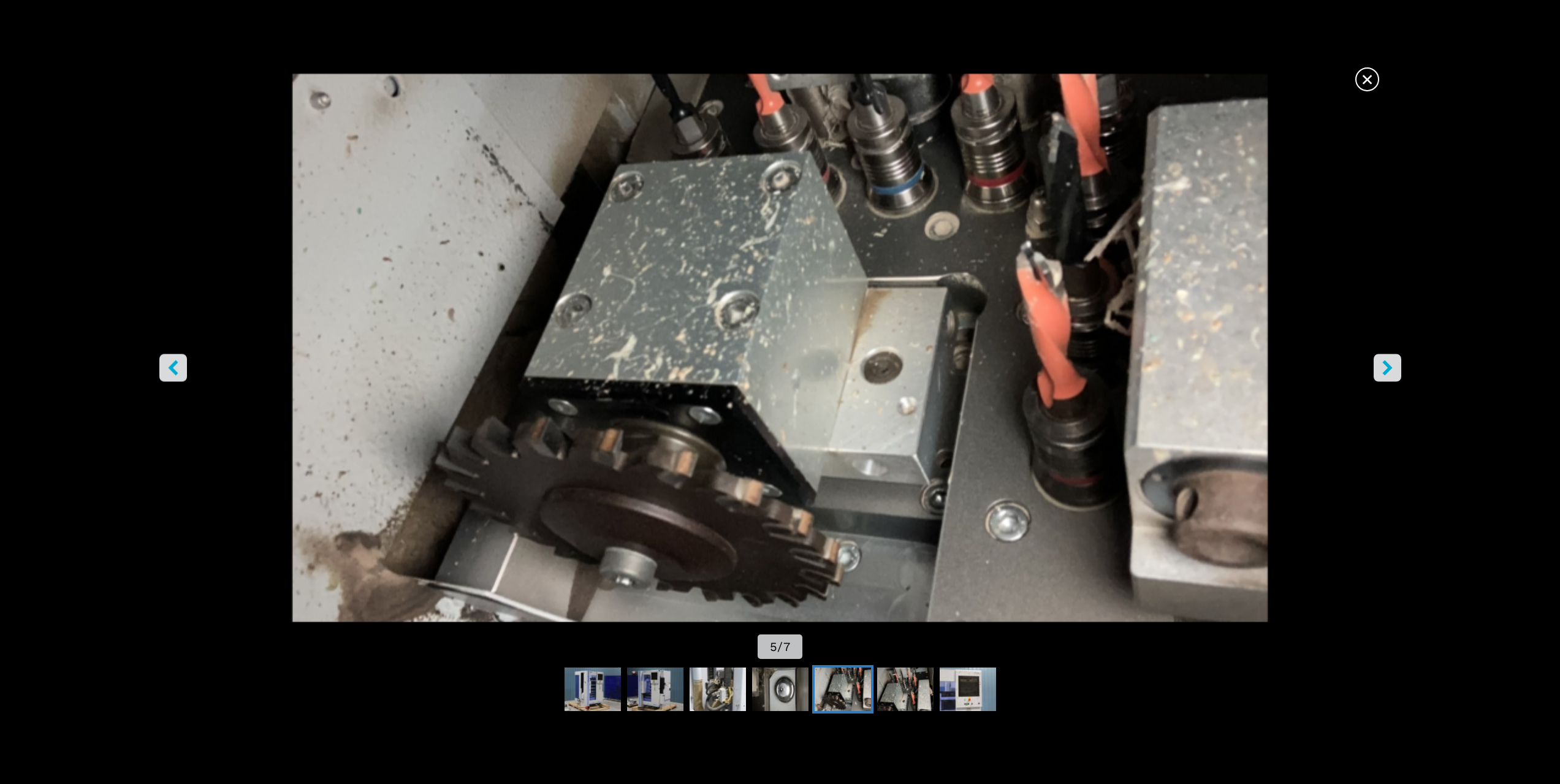
click at [184, 371] on button "ляв бутон" at bounding box center [173, 368] width 27 height 27
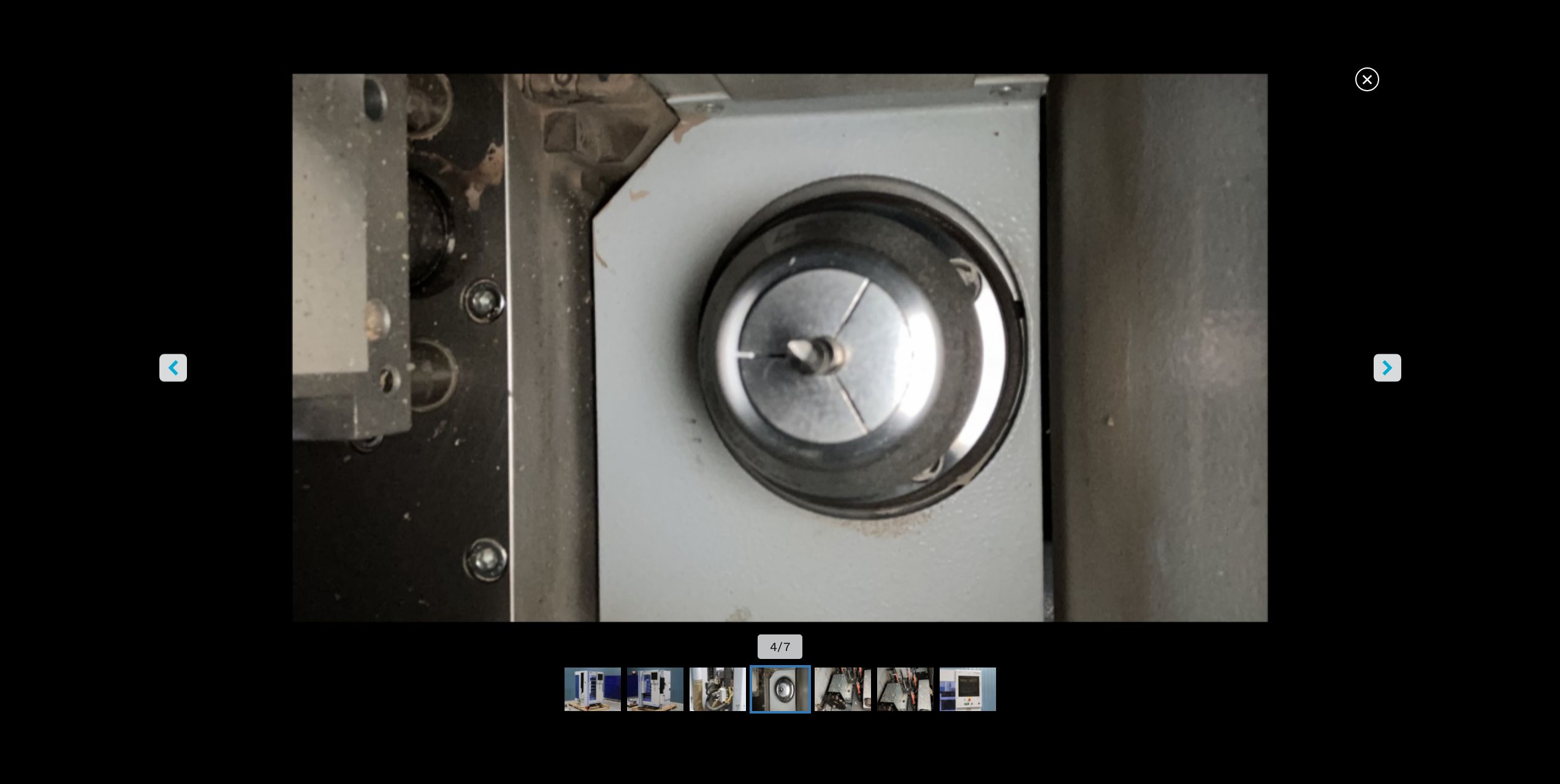
click at [184, 371] on button "ляв бутон" at bounding box center [173, 368] width 27 height 27
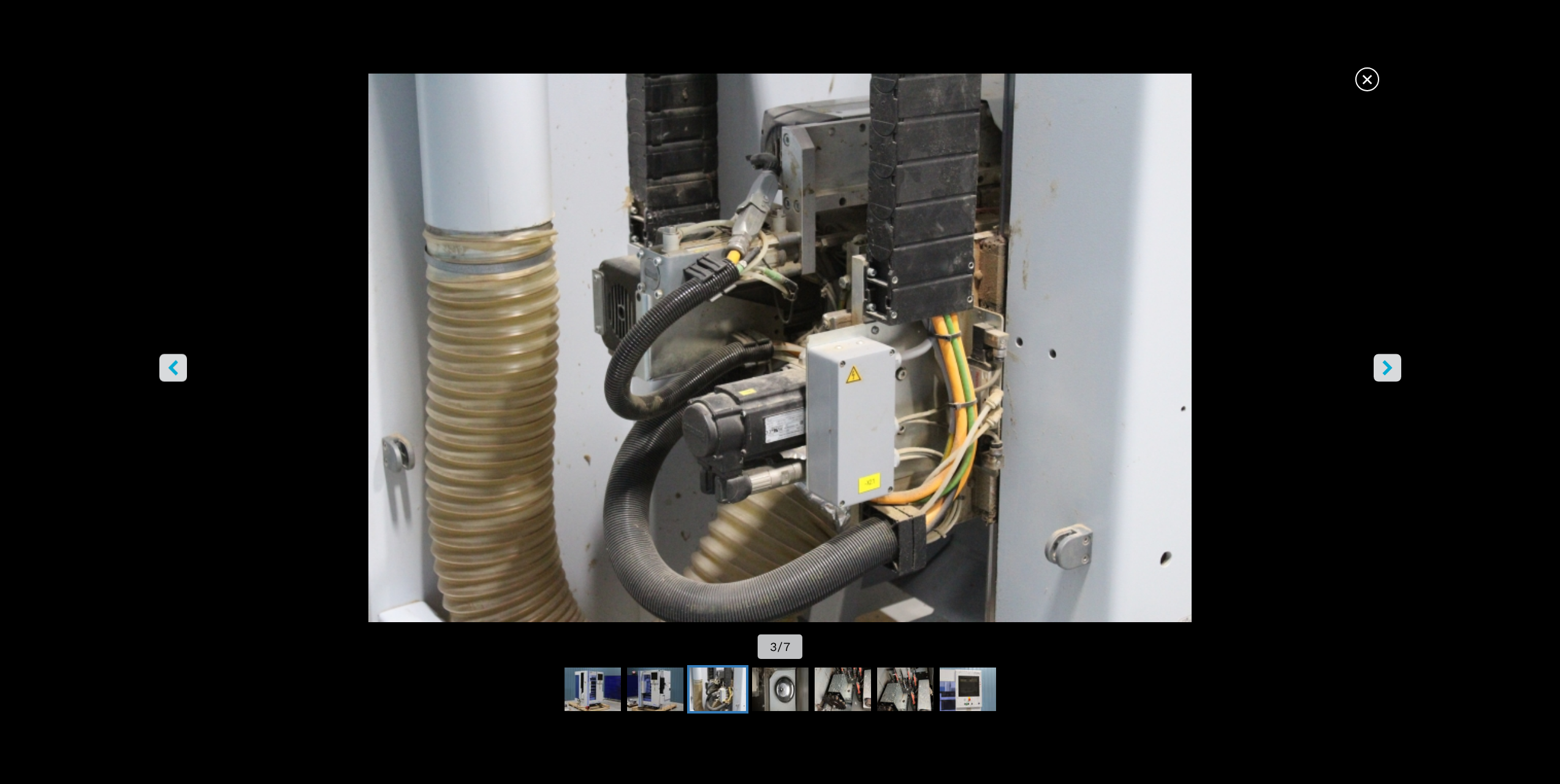
click at [184, 371] on button "ляв бутон" at bounding box center [173, 368] width 27 height 27
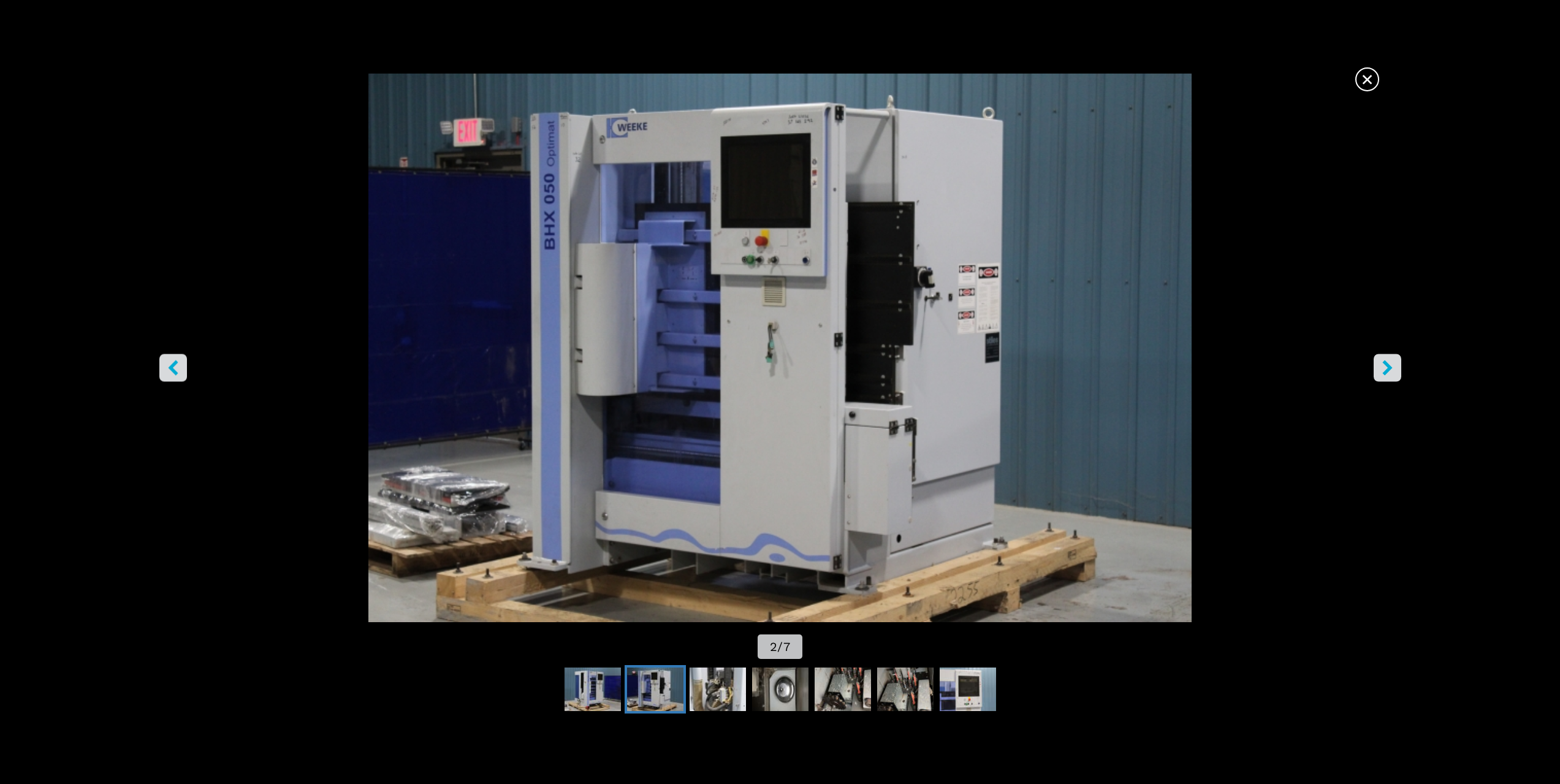
click at [184, 371] on button "ляв бутон" at bounding box center [173, 368] width 27 height 27
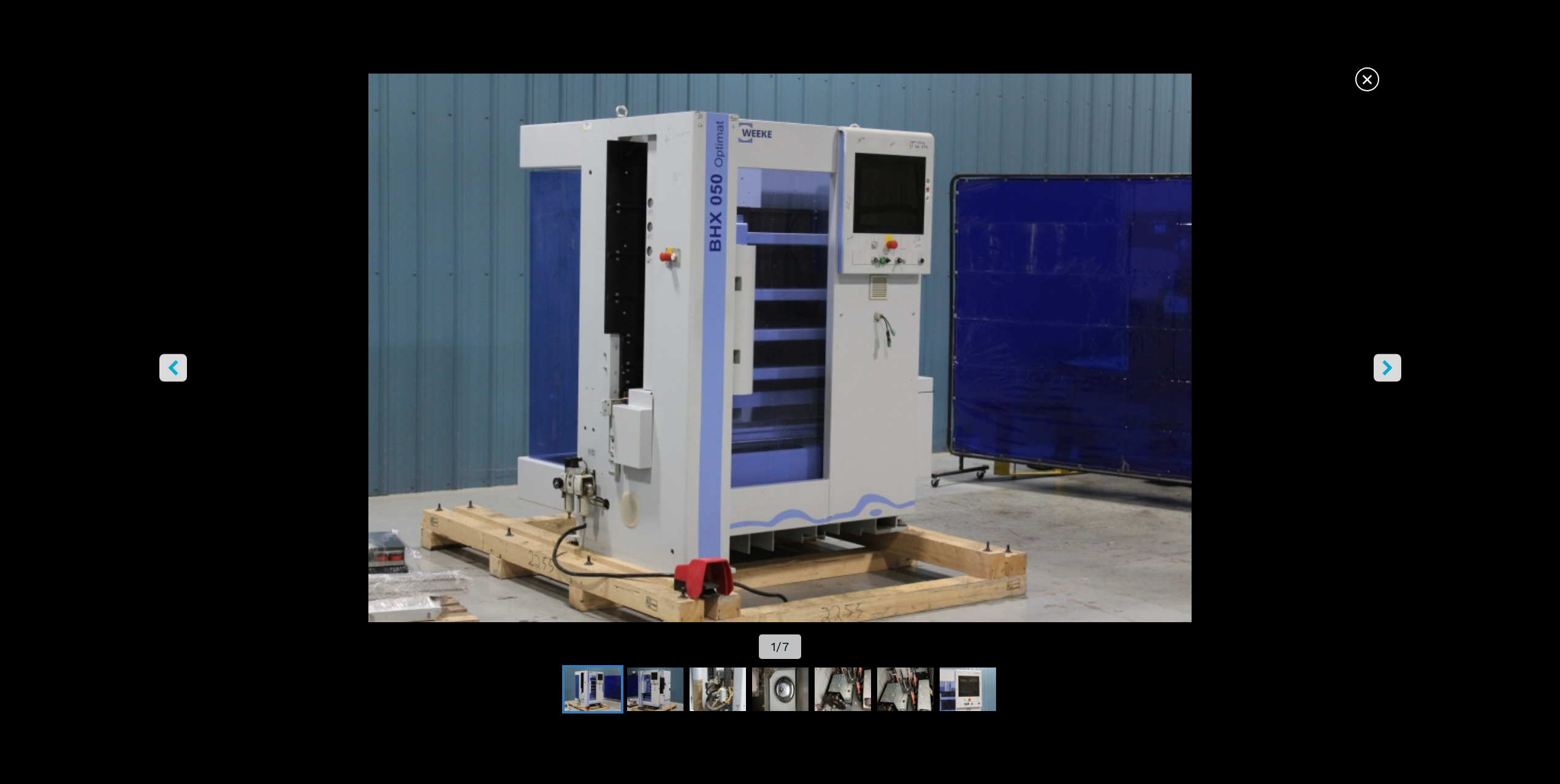
click at [184, 371] on button "ляв бутон" at bounding box center [173, 368] width 27 height 27
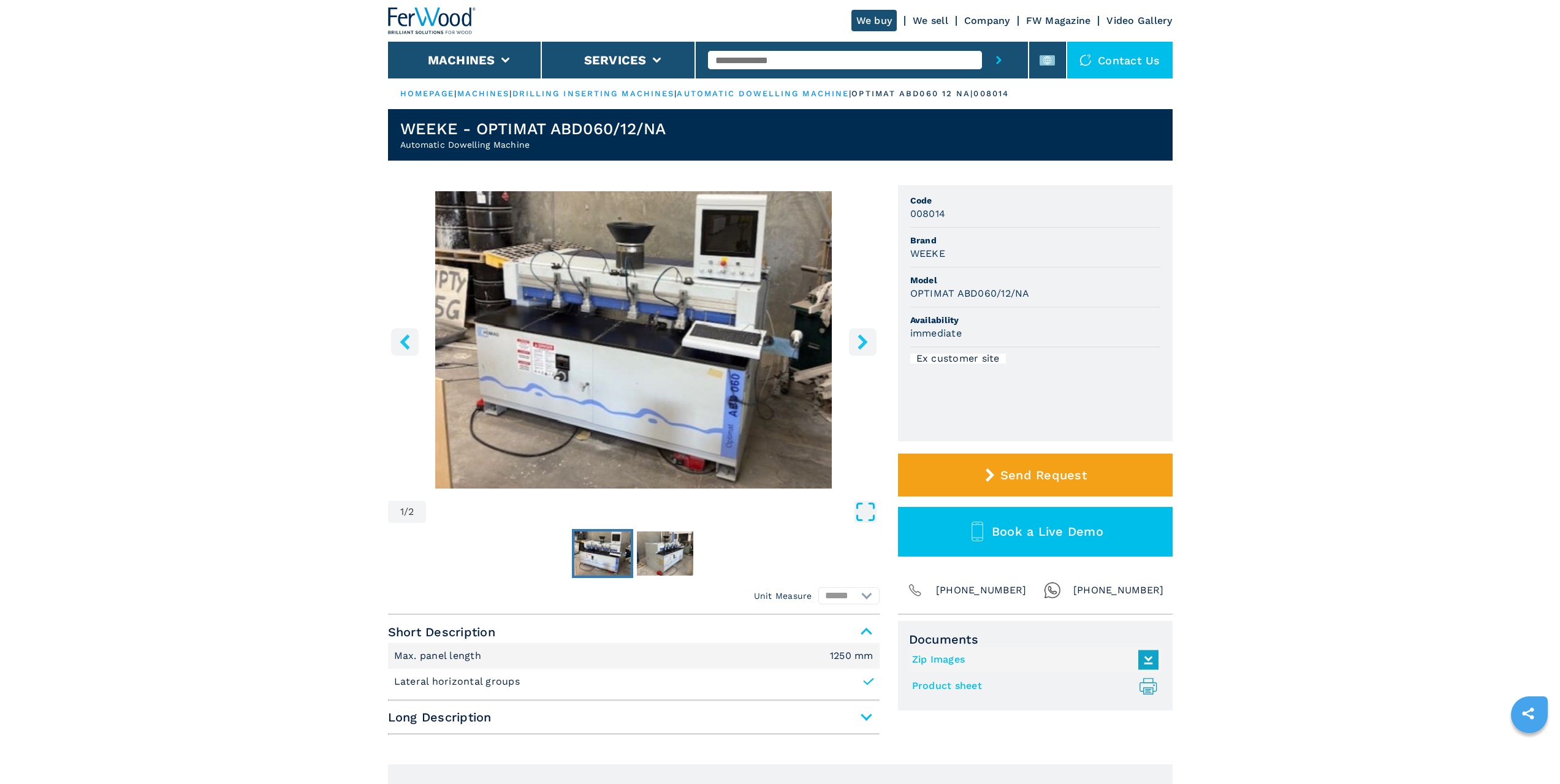
click at [864, 509] on icon "Open Fullscreen" at bounding box center [865, 512] width 22 height 22
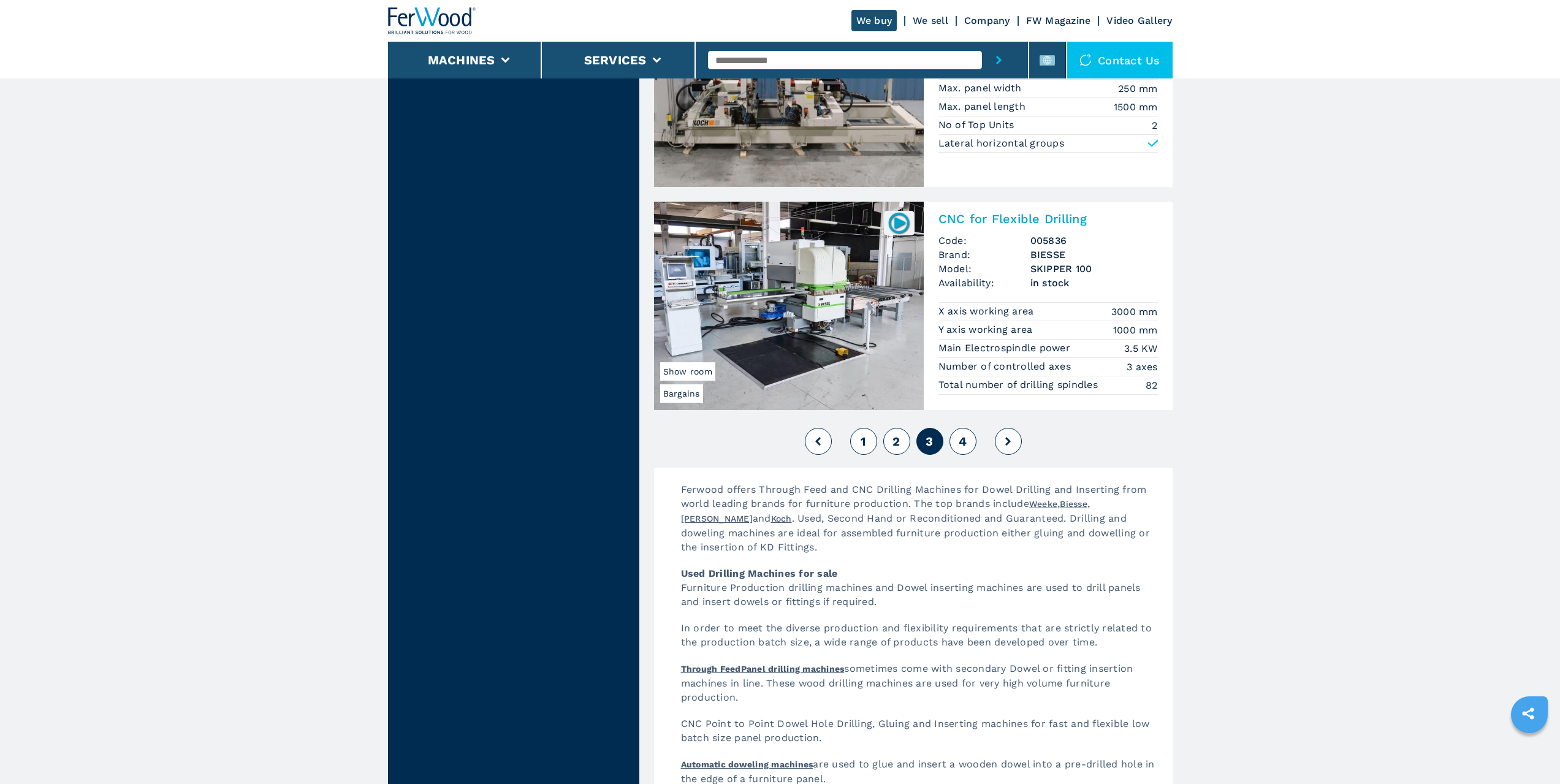
scroll to position [2819, 0]
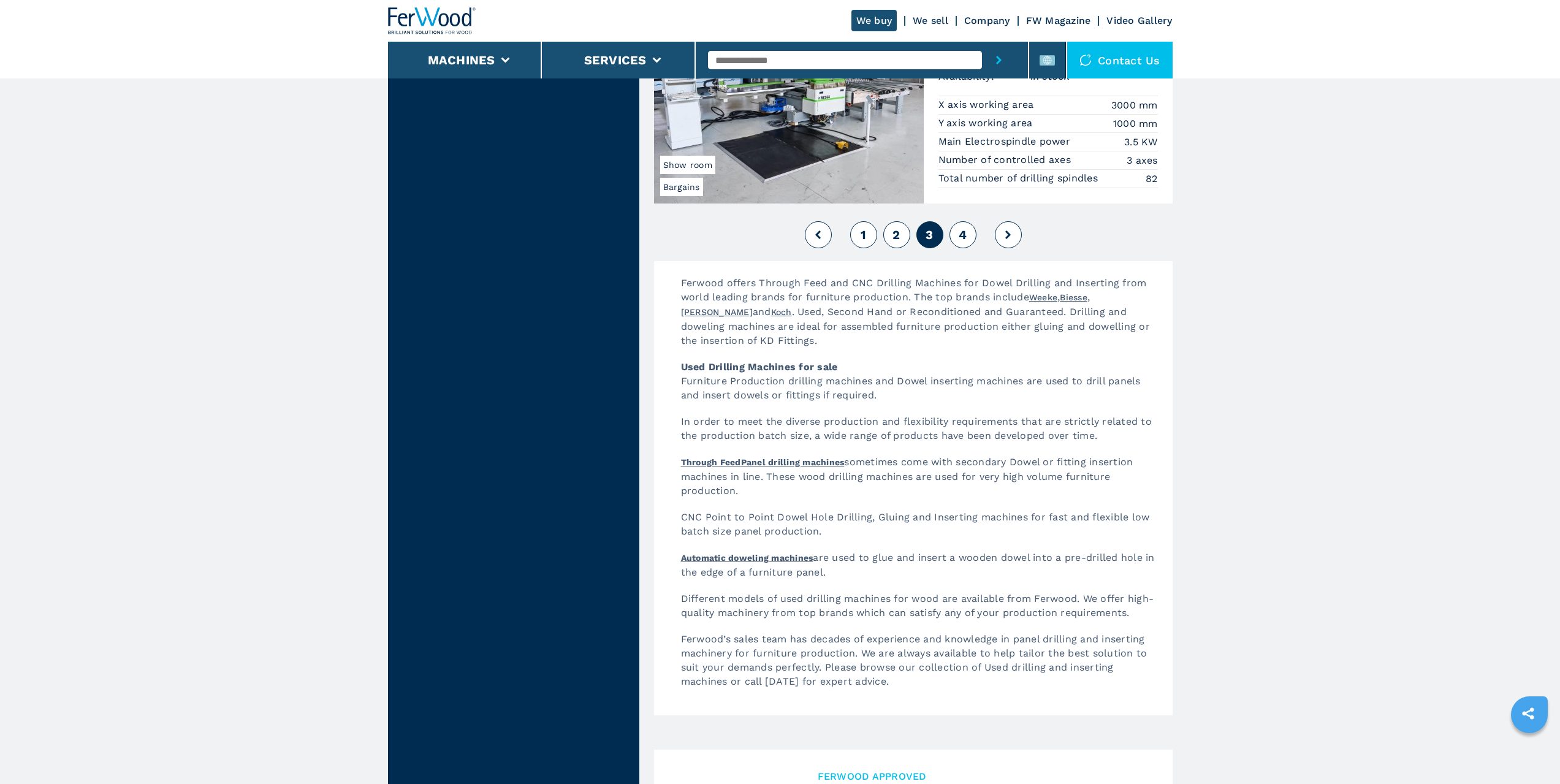
click at [862, 237] on span "1" at bounding box center [864, 235] width 5 height 15
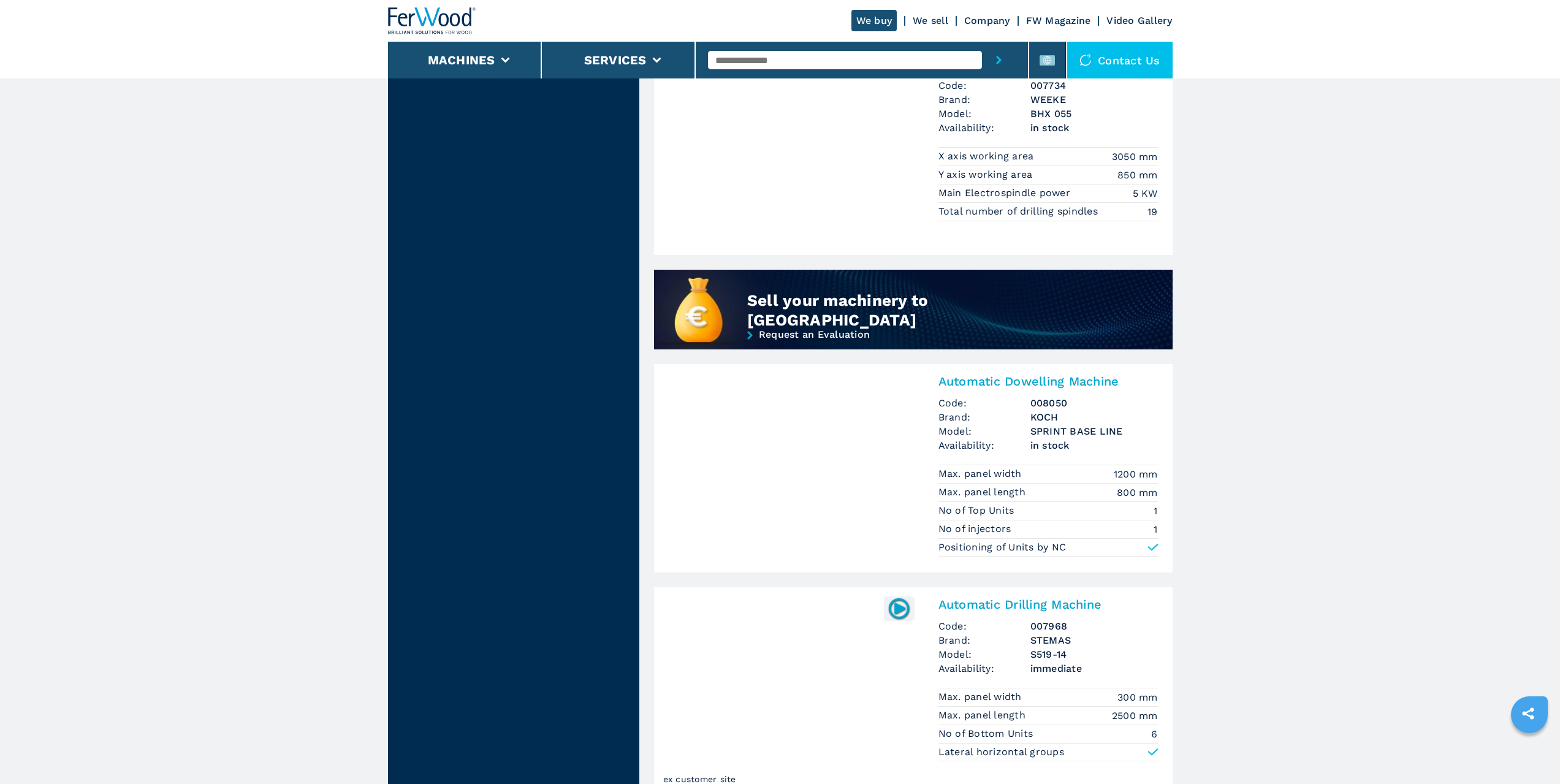
scroll to position [797, 0]
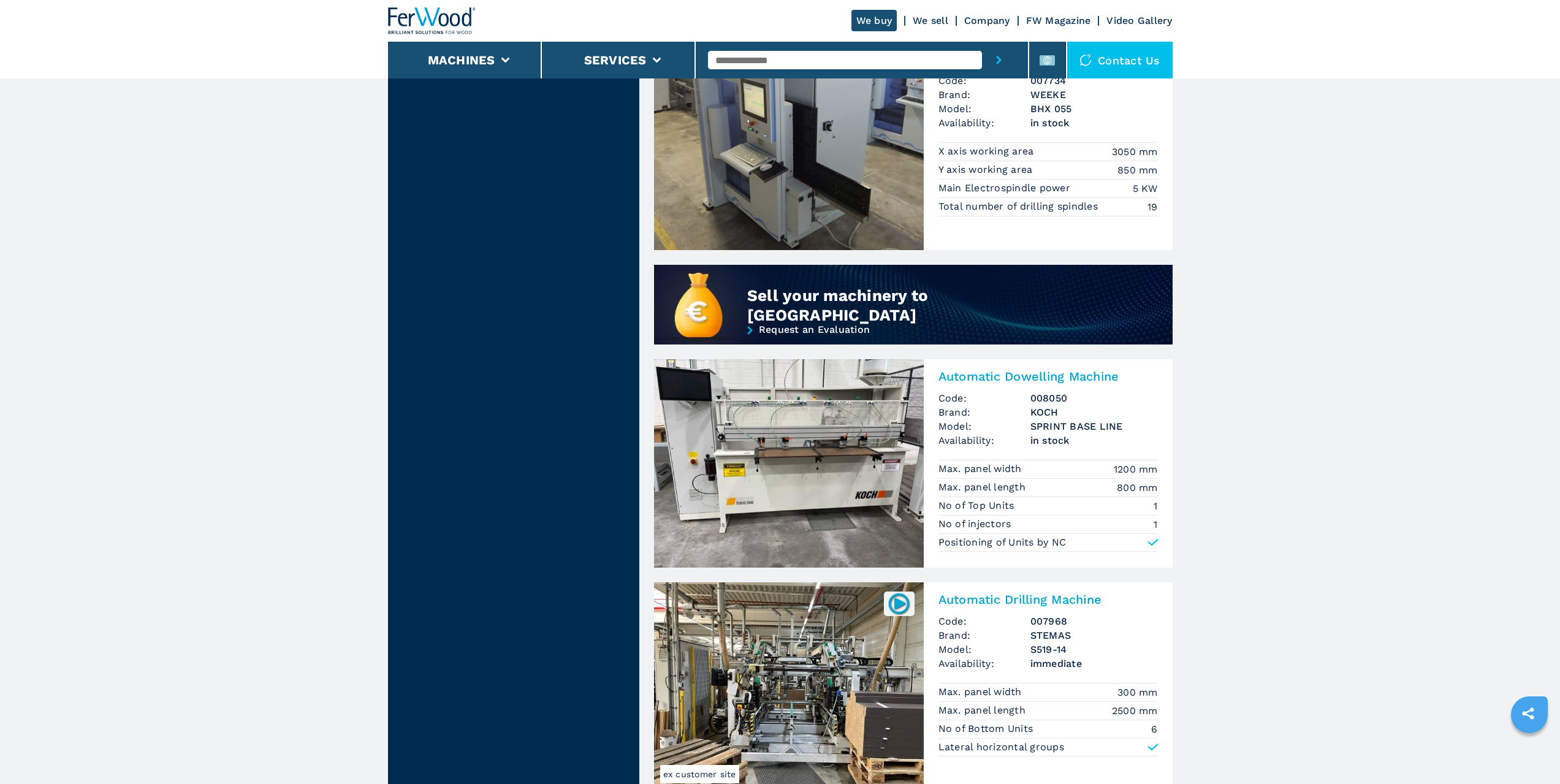
click at [809, 152] on img at bounding box center [789, 146] width 270 height 208
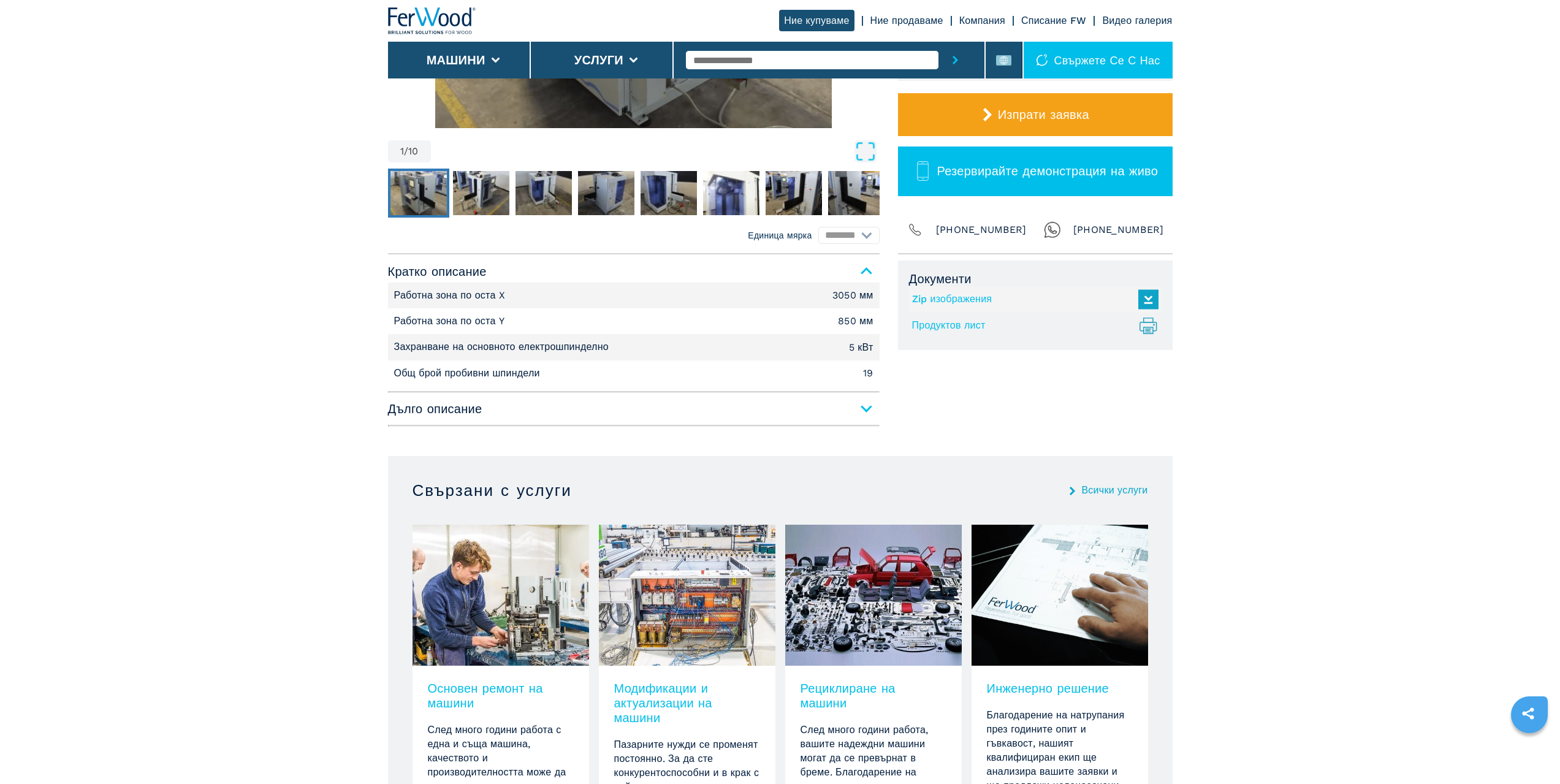
scroll to position [368, 0]
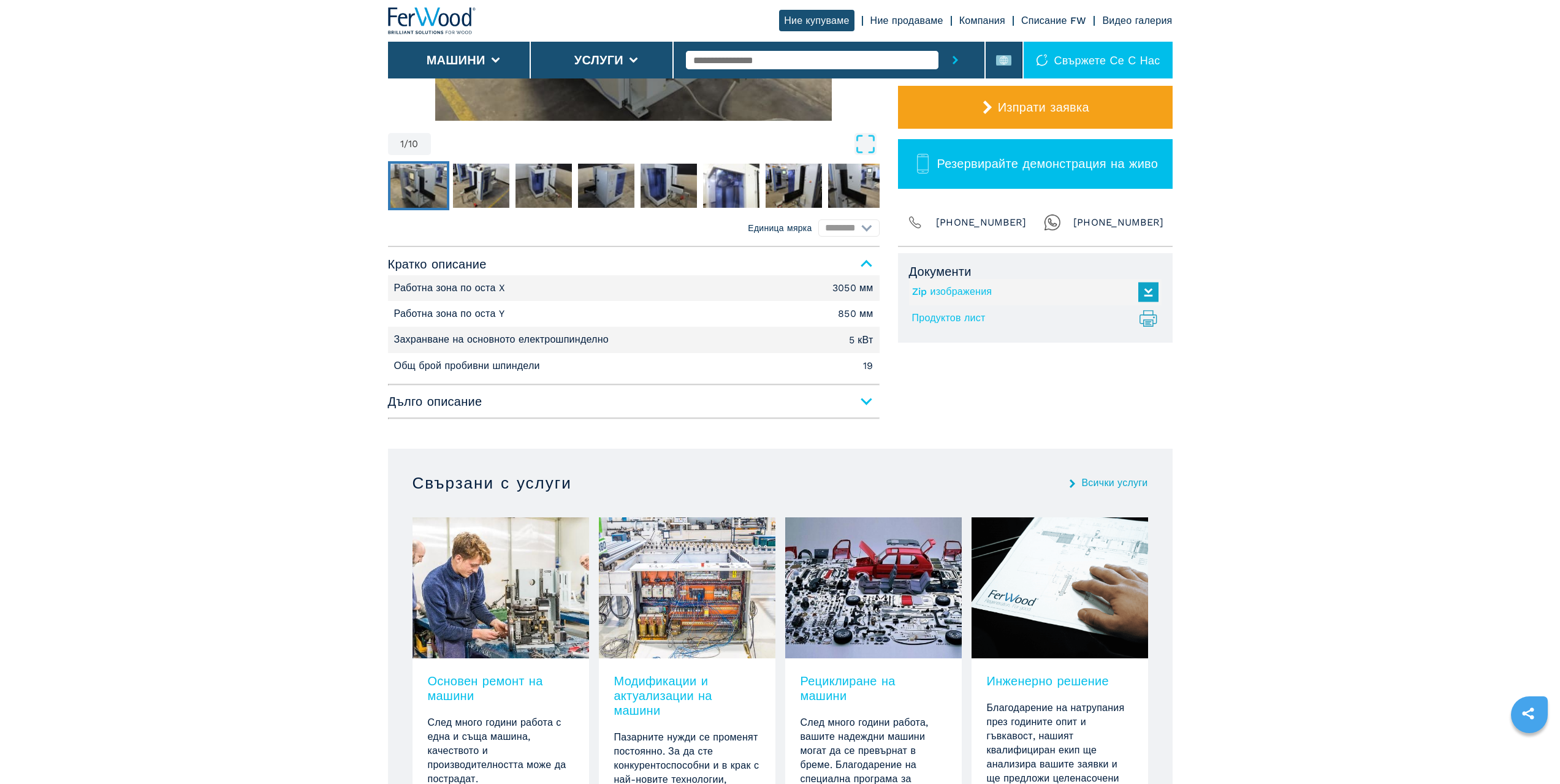
click at [861, 398] on span "Дълго описание" at bounding box center [634, 402] width 492 height 22
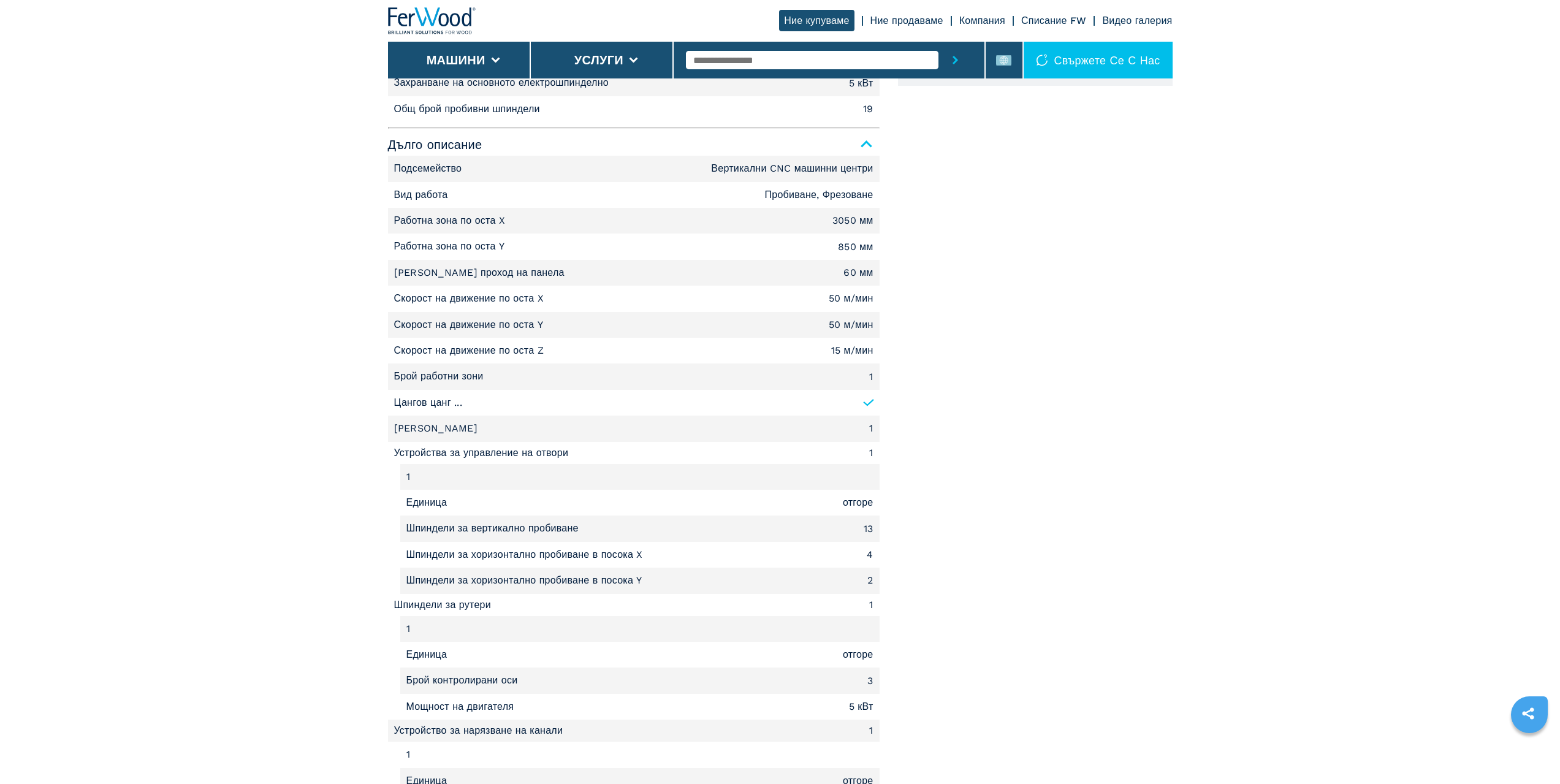
scroll to position [613, 0]
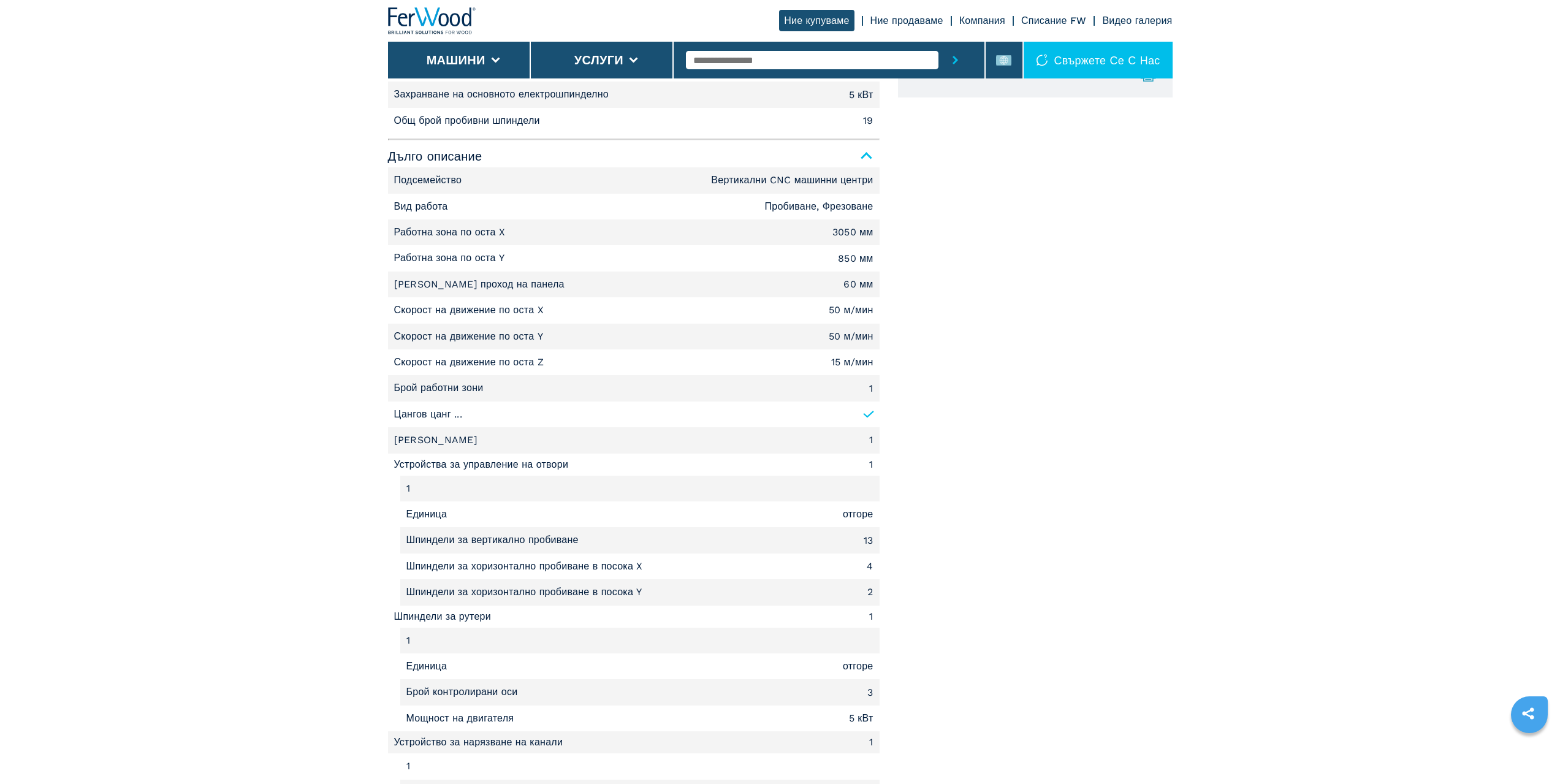
click at [989, 20] on font "Компания" at bounding box center [982, 20] width 46 height 12
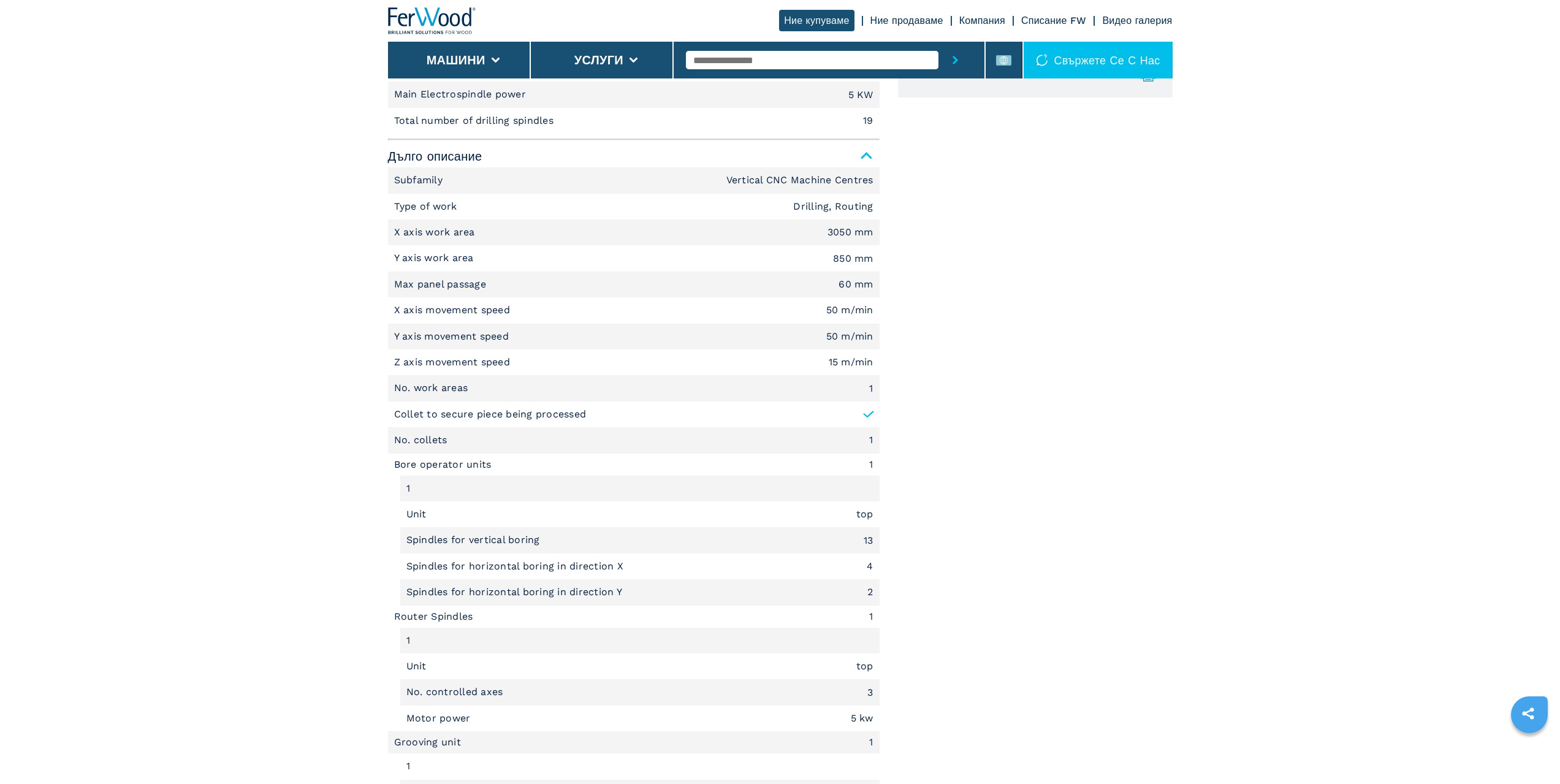
scroll to position [0, 0]
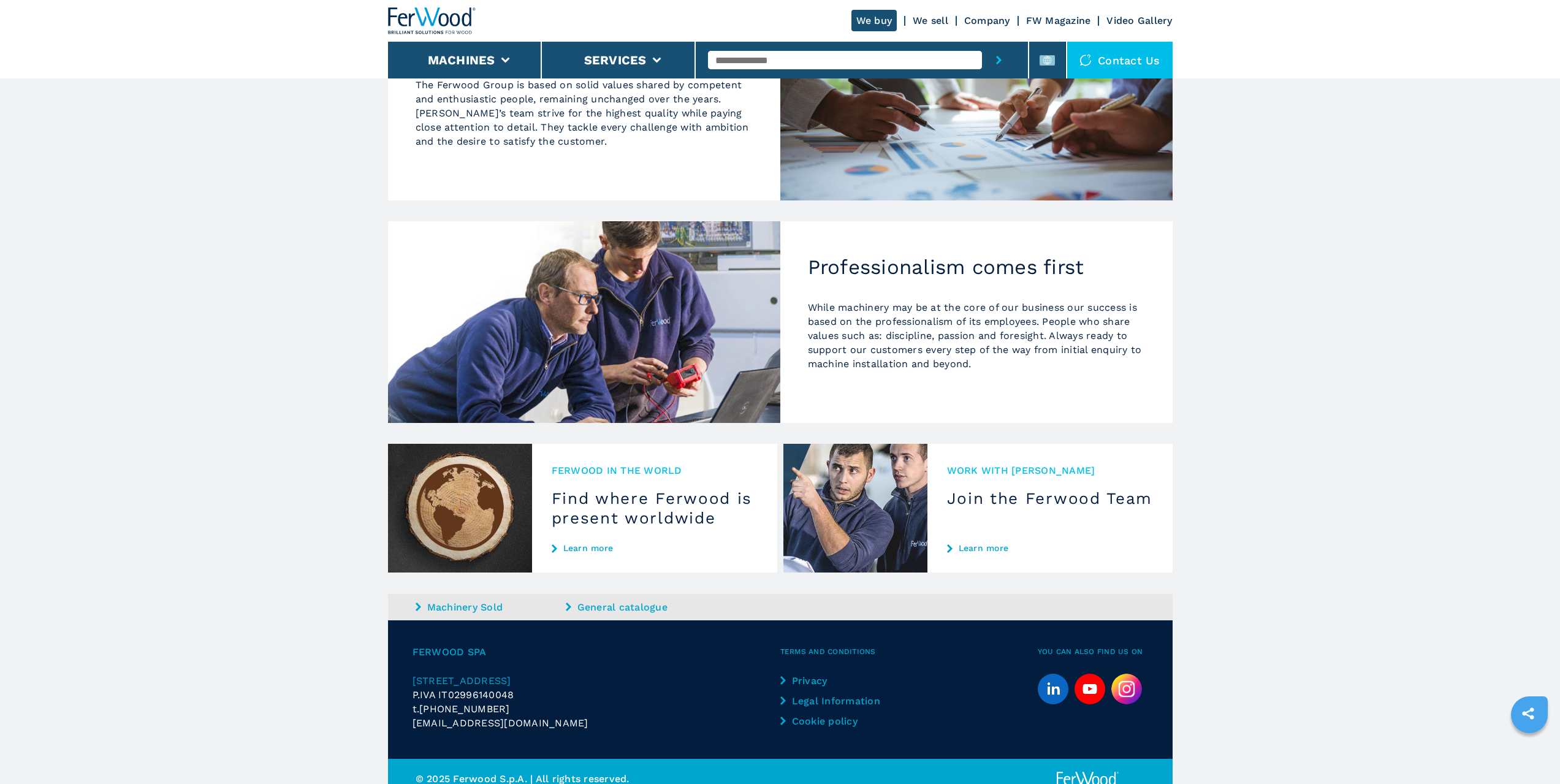
scroll to position [896, 0]
click at [511, 674] on span "[STREET_ADDRESS]" at bounding box center [462, 680] width 99 height 12
